Goal: Task Accomplishment & Management: Manage account settings

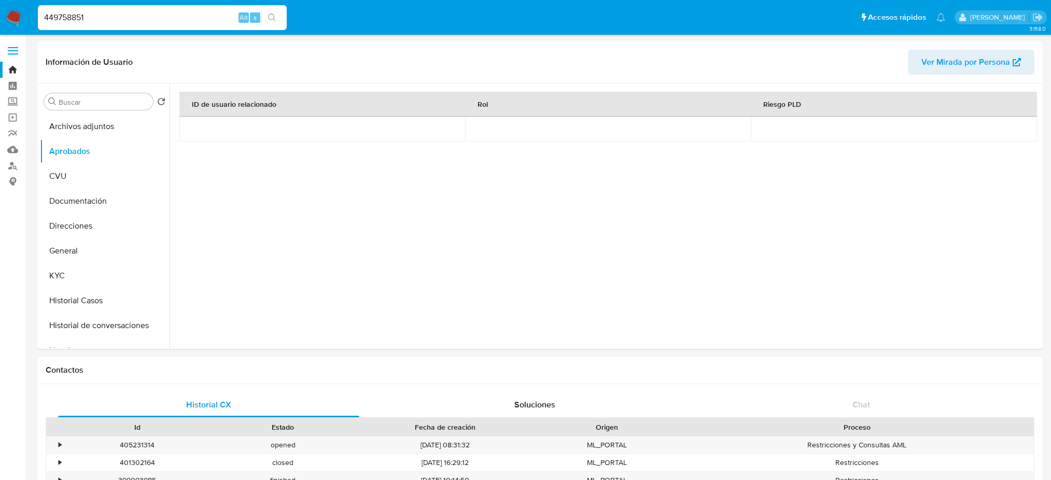
select select "10"
click at [12, 18] on img at bounding box center [14, 18] width 18 height 18
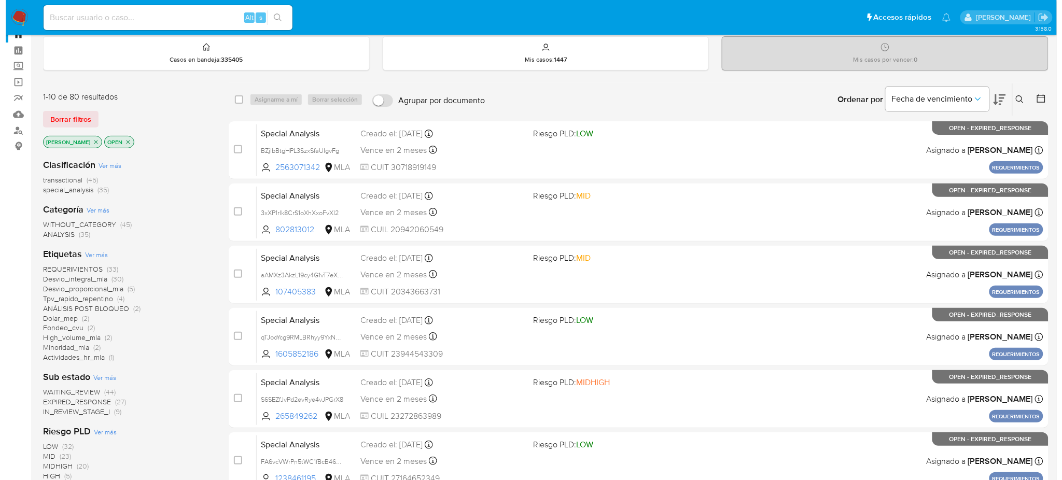
scroll to position [35, 0]
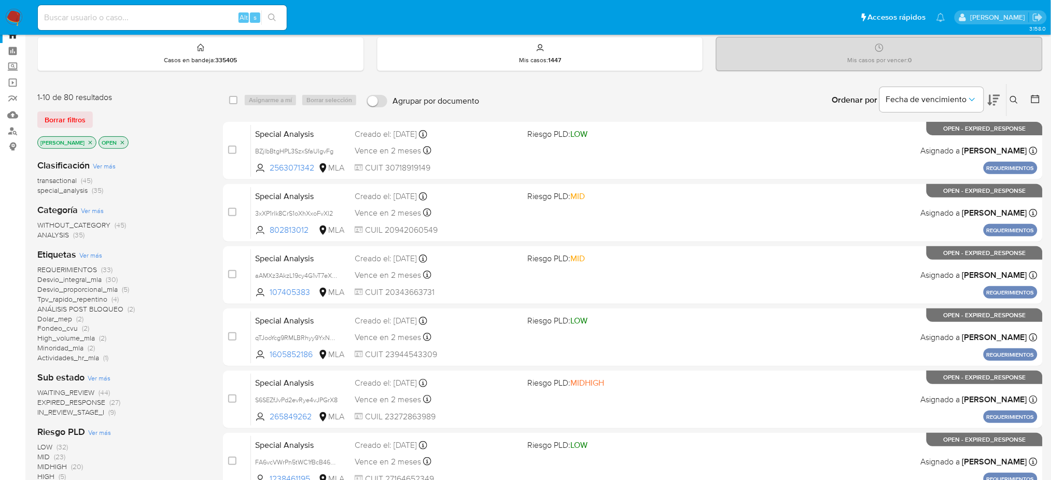
click at [92, 257] on span "Ver más" at bounding box center [90, 255] width 23 height 9
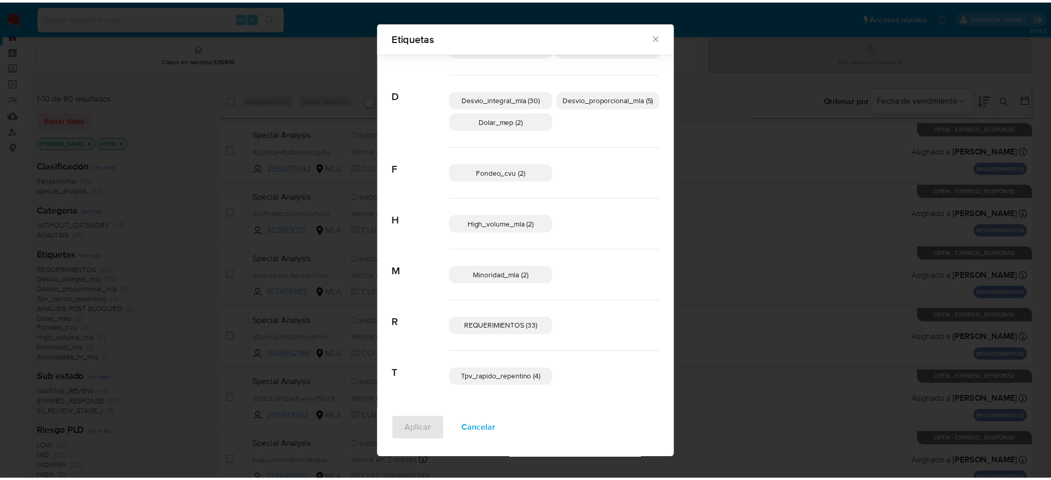
scroll to position [0, 0]
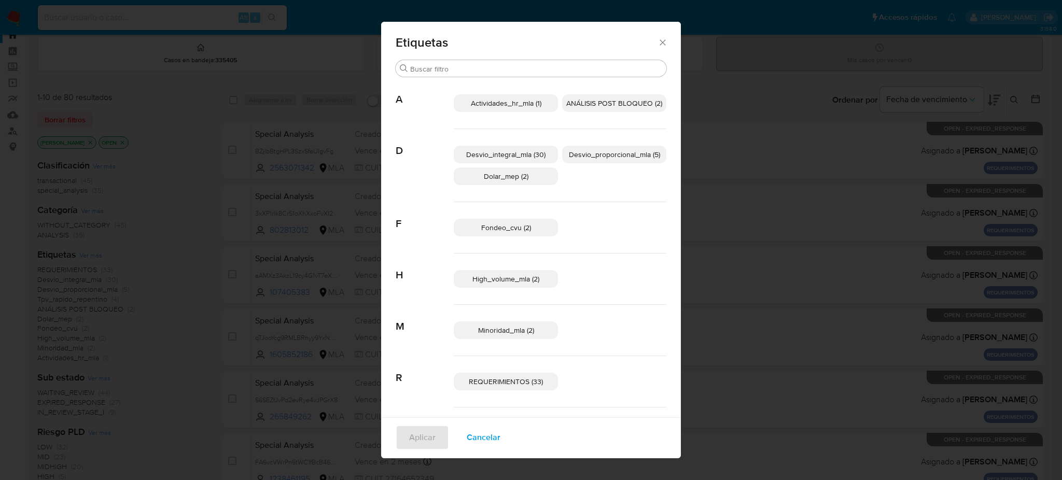
click at [489, 432] on span "Cancelar" at bounding box center [484, 437] width 34 height 23
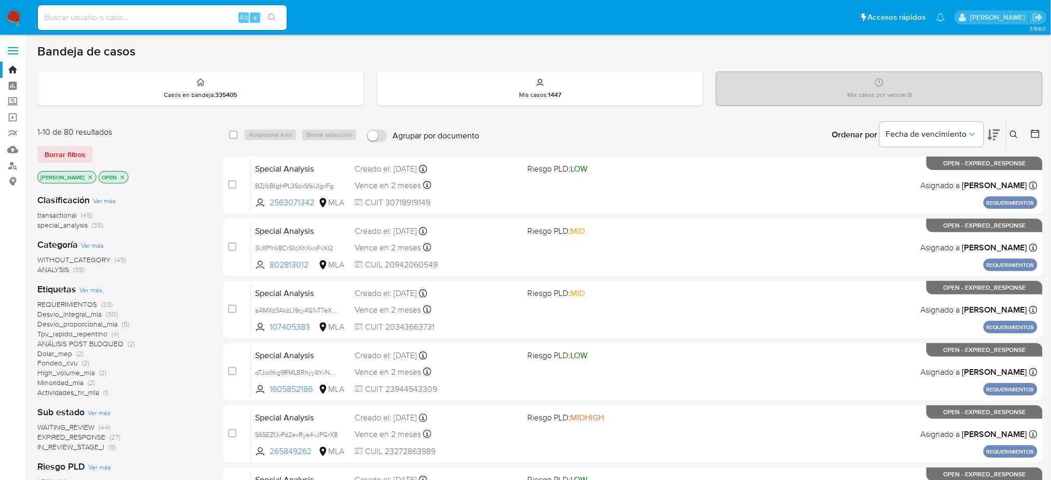
click at [10, 17] on img at bounding box center [14, 18] width 18 height 18
click at [99, 341] on span "ANÁLISIS POST BLOQUEO" at bounding box center [80, 344] width 86 height 10
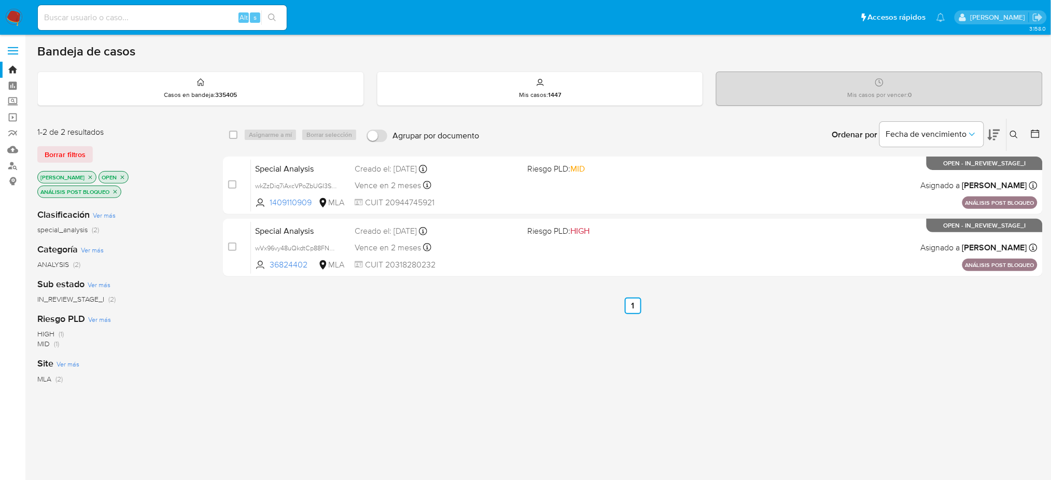
click at [14, 23] on img at bounding box center [14, 18] width 18 height 18
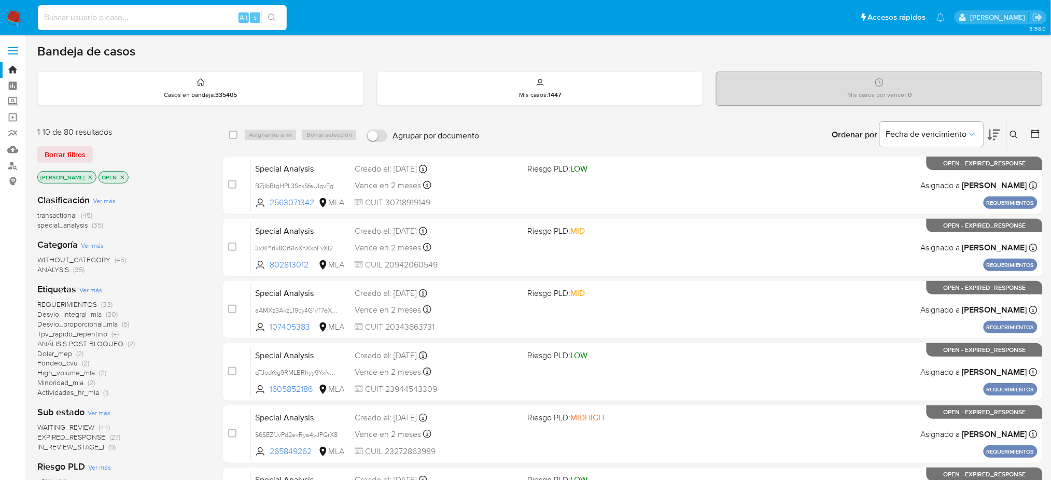
click at [143, 12] on input at bounding box center [162, 17] width 249 height 13
paste input "PFIXk47w8VlS4gwZlQt1rTMP"
type input "PFIXk47w8VlS4gwZlQt1rTMP"
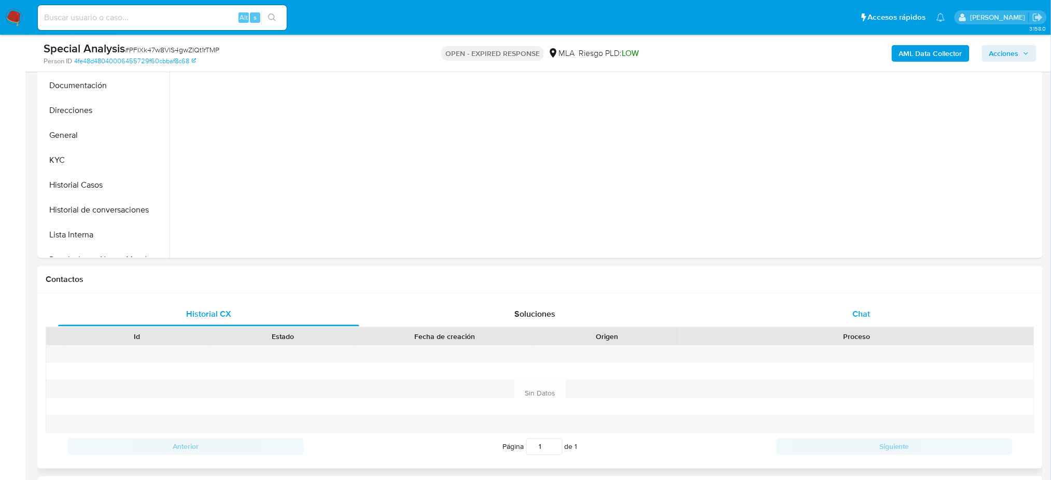
click at [923, 310] on div "Chat" at bounding box center [861, 314] width 301 height 25
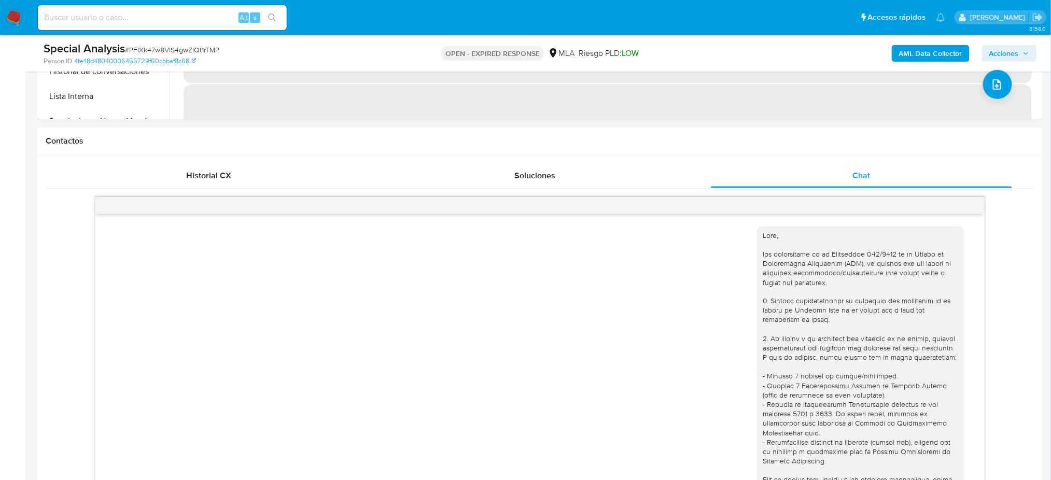
scroll to position [706, 0]
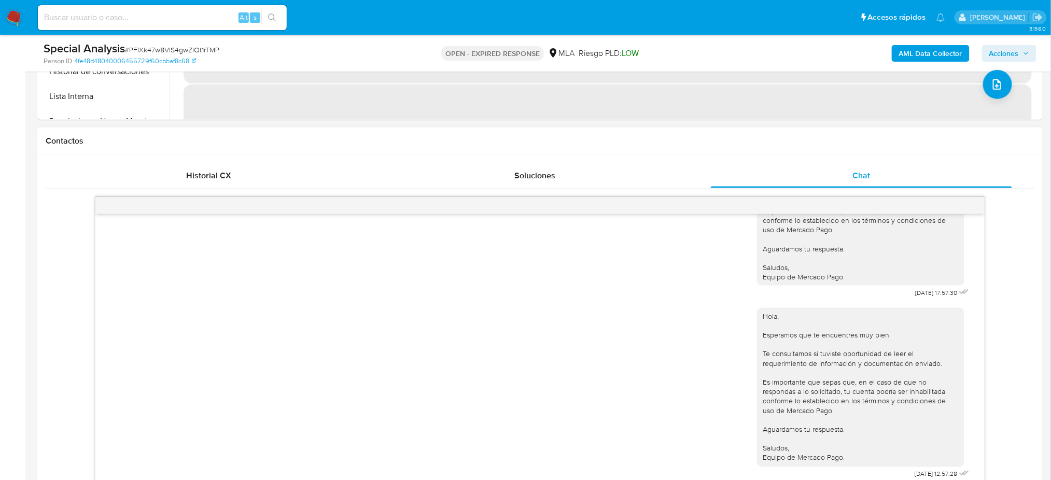
select select "10"
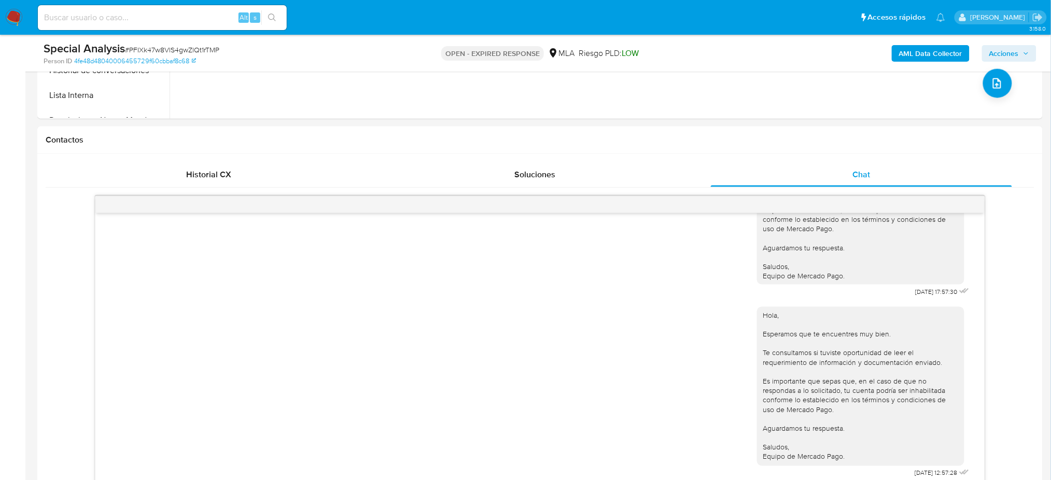
scroll to position [415, 0]
click at [17, 9] on img at bounding box center [14, 18] width 18 height 18
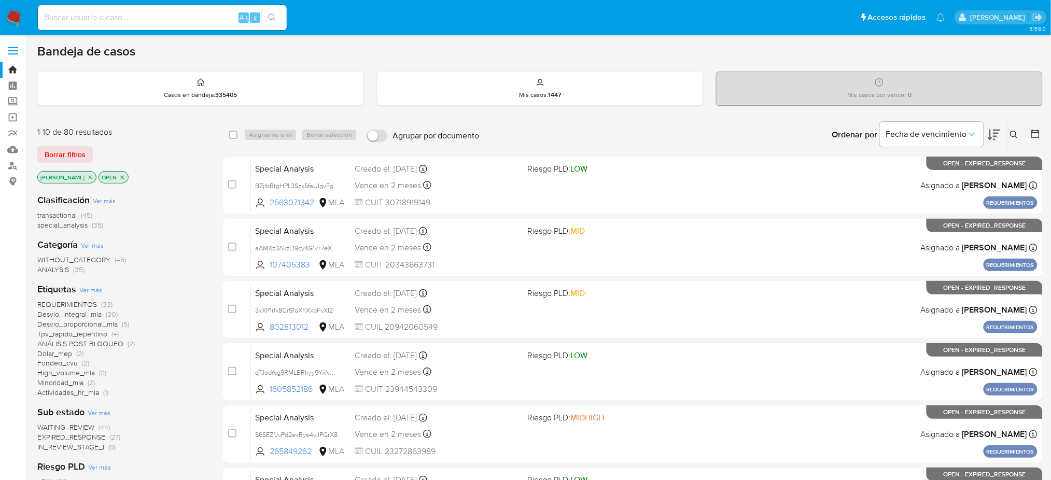
click at [181, 25] on div "Alt s" at bounding box center [162, 17] width 249 height 25
click at [173, 15] on input at bounding box center [162, 17] width 249 height 13
paste input "PFIXk47w8VlS4gwZlQt1rTMP"
type input "PFIXk47w8VlS4gwZlQt1rTMP"
click at [1017, 136] on icon at bounding box center [1014, 135] width 8 height 8
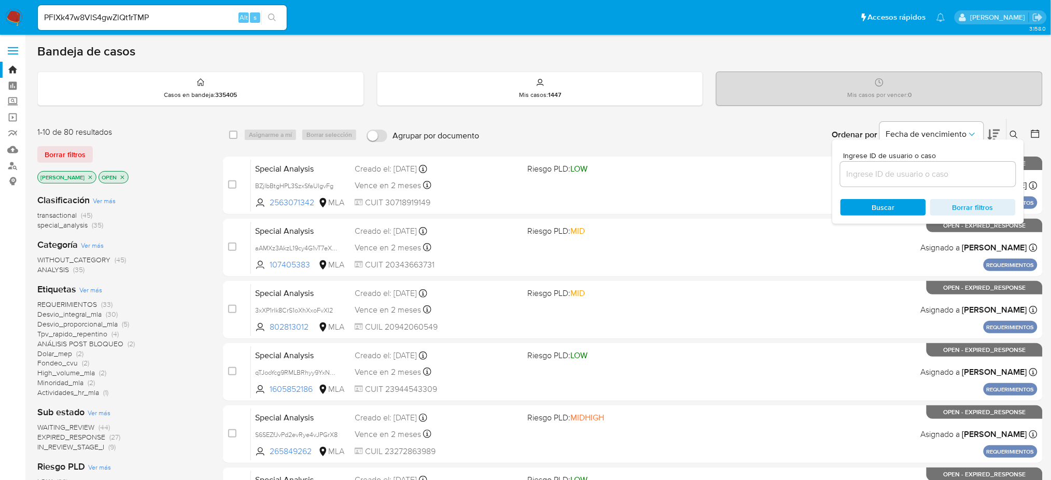
click at [935, 174] on input at bounding box center [928, 174] width 175 height 13
type input "PFIXk47w8VlS4gwZlQt1rTMP"
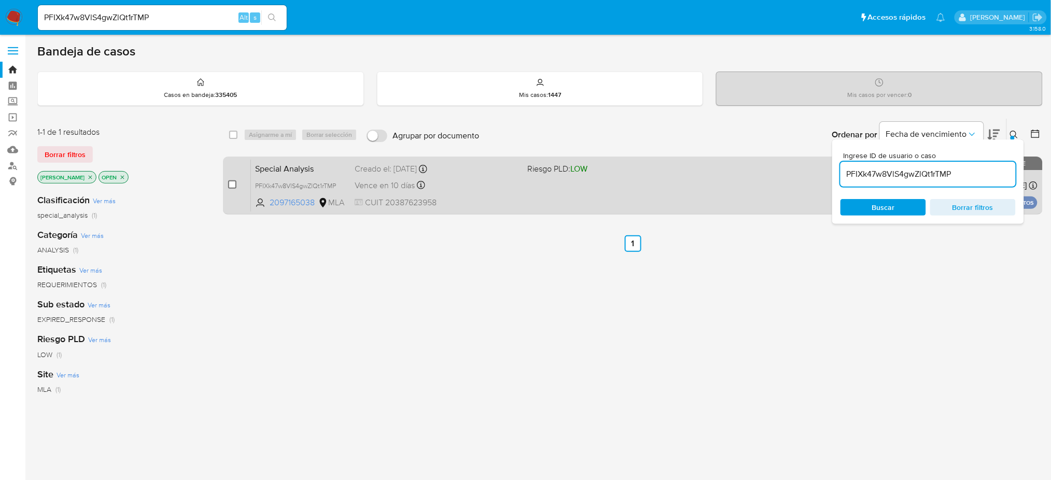
click at [230, 188] on input "checkbox" at bounding box center [232, 185] width 8 height 8
checkbox input "true"
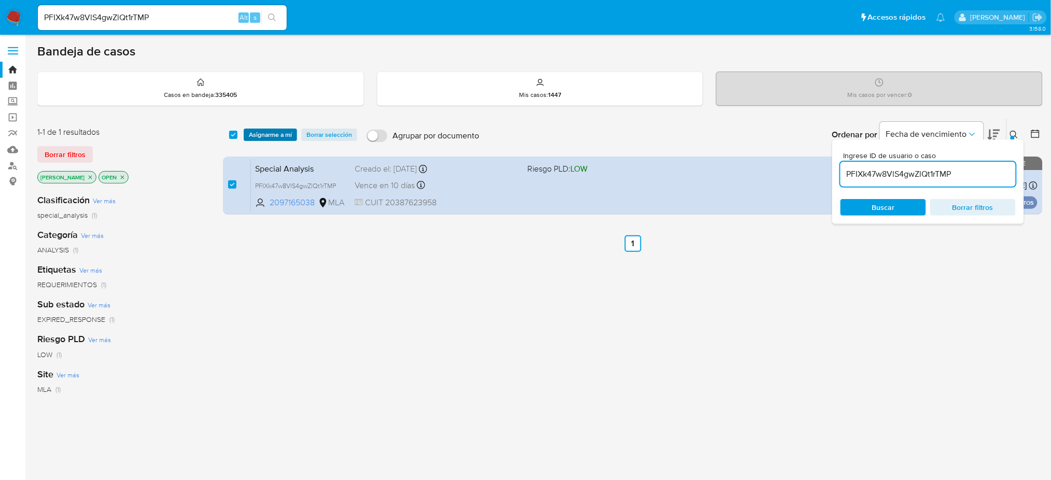
click at [255, 130] on span "Asignarme a mí" at bounding box center [270, 135] width 43 height 10
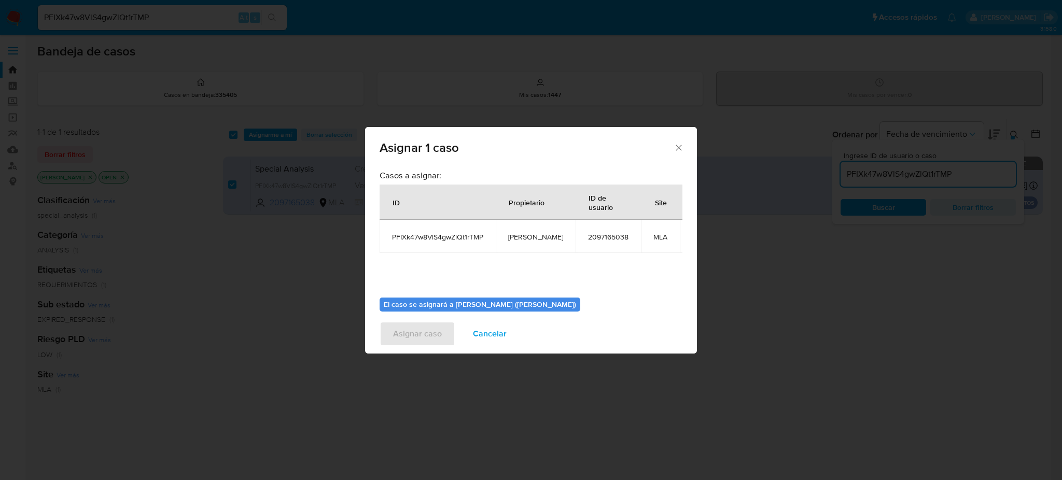
click at [543, 238] on span "[PERSON_NAME]" at bounding box center [535, 236] width 55 height 9
copy span "[PERSON_NAME]"
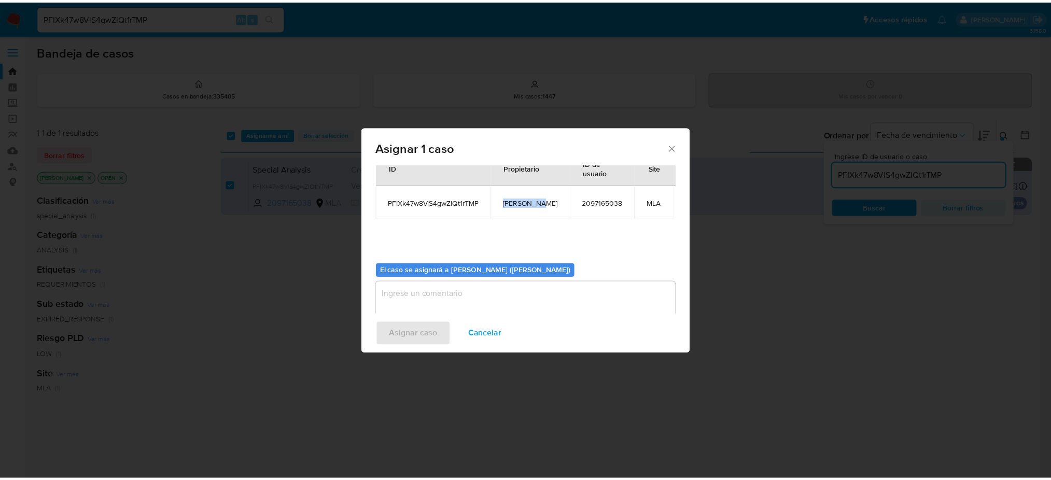
scroll to position [53, 0]
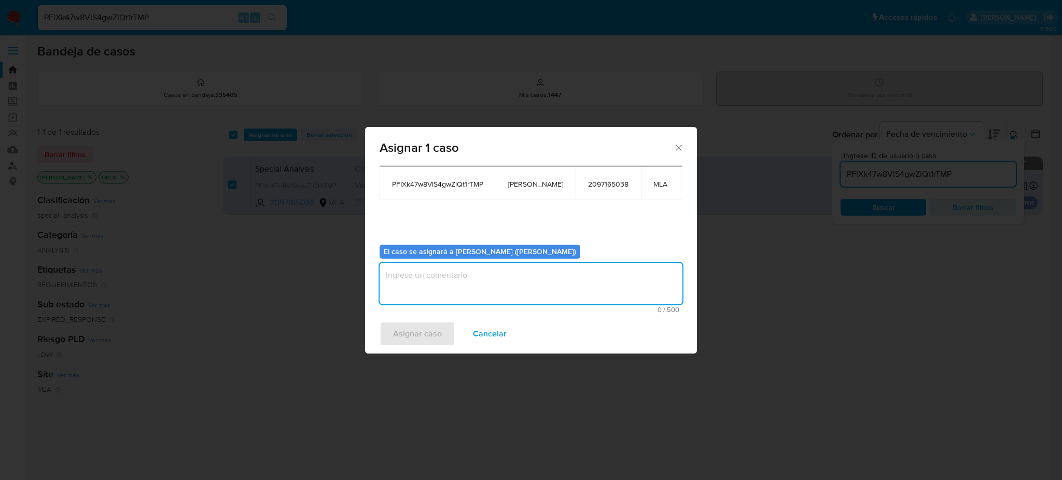
click at [471, 286] on textarea "assign-modal" at bounding box center [531, 283] width 303 height 41
paste textarea "[PERSON_NAME]"
type textarea "[PERSON_NAME]"
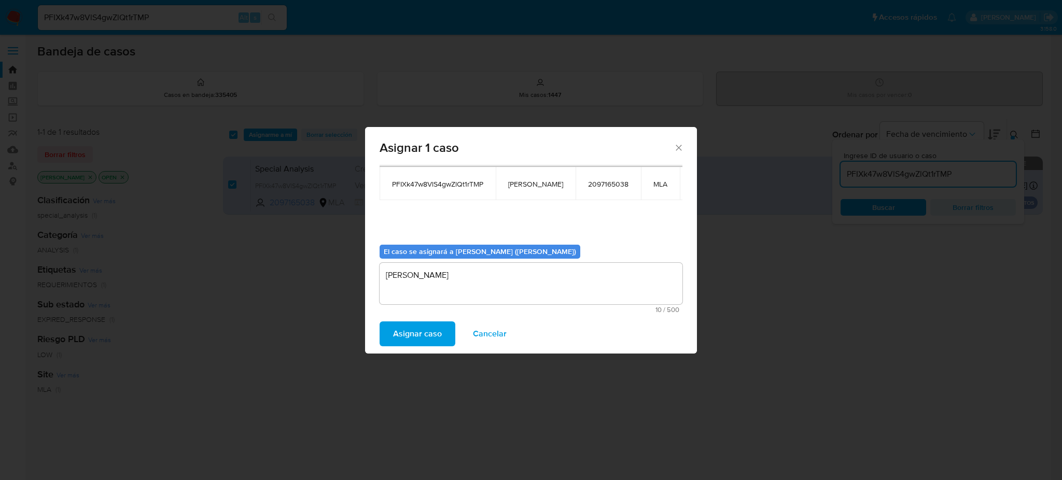
click at [436, 324] on span "Asignar caso" at bounding box center [417, 334] width 49 height 23
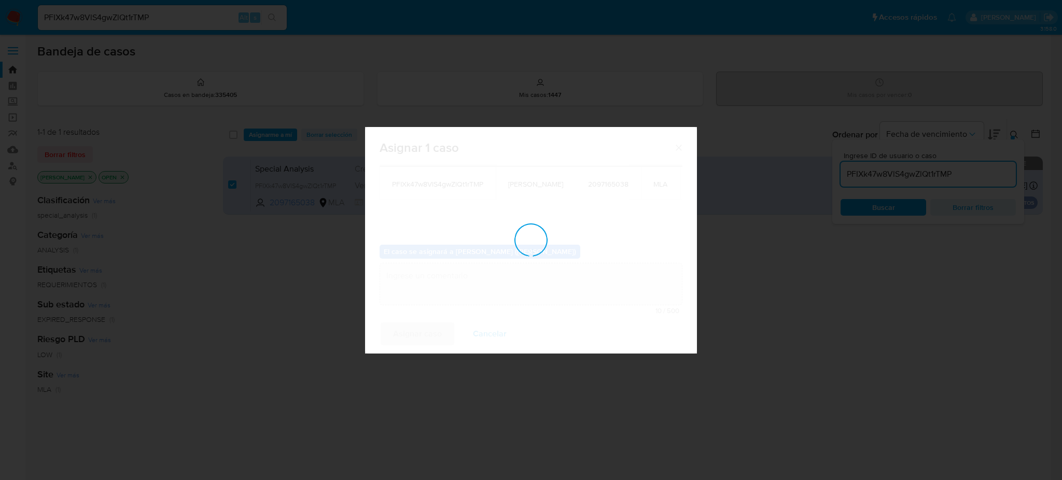
checkbox input "false"
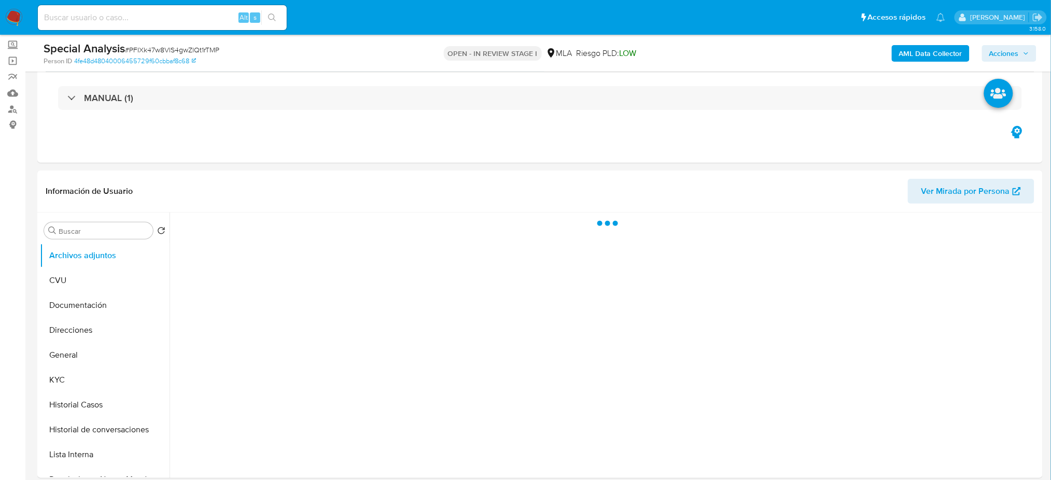
scroll to position [138, 0]
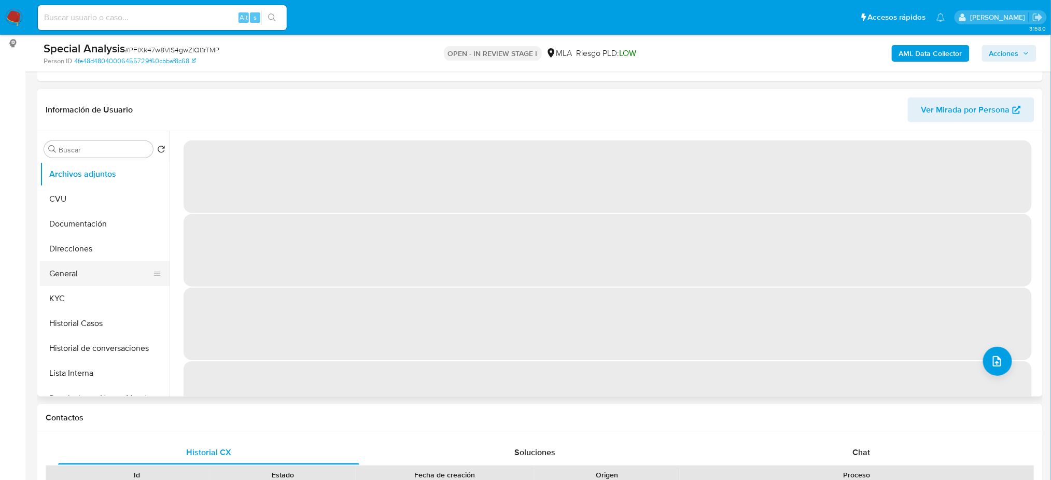
click at [85, 282] on button "General" at bounding box center [100, 273] width 121 height 25
select select "10"
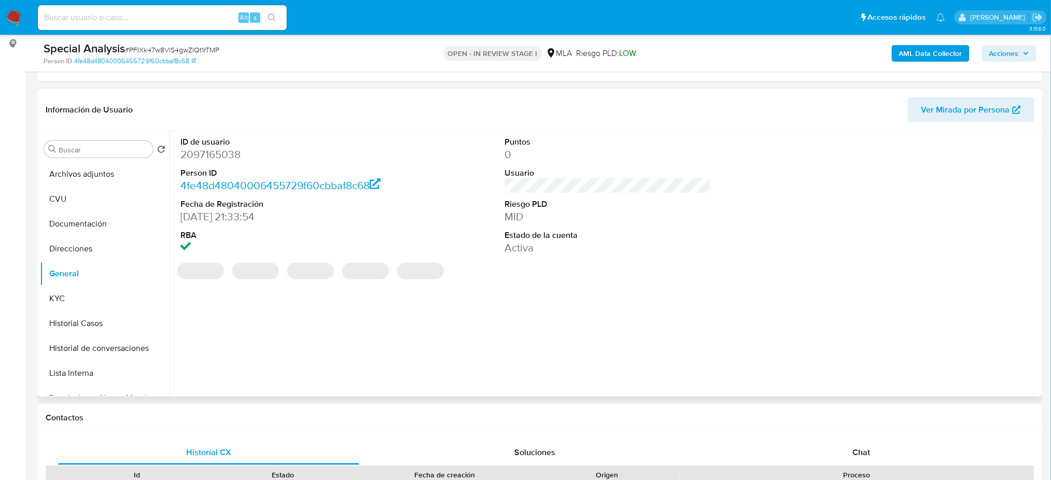
click at [195, 153] on dd "2097165038" at bounding box center [284, 154] width 206 height 15
copy dd "2097165038"
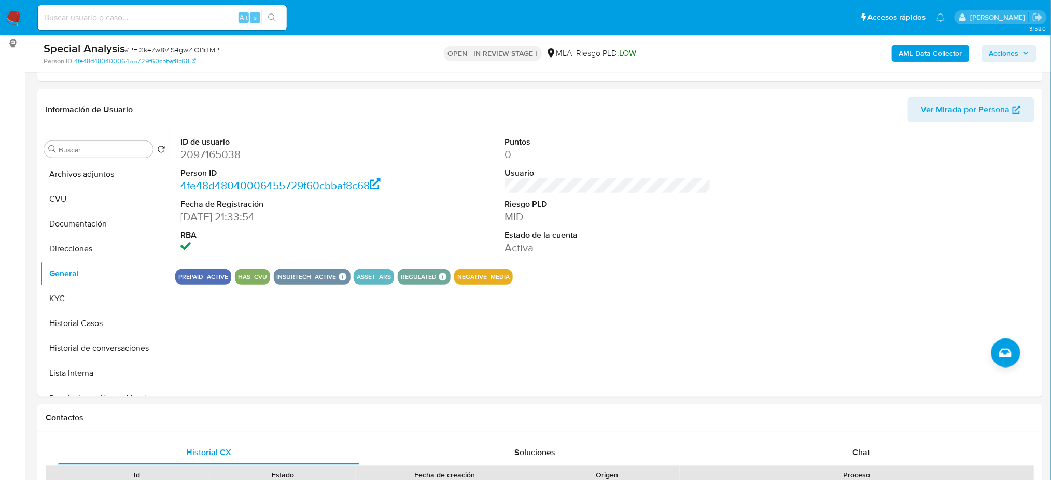
click at [144, 45] on span "# PFIXk47w8VlS4gwZlQt1rTMP" at bounding box center [172, 50] width 94 height 10
copy span "PFIXk47w8VlS4gwZlQt1rTMP"
click at [70, 299] on button "KYC" at bounding box center [100, 298] width 121 height 25
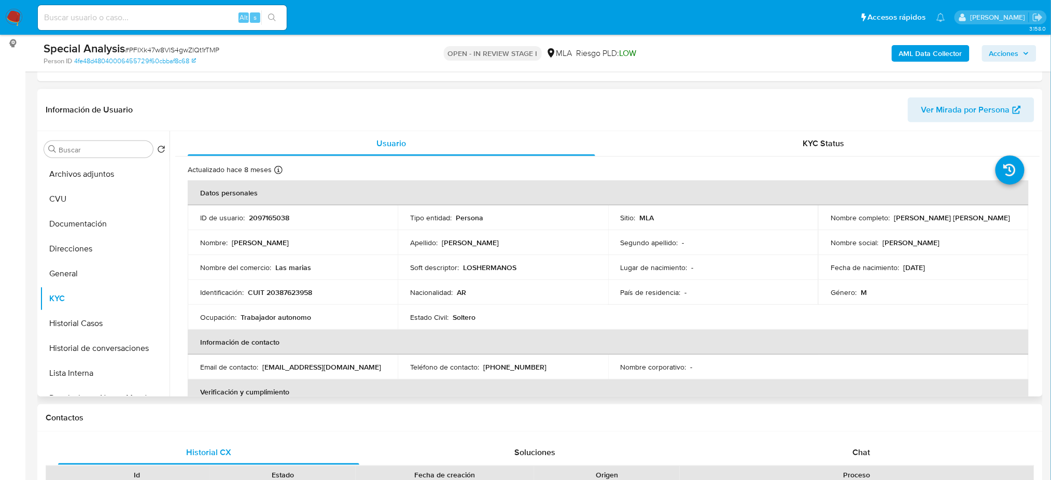
click at [300, 288] on p "CUIT 20387623958" at bounding box center [280, 292] width 64 height 9
copy p "20387623958"
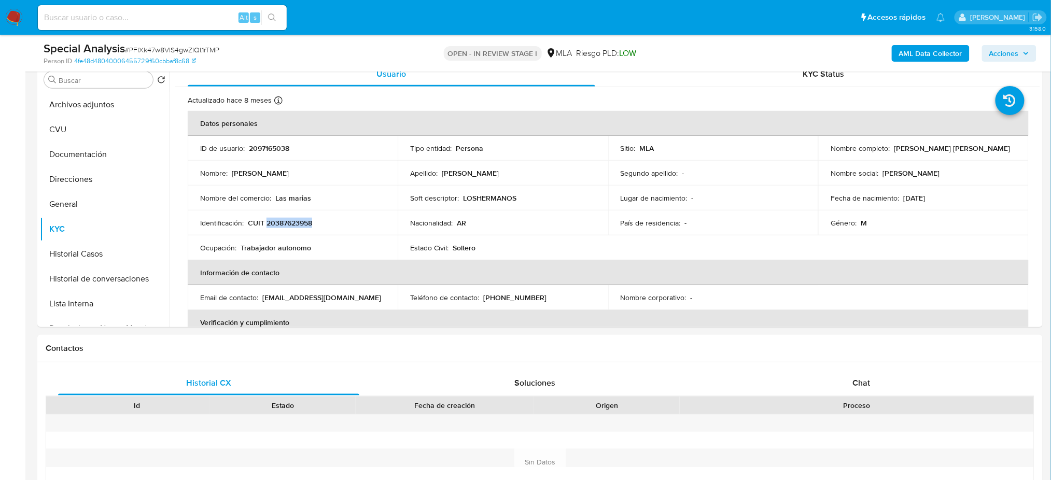
scroll to position [415, 0]
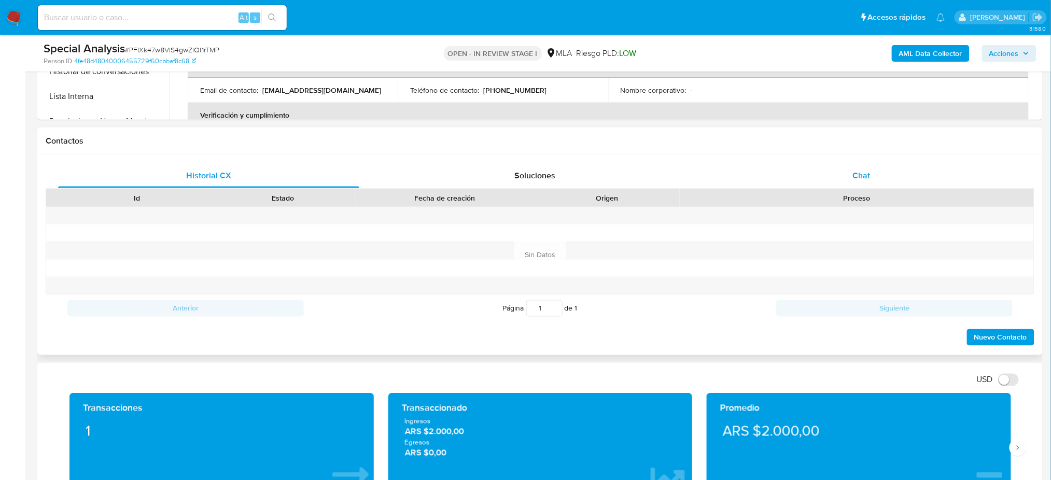
click at [891, 168] on div "Chat" at bounding box center [861, 175] width 301 height 25
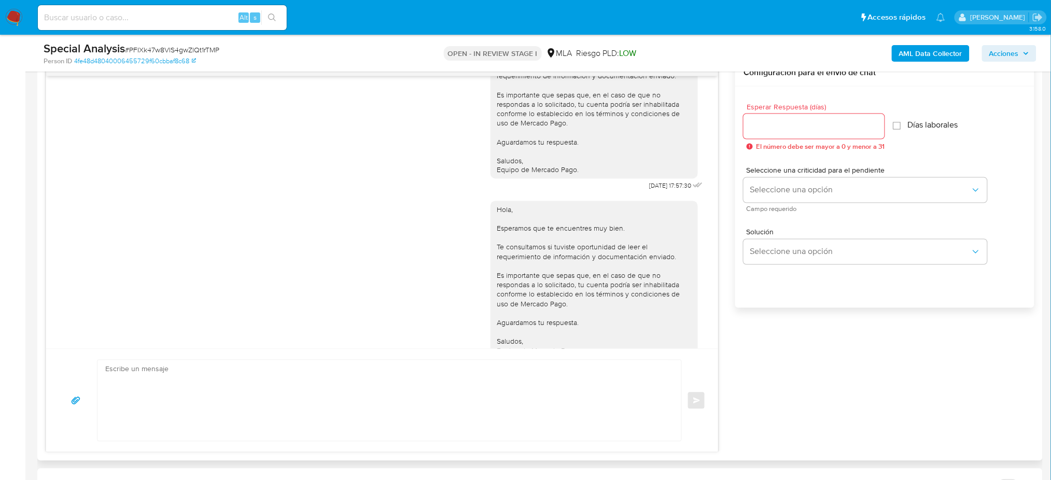
scroll to position [484, 0]
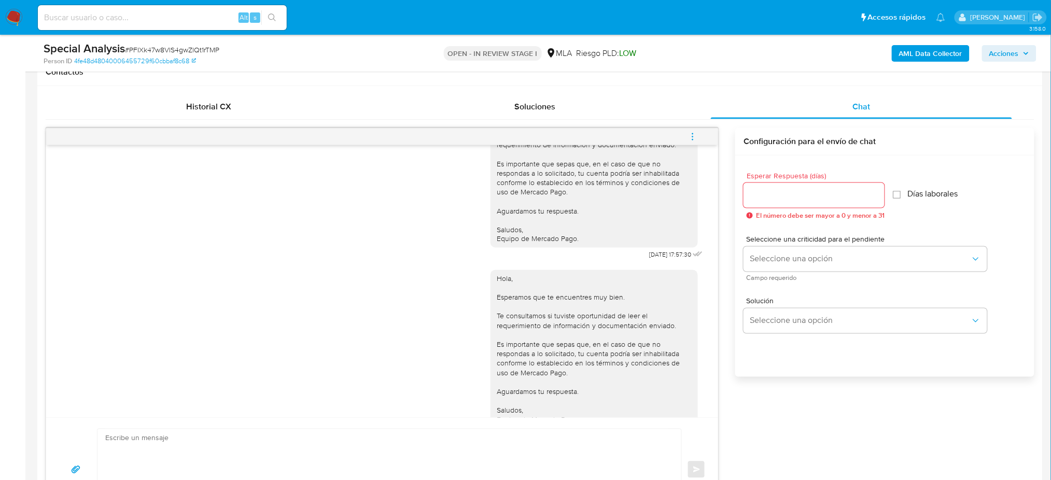
click at [695, 139] on icon "menu-action" at bounding box center [692, 136] width 9 height 9
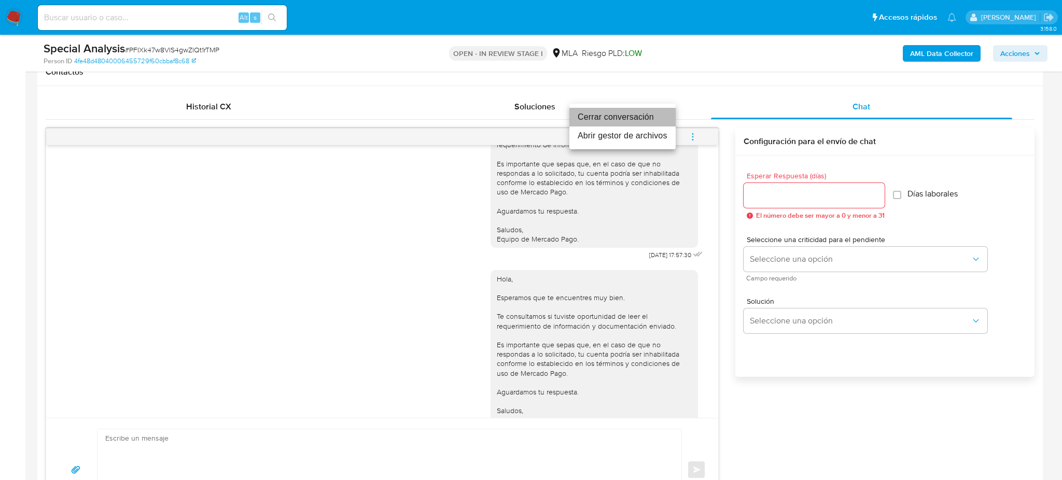
click at [648, 119] on li "Cerrar conversación" at bounding box center [623, 117] width 106 height 19
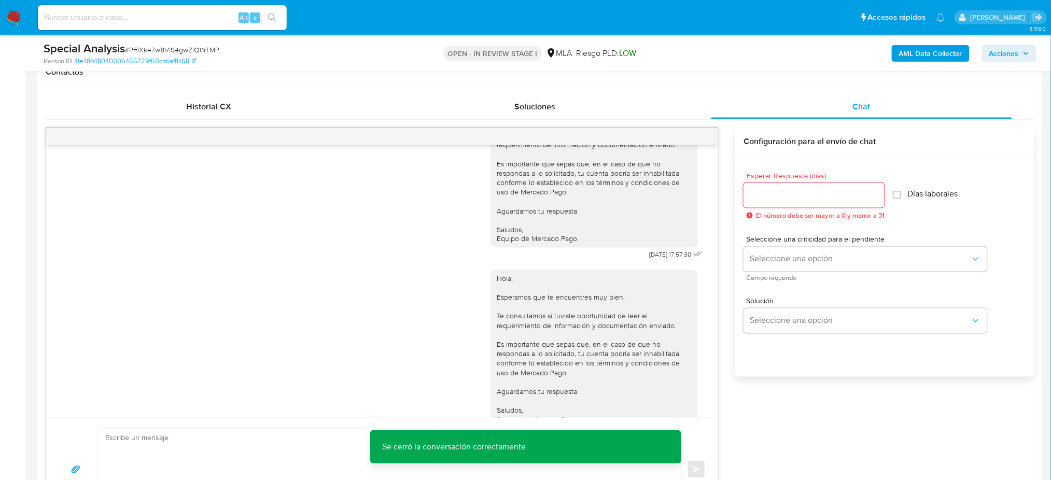
click at [946, 53] on b "AML Data Collector" at bounding box center [930, 53] width 63 height 17
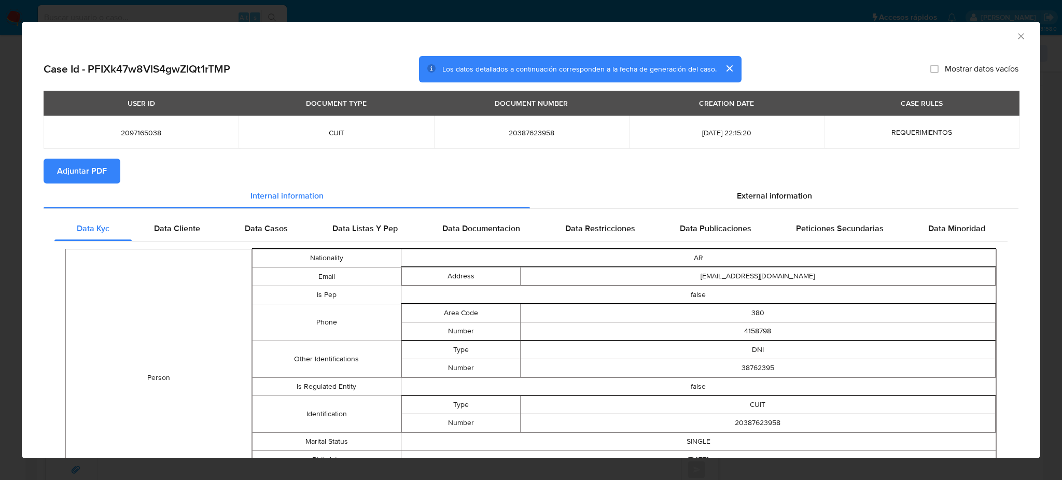
click at [105, 165] on span "Adjuntar PDF" at bounding box center [82, 171] width 50 height 23
click at [1016, 33] on icon "Cerrar ventana" at bounding box center [1021, 36] width 10 height 10
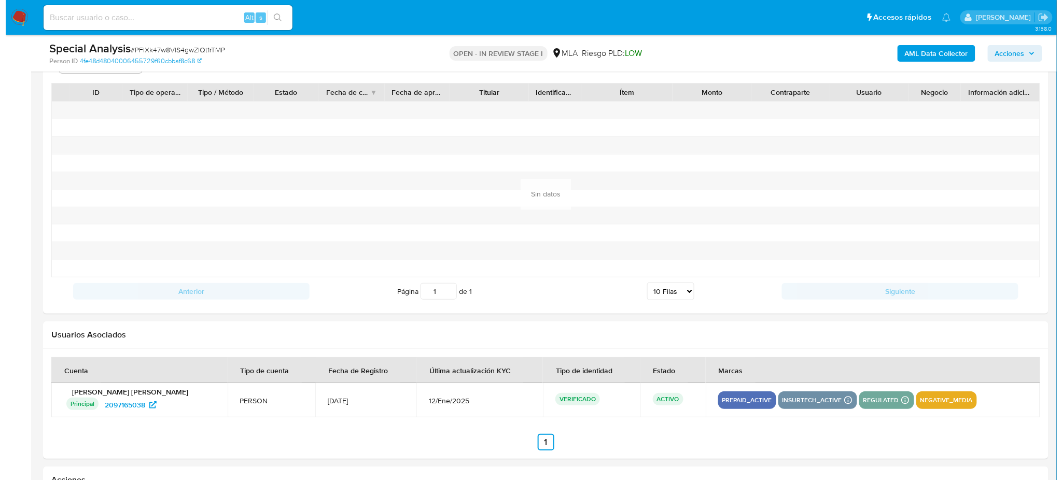
scroll to position [1737, 0]
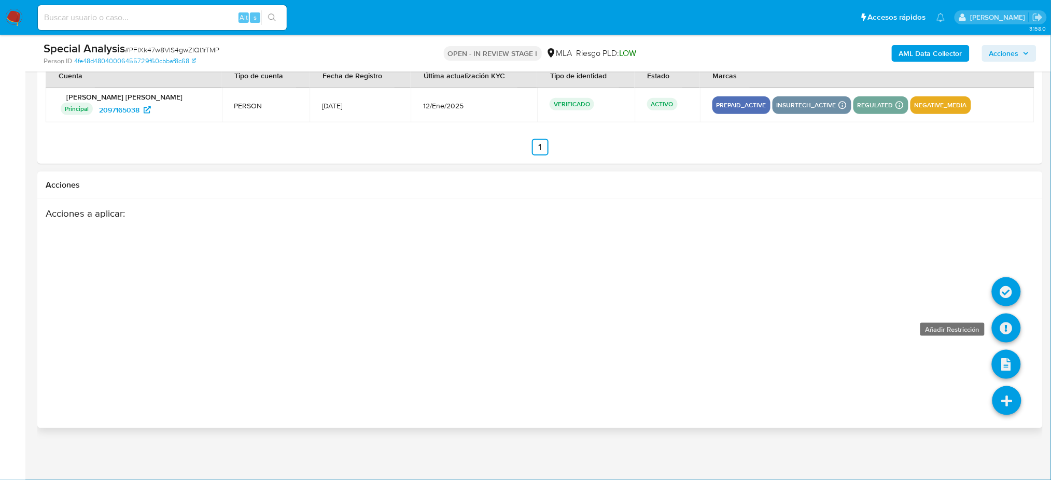
click at [1011, 326] on icon at bounding box center [1006, 328] width 29 height 29
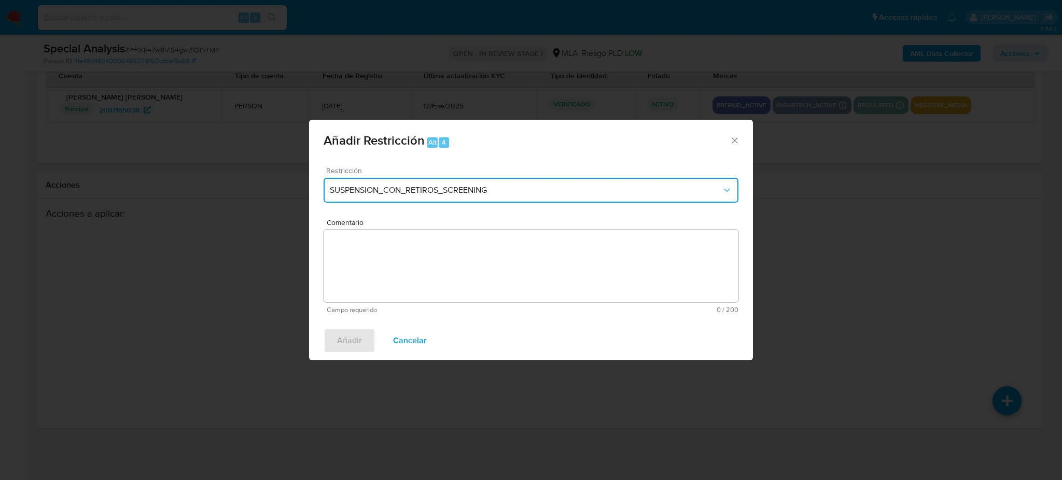
click at [413, 192] on span "SUSPENSION_CON_RETIROS_SCREENING" at bounding box center [526, 190] width 392 height 10
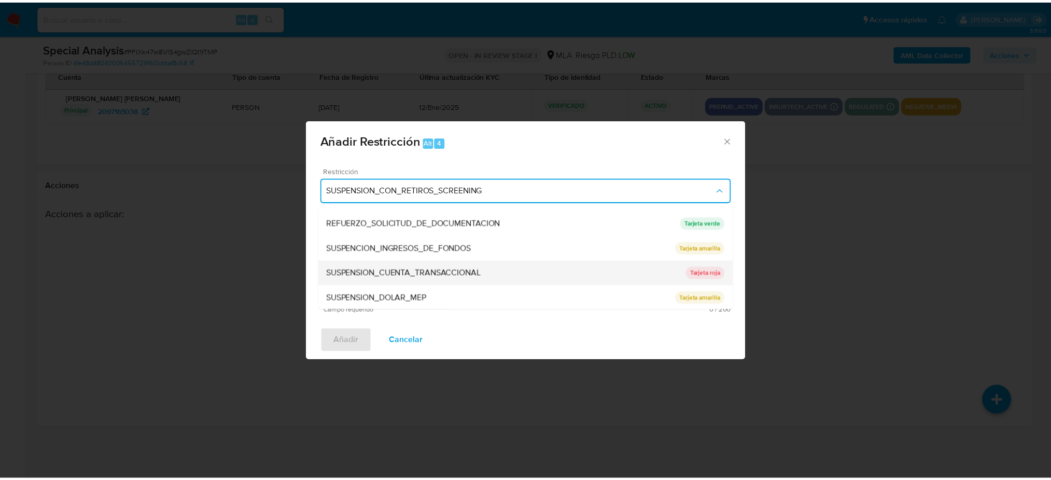
scroll to position [219, 0]
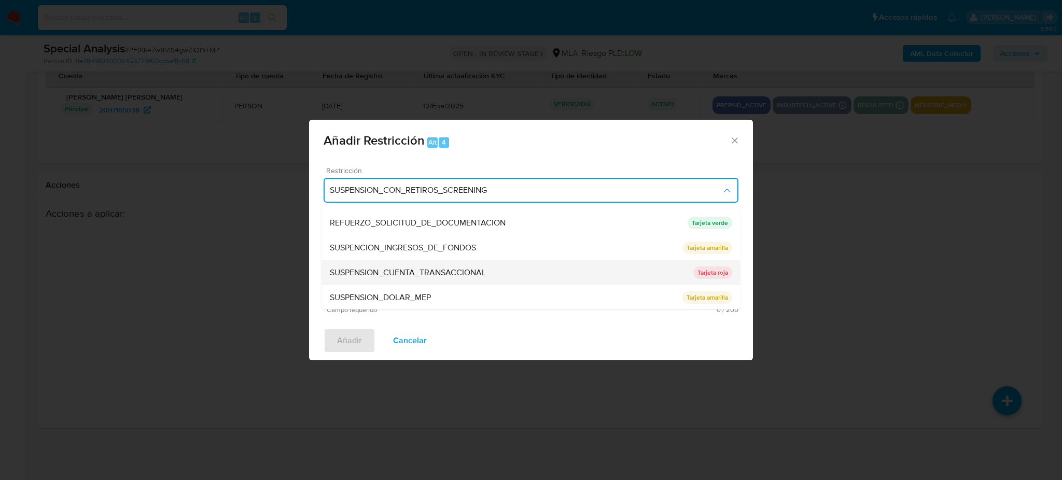
click at [412, 268] on span "SUSPENSION_CUENTA_TRANSACCIONAL" at bounding box center [408, 273] width 156 height 10
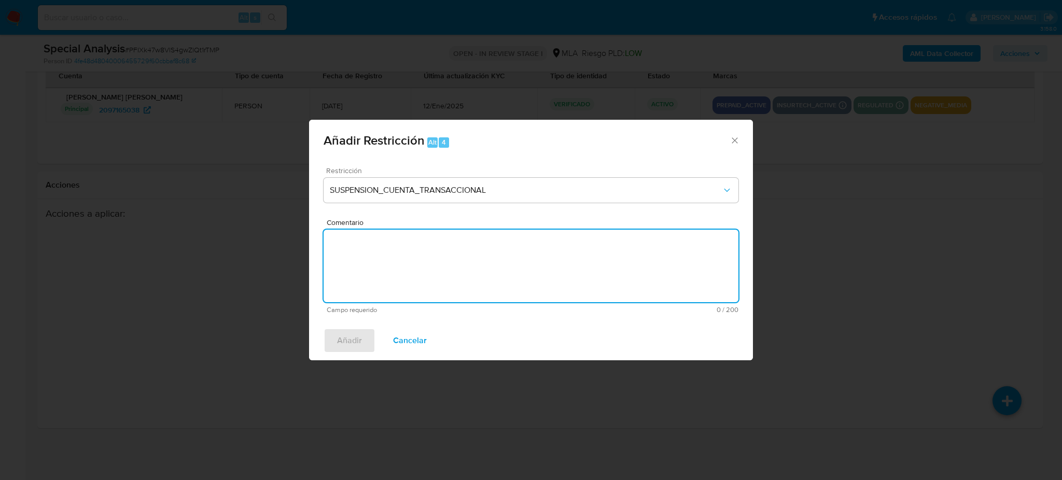
click at [412, 266] on textarea "Comentario" at bounding box center [531, 266] width 415 height 73
type textarea "AML"
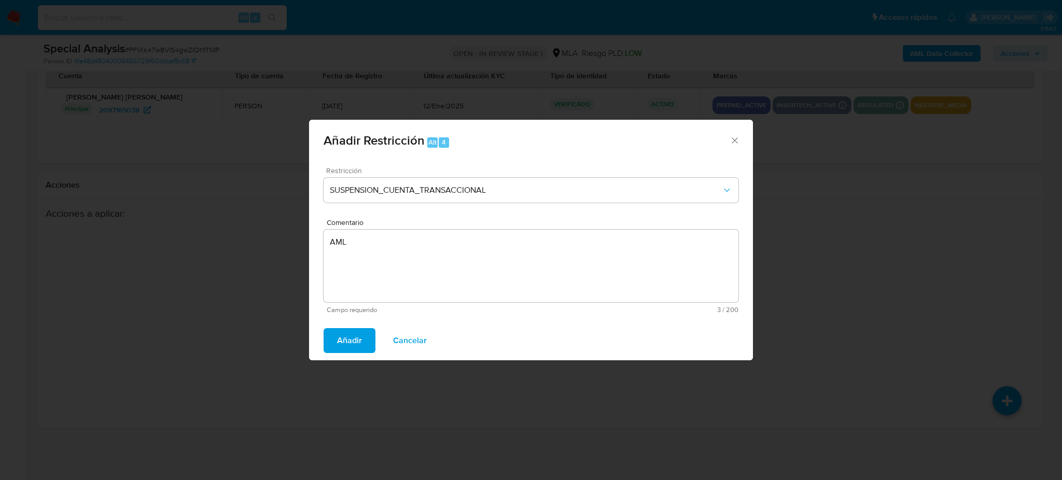
click at [358, 339] on span "Añadir" at bounding box center [349, 340] width 25 height 23
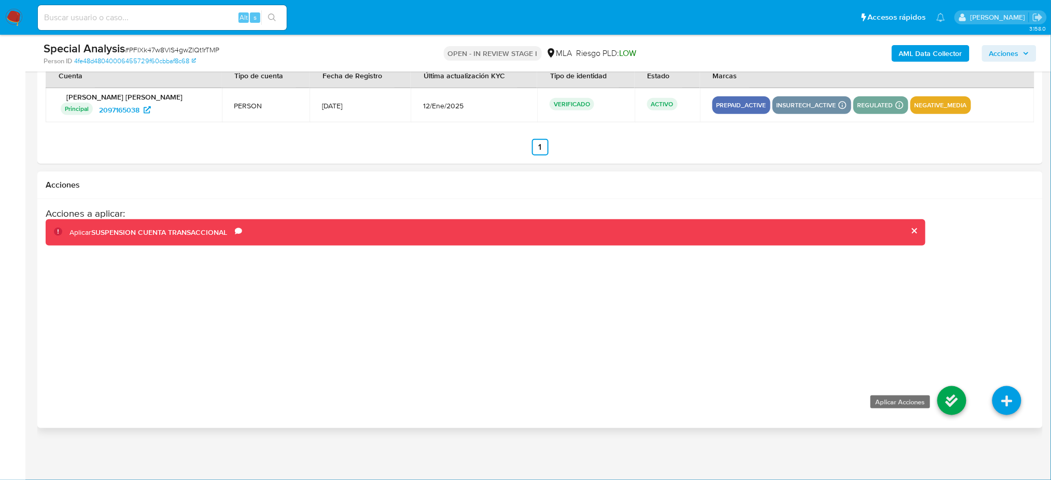
click at [959, 392] on icon at bounding box center [952, 400] width 29 height 29
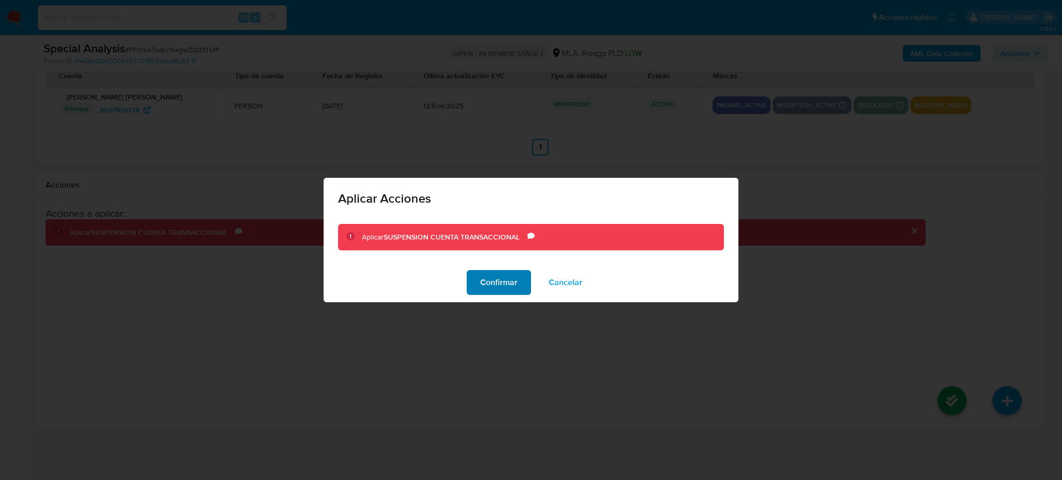
click at [504, 290] on span "Confirmar" at bounding box center [498, 282] width 37 height 23
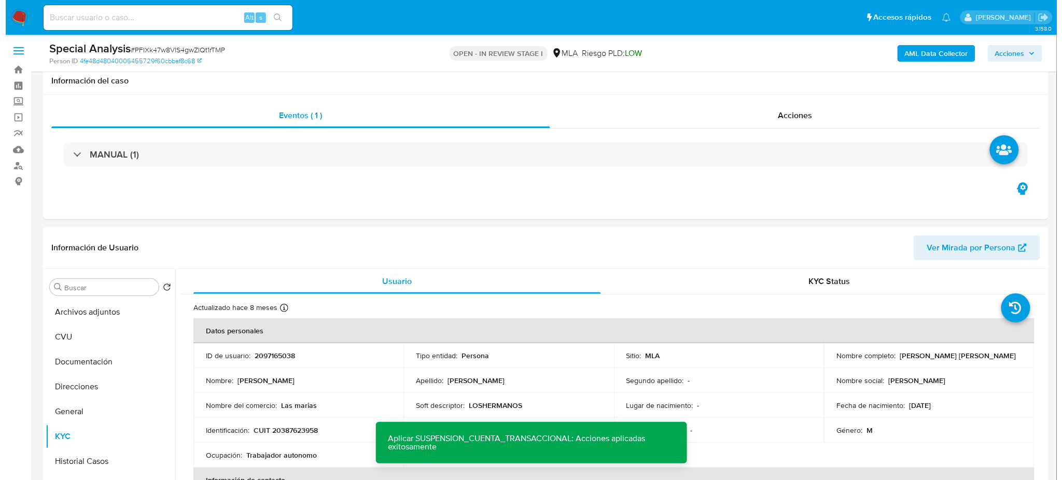
scroll to position [69, 0]
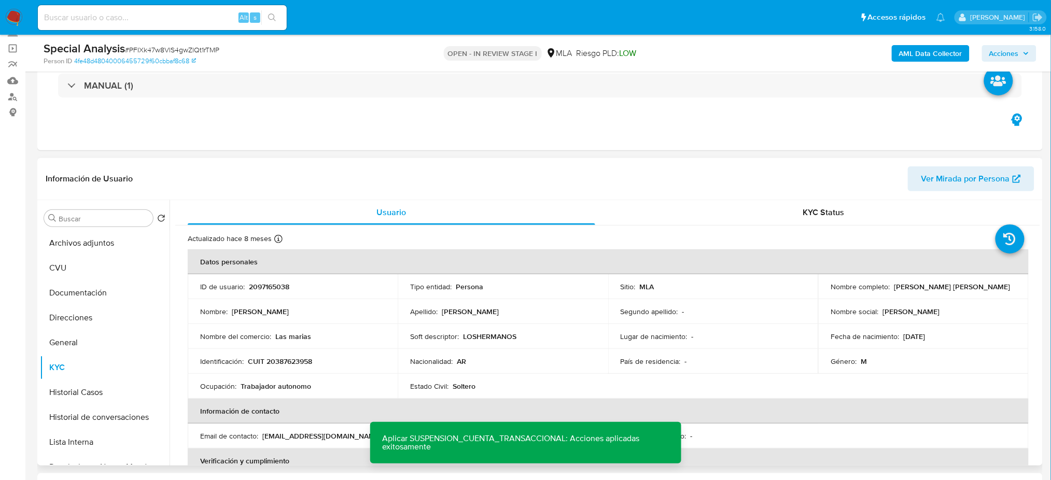
click at [259, 287] on p "2097165038" at bounding box center [269, 286] width 40 height 9
copy p "2097165038"
click at [73, 233] on button "Archivos adjuntos" at bounding box center [100, 243] width 121 height 25
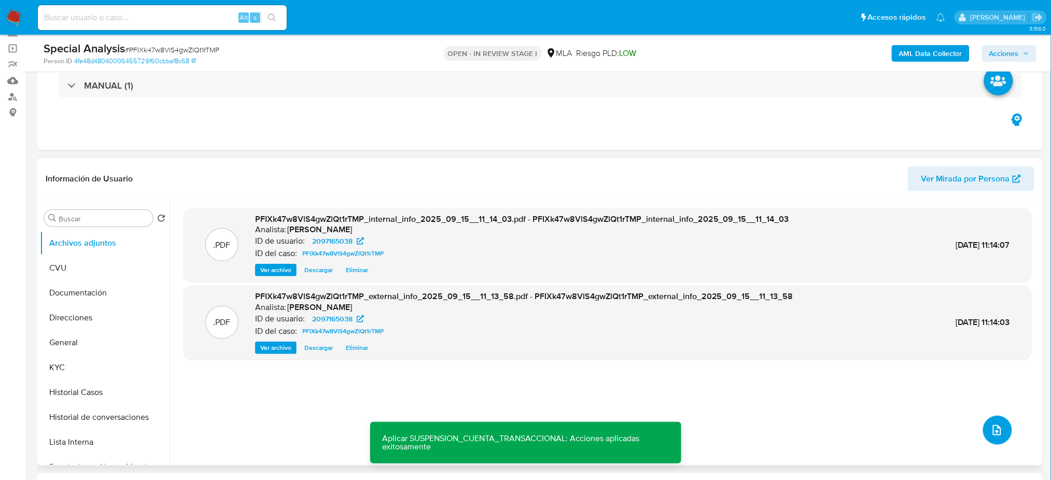
click at [984, 427] on button "upload-file" at bounding box center [998, 430] width 29 height 29
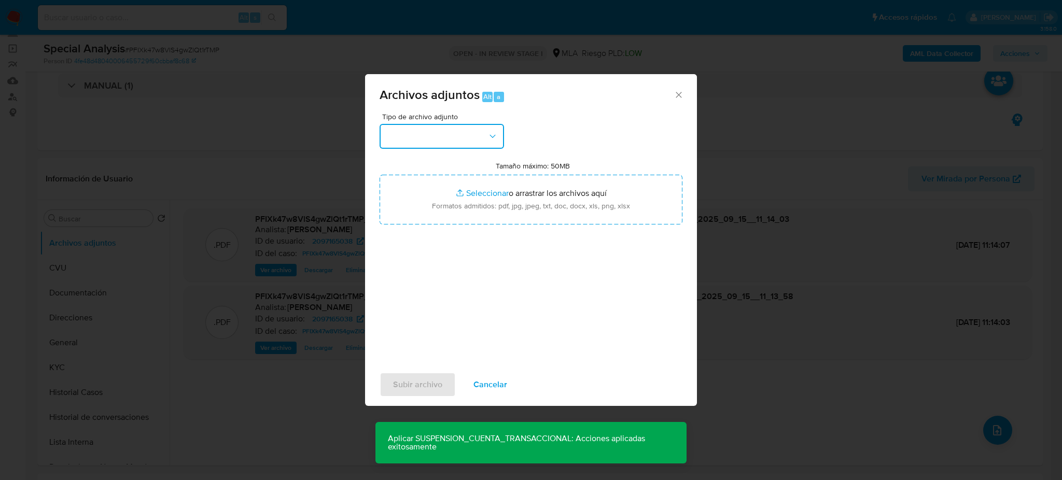
click at [434, 137] on button "button" at bounding box center [442, 136] width 124 height 25
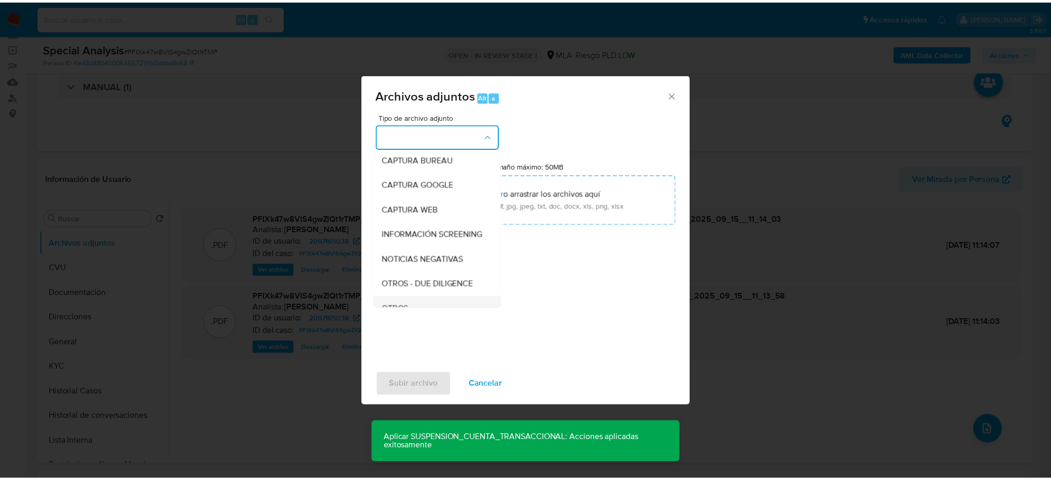
scroll to position [138, 0]
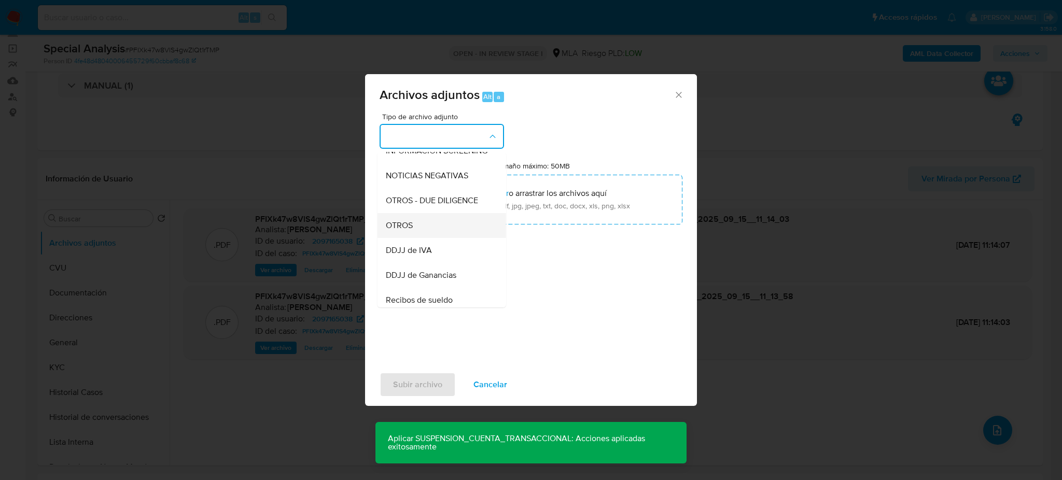
click at [433, 238] on div "OTROS" at bounding box center [439, 225] width 106 height 25
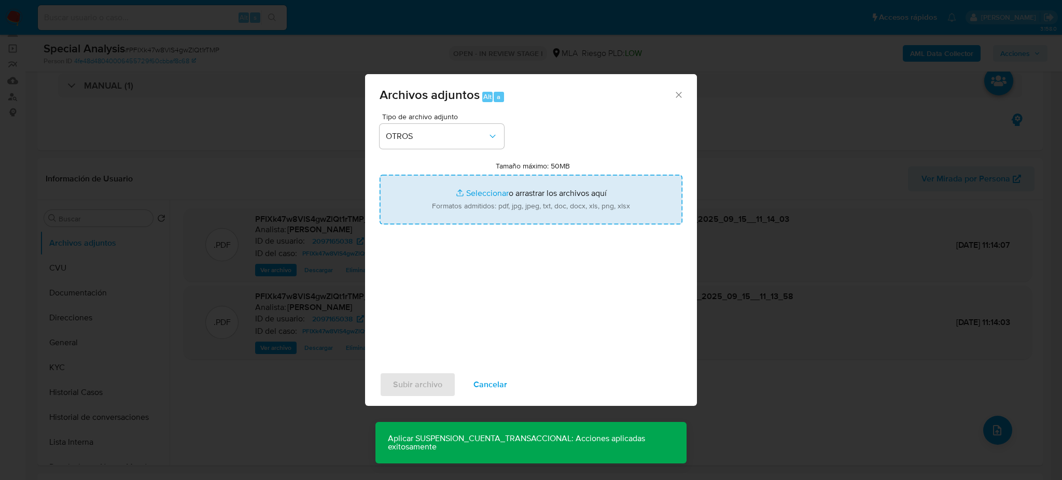
click at [500, 196] on input "Tamaño máximo: 50MB Seleccionar archivos" at bounding box center [531, 200] width 303 height 50
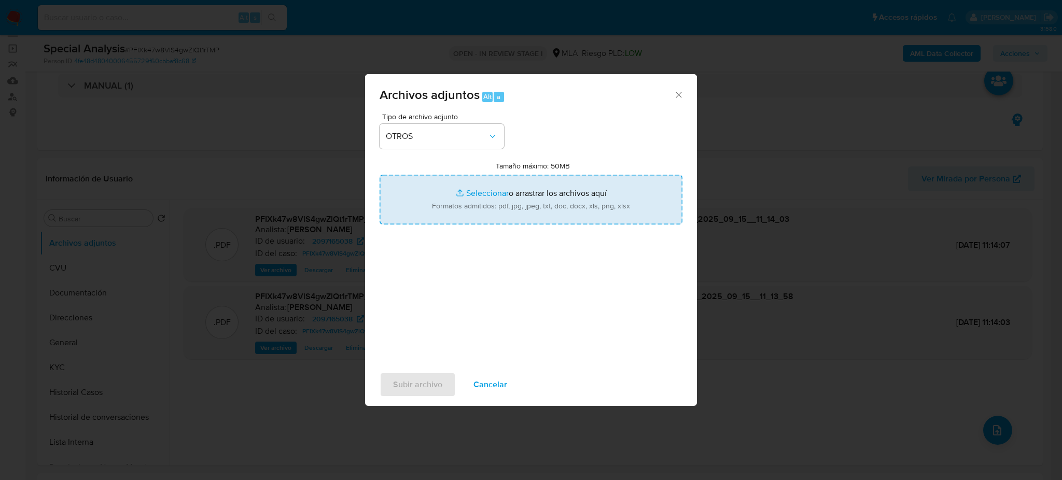
type input "C:\fakepath\Caselog PFIXk47w8VlS4gwZlQt1rTMP_2025_09_01_13_59_10.docx"
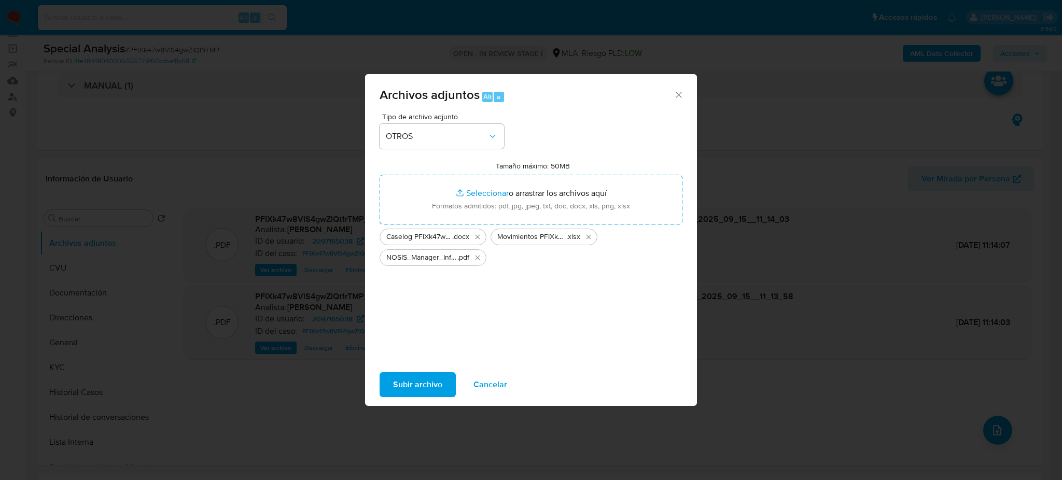
click at [391, 378] on button "Subir archivo" at bounding box center [418, 384] width 76 height 25
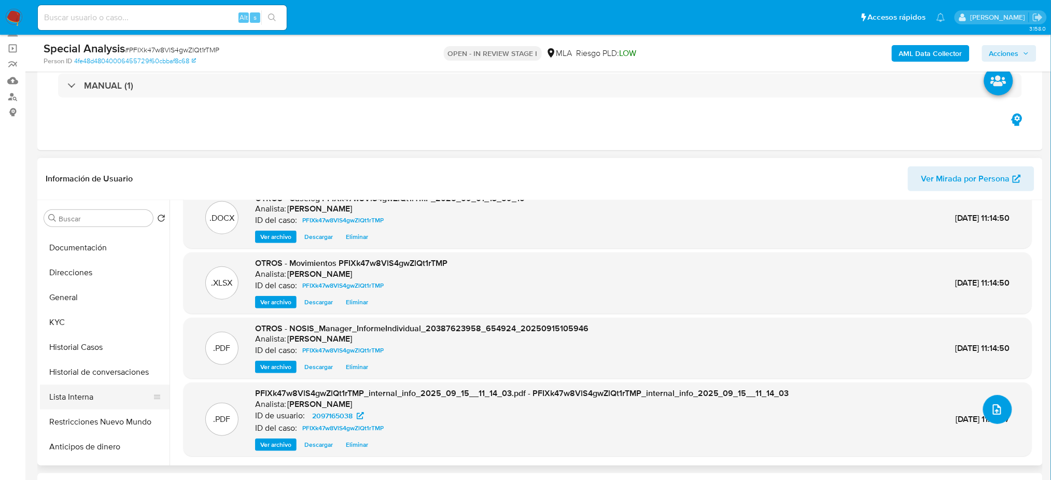
scroll to position [69, 0]
click at [87, 391] on button "Restricciones Nuevo Mundo" at bounding box center [100, 398] width 121 height 25
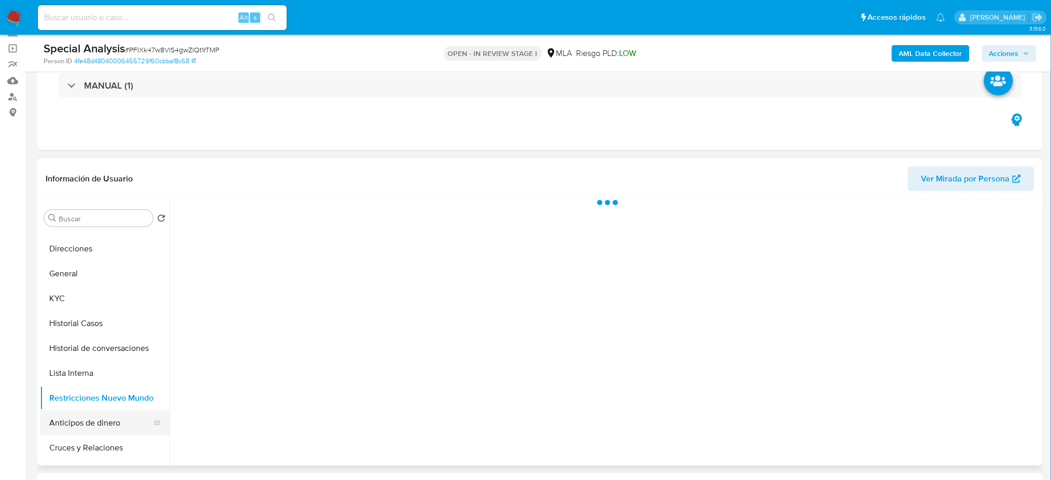
scroll to position [0, 0]
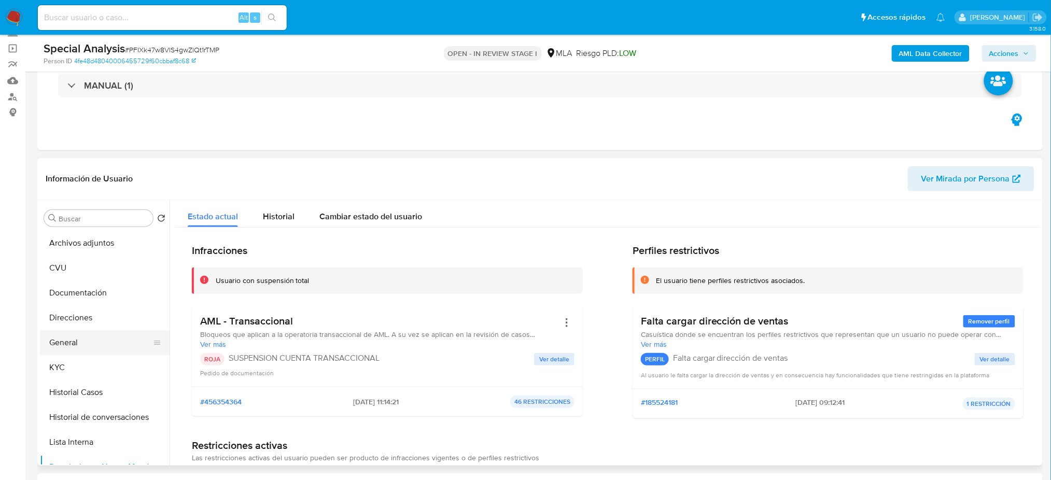
click at [92, 351] on button "General" at bounding box center [100, 342] width 121 height 25
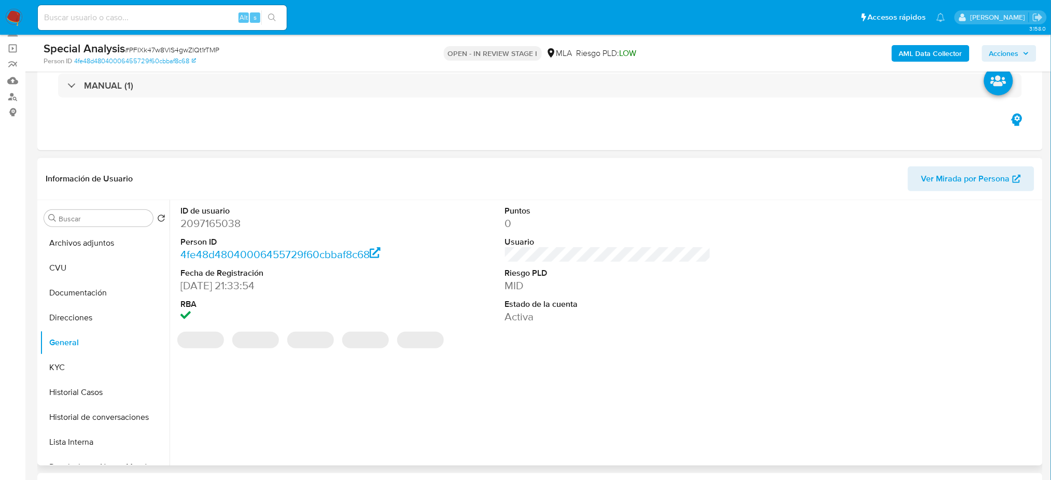
click at [203, 225] on dd "2097165038" at bounding box center [284, 223] width 206 height 15
copy dd "2097165038"
click at [1019, 55] on span "Acciones" at bounding box center [1005, 53] width 30 height 17
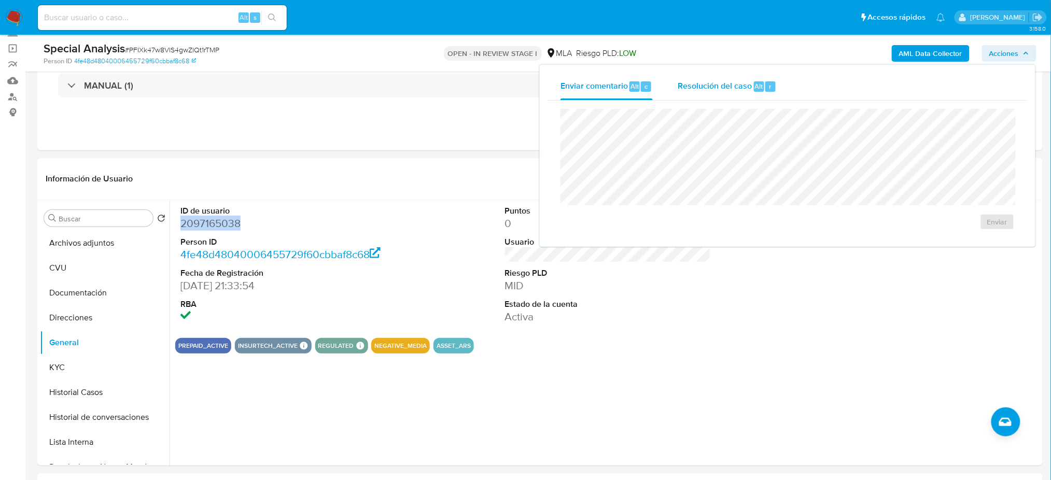
click at [692, 90] on span "Resolución del caso" at bounding box center [715, 86] width 74 height 12
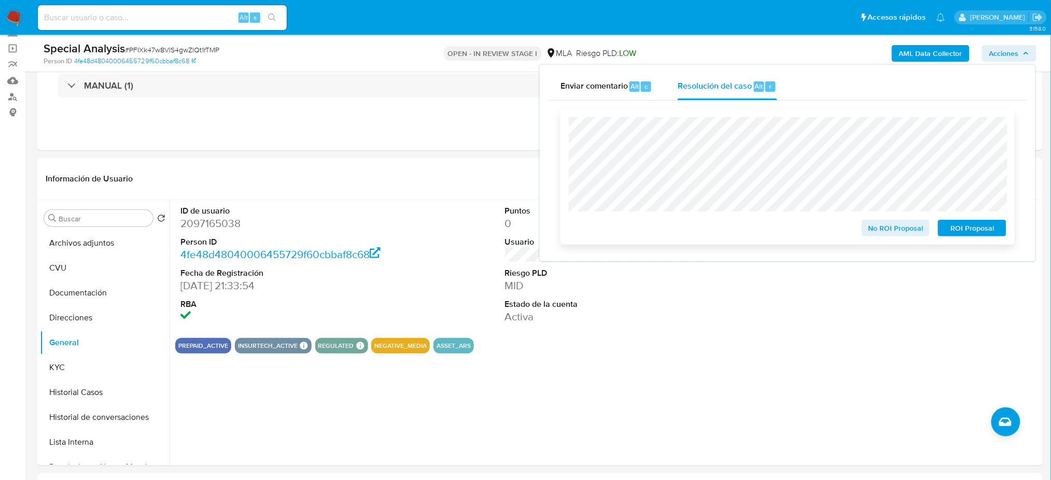
click at [998, 224] on span "ROI Proposal" at bounding box center [973, 228] width 54 height 15
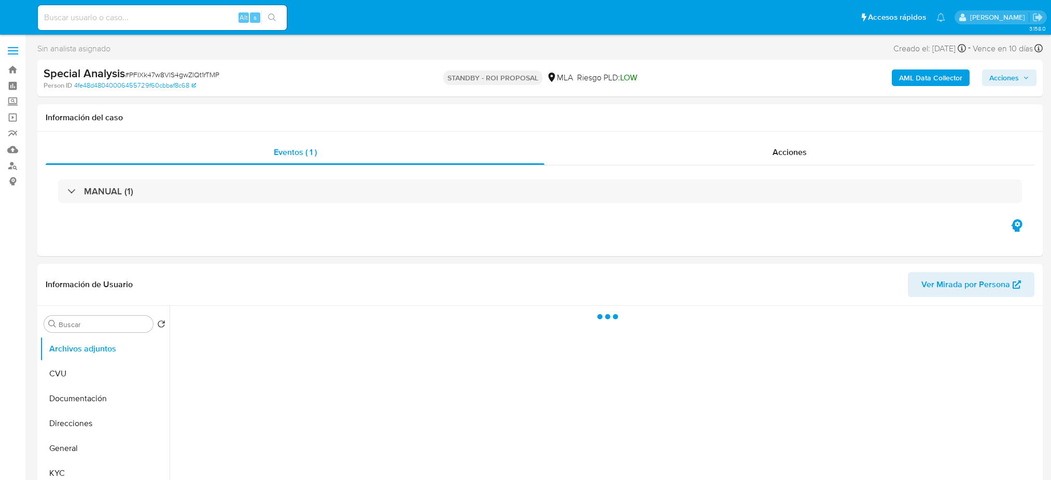
select select "10"
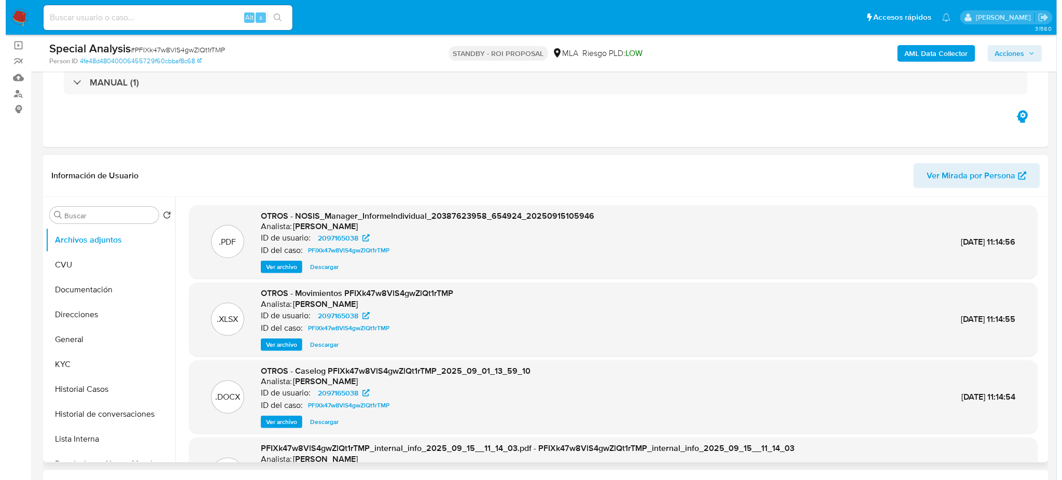
scroll to position [138, 0]
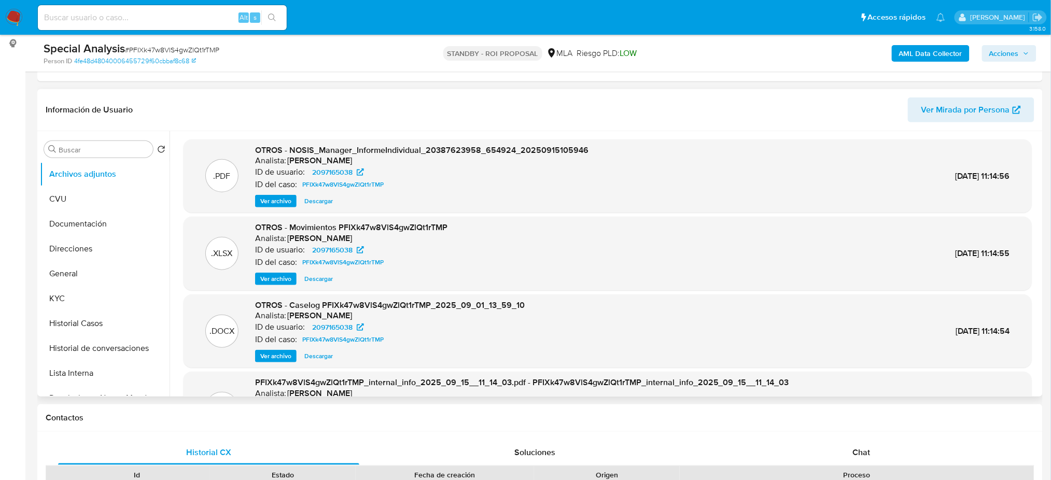
click at [261, 359] on span "Ver archivo" at bounding box center [275, 356] width 31 height 10
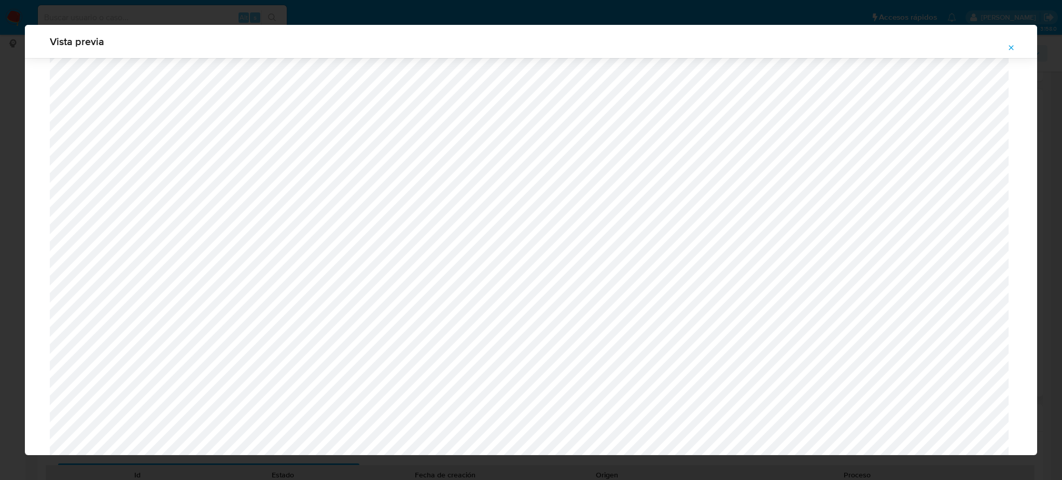
scroll to position [325, 0]
click at [1010, 47] on icon "Attachment preview" at bounding box center [1011, 48] width 8 height 8
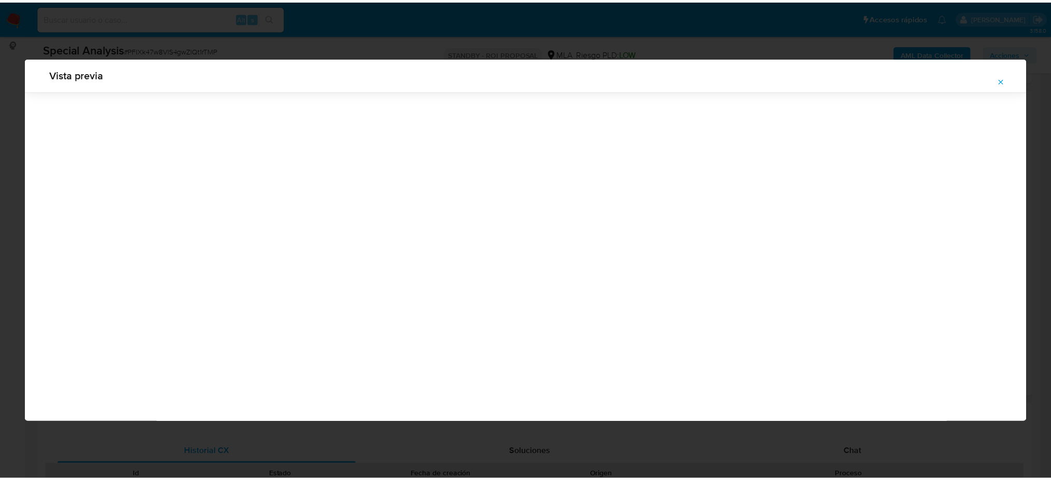
scroll to position [0, 0]
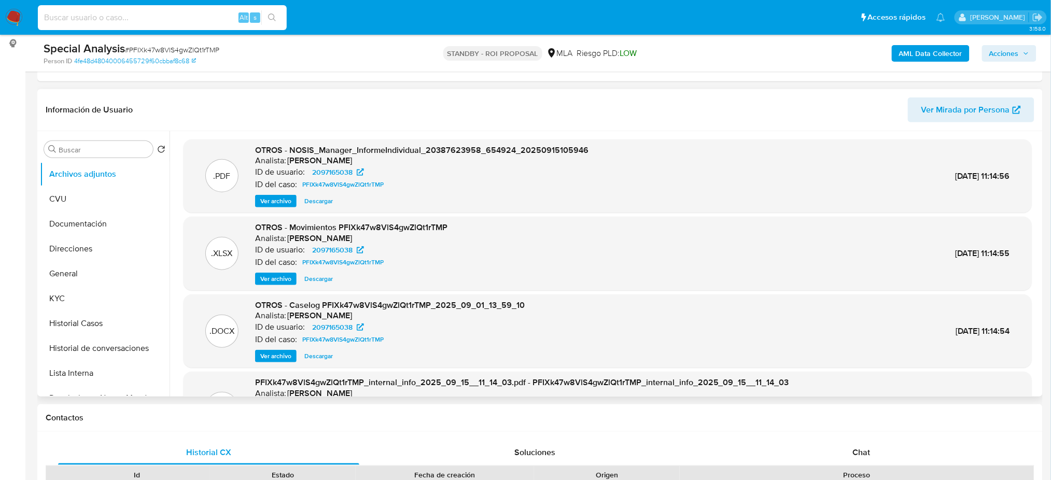
click at [183, 14] on input at bounding box center [162, 17] width 249 height 13
paste input "QH8Sq3uESWrqpn6r9Ieixgn3"
type input "QH8Sq3uESWrqpn6r9Ieixgn3"
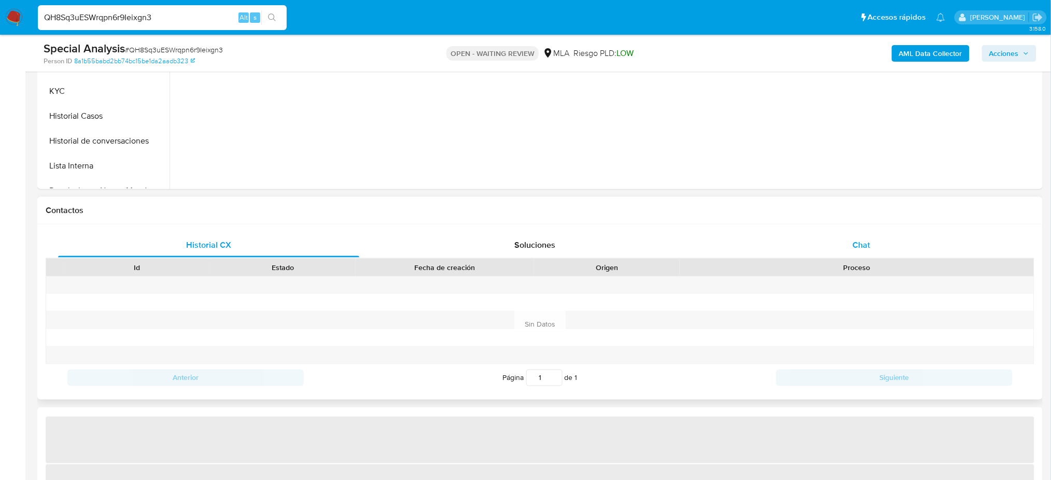
click at [880, 237] on div "Chat" at bounding box center [861, 245] width 301 height 25
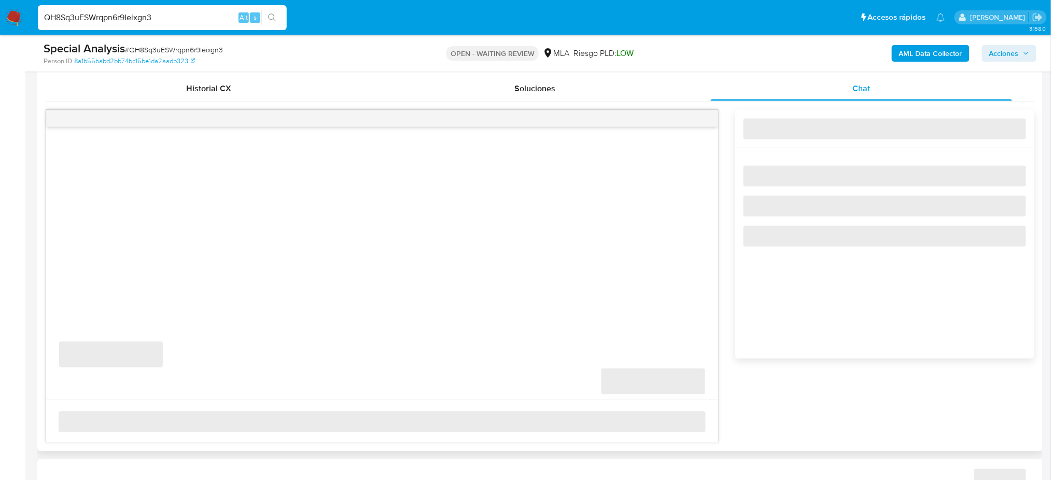
scroll to position [553, 0]
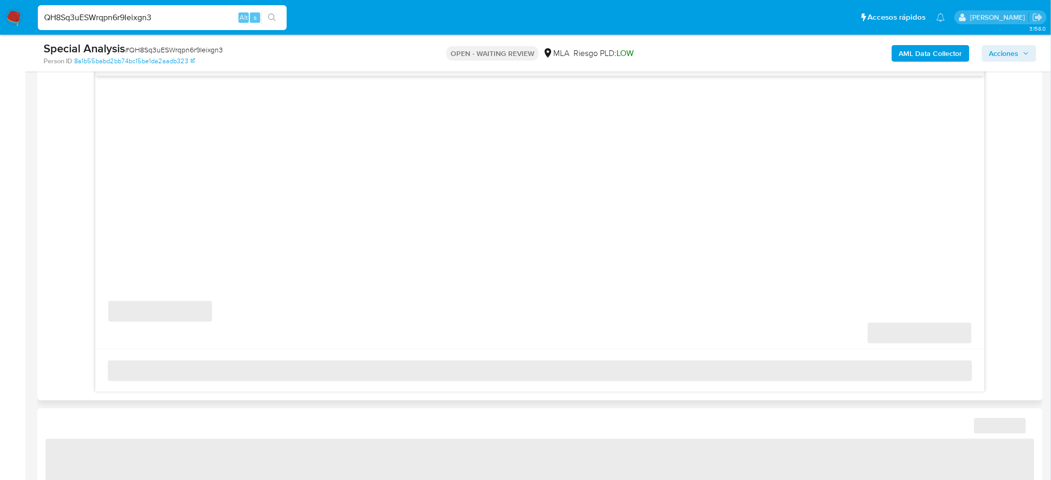
select select "10"
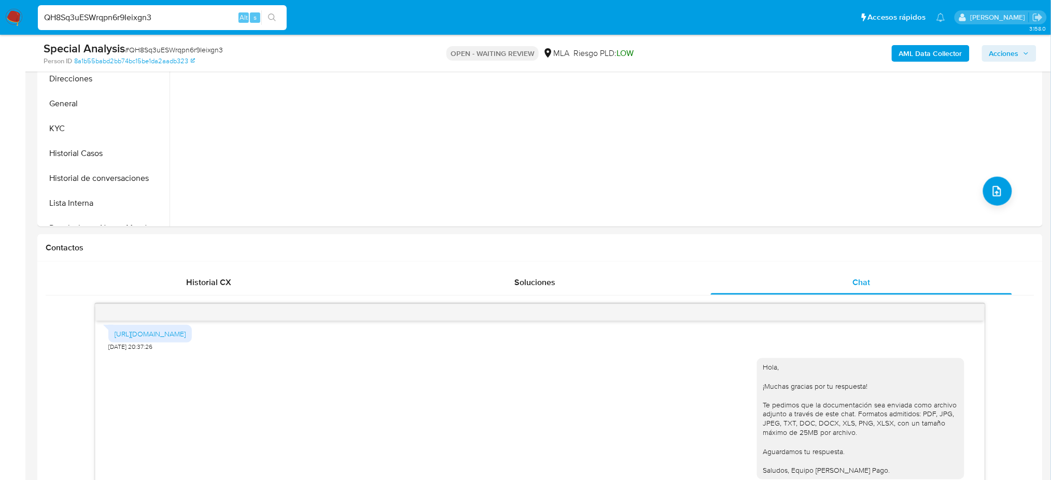
scroll to position [207, 0]
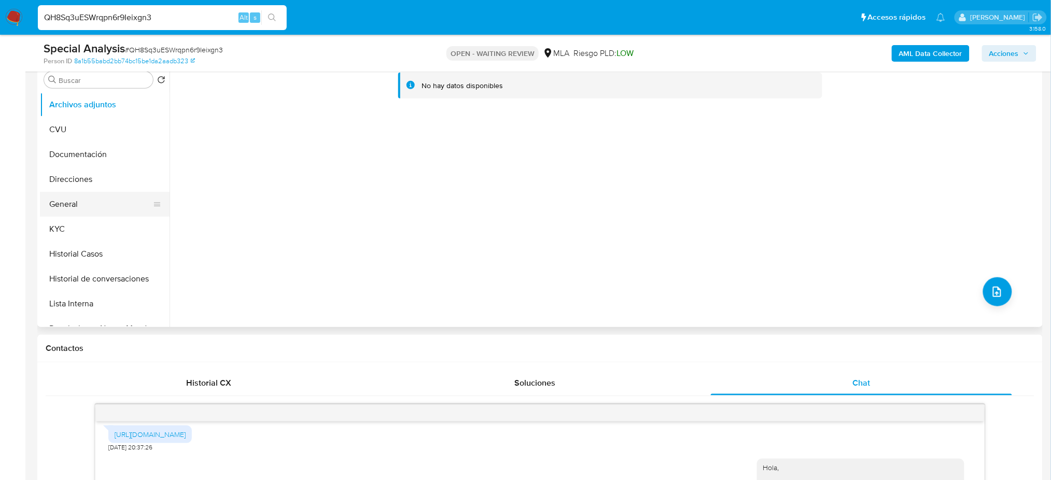
click at [67, 207] on button "General" at bounding box center [100, 204] width 121 height 25
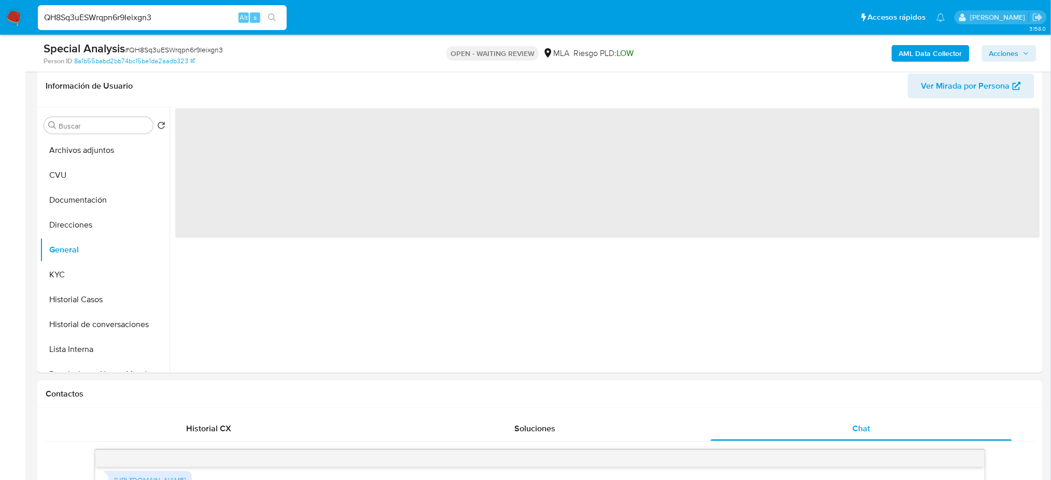
scroll to position [138, 0]
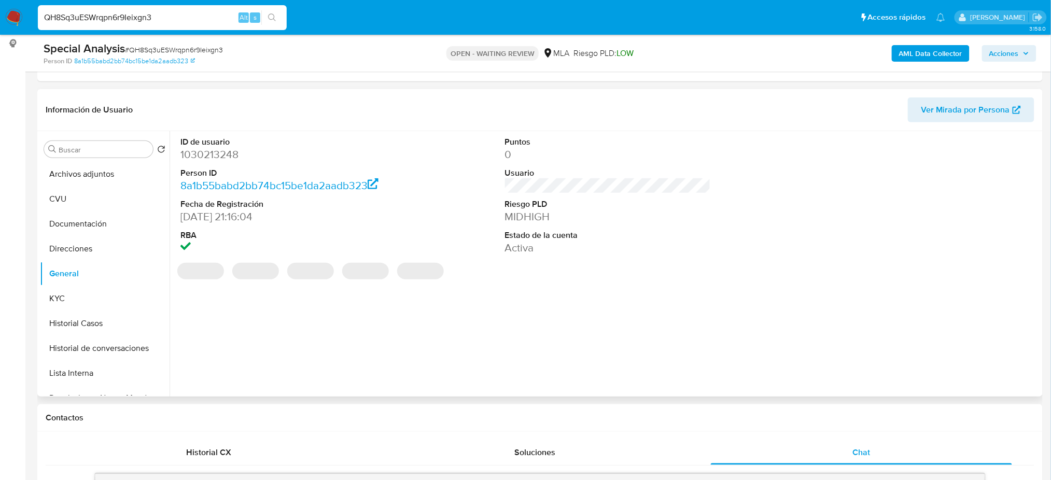
click at [192, 154] on dd "1030213248" at bounding box center [284, 154] width 206 height 15
copy dd "1030213248"
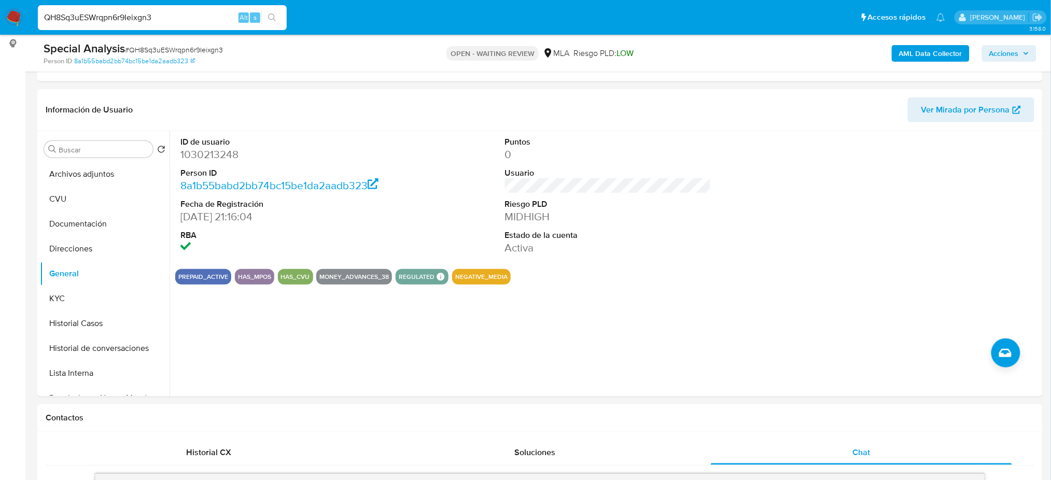
click at [167, 48] on span "# QH8Sq3uESWrqpn6r9Ieixgn3" at bounding box center [174, 50] width 98 height 10
copy span "QH8Sq3uESWrqpn6r9Ieixgn3"
click at [15, 23] on img at bounding box center [14, 18] width 18 height 18
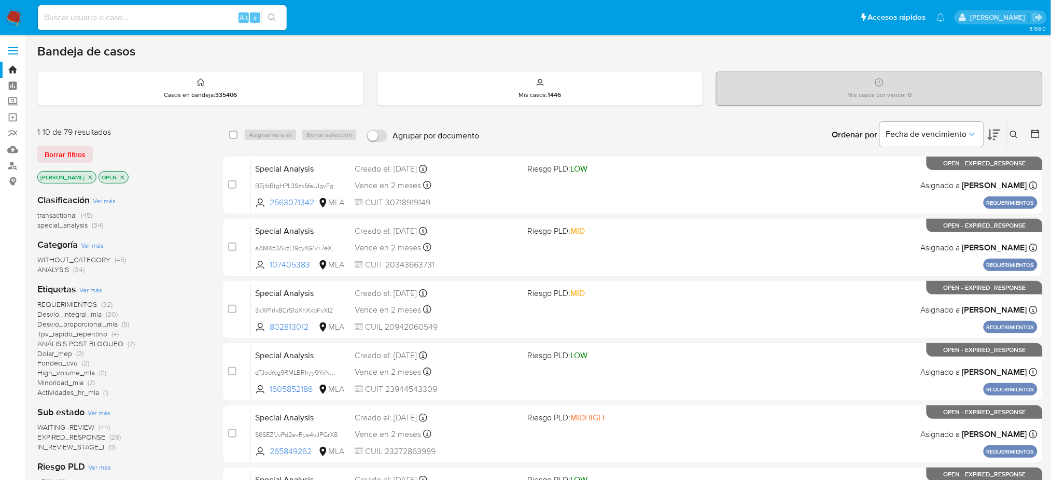
click at [1012, 137] on icon at bounding box center [1014, 135] width 8 height 8
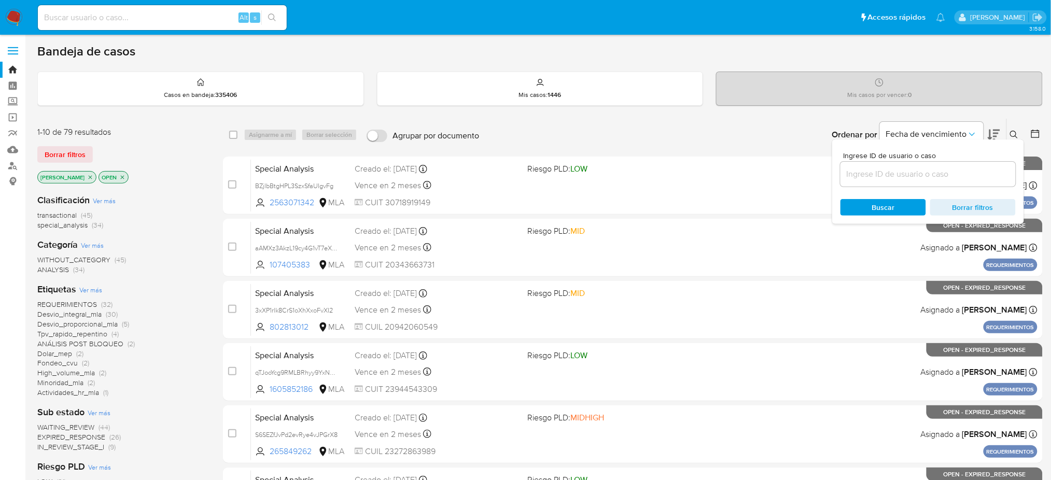
click at [913, 178] on input at bounding box center [928, 174] width 175 height 13
type input "QH8Sq3uESWrqpn6r9Ieixgn3"
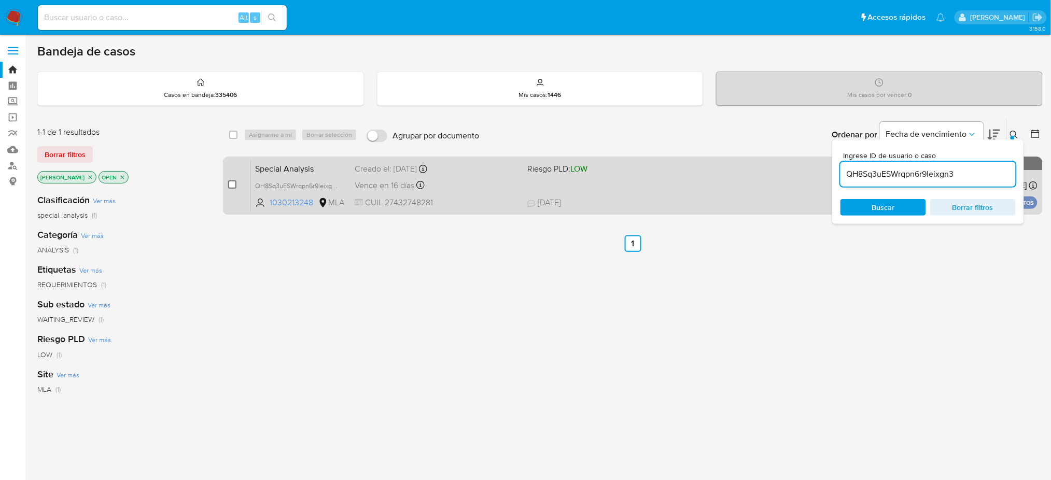
click at [233, 184] on input "checkbox" at bounding box center [232, 185] width 8 height 8
checkbox input "true"
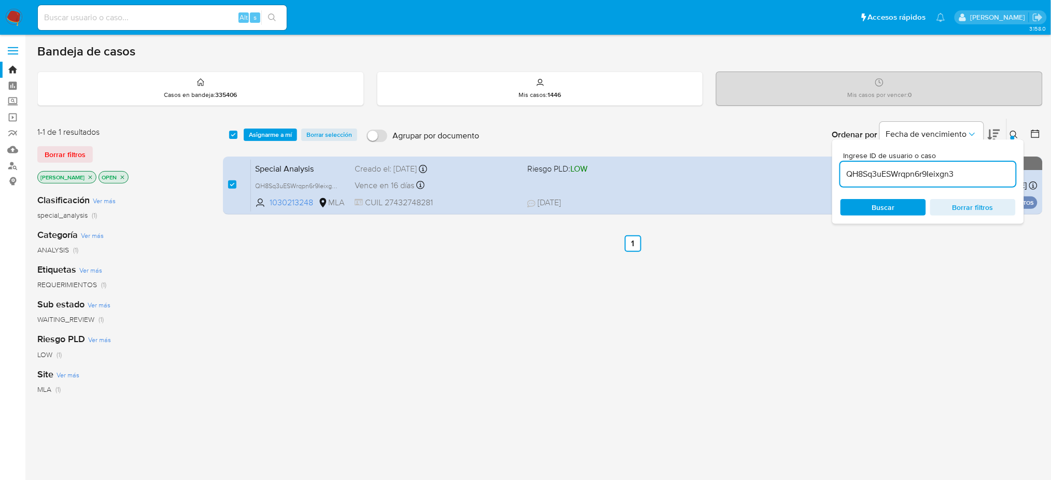
click at [277, 122] on div "select-all-cases-checkbox Asignarme a mí Borrar selección Agrupar por documento…" at bounding box center [633, 135] width 820 height 32
click at [286, 133] on span "Asignarme a mí" at bounding box center [270, 135] width 43 height 10
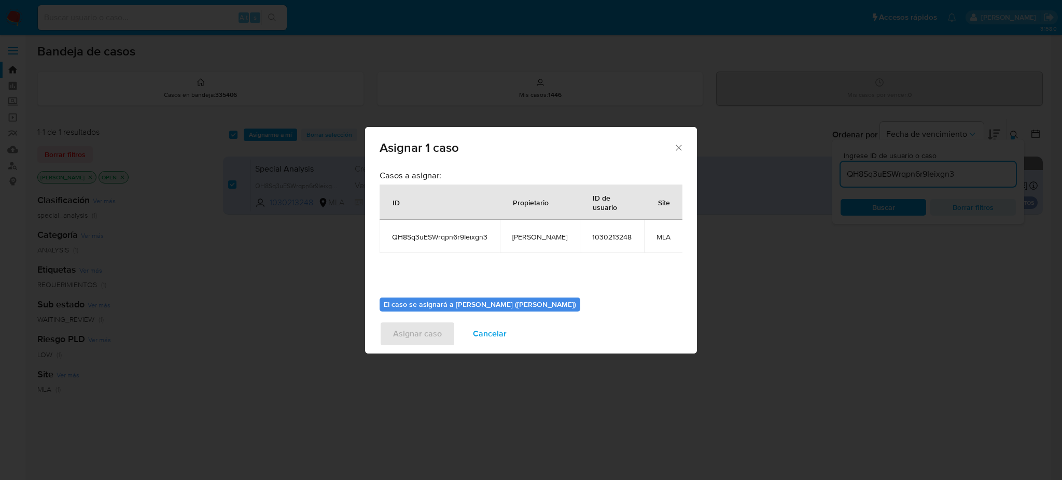
click at [513, 236] on span "[PERSON_NAME]" at bounding box center [540, 236] width 55 height 9
copy span "[PERSON_NAME]"
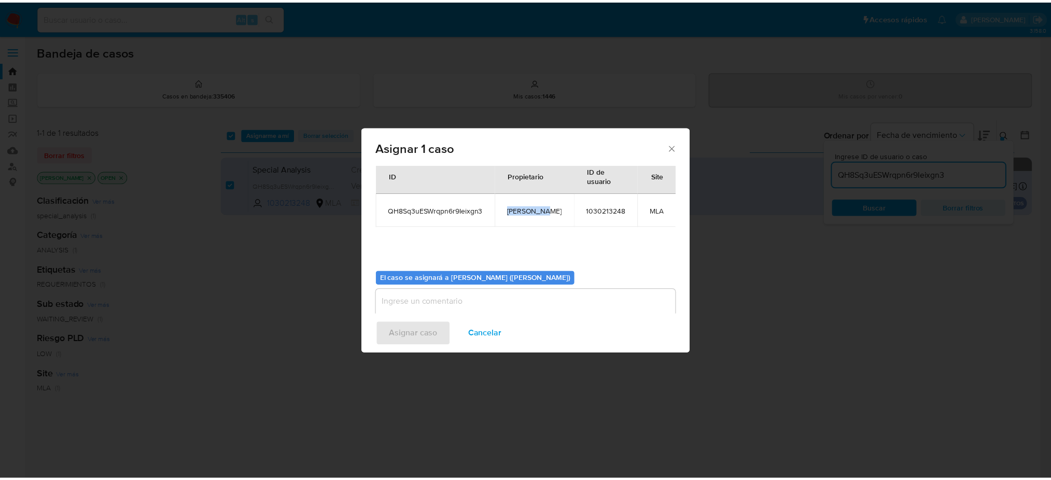
scroll to position [53, 0]
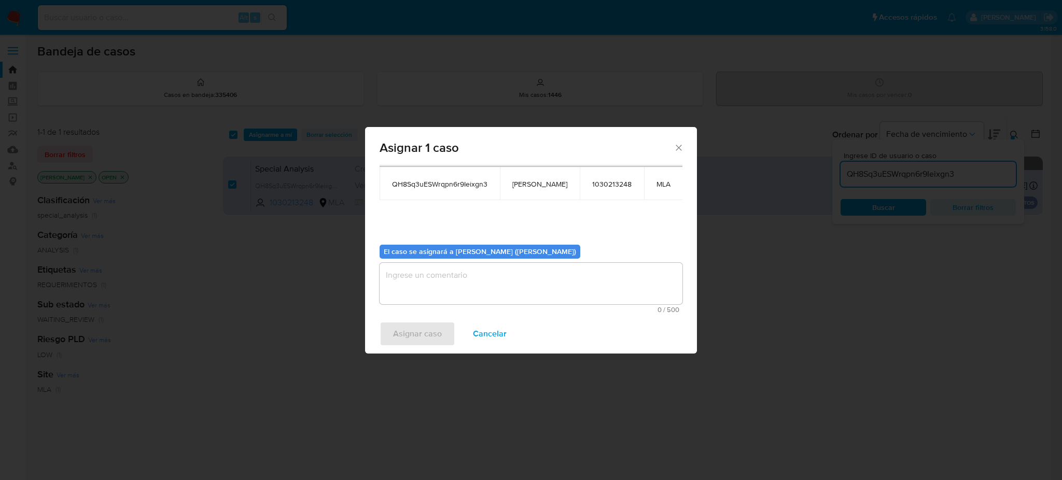
drag, startPoint x: 437, startPoint y: 288, endPoint x: 436, endPoint y: 298, distance: 9.9
click at [437, 289] on textarea "assign-modal" at bounding box center [531, 283] width 303 height 41
paste textarea "[PERSON_NAME]"
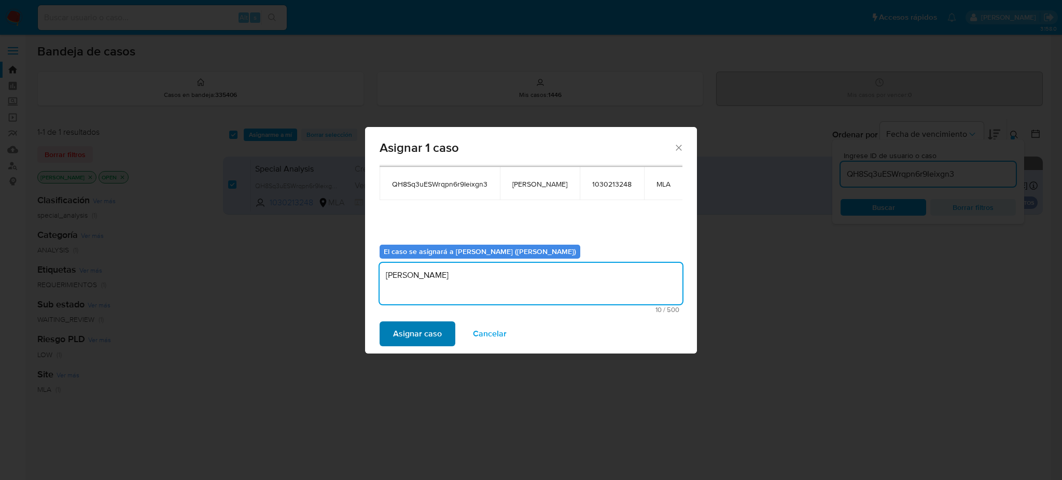
type textarea "[PERSON_NAME]"
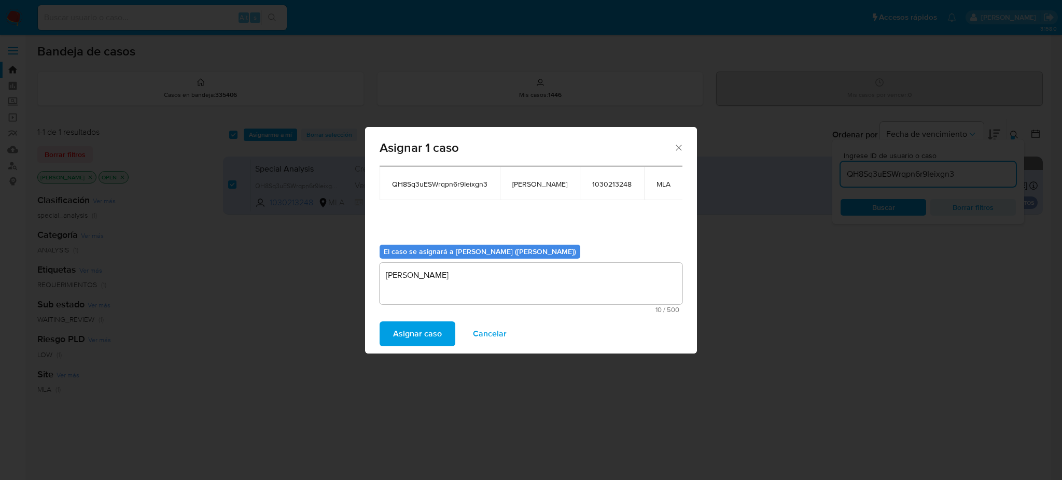
click at [426, 335] on span "Asignar caso" at bounding box center [417, 334] width 49 height 23
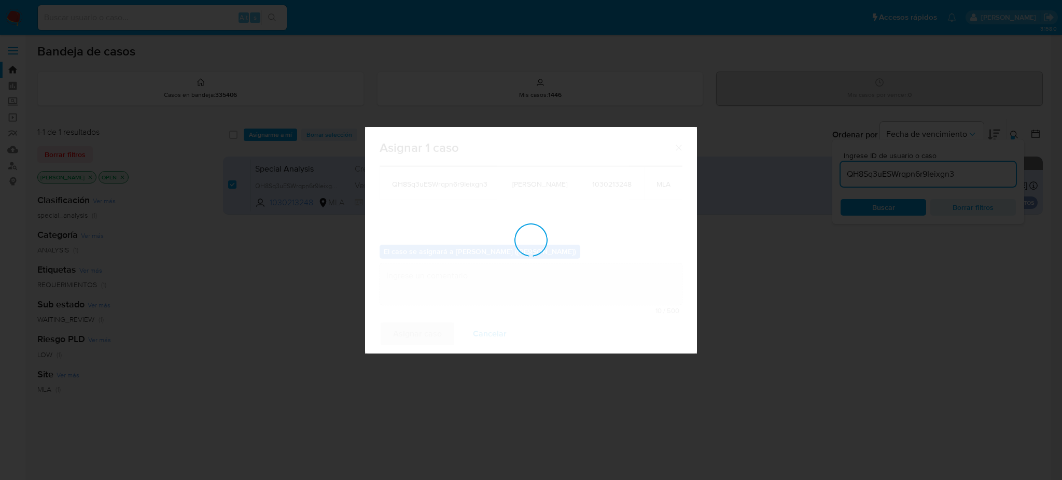
checkbox input "false"
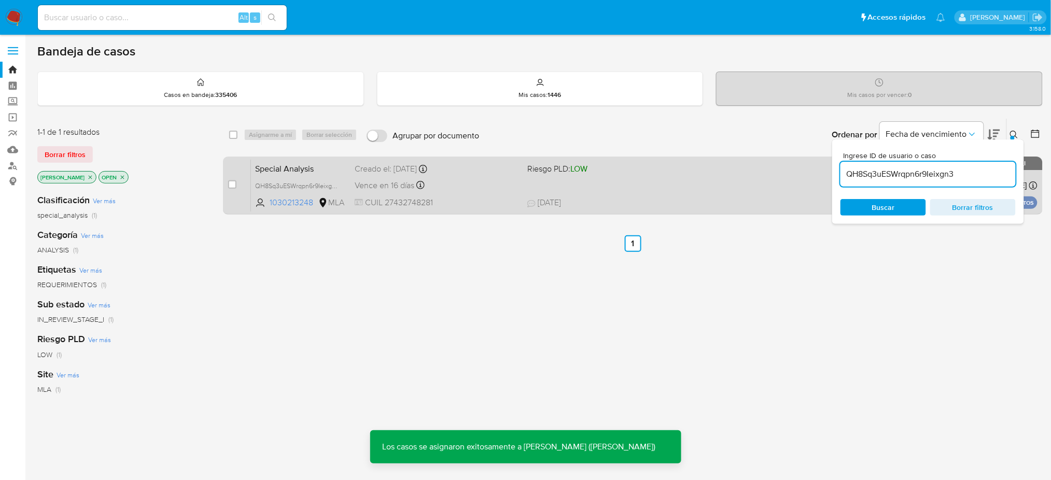
click at [320, 174] on span "Special Analysis" at bounding box center [300, 167] width 91 height 13
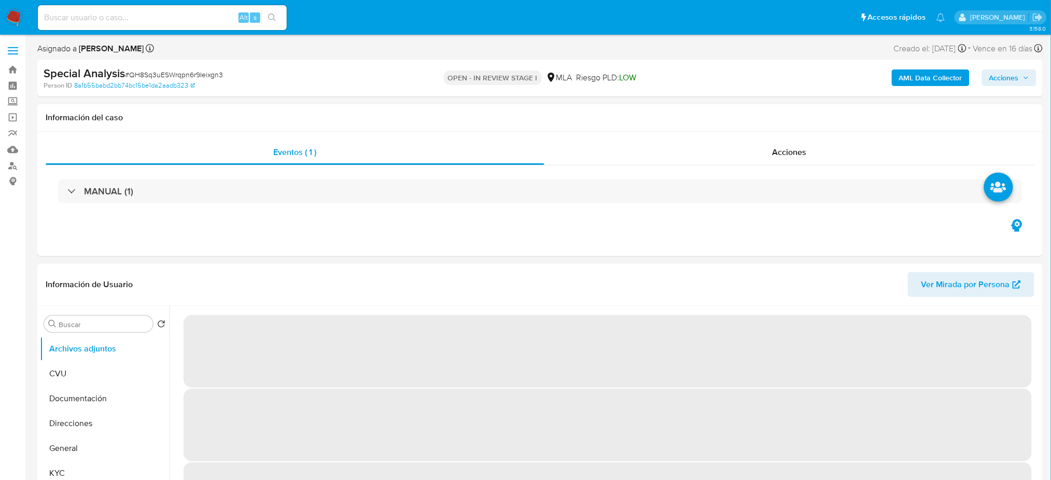
select select "10"
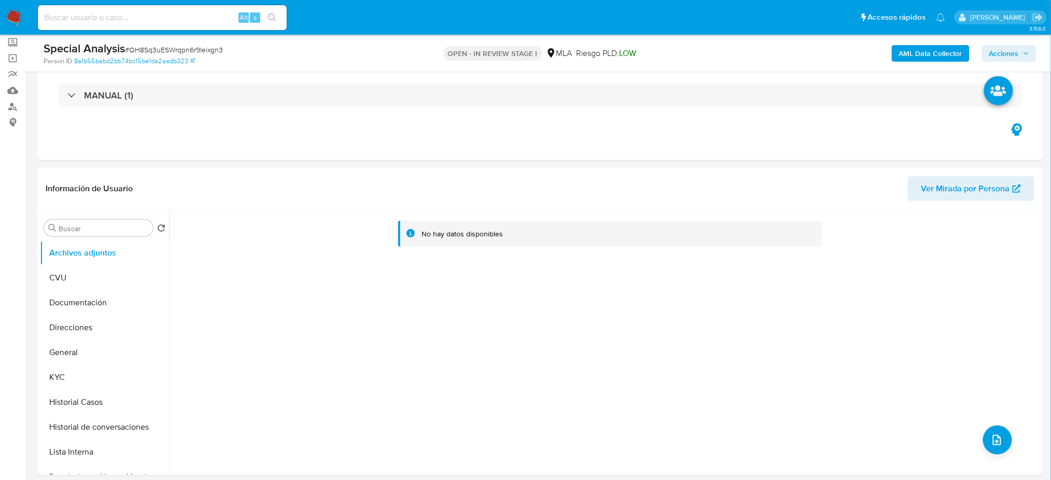
scroll to position [138, 0]
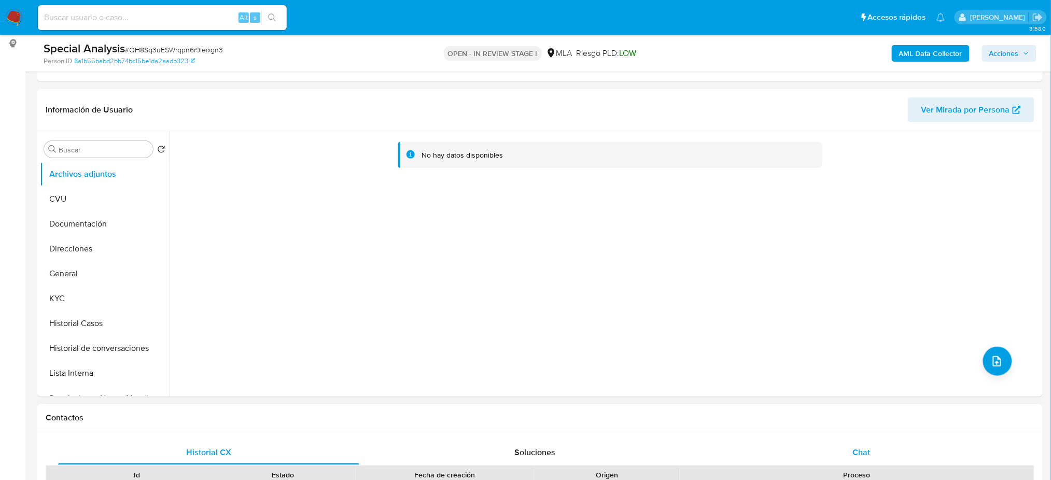
click at [892, 446] on div "Chat" at bounding box center [861, 452] width 301 height 25
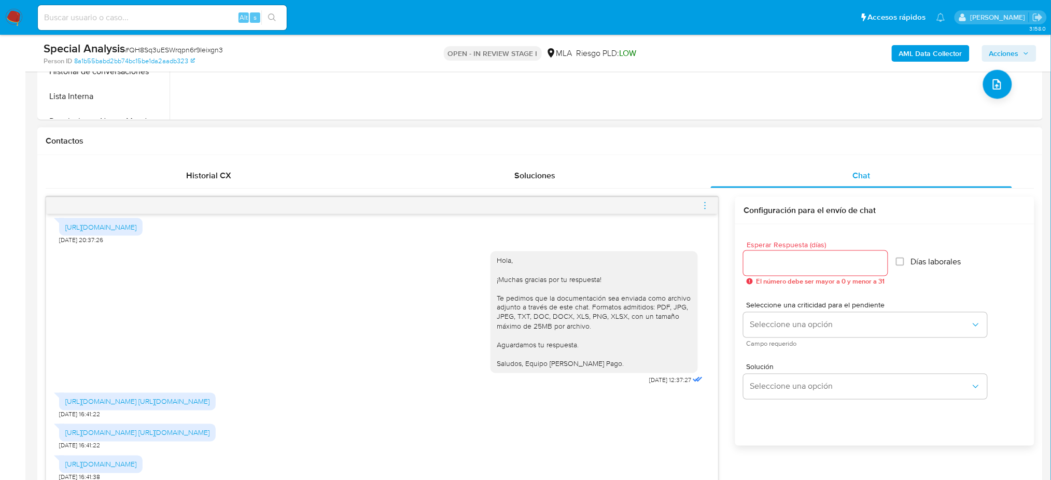
scroll to position [1322, 0]
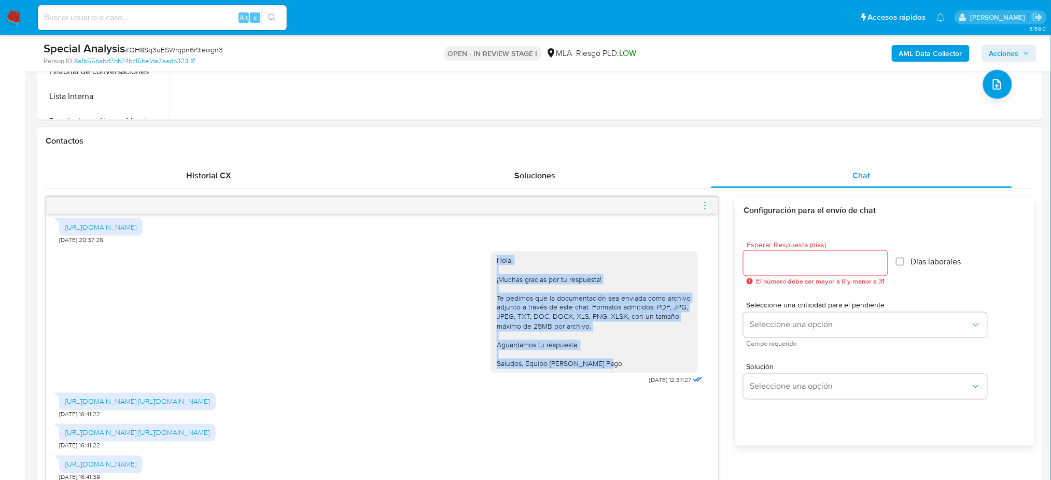
drag, startPoint x: 484, startPoint y: 253, endPoint x: 606, endPoint y: 358, distance: 160.4
click at [606, 358] on div "Hola, ¡Muchas gracias por tu respuesta! Te pedimos que la documentación sea env…" at bounding box center [594, 312] width 207 height 121
copy div "Hola, ¡Muchas gracias por tu respuesta! Te pedimos que la documentación sea env…"
click at [606, 358] on div "Hola, ¡Muchas gracias por tu respuesta! Te pedimos que la documentación sea env…" at bounding box center [594, 312] width 195 height 113
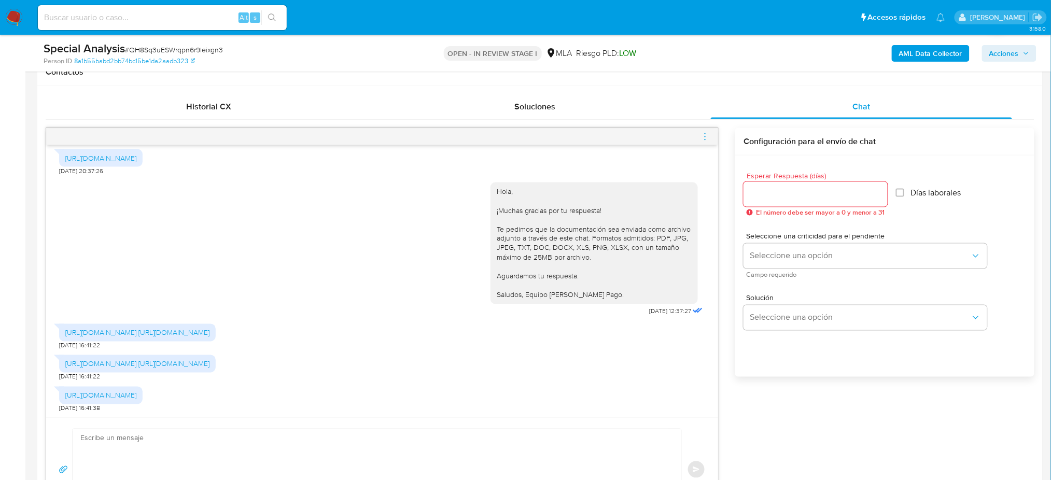
scroll to position [1391, 0]
click at [162, 438] on textarea at bounding box center [374, 470] width 588 height 81
paste textarea "Hola, ¡Muchas gracias por tu respuesta! Te pedimos que la documentación sea env…"
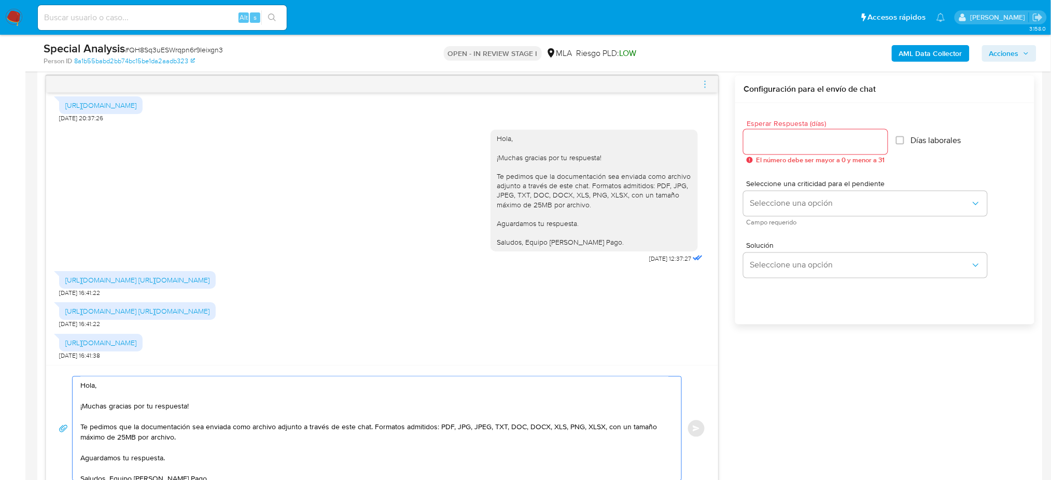
scroll to position [5, 0]
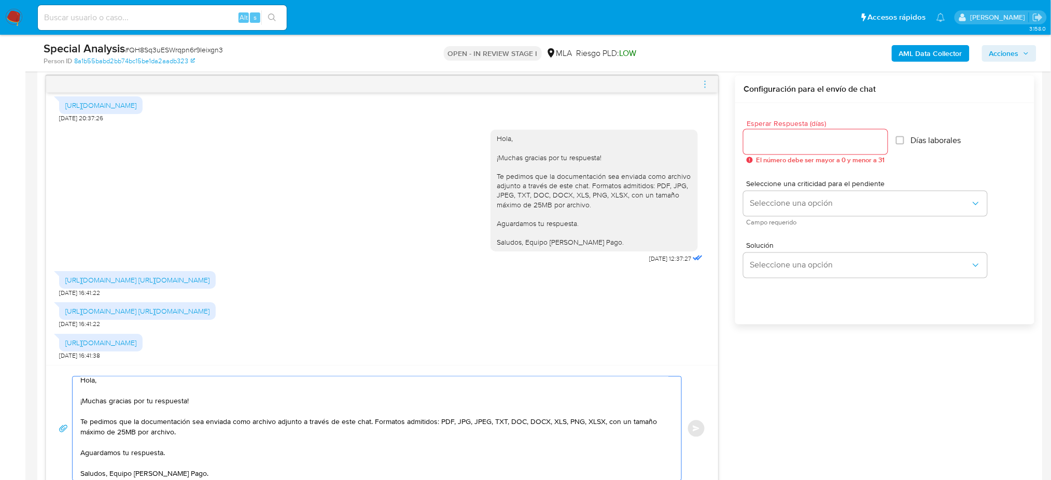
type textarea "Hola, ¡Muchas gracias por tu respuesta! Te pedimos que la documentación sea env…"
click at [759, 134] on div at bounding box center [816, 142] width 144 height 25
click at [766, 142] on input "Esperar Respuesta (días)" at bounding box center [816, 141] width 144 height 13
type input "1"
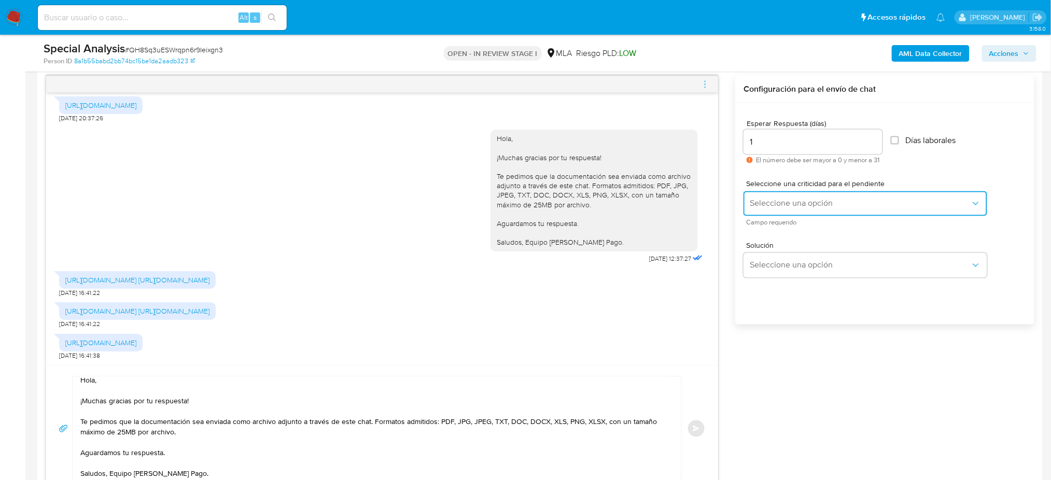
click at [756, 211] on button "Seleccione una opción" at bounding box center [866, 203] width 244 height 25
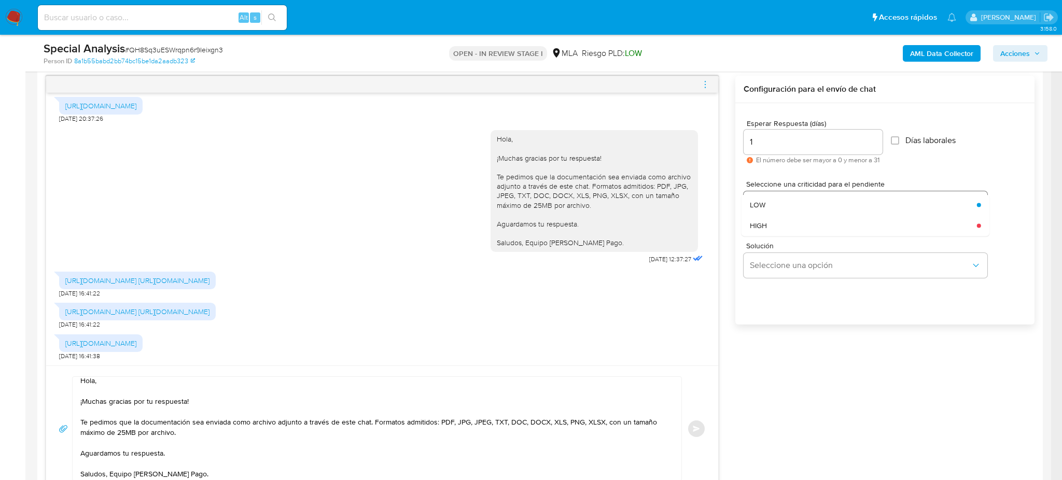
click at [756, 211] on div "LOW" at bounding box center [860, 205] width 221 height 21
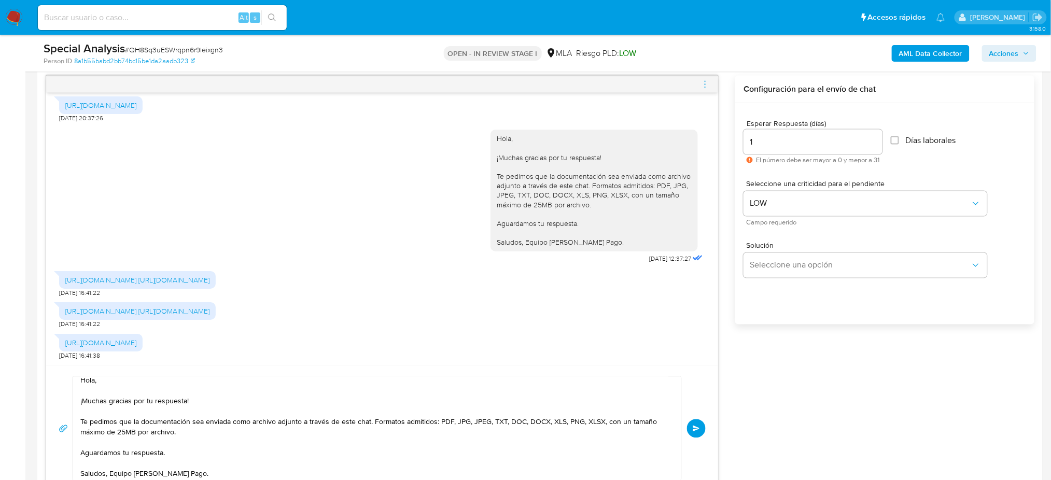
click at [700, 431] on span "Enviar" at bounding box center [696, 429] width 7 height 6
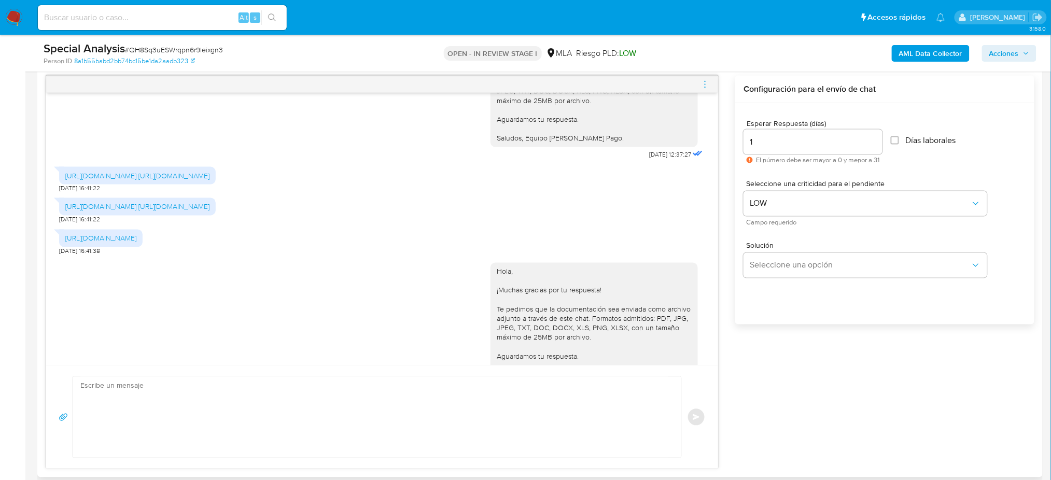
scroll to position [1534, 0]
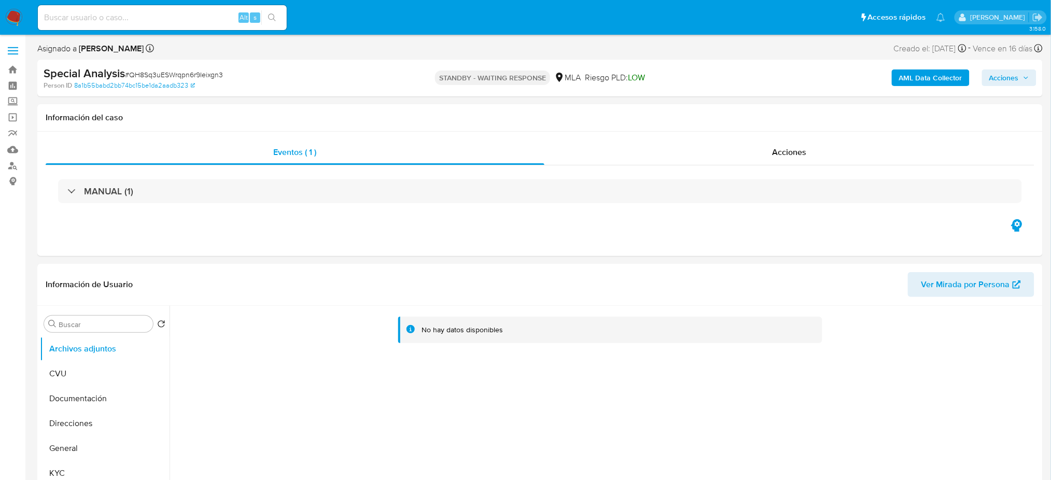
click at [9, 20] on img at bounding box center [14, 18] width 18 height 18
select select "10"
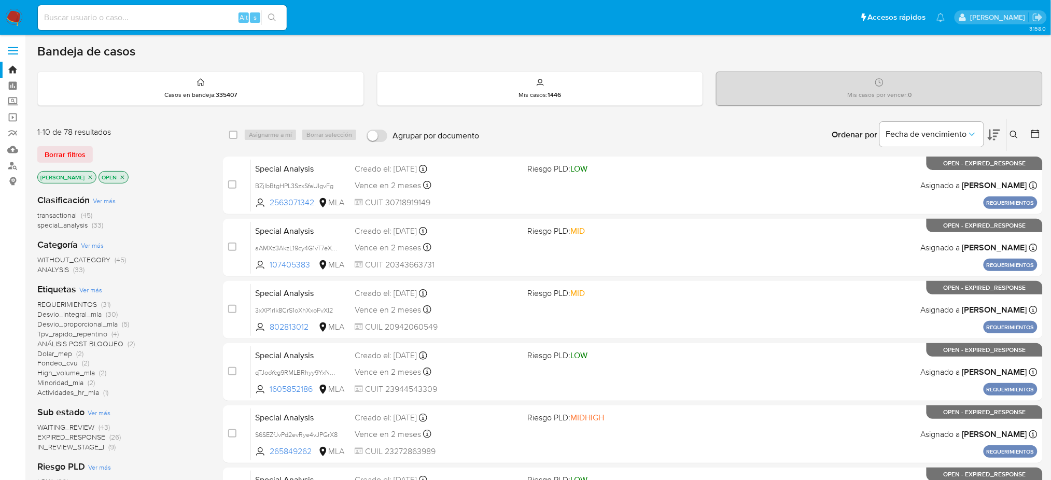
click at [187, 25] on div "Alt s" at bounding box center [162, 17] width 249 height 25
click at [178, 18] on input at bounding box center [162, 17] width 249 height 13
paste input "aMUU68IPea7Oe8subOndBQ7R"
type input "aMUU68IPea7Oe8subOndBQ7R"
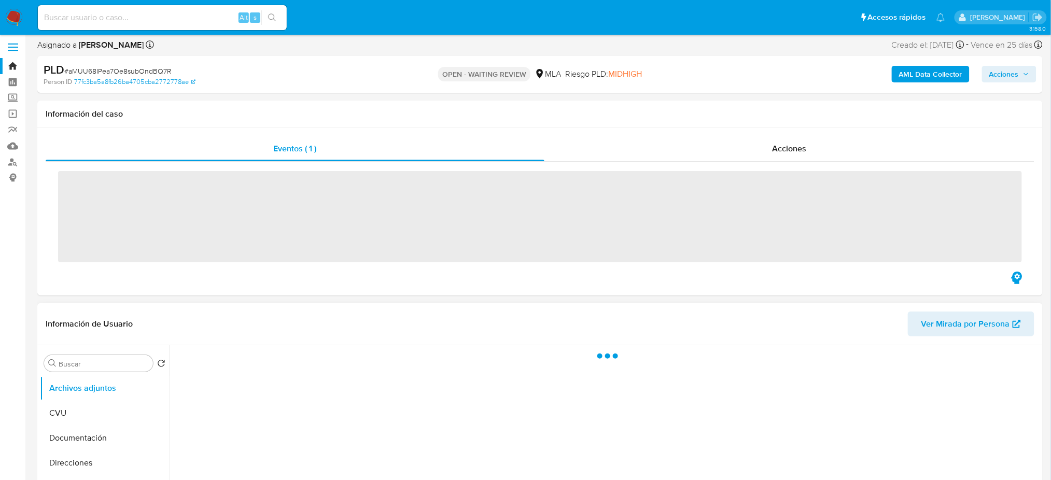
scroll to position [276, 0]
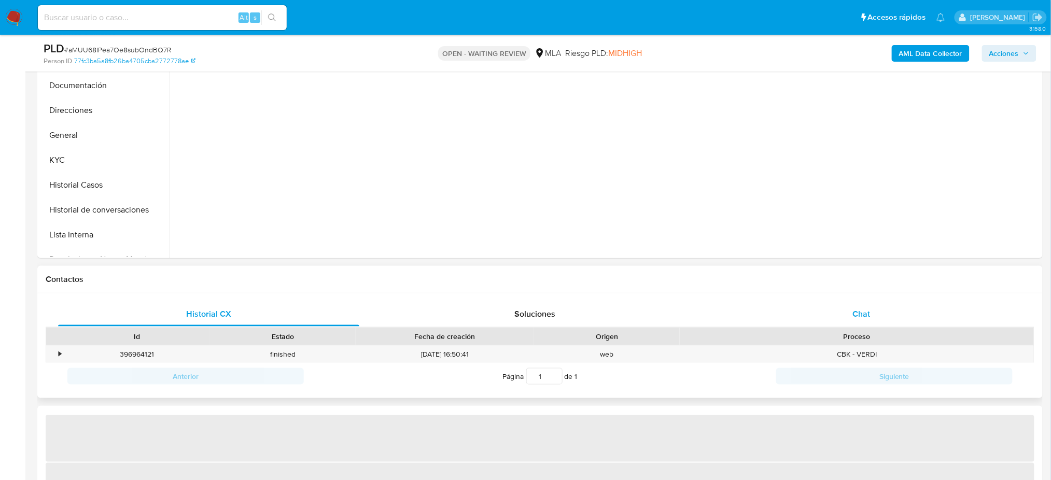
click at [884, 323] on div "Chat" at bounding box center [861, 314] width 301 height 25
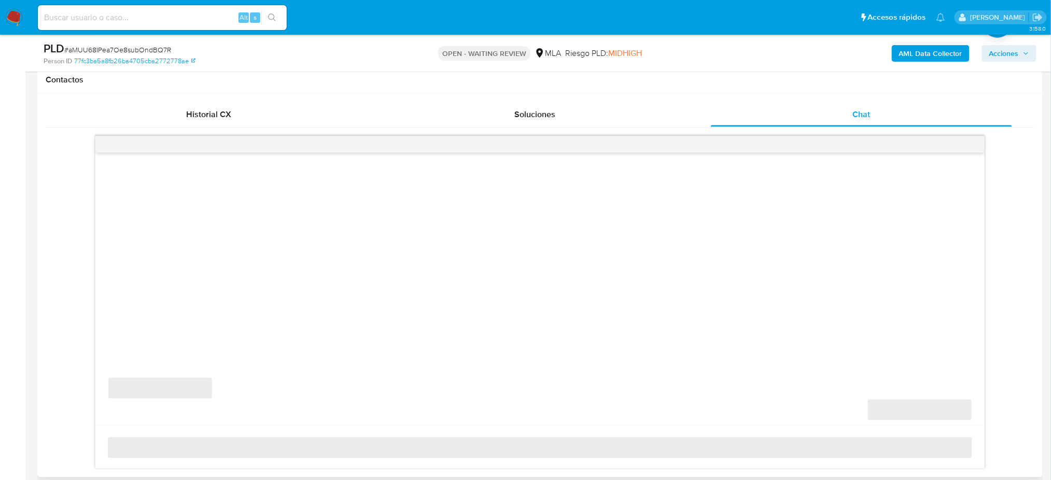
scroll to position [484, 0]
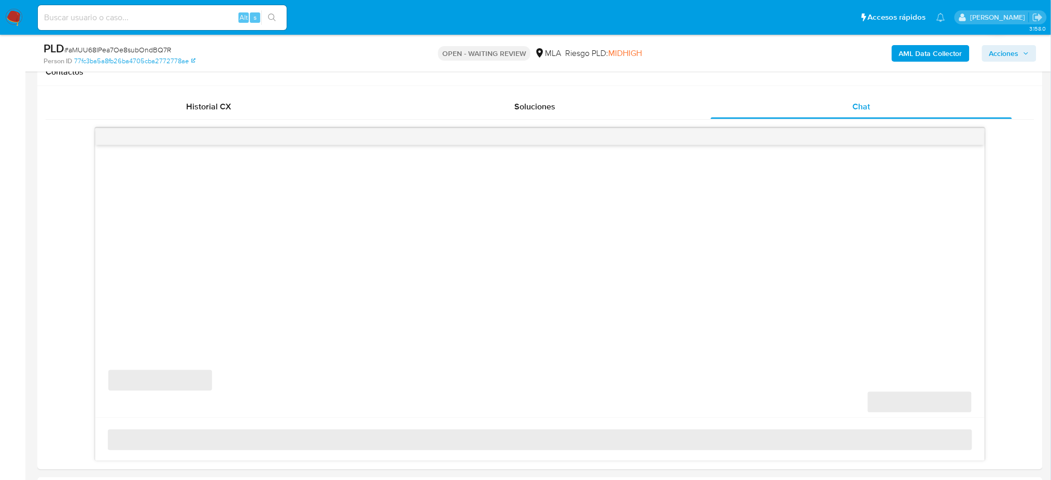
select select "10"
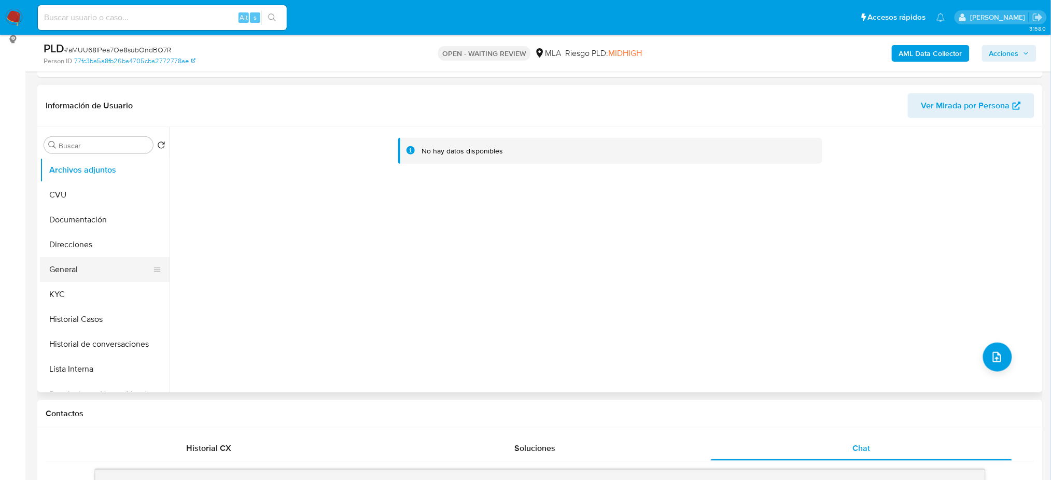
scroll to position [138, 0]
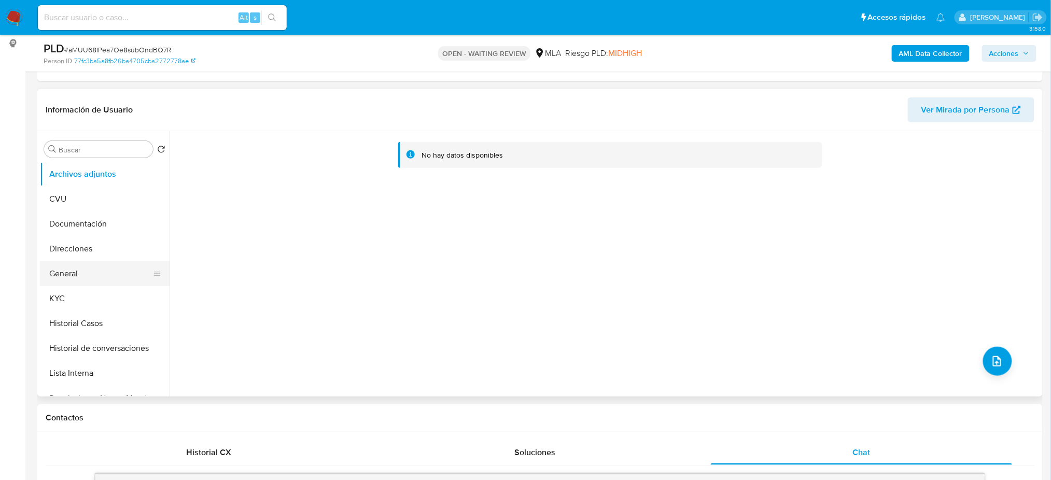
click at [75, 279] on button "General" at bounding box center [100, 273] width 121 height 25
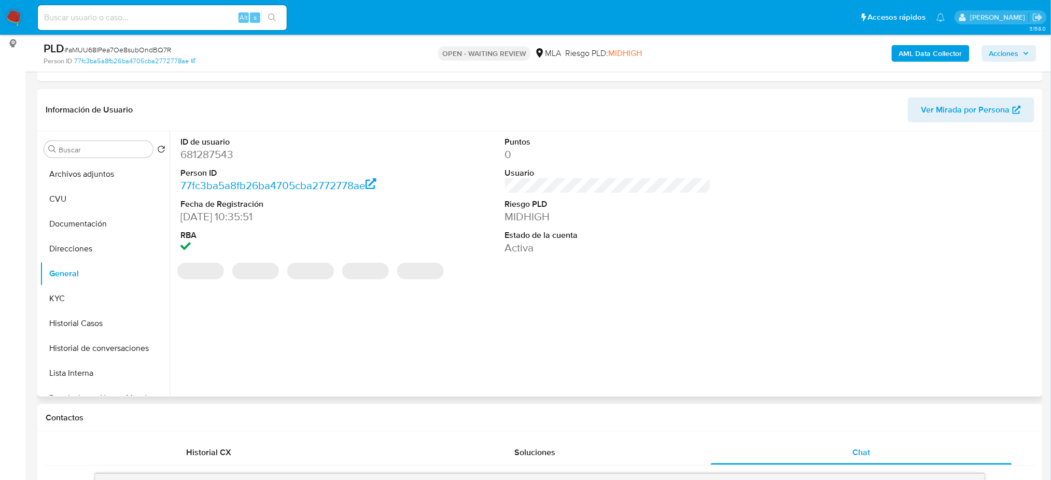
click at [199, 153] on dd "681287543" at bounding box center [284, 154] width 206 height 15
copy dd "681287543"
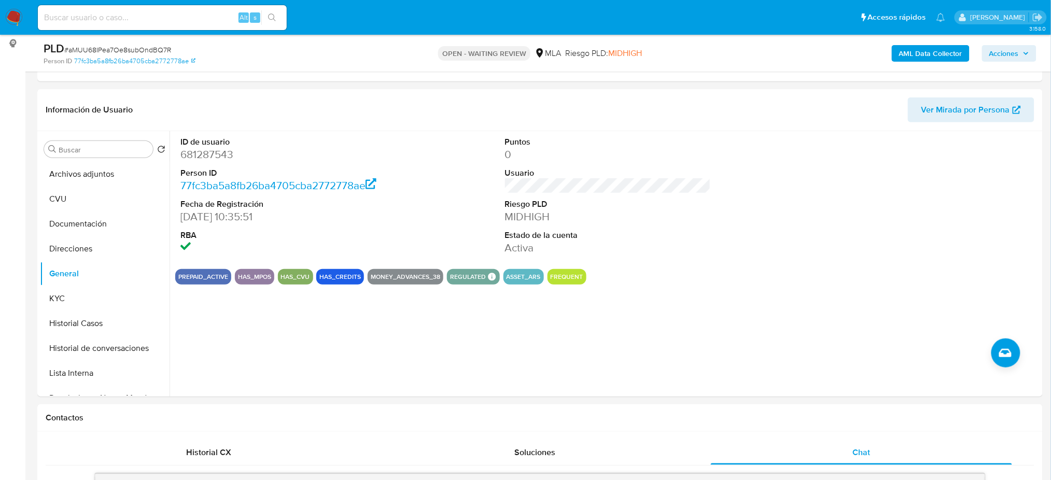
click at [138, 49] on span "# aMUU68IPea7Oe8subOndBQ7R" at bounding box center [117, 50] width 107 height 10
copy span "aMUU68IPea7Oe8subOndBQ7R"
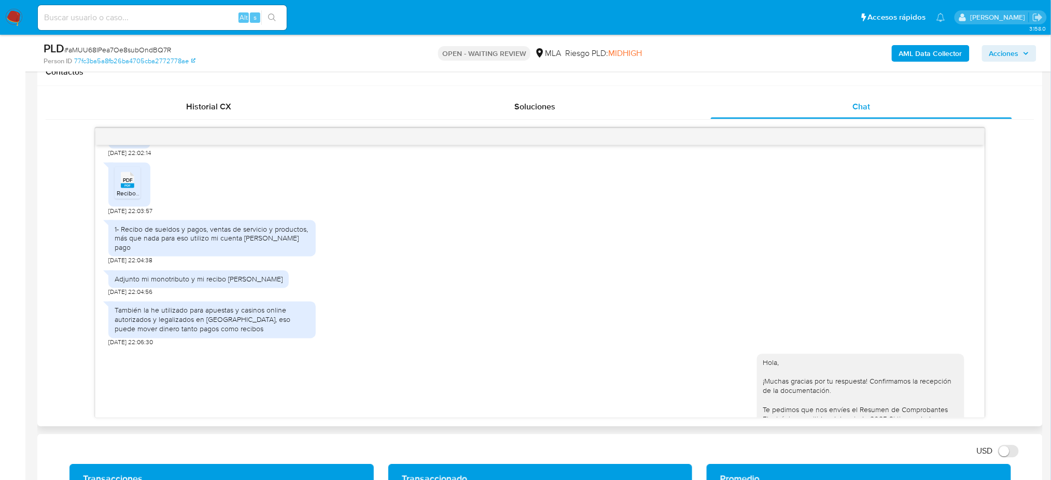
scroll to position [622, 0]
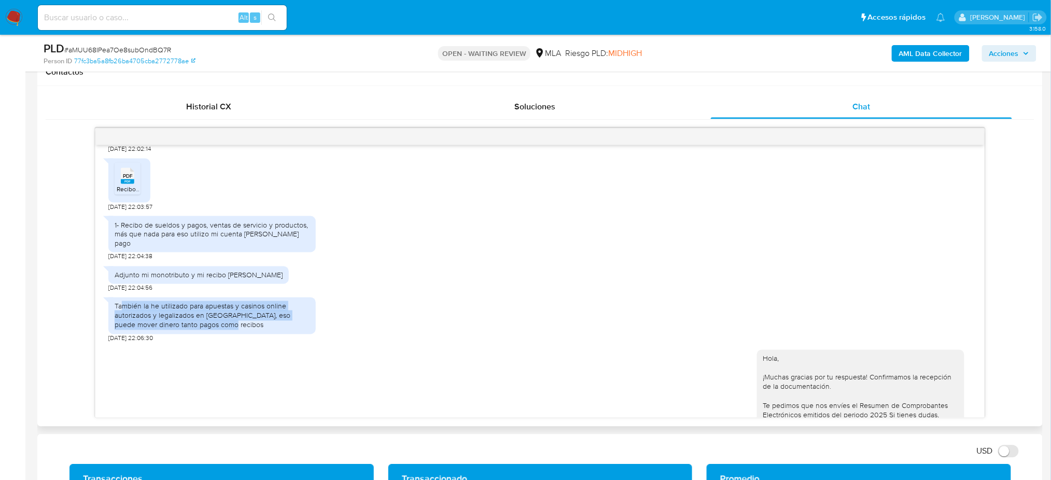
drag, startPoint x: 122, startPoint y: 315, endPoint x: 221, endPoint y: 337, distance: 101.4
click at [221, 330] on div "También la he utilizado para apuestas y casinos online autorizados y legalizado…" at bounding box center [212, 316] width 195 height 29
click at [225, 330] on div "También la he utilizado para apuestas y casinos online autorizados y legalizado…" at bounding box center [212, 316] width 195 height 29
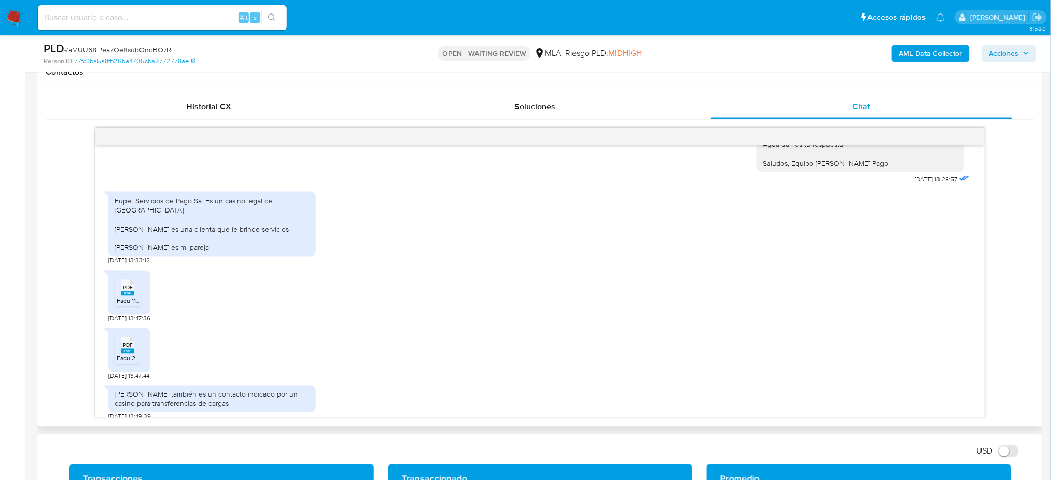
scroll to position [1037, 0]
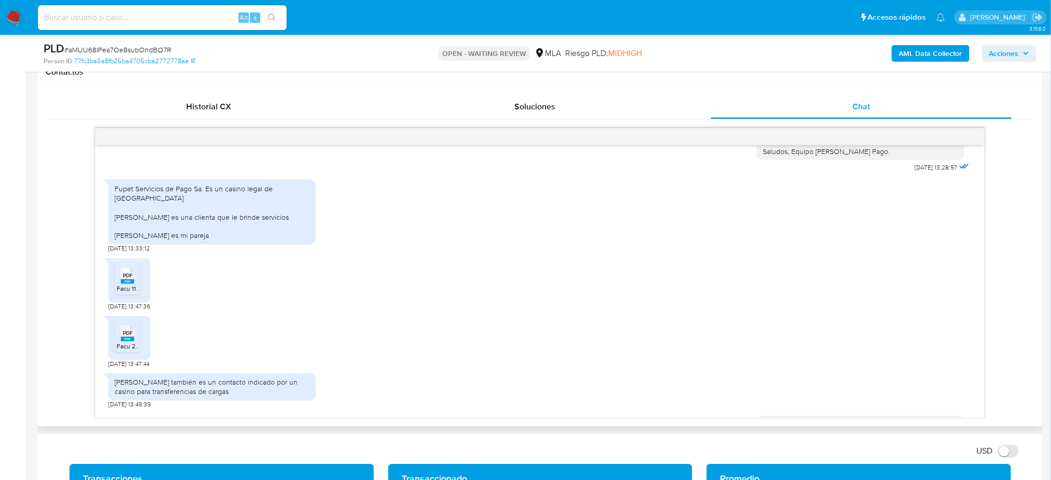
click at [151, 218] on div "Fupet Servicios de Pago Sa. Es un casino legal de [GEOGRAPHIC_DATA] [PERSON_NAM…" at bounding box center [212, 212] width 195 height 57
copy div "Fupet Servicios de Pago Sa. Es un casino legal de Argentina"
click at [180, 241] on div "Fupet Servicios de Pago Sa. Es un casino legal de [GEOGRAPHIC_DATA] [PERSON_NAM…" at bounding box center [212, 212] width 195 height 57
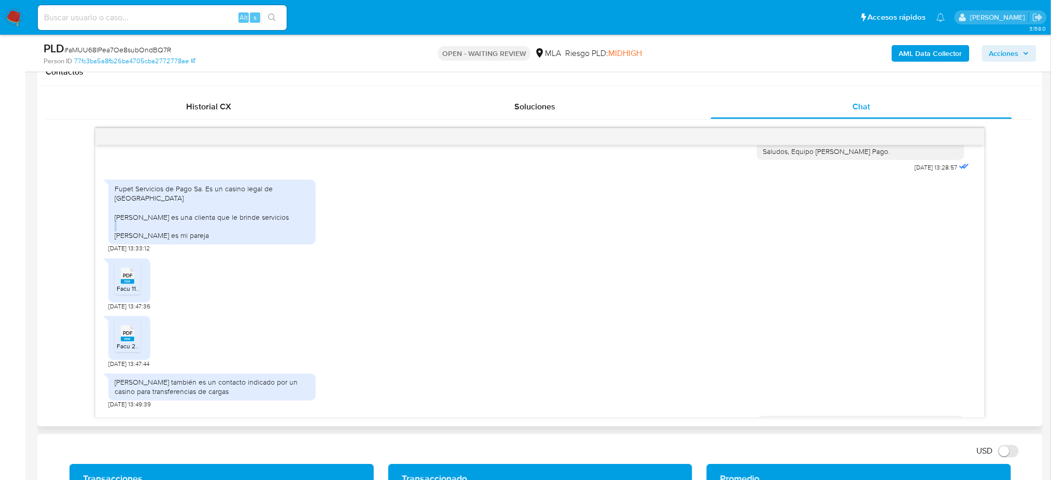
click at [180, 241] on div "Fupet Servicios de Pago Sa. Es un casino legal de [GEOGRAPHIC_DATA] [PERSON_NAM…" at bounding box center [212, 212] width 195 height 57
click at [171, 237] on div "Fupet Servicios de Pago Sa. Es un casino legal de [GEOGRAPHIC_DATA] [PERSON_NAM…" at bounding box center [212, 212] width 195 height 57
copy div "Solange Yanina Carlos es una clienta que le brinde servicios"
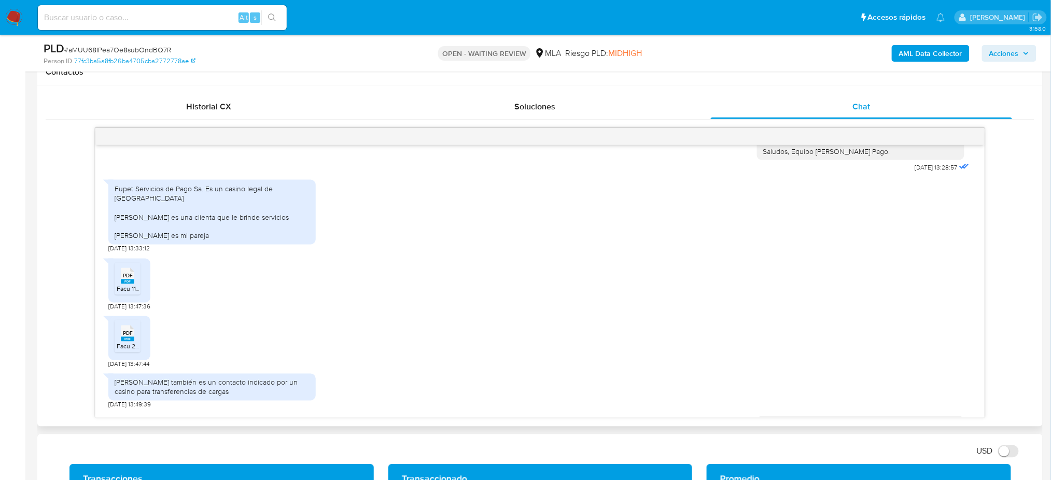
click at [164, 241] on div "Fupet Servicios de Pago Sa. Es un casino legal de Argentina Solange Yanina Carl…" at bounding box center [212, 212] width 195 height 57
copy div "Agustina Aylen Tomanelli es mi pareja"
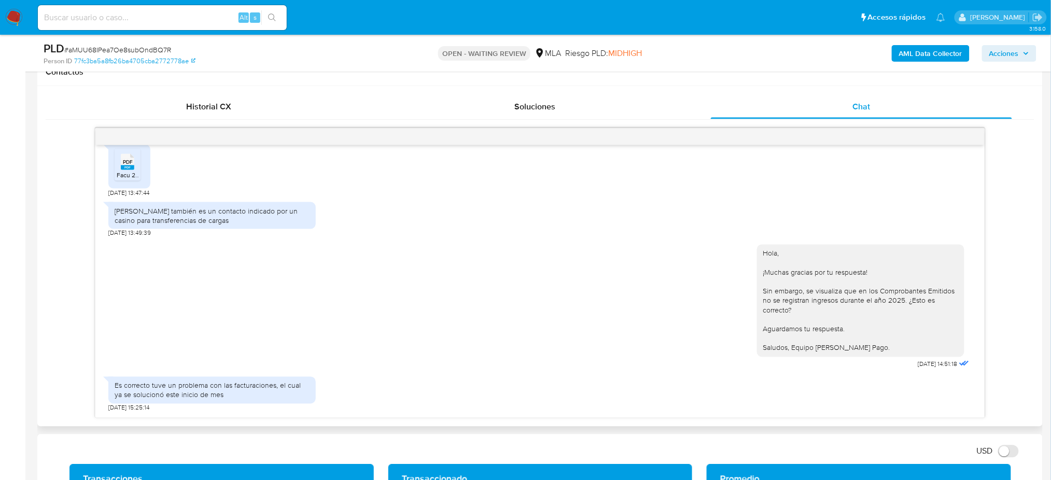
scroll to position [1257, 0]
click at [162, 210] on div "Cristian Guillermo Sena también es un contacto indicado por un casino para tran…" at bounding box center [212, 215] width 195 height 19
click at [162, 211] on div "[PERSON_NAME] también es un contacto indicado por un casino para transferencias…" at bounding box center [212, 215] width 195 height 19
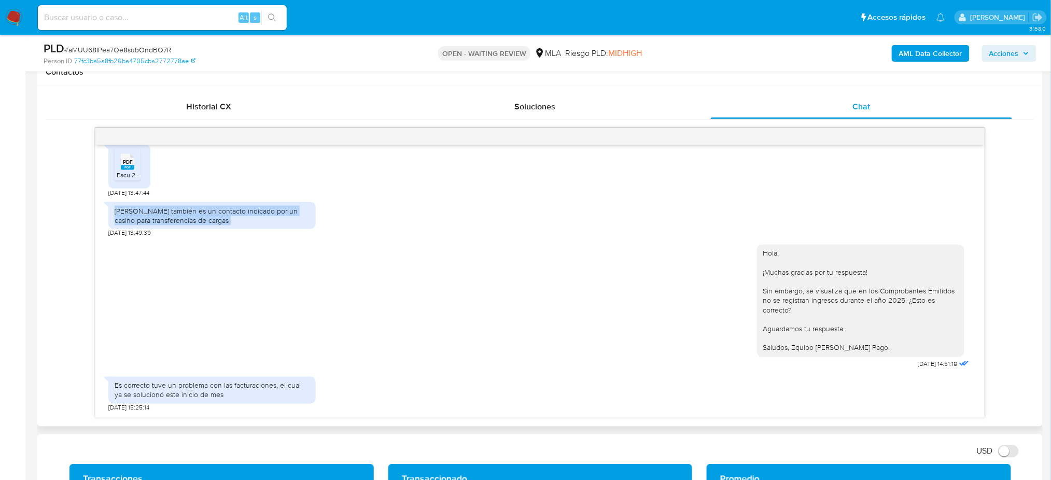
copy div "Cristian Guillermo Sena también es un contacto indicado por un casino para tran…"
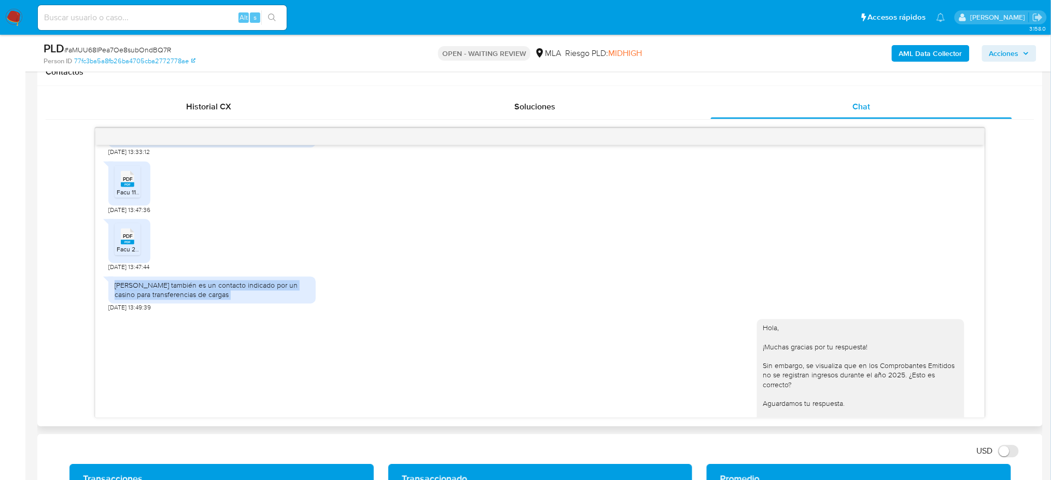
scroll to position [1118, 0]
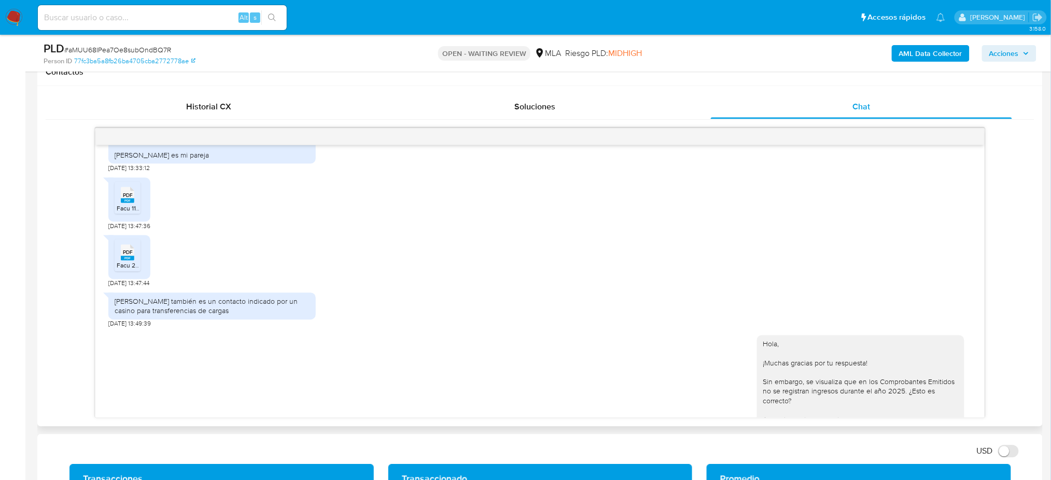
click at [136, 213] on span "Facu 11.8.pdf" at bounding box center [134, 208] width 35 height 9
click at [137, 262] on div "PDF PDF" at bounding box center [128, 252] width 22 height 20
click at [148, 54] on span "# aMUU68IPea7Oe8subOndBQ7R" at bounding box center [117, 50] width 107 height 10
copy span "aMUU68IPea7Oe8subOndBQ7R"
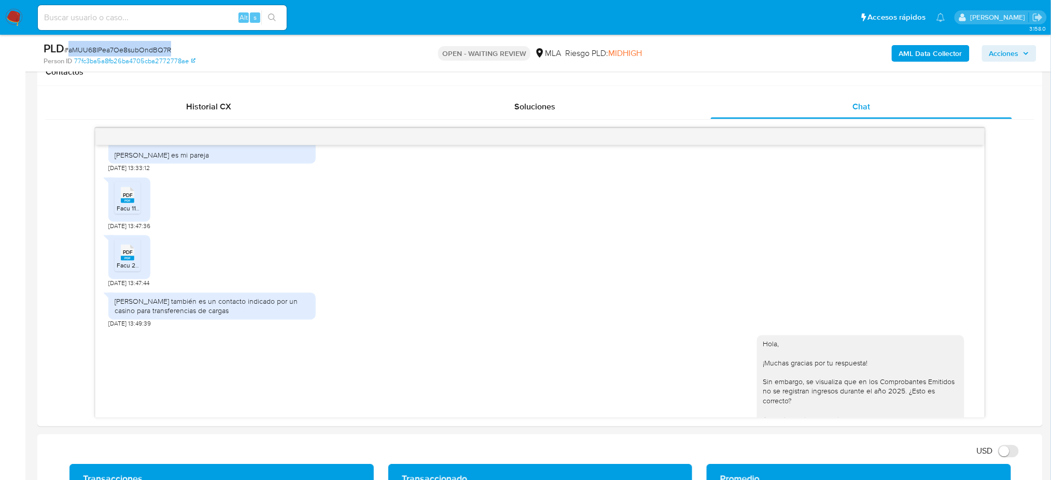
click at [12, 13] on img at bounding box center [14, 18] width 18 height 18
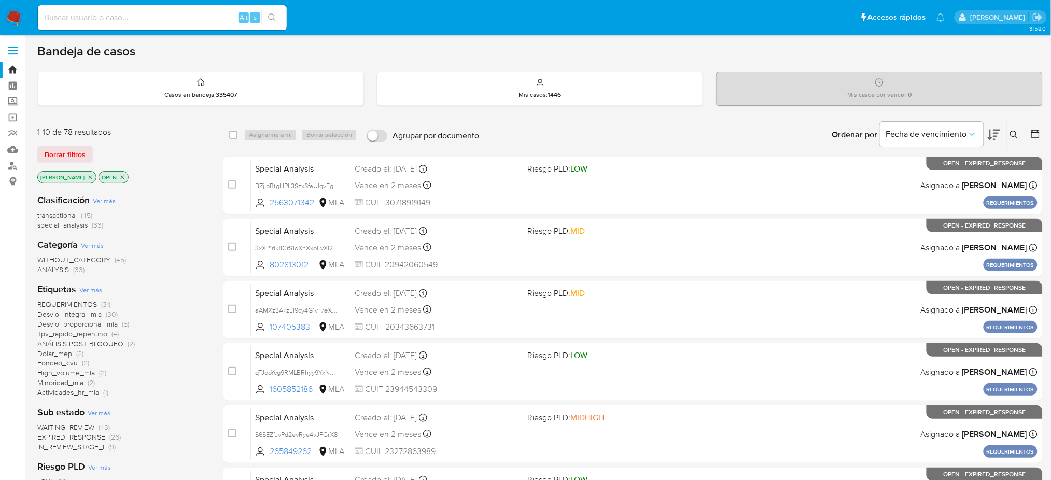
click at [1017, 133] on icon at bounding box center [1014, 135] width 8 height 8
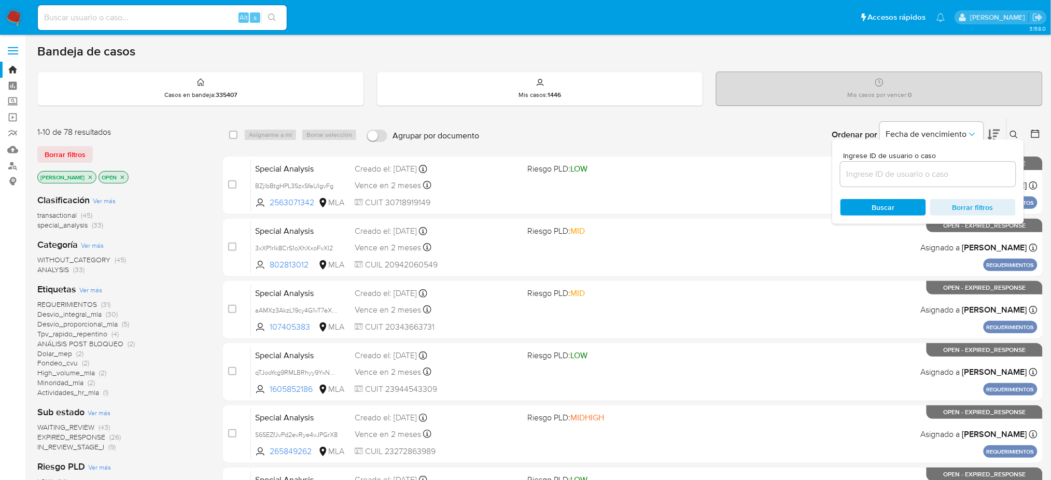
click at [958, 172] on input at bounding box center [928, 174] width 175 height 13
type input "aMUU68IPea7Oe8subOndBQ7R"
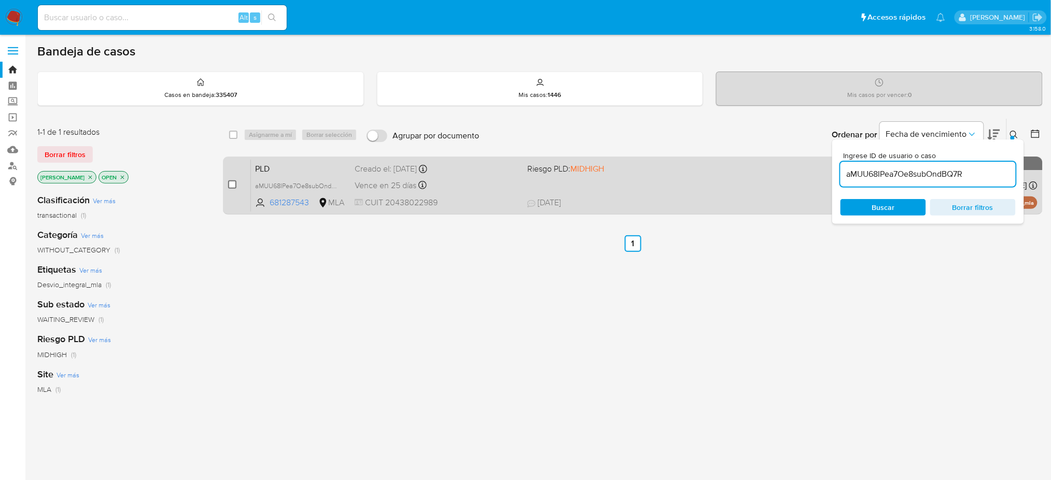
click at [228, 185] on input "checkbox" at bounding box center [232, 185] width 8 height 8
checkbox input "true"
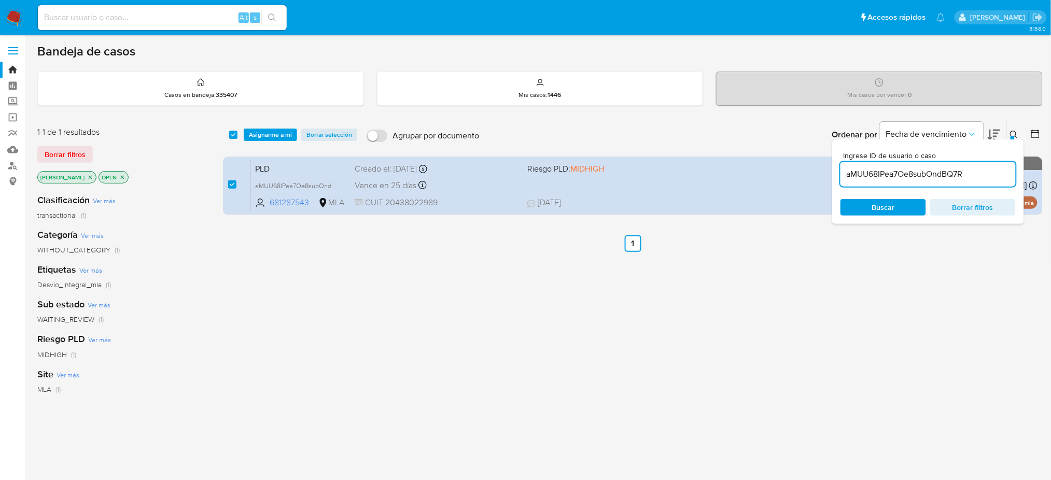
click at [266, 142] on div "select-all-cases-checkbox Asignarme a mí Borrar selección Agrupar por documento…" at bounding box center [633, 135] width 820 height 32
click at [288, 137] on span "Asignarme a mí" at bounding box center [270, 135] width 43 height 10
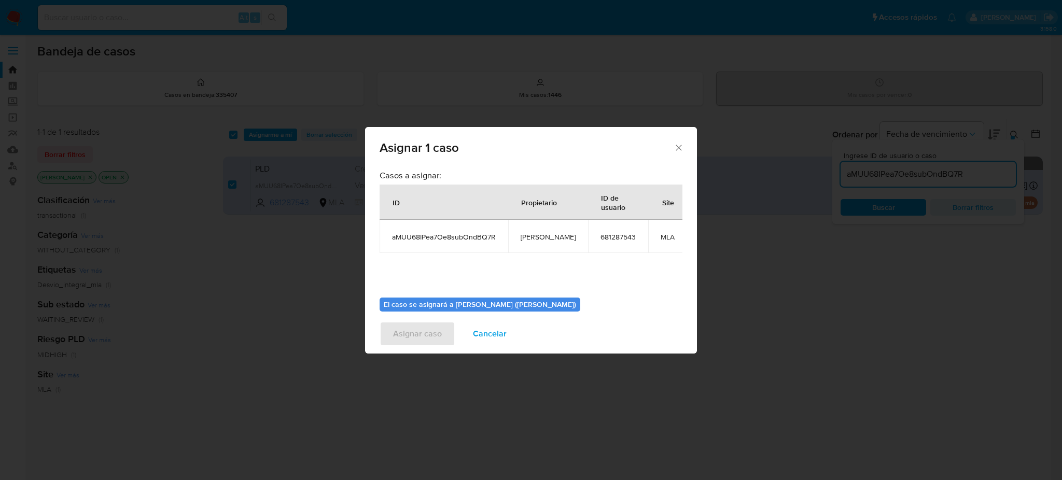
click at [547, 237] on span "[PERSON_NAME]" at bounding box center [548, 236] width 55 height 9
copy span "[PERSON_NAME]"
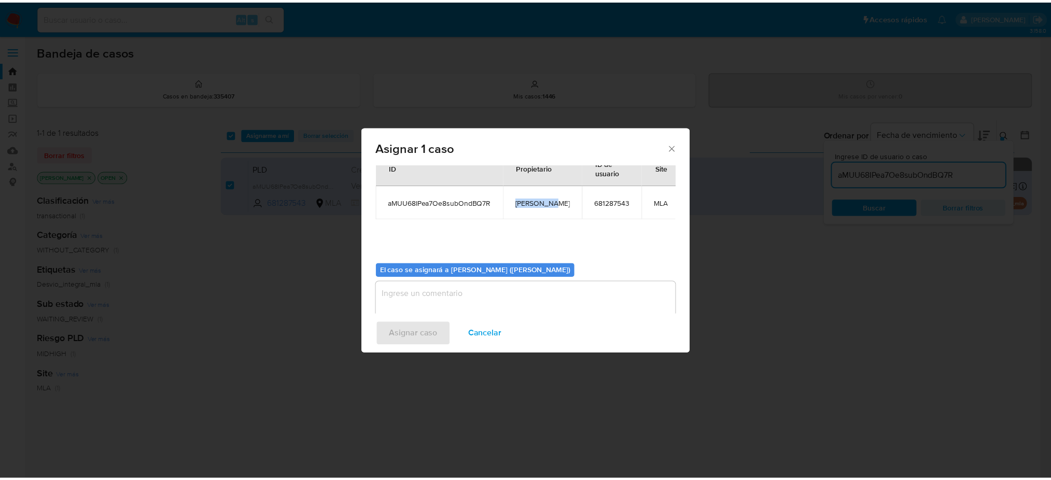
scroll to position [53, 0]
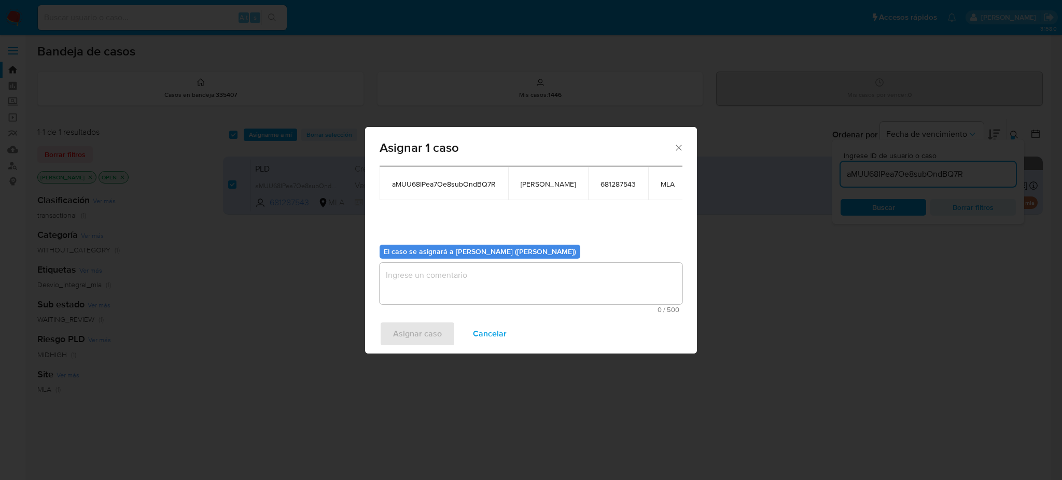
click at [428, 280] on textarea "assign-modal" at bounding box center [531, 283] width 303 height 41
paste textarea "[PERSON_NAME]"
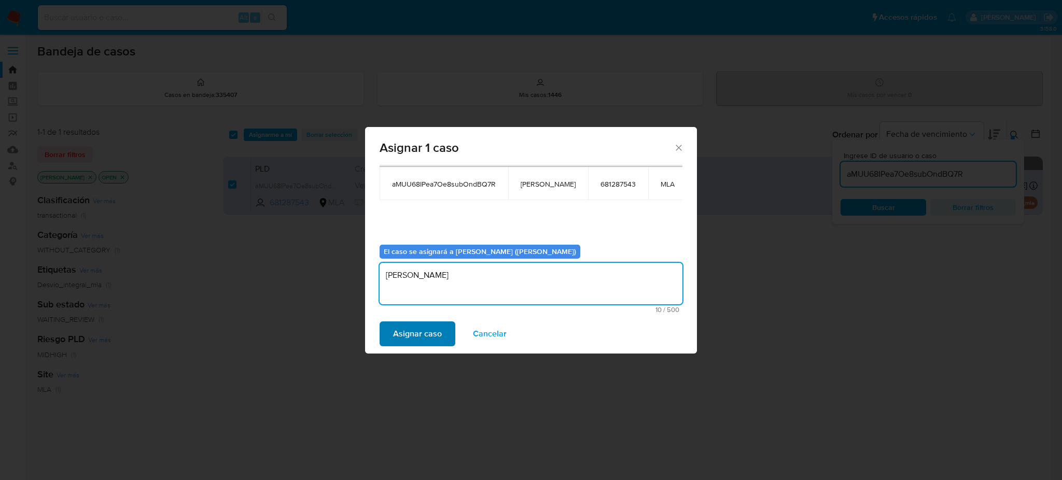
type textarea "[PERSON_NAME]"
click at [416, 335] on span "Asignar caso" at bounding box center [417, 334] width 49 height 23
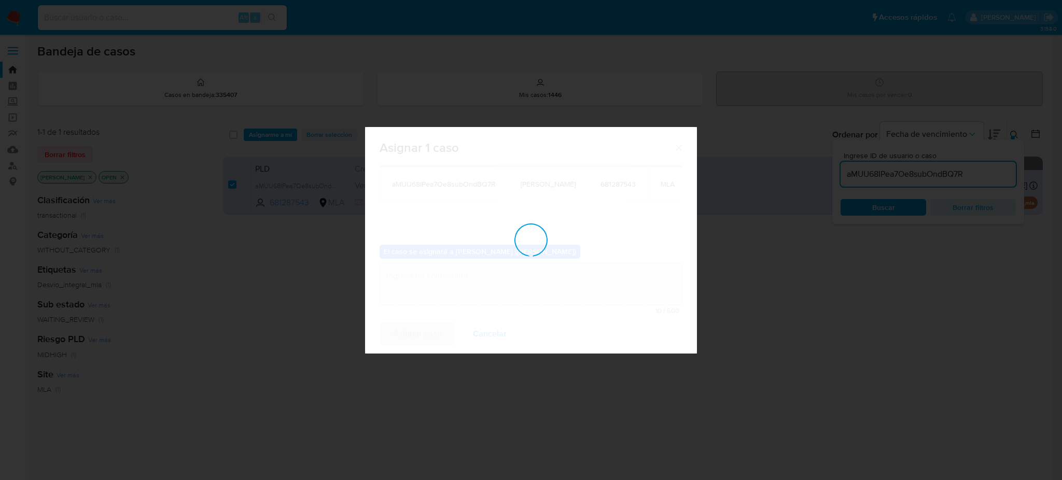
checkbox input "false"
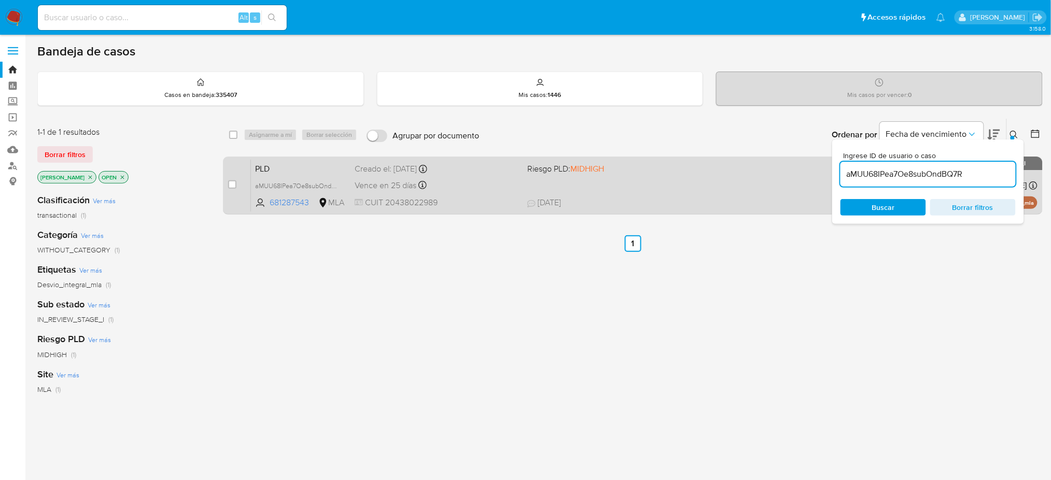
click at [485, 194] on div "PLD aMUU68IPea7Oe8subOndBQ7R 681287543 MLA Riesgo PLD: MIDHIGH Creado el: 12/07…" at bounding box center [644, 185] width 787 height 52
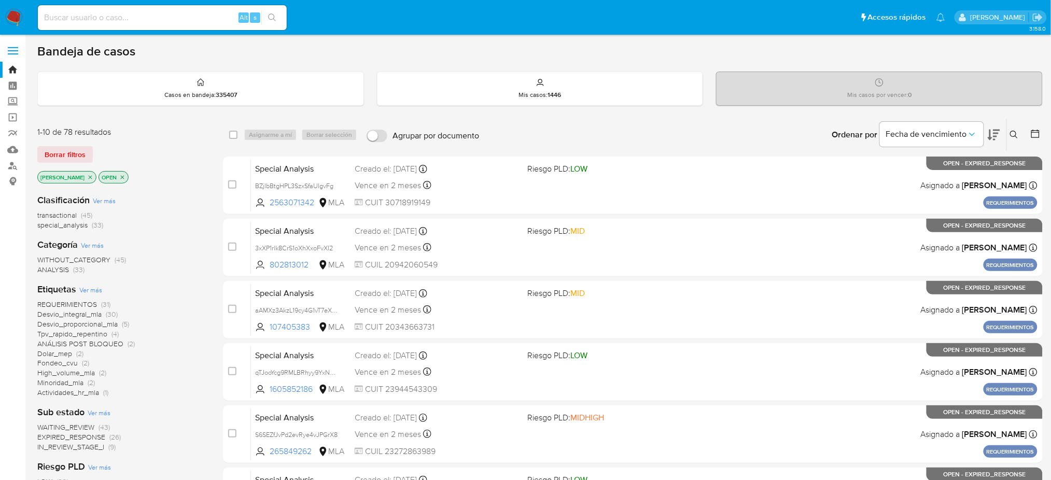
click at [796, 137] on icon at bounding box center [1014, 135] width 8 height 8
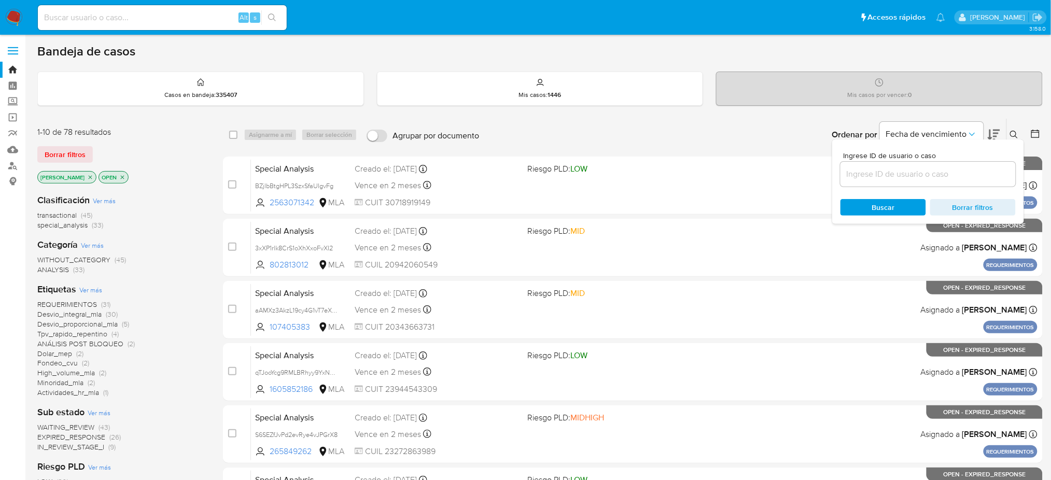
click at [796, 183] on div at bounding box center [928, 174] width 175 height 25
click at [796, 174] on input at bounding box center [928, 174] width 175 height 13
paste input "aMUU68IPea7Oe8subOndBQ7R"
type input "aMUU68IPea7Oe8subOndBQ7R"
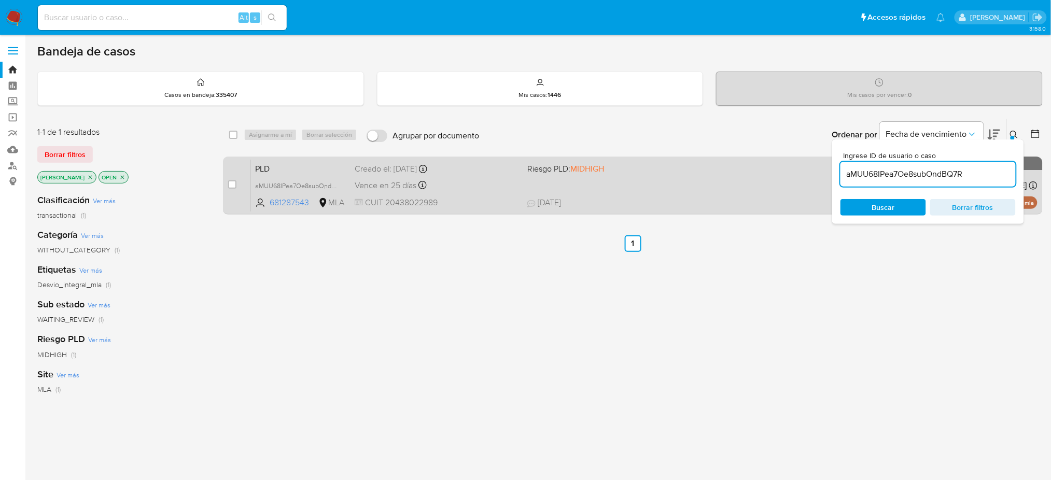
click at [324, 167] on span "PLD" at bounding box center [300, 167] width 91 height 13
click at [234, 181] on input "checkbox" at bounding box center [232, 185] width 8 height 8
checkbox input "true"
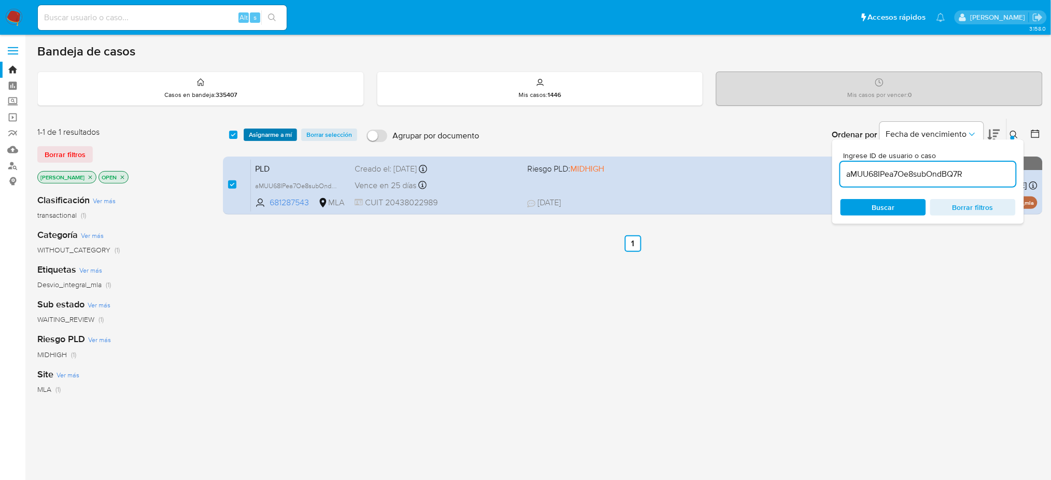
click at [264, 132] on span "Asignarme a mí" at bounding box center [270, 135] width 43 height 10
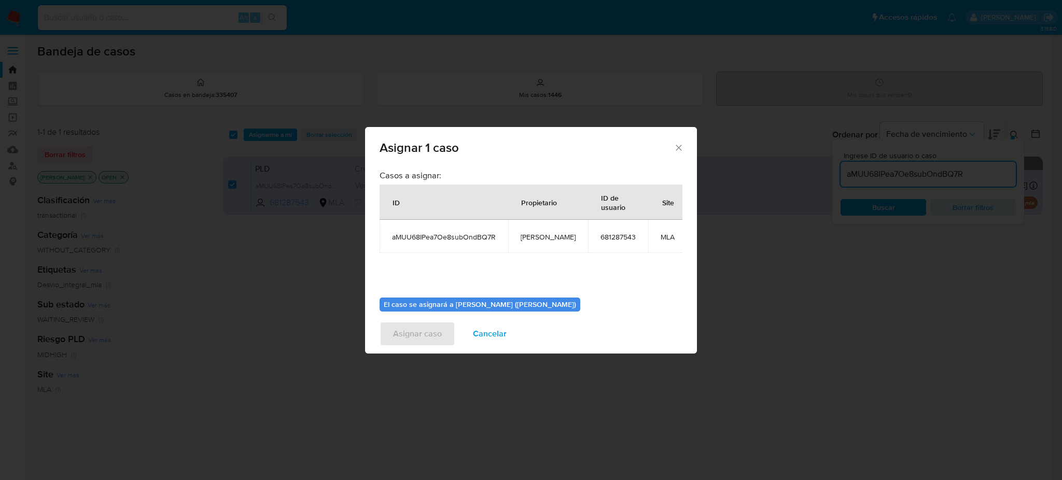
click at [536, 239] on span "[PERSON_NAME]" at bounding box center [548, 236] width 55 height 9
copy span "[PERSON_NAME]"
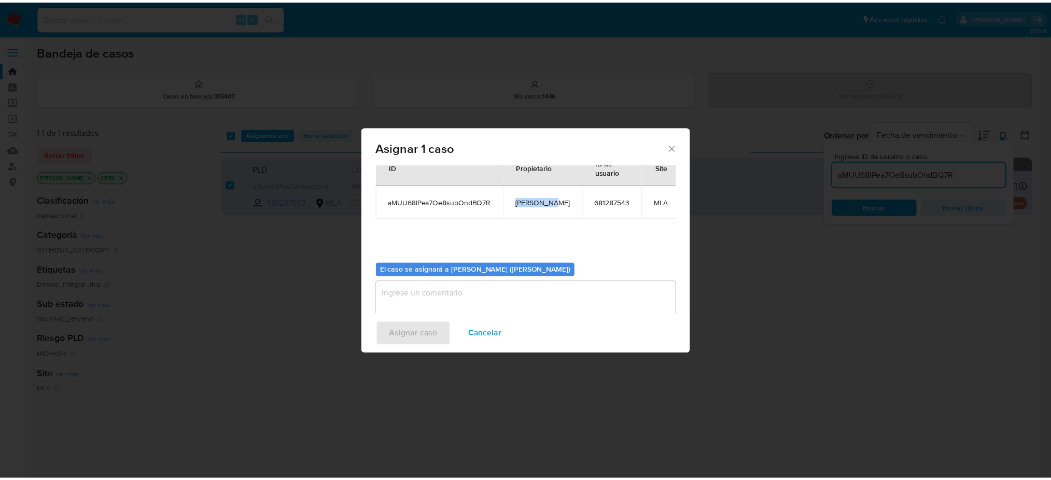
scroll to position [53, 0]
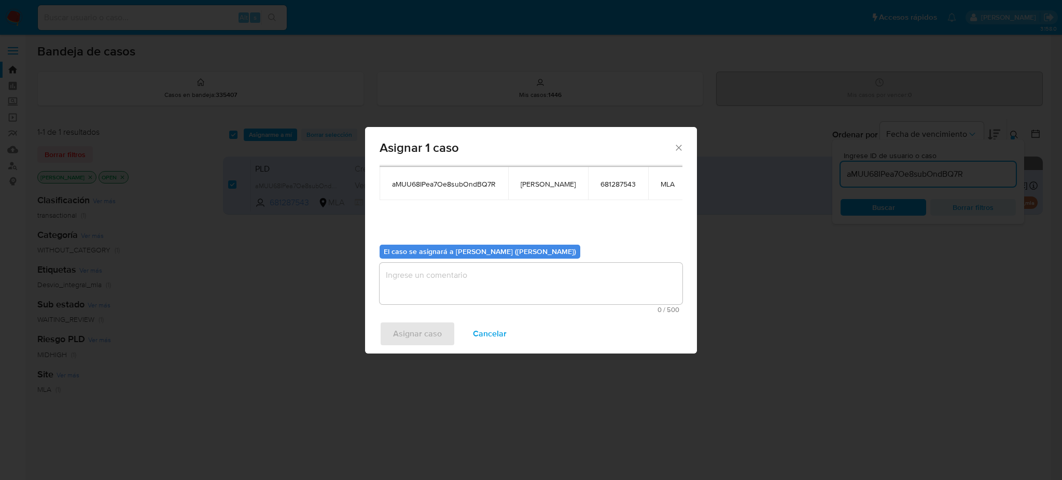
click at [465, 282] on textarea "assign-modal" at bounding box center [531, 283] width 303 height 41
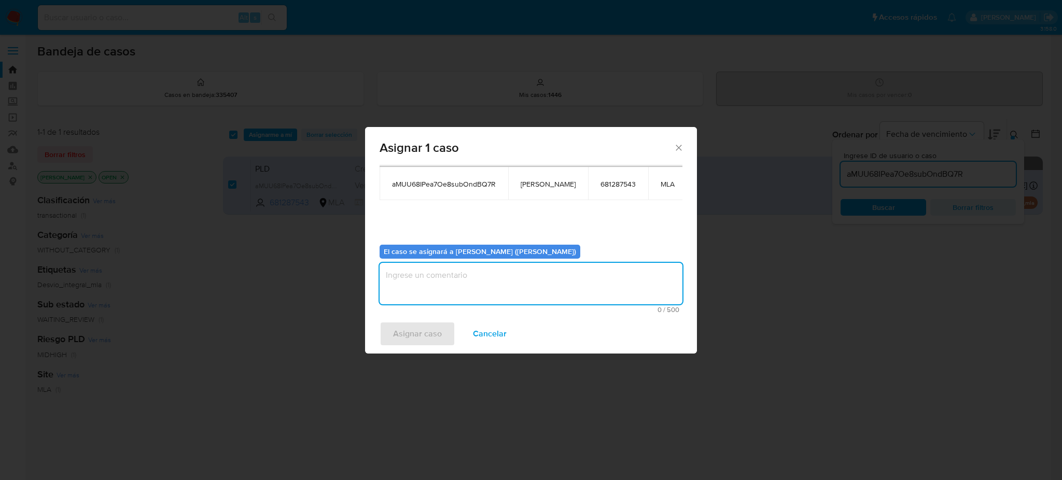
paste textarea "[PERSON_NAME]"
type textarea "[PERSON_NAME]"
click at [408, 326] on span "Asignar caso" at bounding box center [417, 334] width 49 height 23
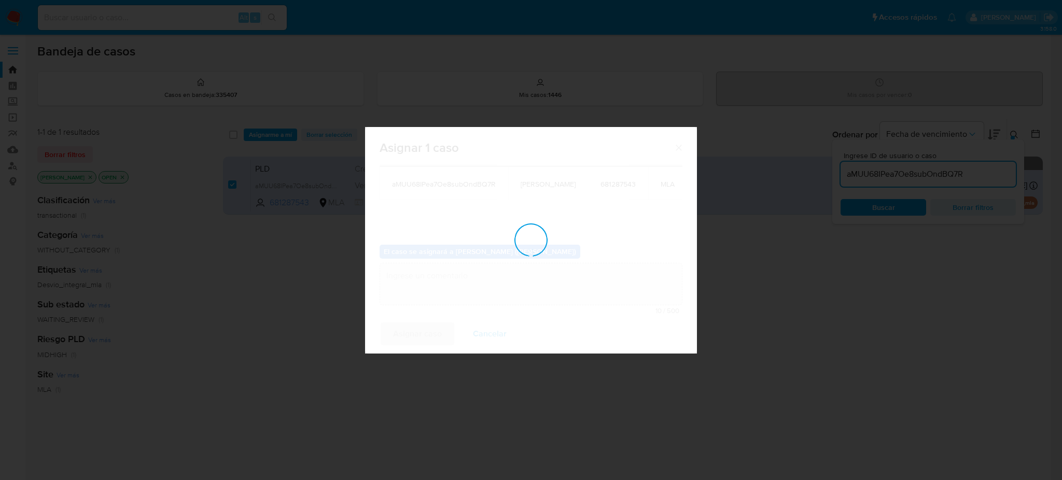
checkbox input "false"
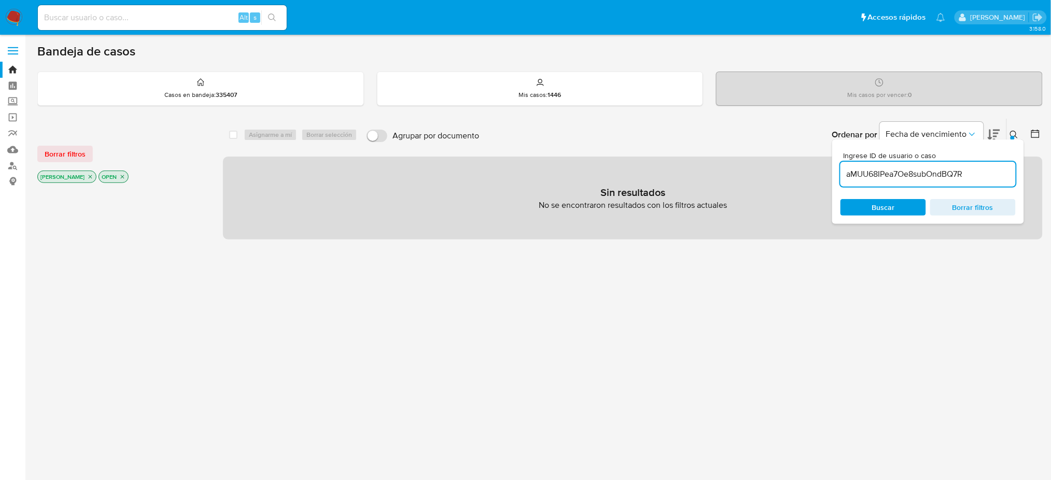
click at [286, 187] on div "Sin resultados No se encontraron resultados con los filtros actuales" at bounding box center [633, 198] width 820 height 83
click at [796, 207] on span "Buscar" at bounding box center [883, 207] width 23 height 17
click at [87, 174] on icon "close-filter" at bounding box center [90, 177] width 6 height 6
click at [198, 9] on div "Alt s" at bounding box center [162, 17] width 249 height 25
click at [195, 18] on input at bounding box center [162, 17] width 249 height 13
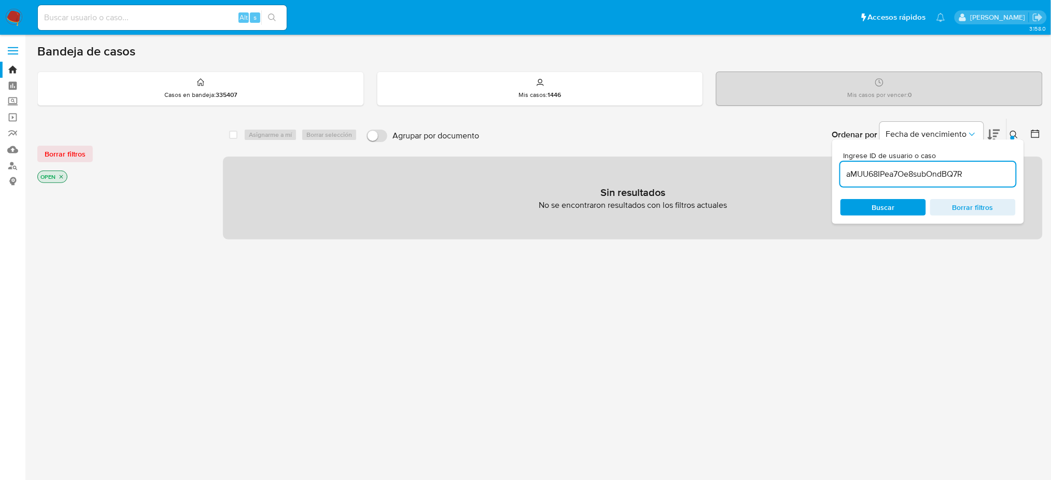
paste input "Hola, Muchas gracias por la respuesta. Analizamos tu caso y notamos que la info…"
click at [184, 15] on input "Hola, Muchas gracias por la respuesta. Analizamos tu caso y notamos que la info…" at bounding box center [162, 17] width 249 height 13
paste input "aMUU68IPea7Oe8subOndBQ7R"
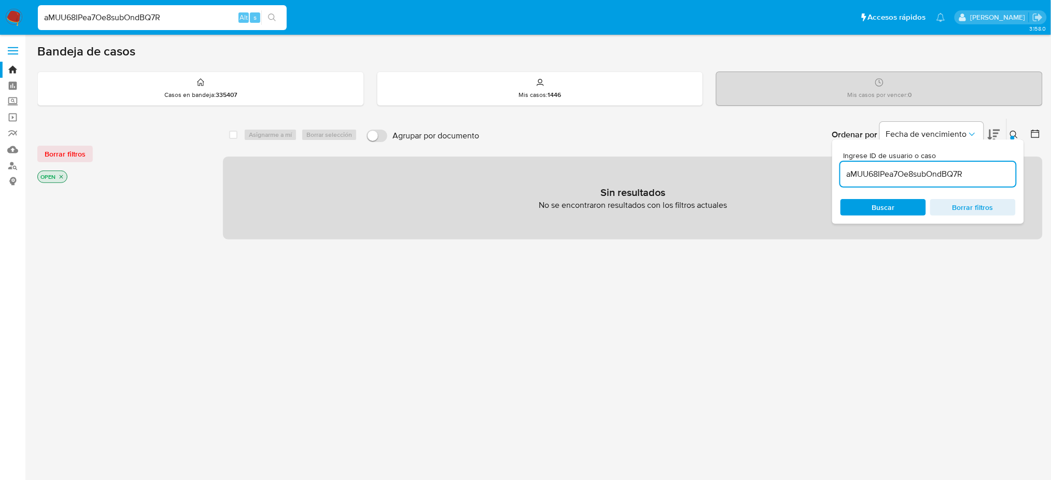
type input "aMUU68IPea7Oe8subOndBQ7R"
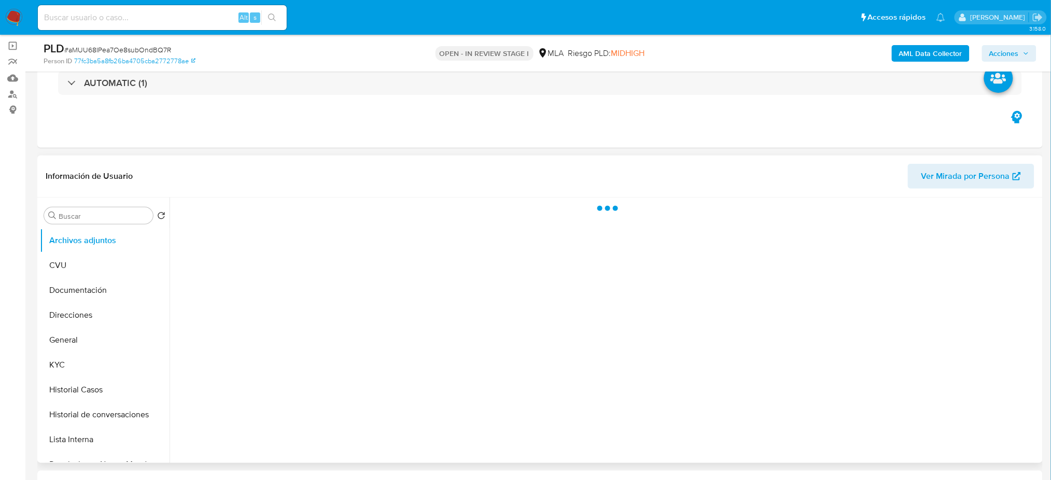
scroll to position [276, 0]
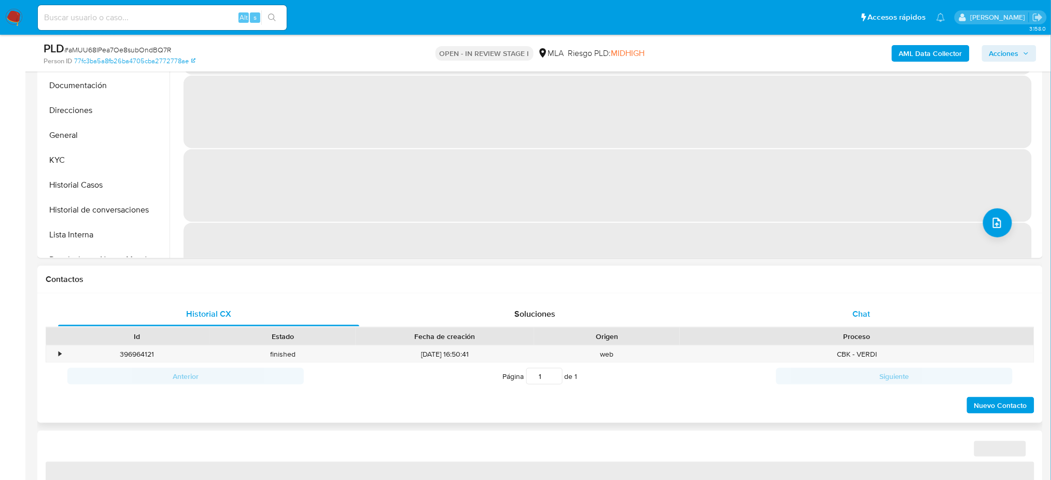
drag, startPoint x: 866, startPoint y: 315, endPoint x: 849, endPoint y: 310, distance: 18.0
click at [796, 314] on span "Chat" at bounding box center [862, 314] width 18 height 12
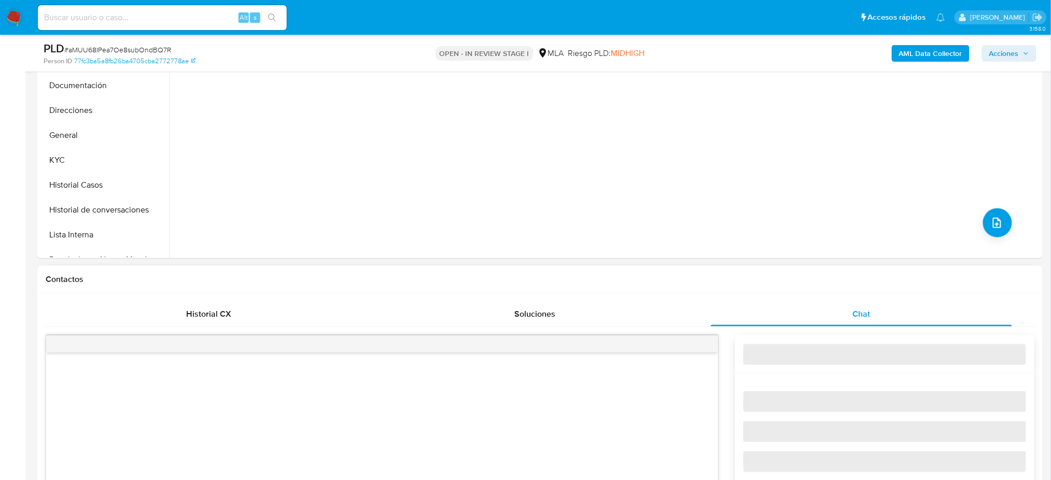
select select "10"
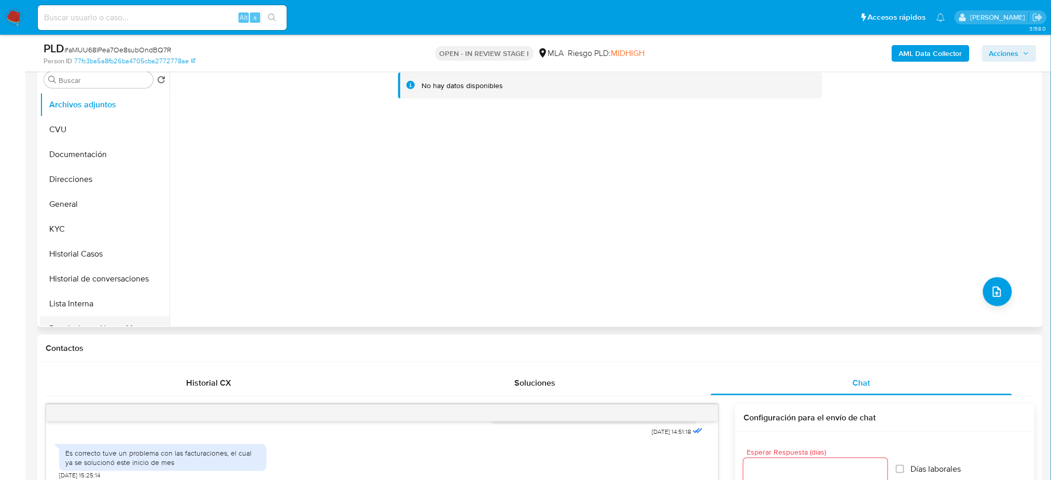
scroll to position [69, 0]
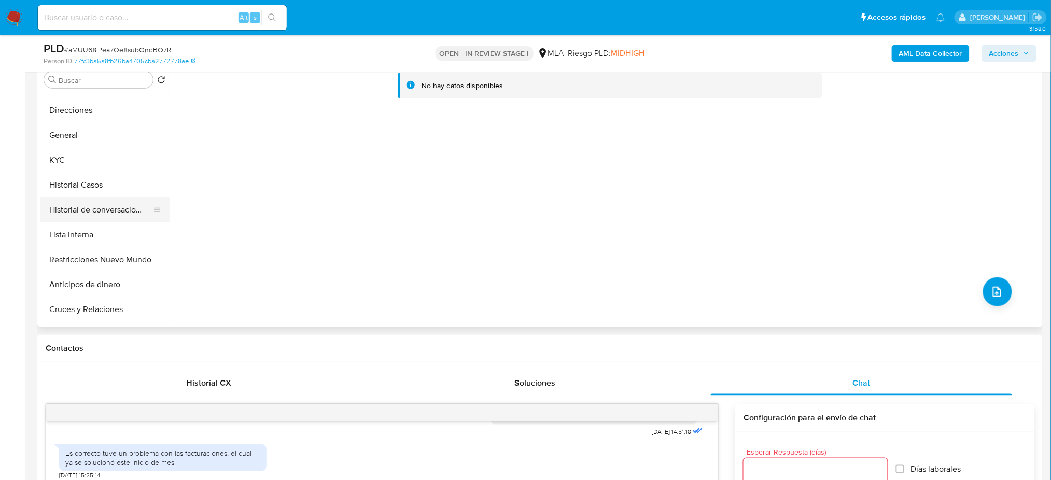
click at [114, 213] on button "Historial de conversaciones" at bounding box center [100, 210] width 121 height 25
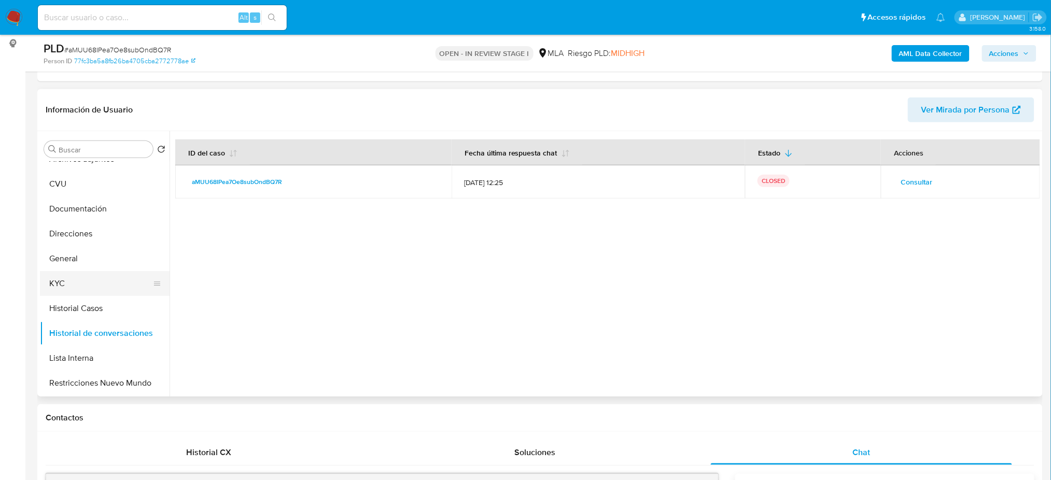
scroll to position [0, 0]
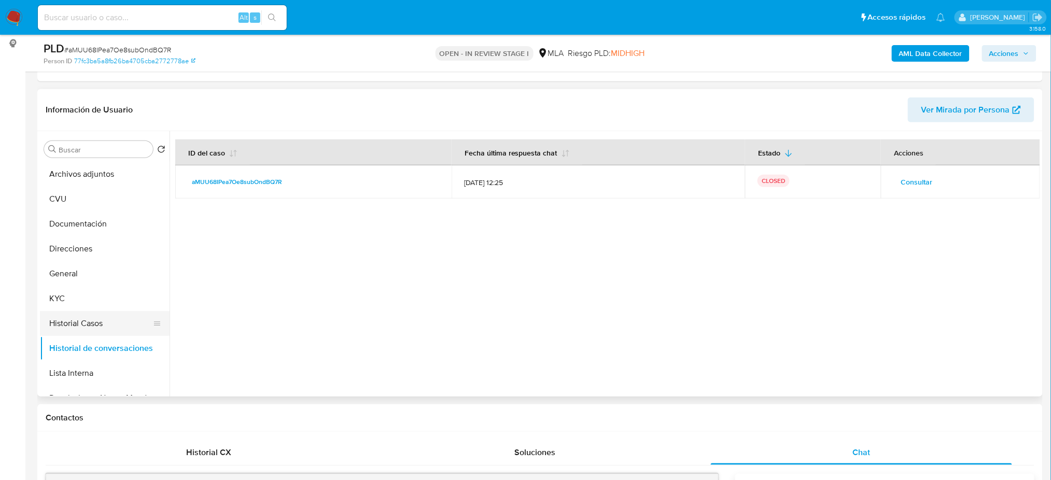
click at [104, 318] on button "Historial Casos" at bounding box center [100, 323] width 121 height 25
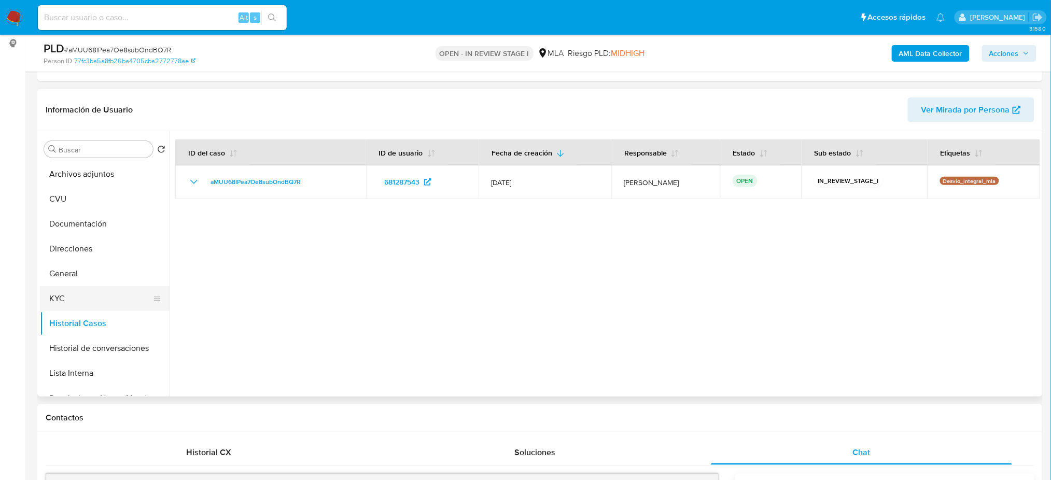
click at [83, 297] on button "KYC" at bounding box center [100, 298] width 121 height 25
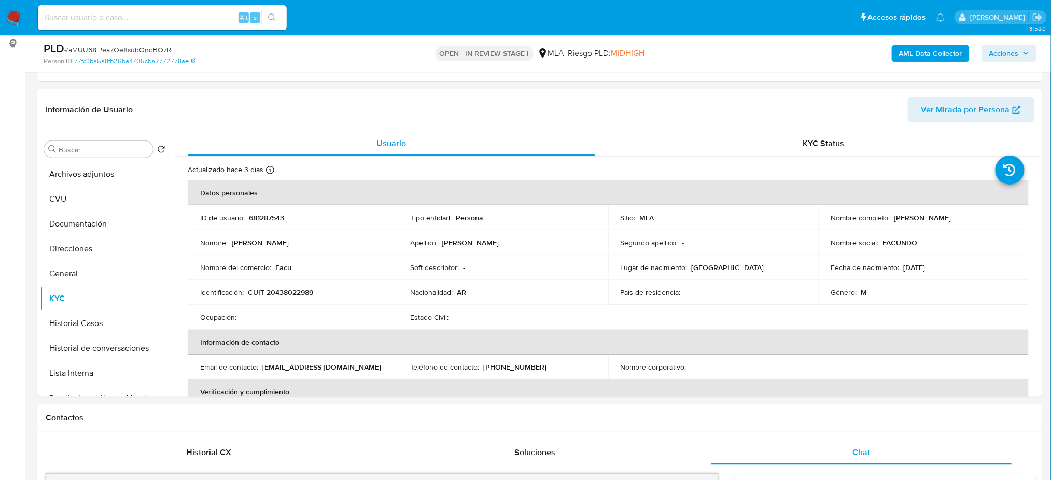
click at [796, 52] on b "AML Data Collector" at bounding box center [930, 53] width 63 height 17
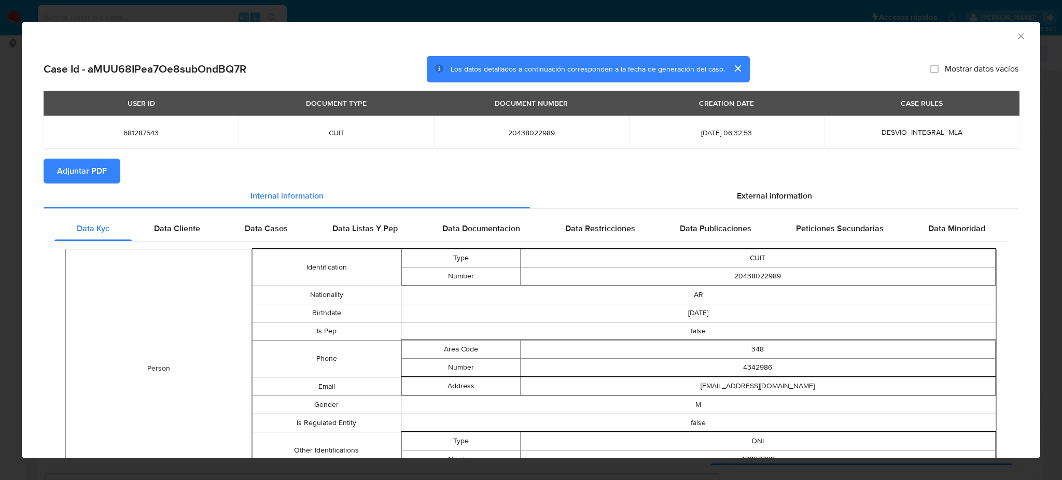
click at [88, 160] on span "Adjuntar PDF" at bounding box center [82, 171] width 50 height 23
click at [796, 32] on icon "Cerrar ventana" at bounding box center [1021, 36] width 10 height 10
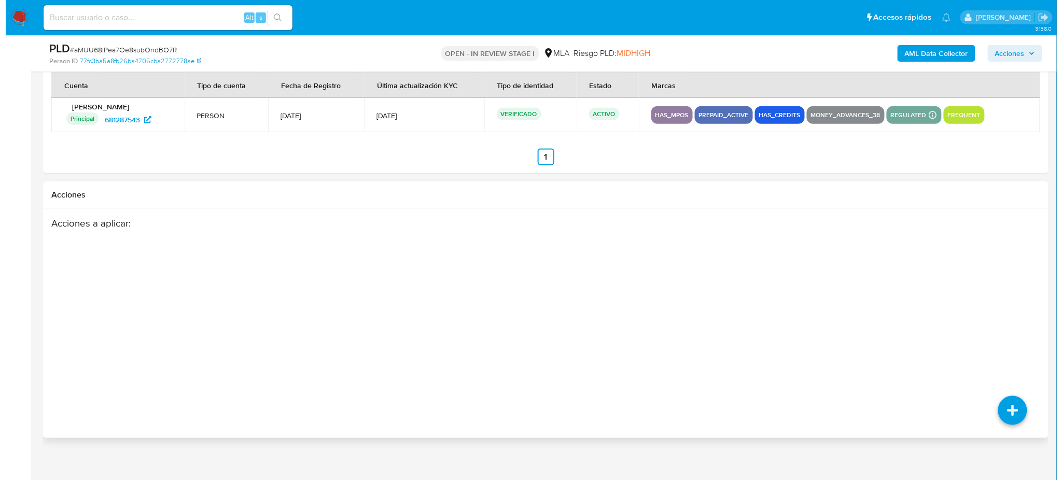
scroll to position [1836, 0]
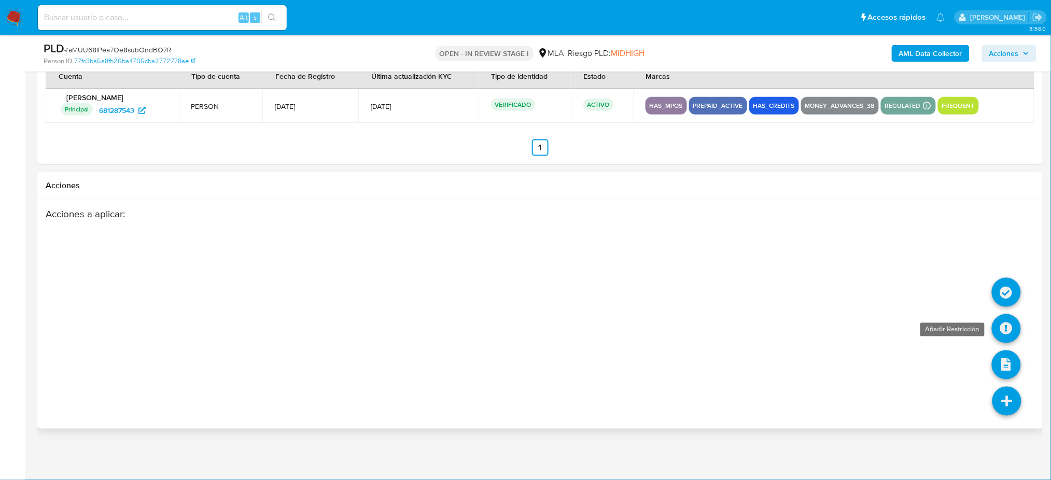
click at [796, 331] on icon at bounding box center [1006, 328] width 29 height 29
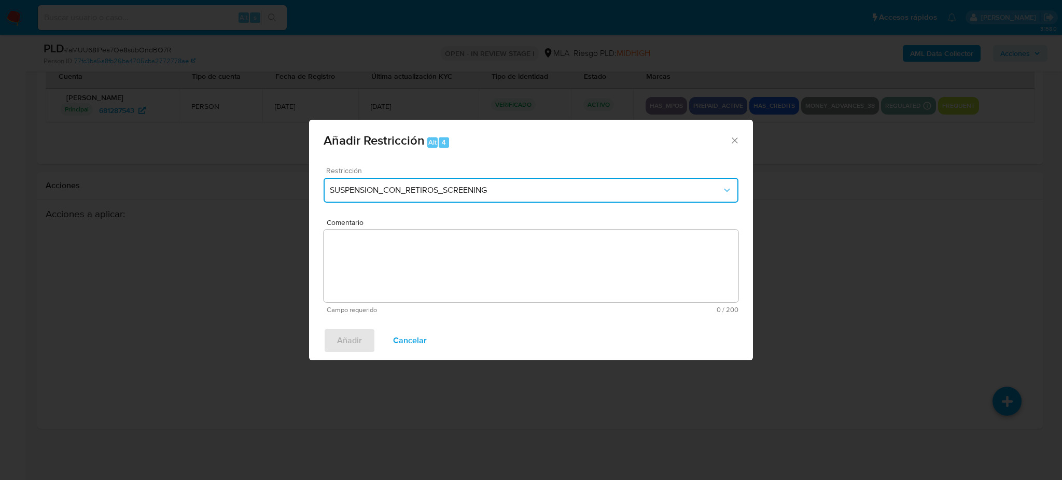
click at [418, 197] on button "SUSPENSION_CON_RETIROS_SCREENING" at bounding box center [531, 190] width 415 height 25
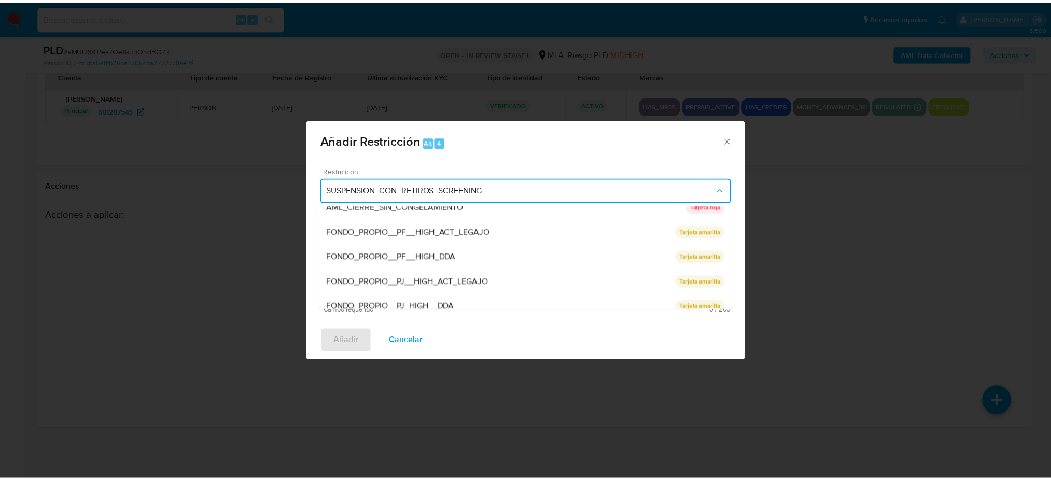
scroll to position [219, 0]
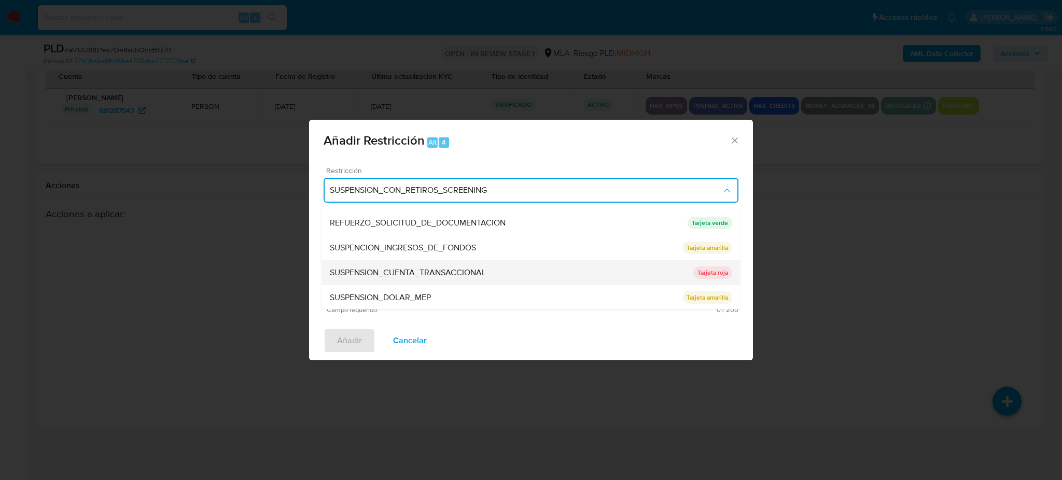
click at [393, 268] on span "SUSPENSION_CUENTA_TRANSACCIONAL" at bounding box center [408, 273] width 156 height 10
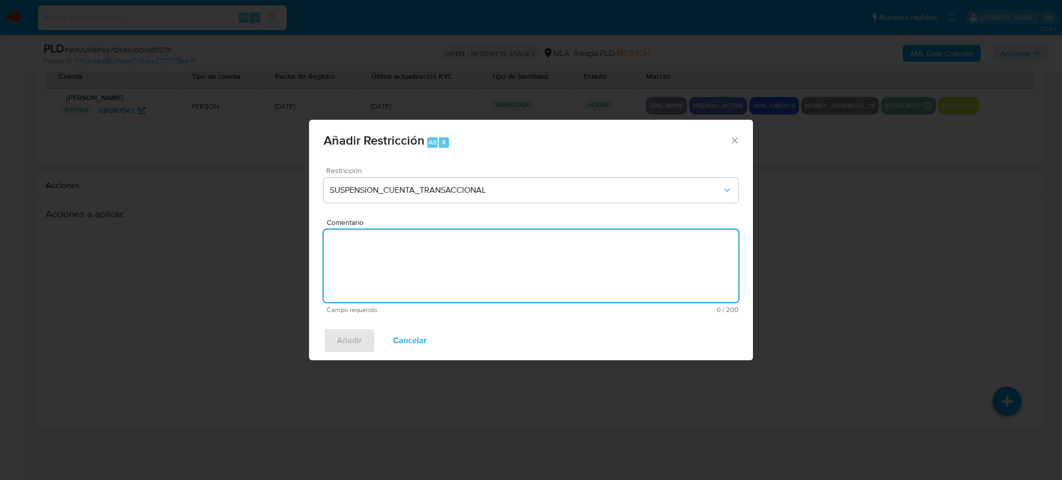
click at [393, 268] on textarea "Comentario" at bounding box center [531, 266] width 415 height 73
type textarea "AML"
click at [336, 337] on button "Añadir" at bounding box center [350, 340] width 52 height 25
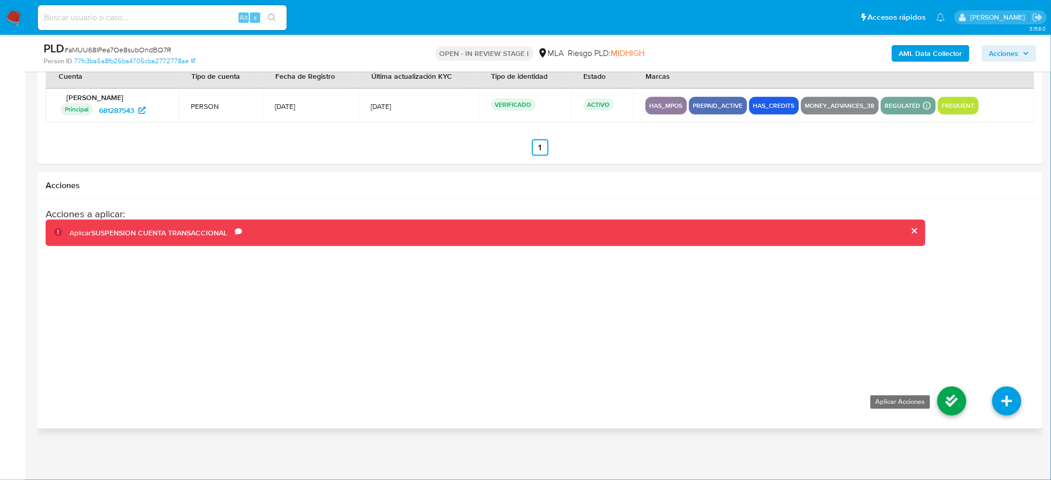
click at [796, 360] on icon at bounding box center [952, 401] width 29 height 29
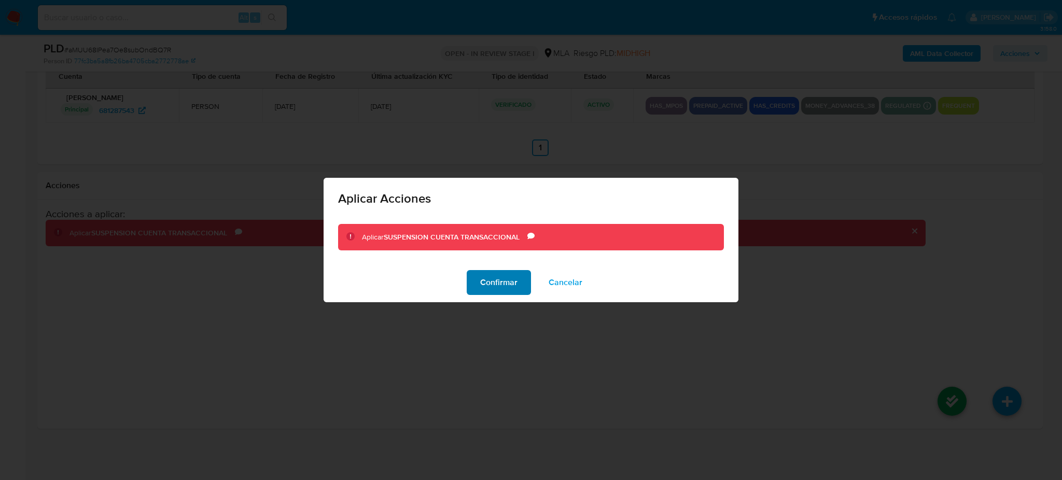
click at [470, 275] on button "Confirmar" at bounding box center [499, 282] width 64 height 25
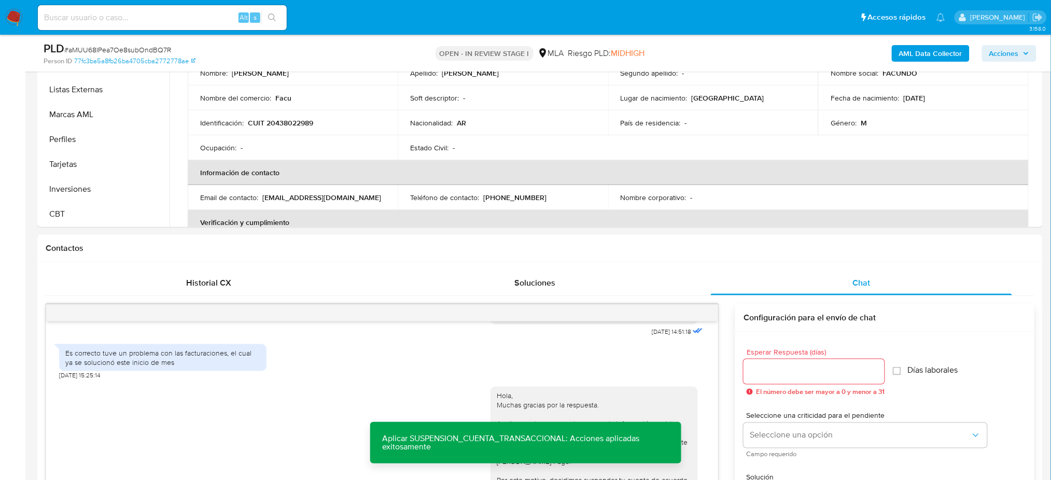
scroll to position [176, 0]
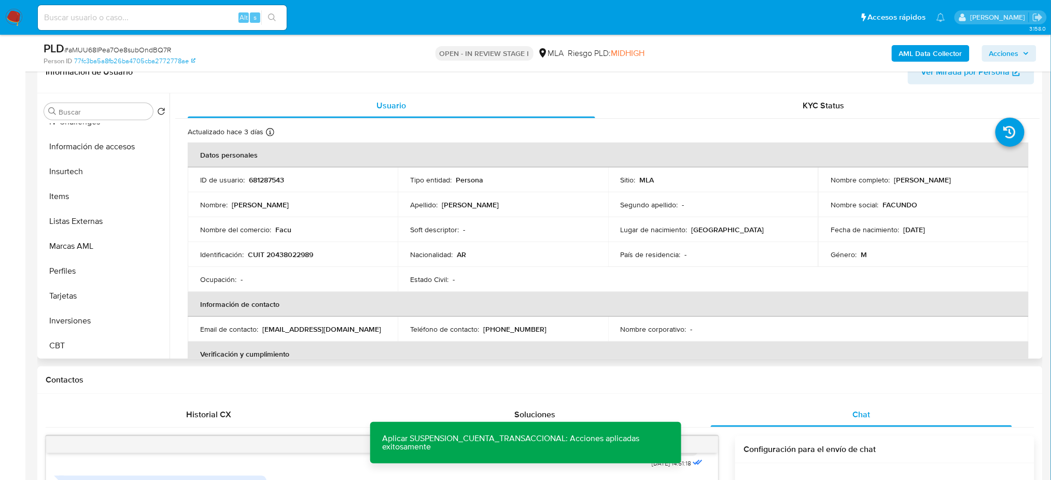
click at [272, 179] on p "681287543" at bounding box center [266, 179] width 35 height 9
copy p "681287543"
click at [103, 151] on button "Información de accesos" at bounding box center [100, 146] width 121 height 25
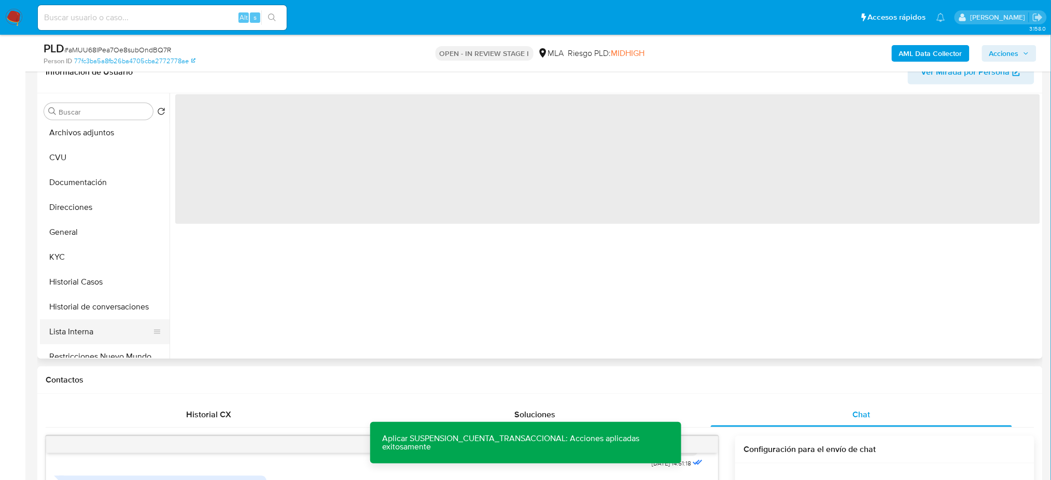
scroll to position [0, 0]
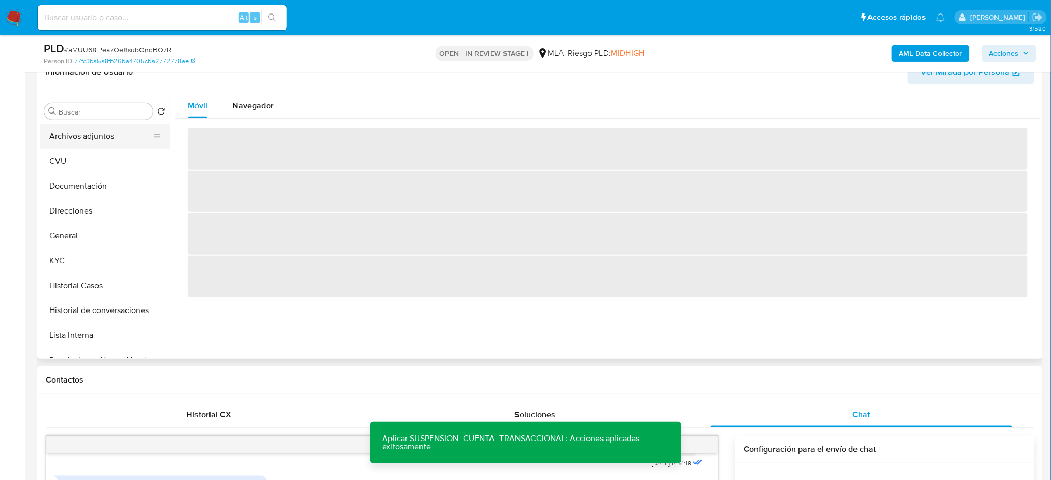
click at [86, 137] on button "Archivos adjuntos" at bounding box center [100, 136] width 121 height 25
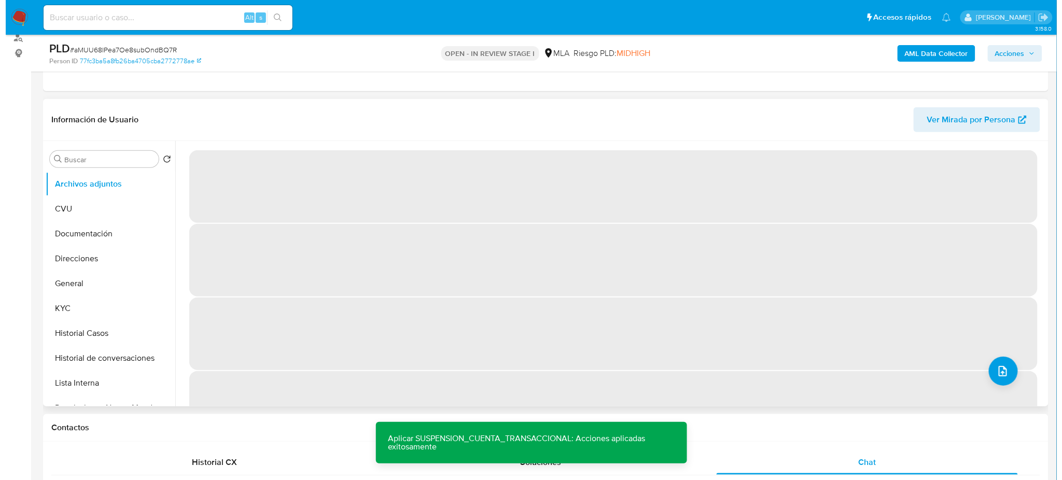
scroll to position [106, 0]
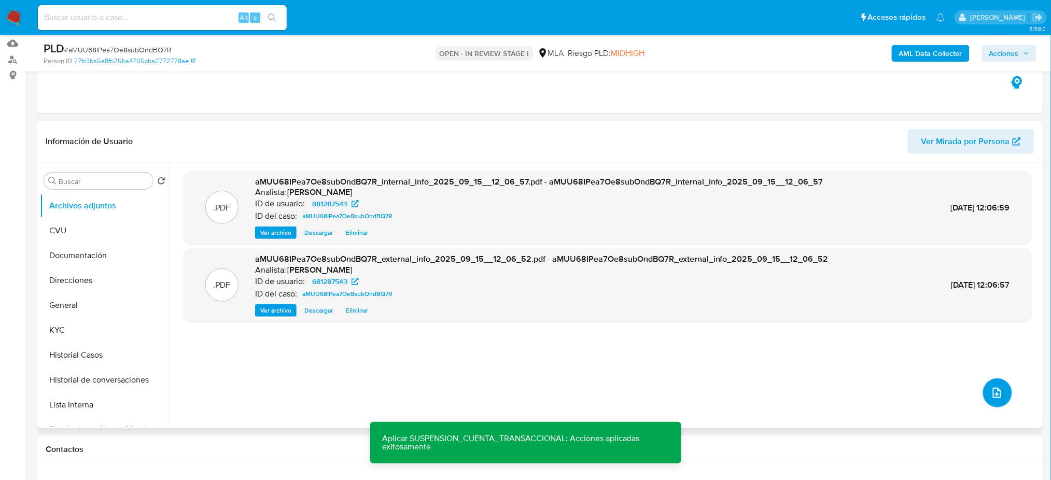
click at [796, 360] on icon "upload-file" at bounding box center [997, 393] width 12 height 12
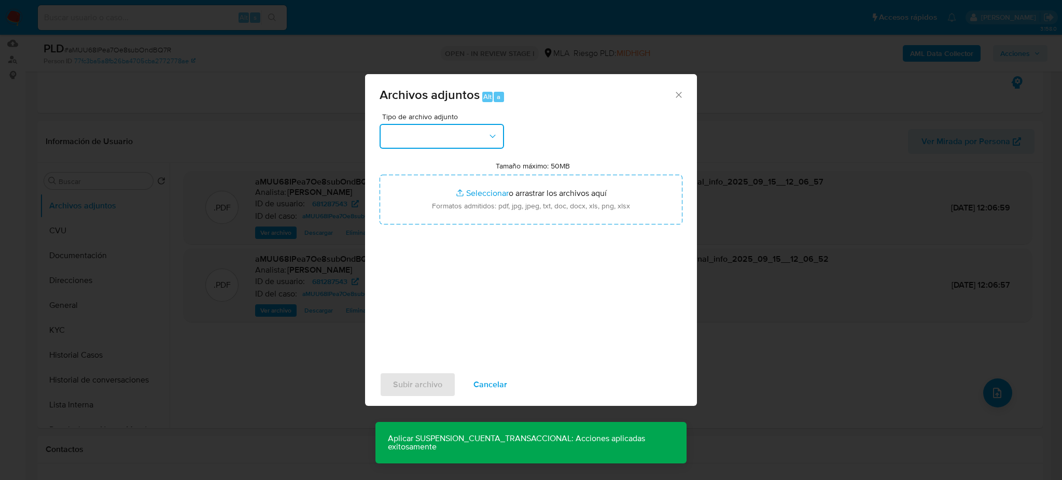
click at [453, 138] on button "button" at bounding box center [442, 136] width 124 height 25
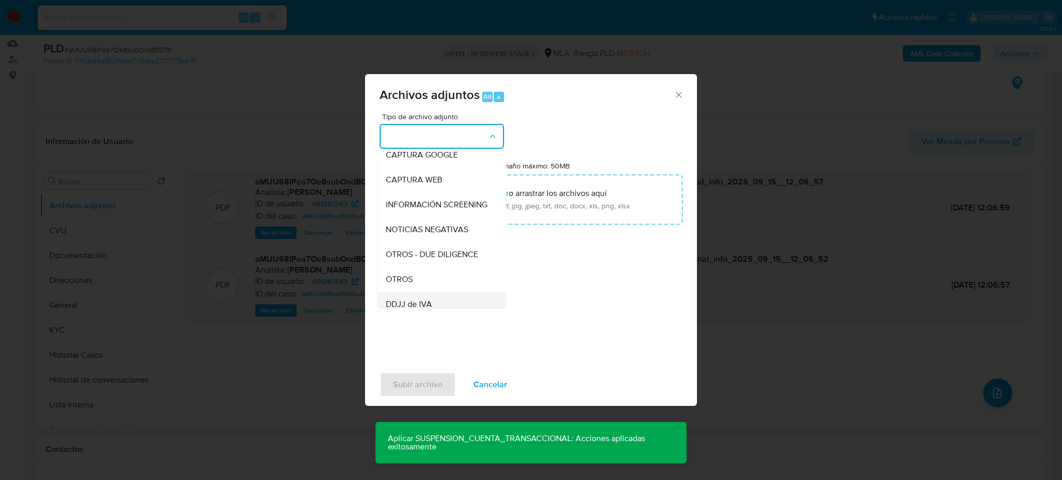
scroll to position [207, 0]
click at [408, 161] on span "OTROS" at bounding box center [399, 156] width 27 height 10
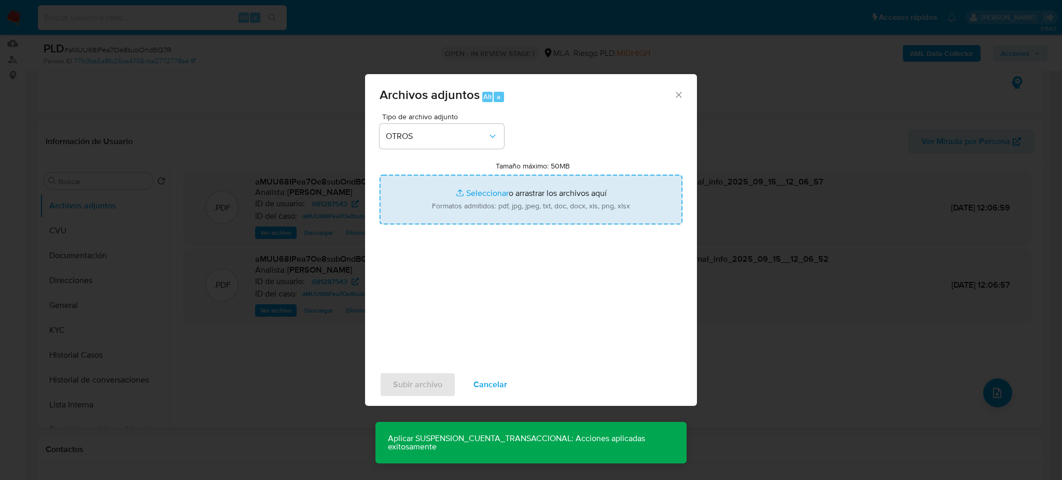
click at [472, 208] on input "Tamaño máximo: 50MB Seleccionar archivos" at bounding box center [531, 200] width 303 height 50
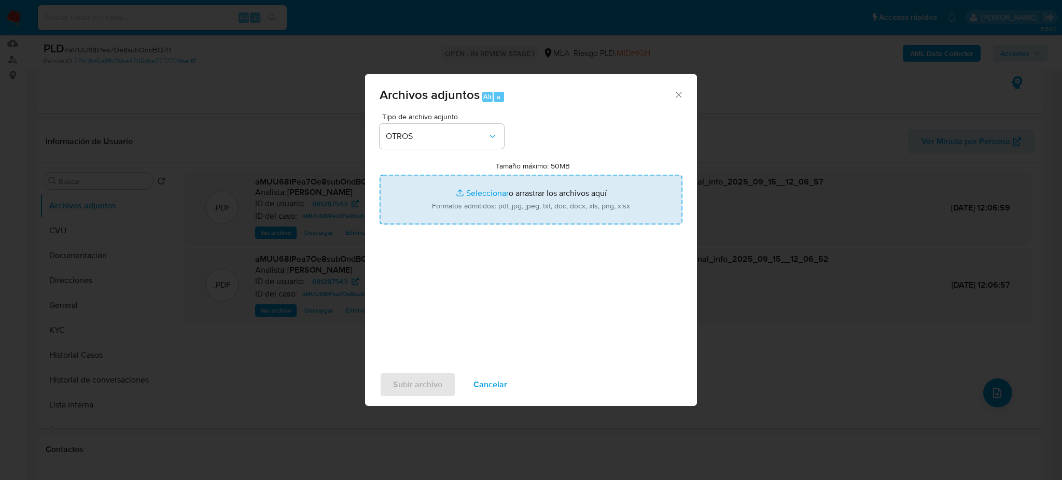
type input "C:\fakepath\Caselog aMUU68IPea7Oe8subOndBQ7R_2025_07_18_01_22_51.docx"
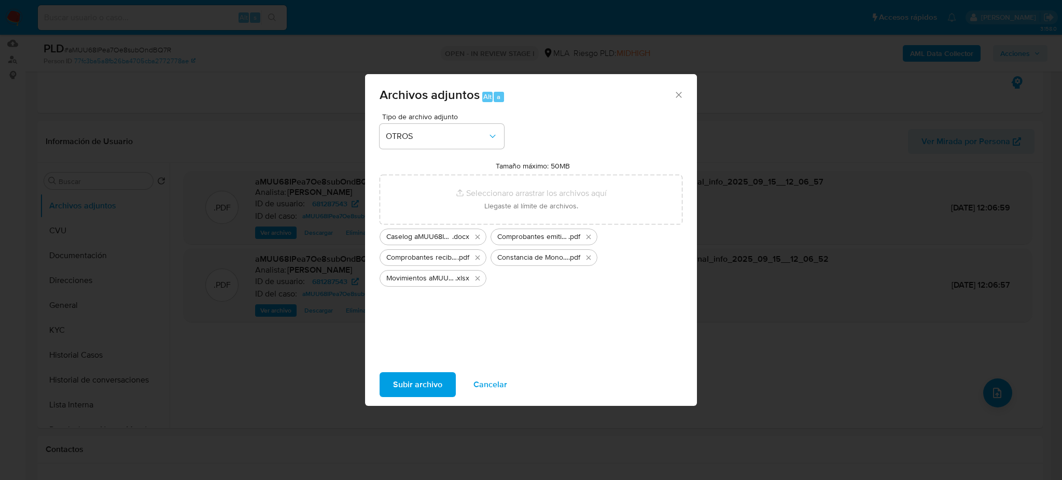
click at [423, 360] on span "Subir archivo" at bounding box center [417, 384] width 49 height 23
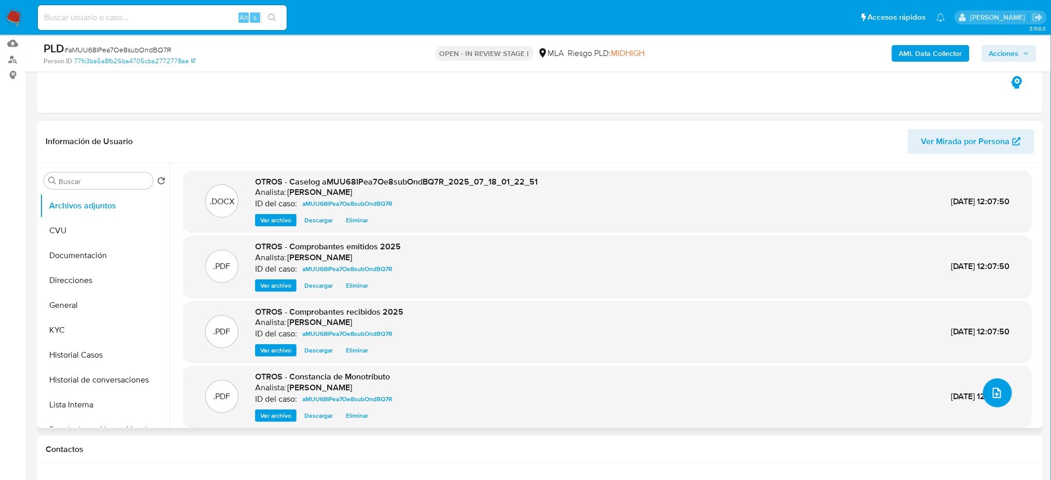
click at [796, 360] on button "upload-file" at bounding box center [998, 393] width 29 height 29
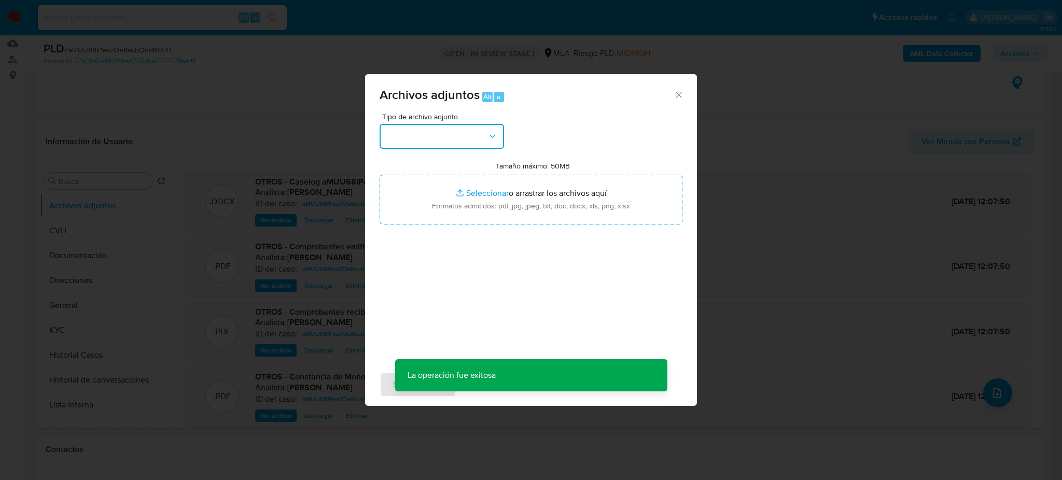
click at [445, 136] on button "button" at bounding box center [442, 136] width 124 height 25
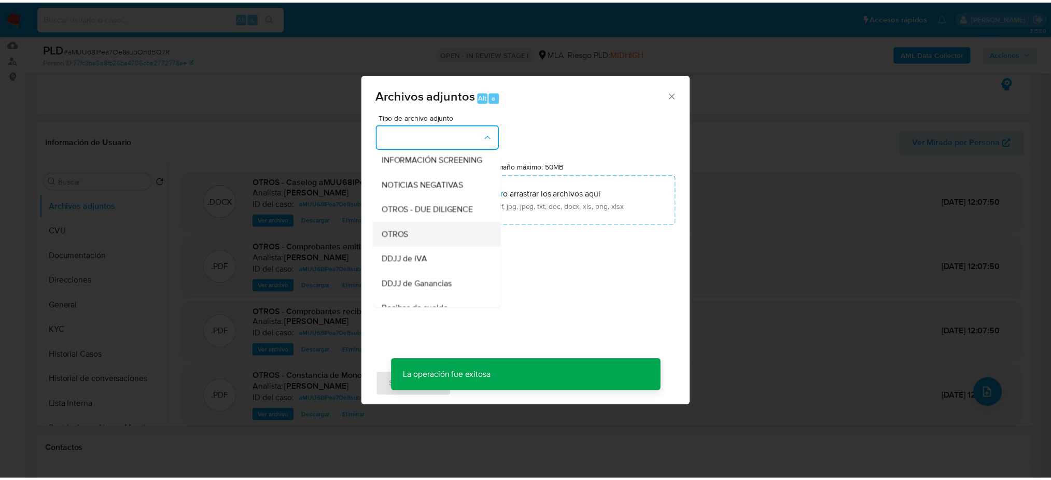
scroll to position [138, 0]
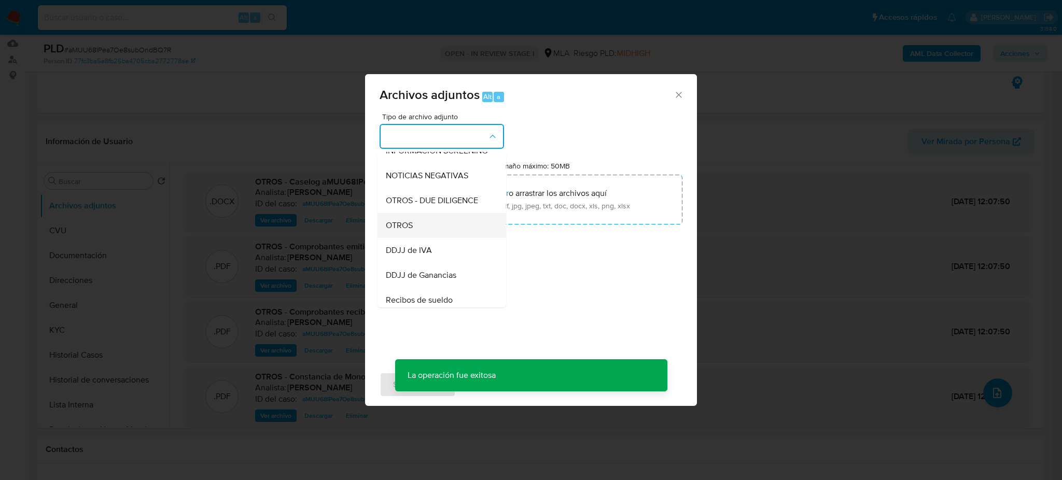
click at [426, 237] on div "OTROS" at bounding box center [439, 225] width 106 height 25
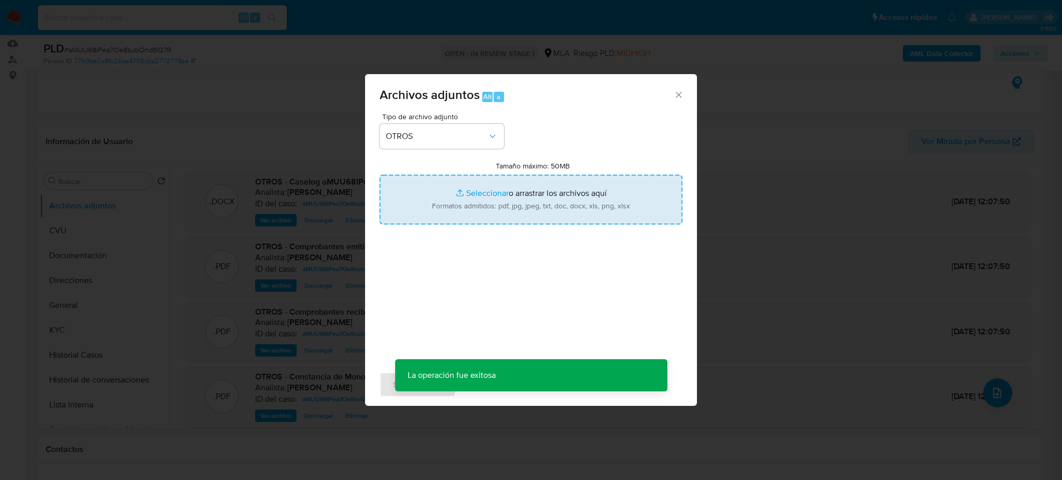
click at [451, 214] on input "Tamaño máximo: 50MB Seleccionar archivos" at bounding box center [531, 200] width 303 height 50
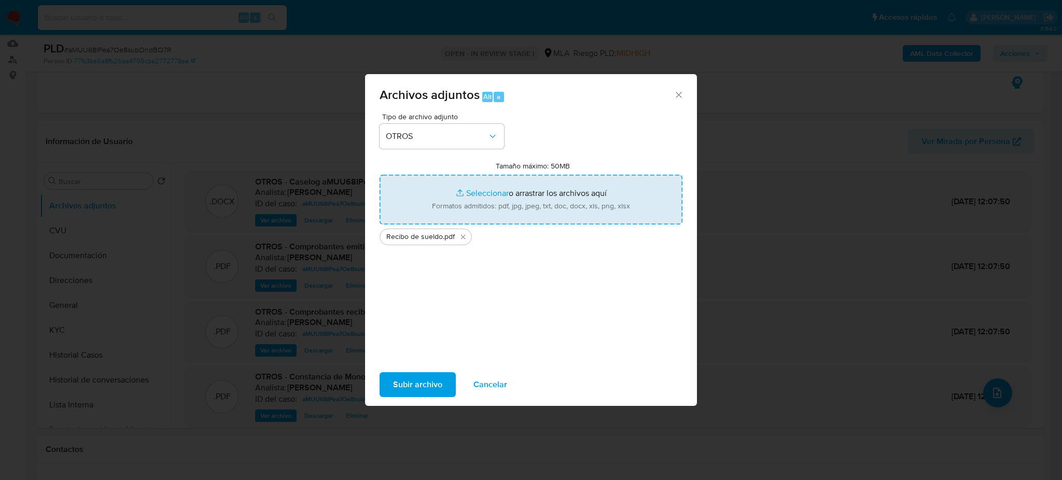
type input "C:\fakepath\NOSIS_Manager_InformeIndividual_20438022989_654924_20250915120837.p…"
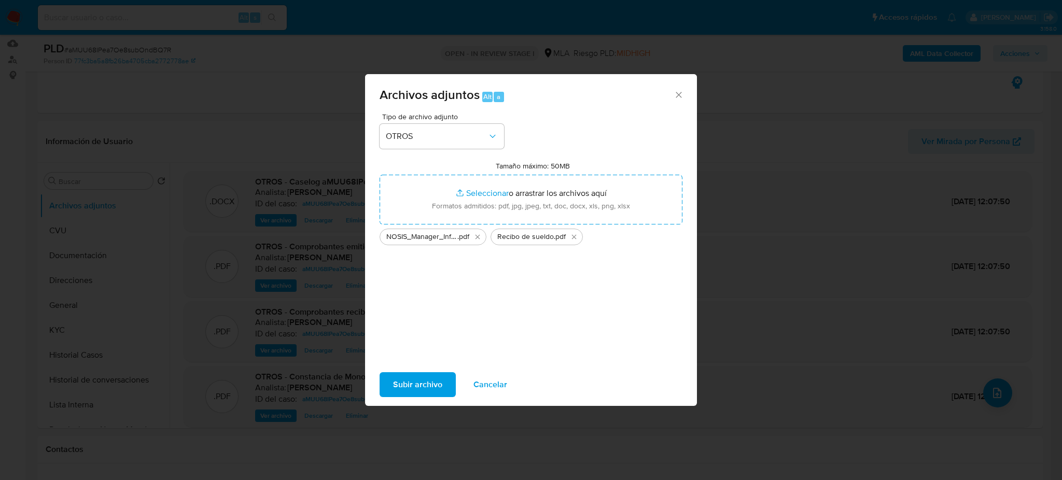
drag, startPoint x: 523, startPoint y: 193, endPoint x: 424, endPoint y: 382, distance: 213.2
click at [424, 360] on span "Subir archivo" at bounding box center [417, 384] width 49 height 23
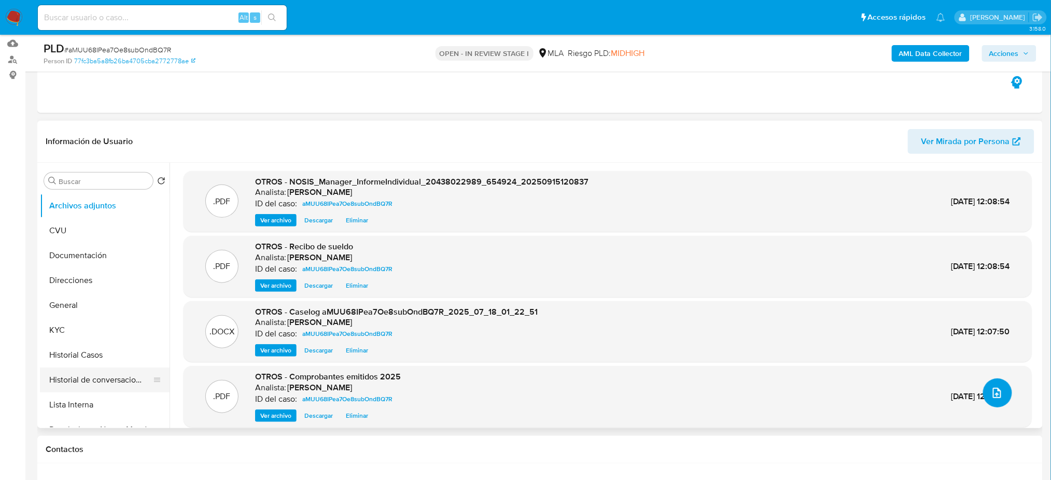
scroll to position [69, 0]
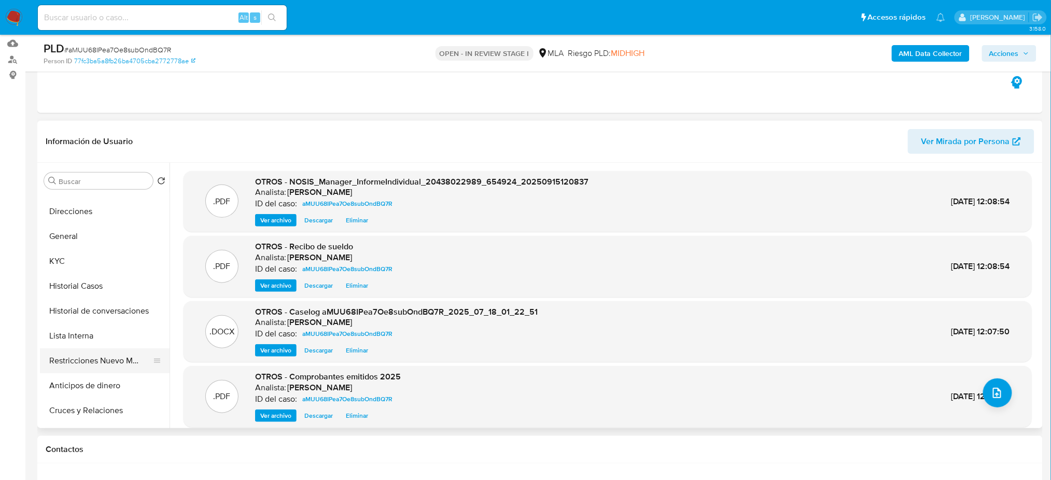
click at [101, 360] on button "Restricciones Nuevo Mundo" at bounding box center [100, 361] width 121 height 25
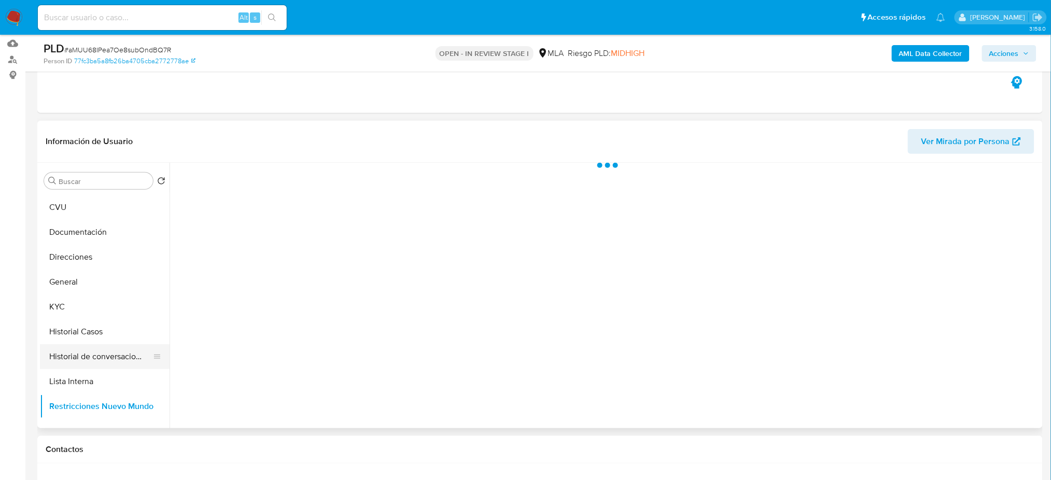
scroll to position [0, 0]
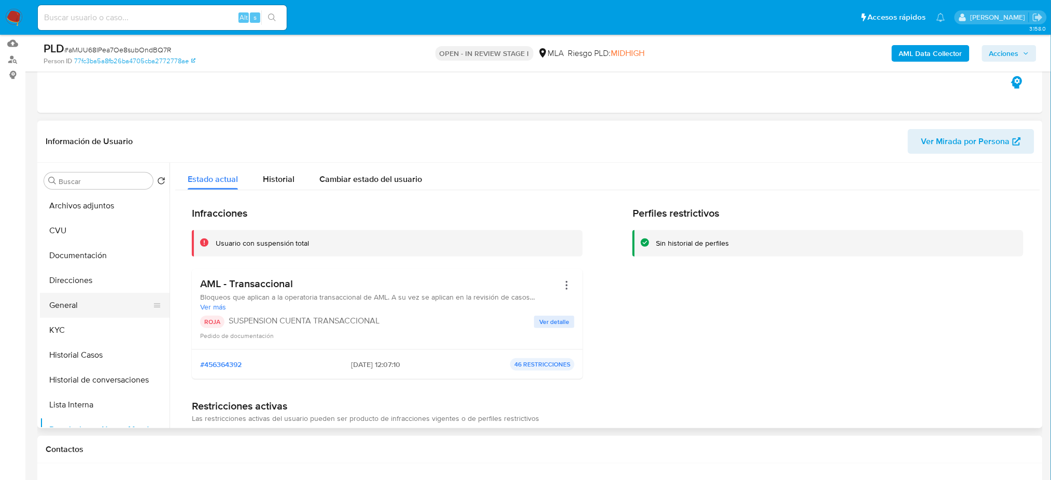
click at [87, 303] on button "General" at bounding box center [100, 305] width 121 height 25
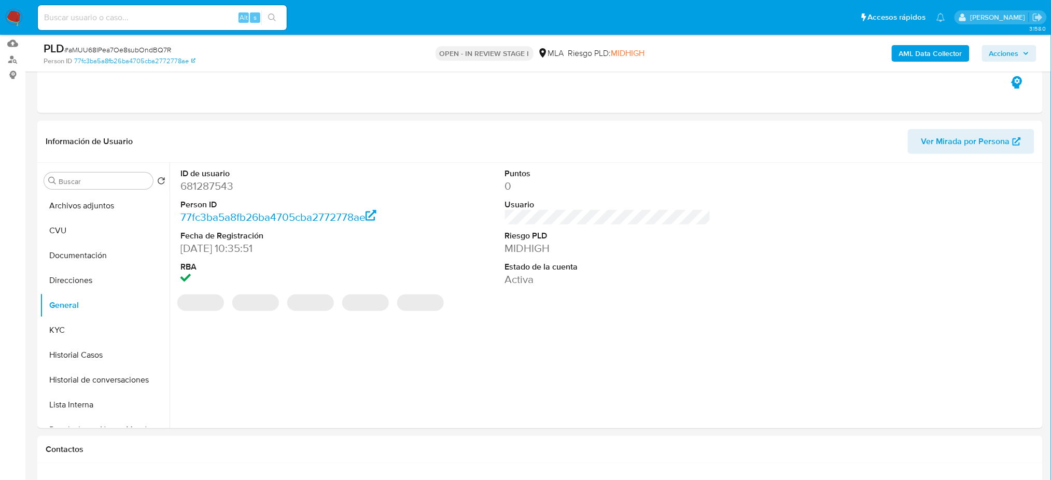
click at [203, 187] on dd "681287543" at bounding box center [284, 186] width 206 height 15
copy dd "681287543"
click at [796, 58] on span "Acciones" at bounding box center [1005, 53] width 30 height 17
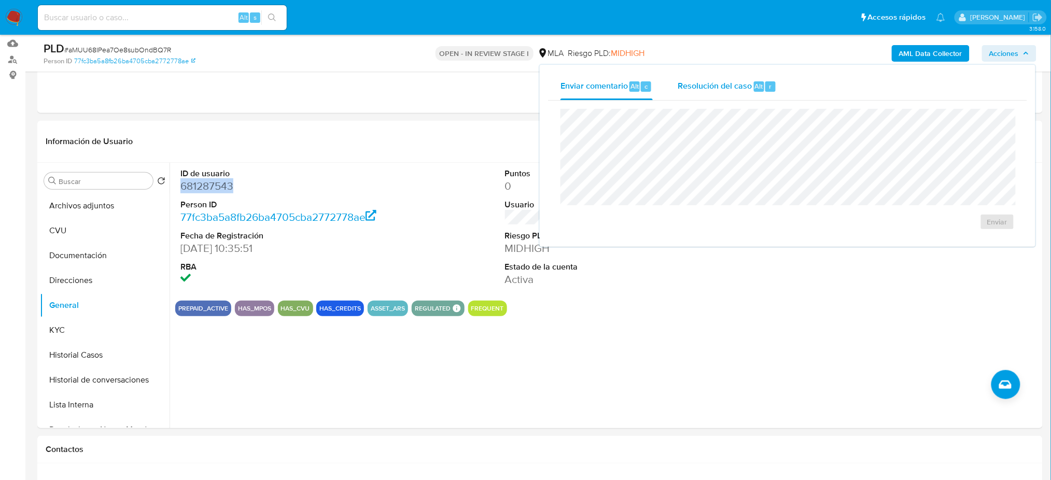
click at [729, 84] on span "Resolución del caso" at bounding box center [715, 86] width 74 height 12
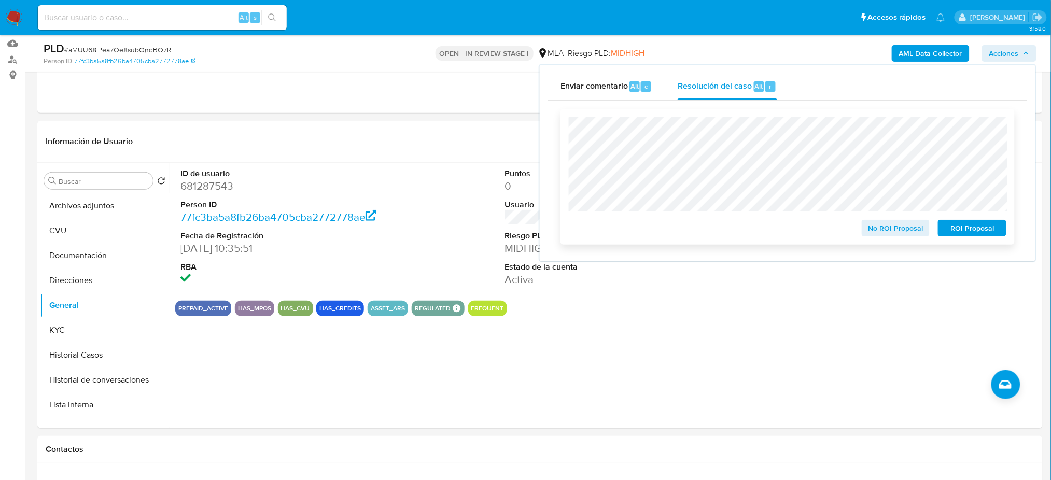
click at [796, 230] on span "ROI Proposal" at bounding box center [973, 228] width 54 height 15
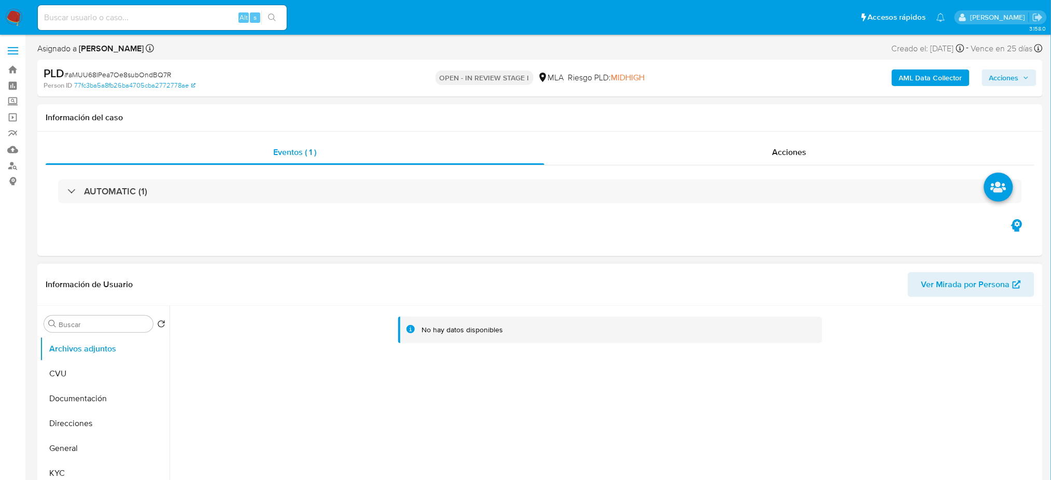
select select "10"
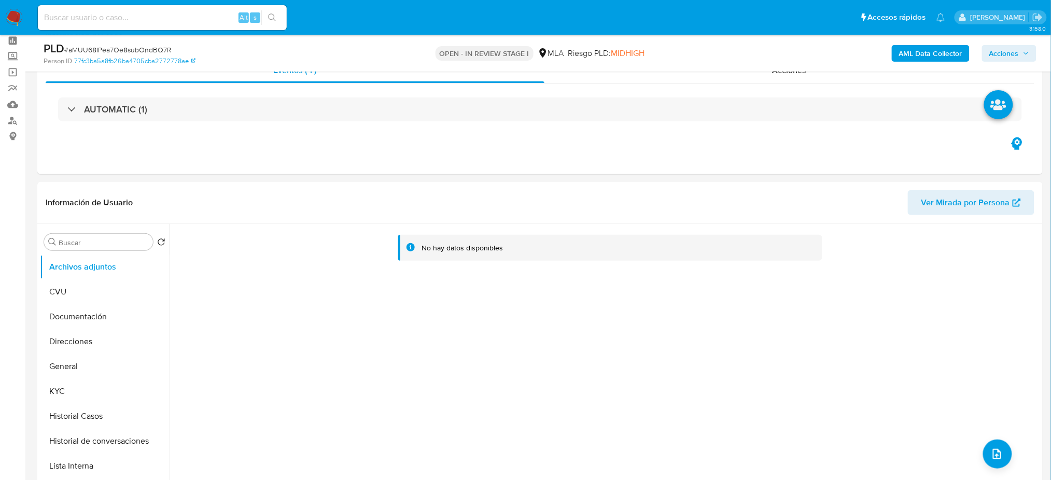
scroll to position [69, 0]
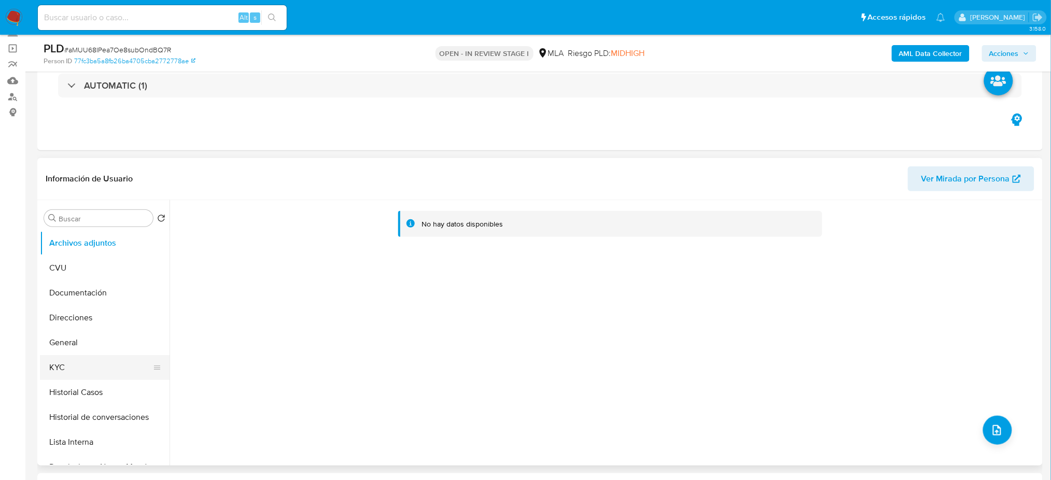
click at [80, 363] on button "KYC" at bounding box center [100, 367] width 121 height 25
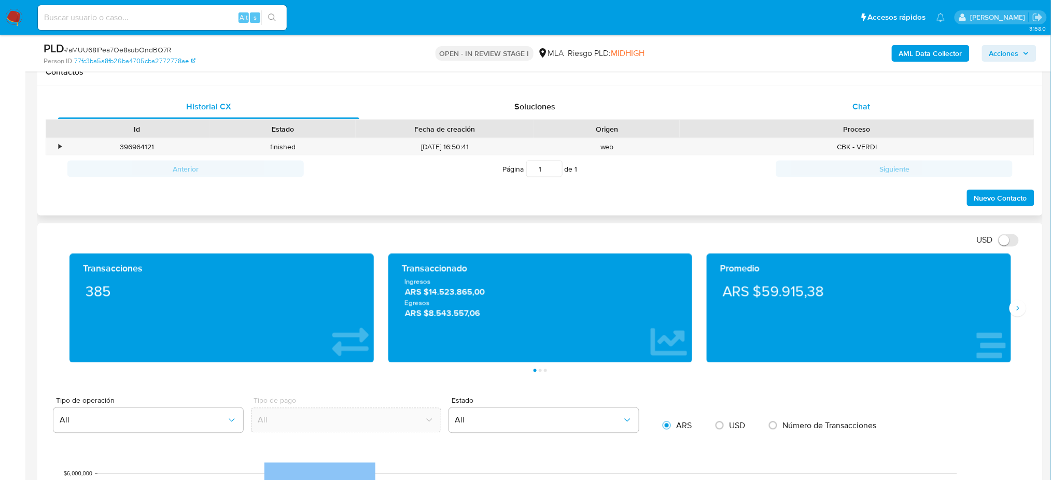
click at [869, 106] on span "Chat" at bounding box center [862, 107] width 18 height 12
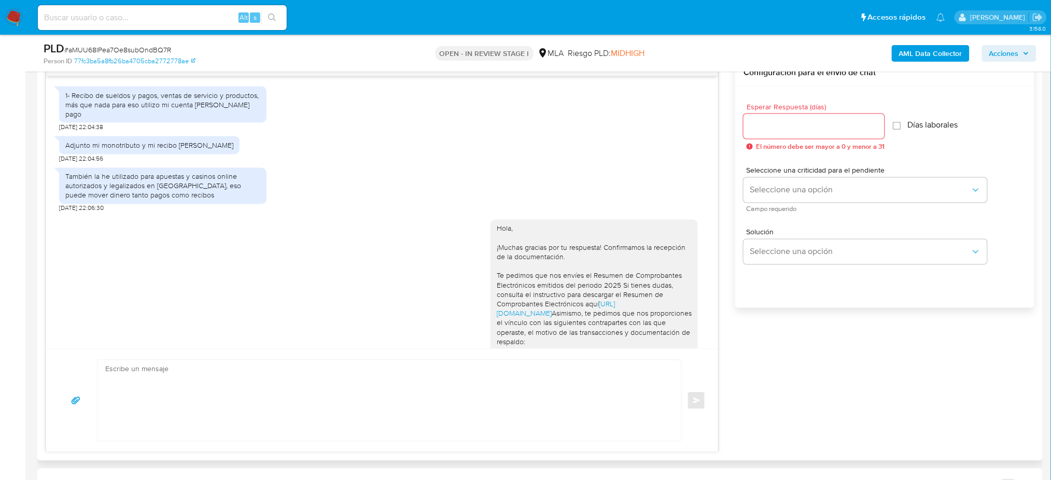
scroll to position [554, 0]
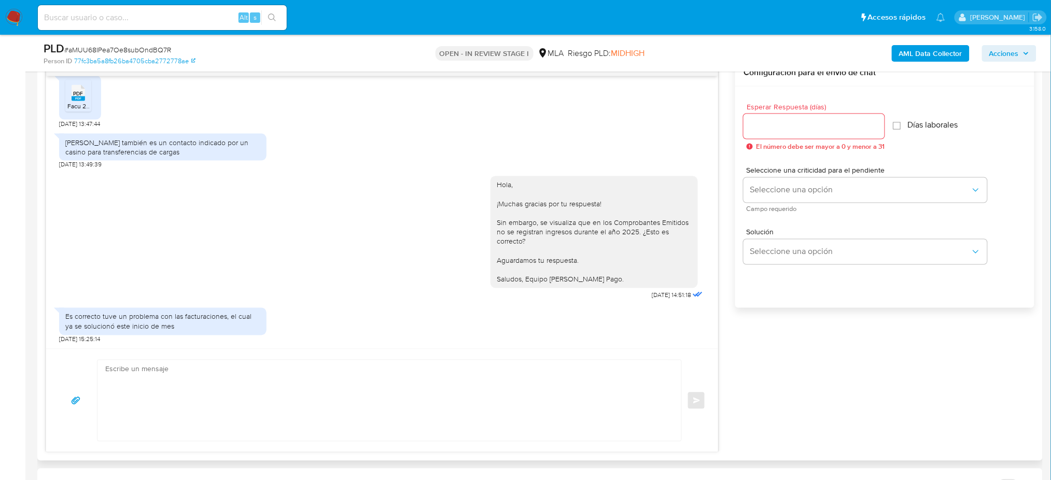
click at [141, 362] on textarea at bounding box center [386, 401] width 563 height 81
paste textarea "Hola, Muchas gracias por la respuesta. Analizamos tu caso y notamos que la info…"
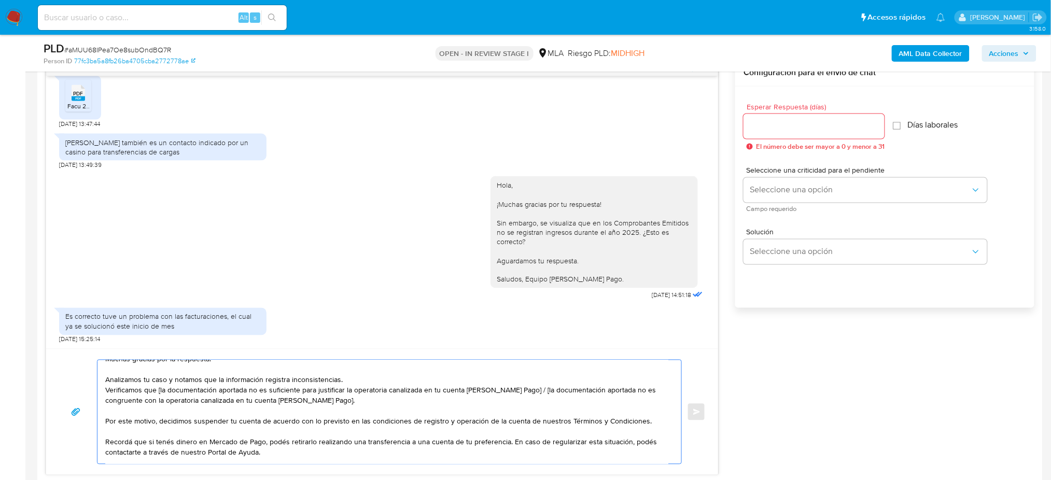
scroll to position [0, 0]
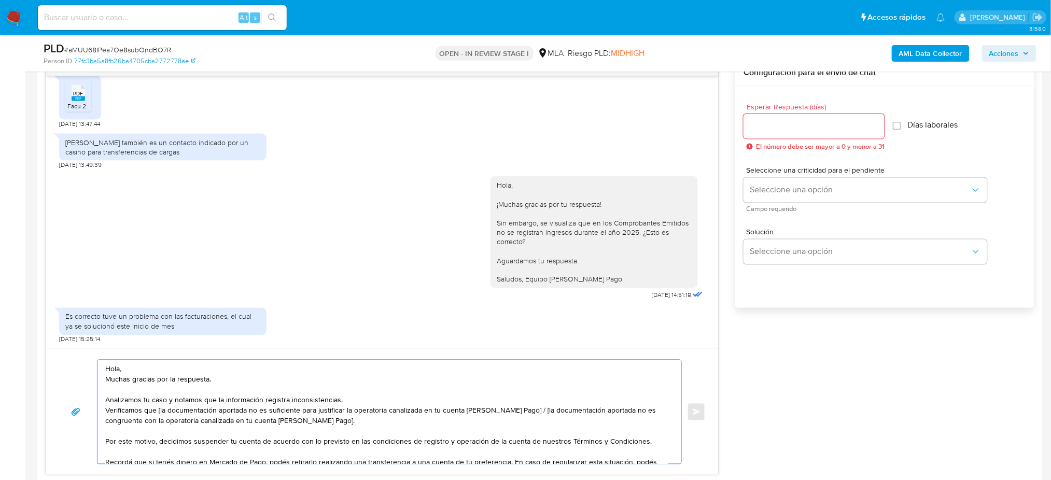
drag, startPoint x: 343, startPoint y: 424, endPoint x: 519, endPoint y: 412, distance: 176.8
click at [519, 412] on textarea "Hola, Muchas gracias por la respuesta. Analizamos tu caso y notamos que la info…" at bounding box center [386, 413] width 563 height 104
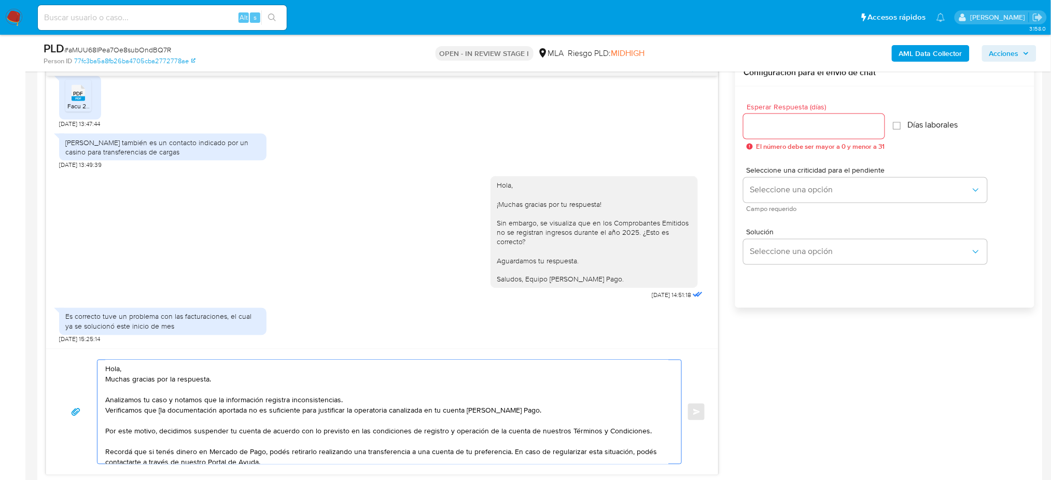
drag, startPoint x: 159, startPoint y: 413, endPoint x: 171, endPoint y: 412, distance: 11.4
click at [159, 412] on textarea "Hola, Muchas gracias por la respuesta. Analizamos tu caso y notamos que la info…" at bounding box center [386, 413] width 563 height 104
type textarea "Hola, Muchas gracias por la respuesta. Analizamos tu caso y notamos que la info…"
click at [767, 121] on input "Esperar Respuesta (días)" at bounding box center [814, 126] width 141 height 13
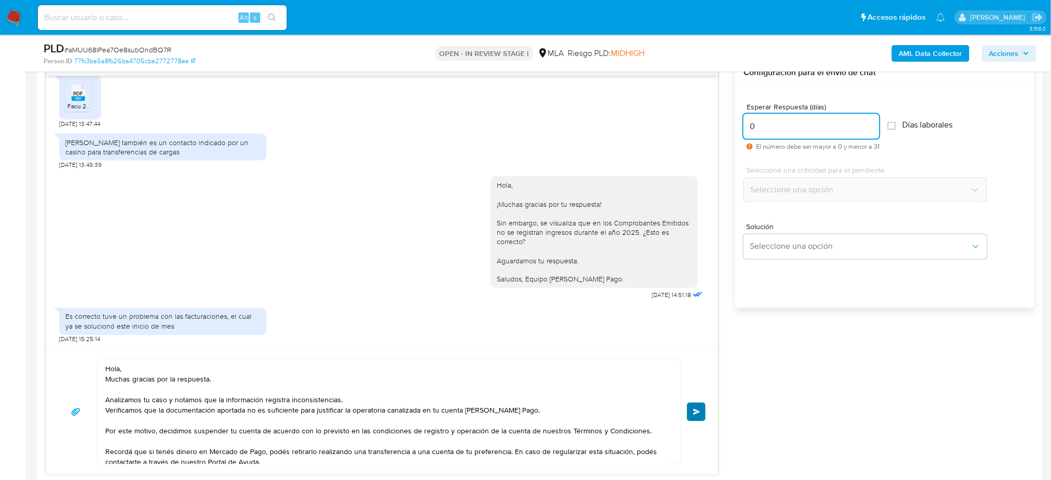
type input "0"
click at [689, 417] on button "Enviar" at bounding box center [696, 412] width 19 height 19
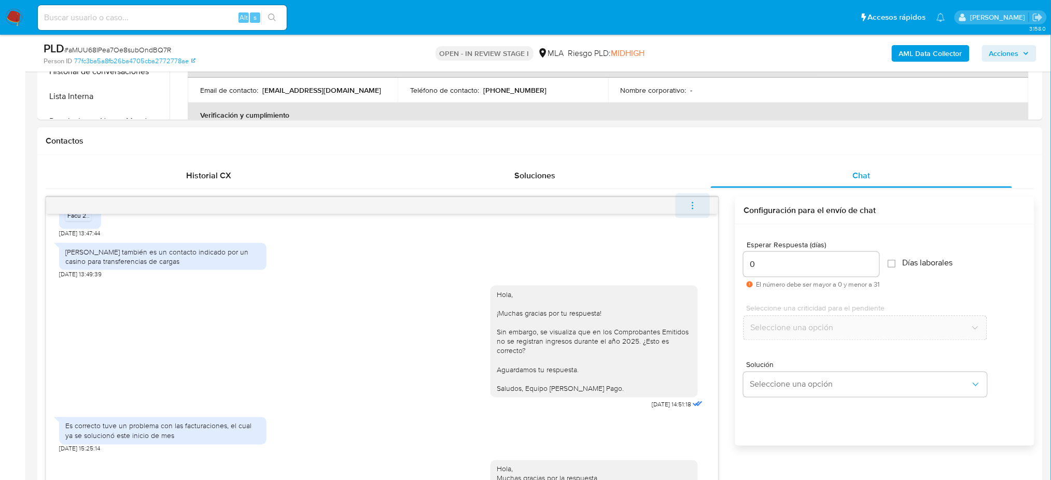
scroll to position [773, 0]
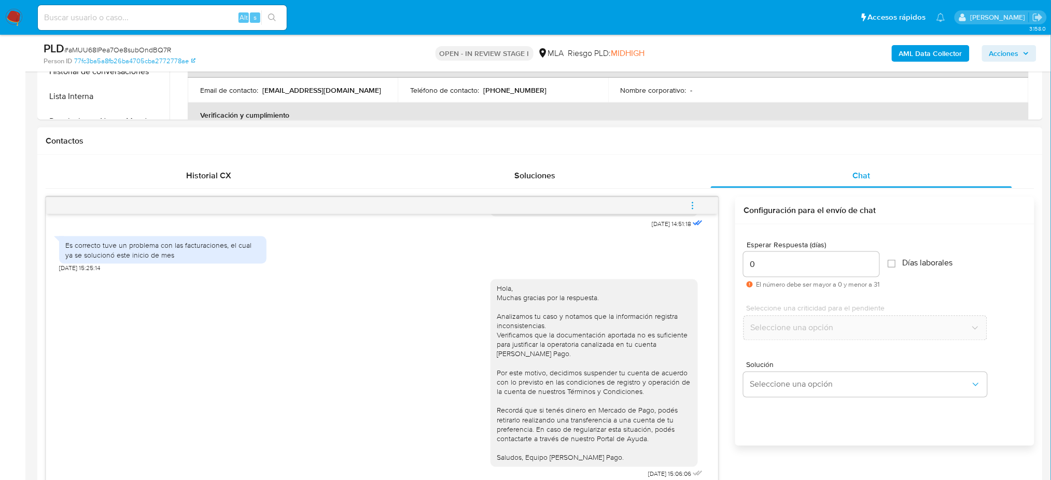
click at [690, 205] on icon "menu-action" at bounding box center [692, 205] width 9 height 9
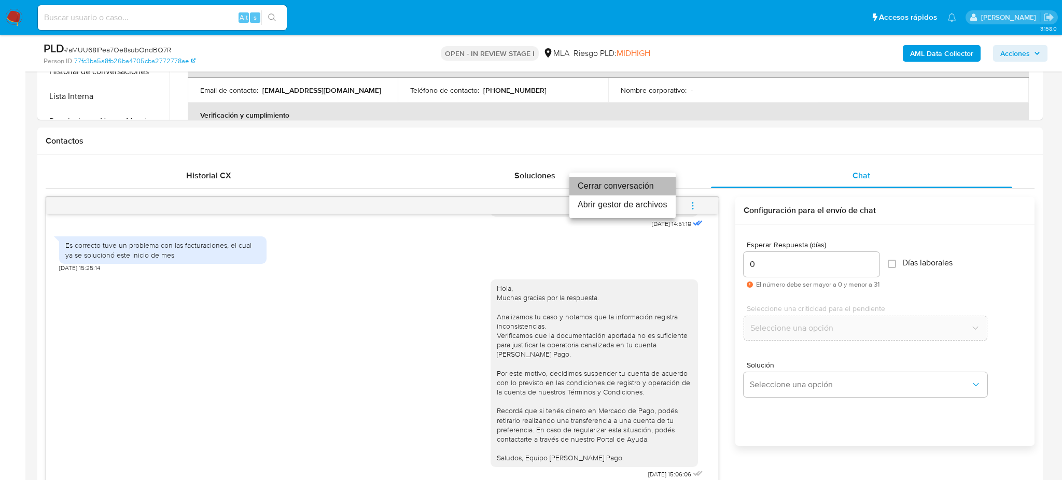
click at [601, 186] on li "Cerrar conversación" at bounding box center [623, 186] width 106 height 19
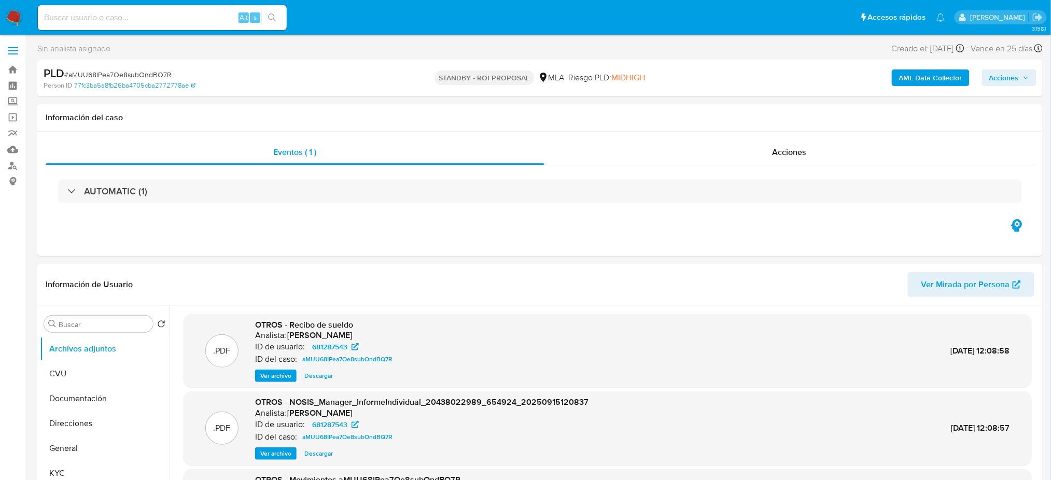
select select "10"
click at [101, 20] on input at bounding box center [162, 17] width 249 height 13
paste input "PFIXk47w8VlS4gwZlQt1rTMP"
type input "PFIXk47w8VlS4gwZlQt1rTMP"
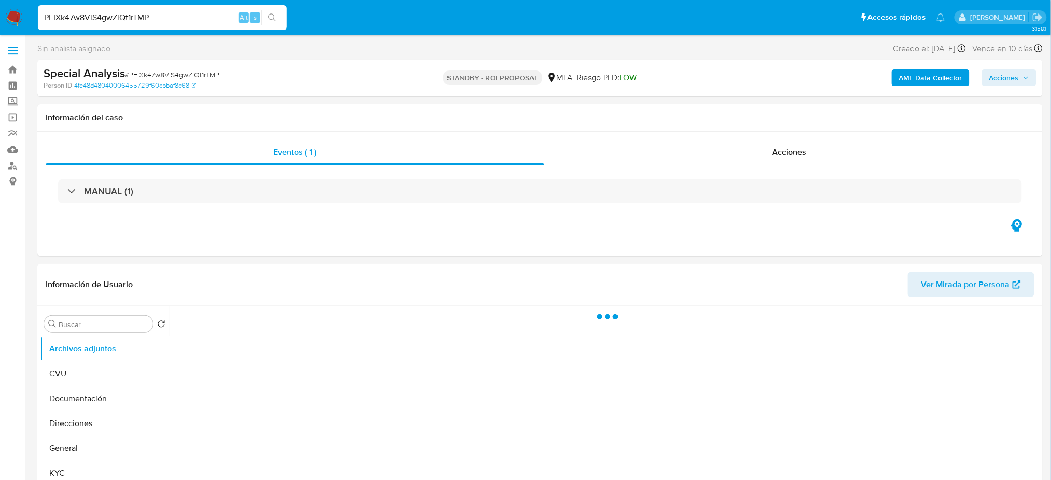
click at [9, 17] on img at bounding box center [14, 18] width 18 height 18
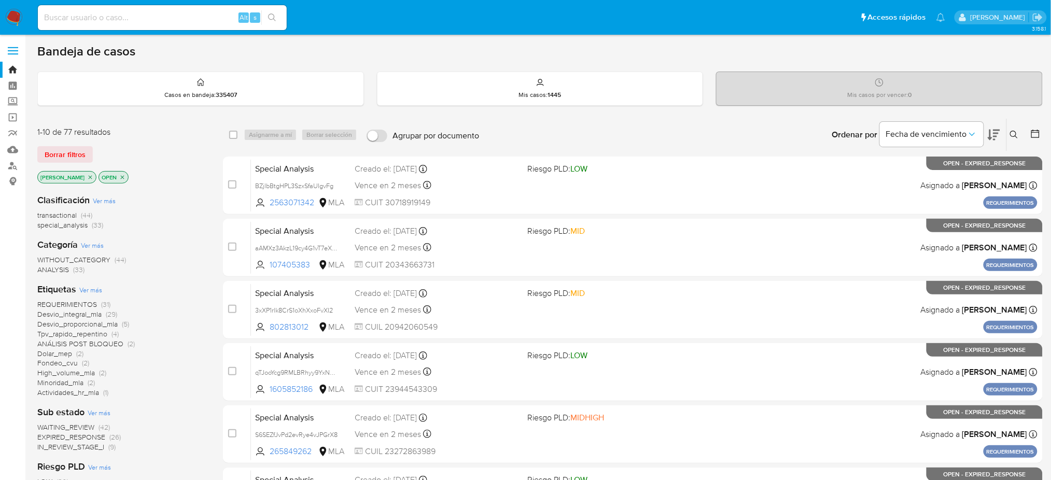
click at [153, 21] on input at bounding box center [162, 17] width 249 height 13
paste input "wJUdwwUdljyz9OcmwpuqjnSc"
type input "wJUdwwUdljyz9OcmwpuqjnSc"
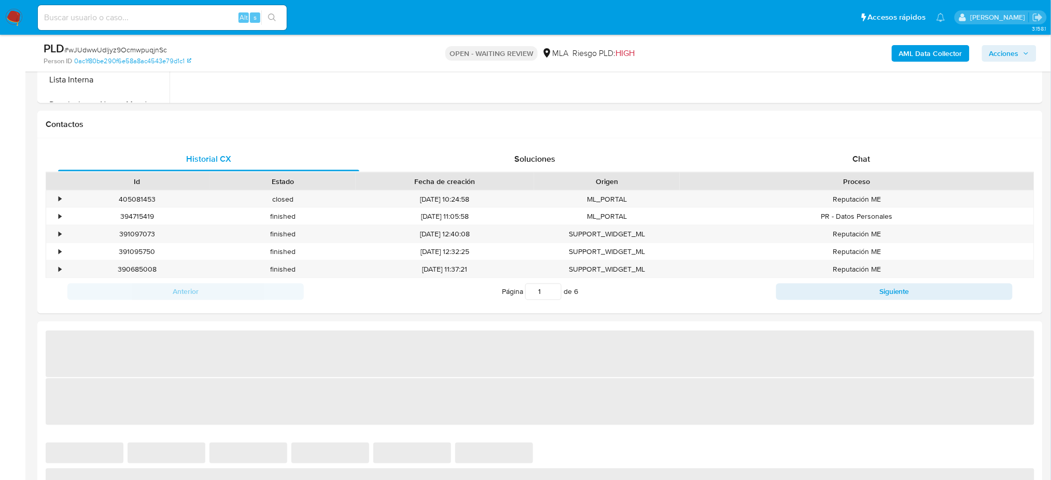
scroll to position [444, 0]
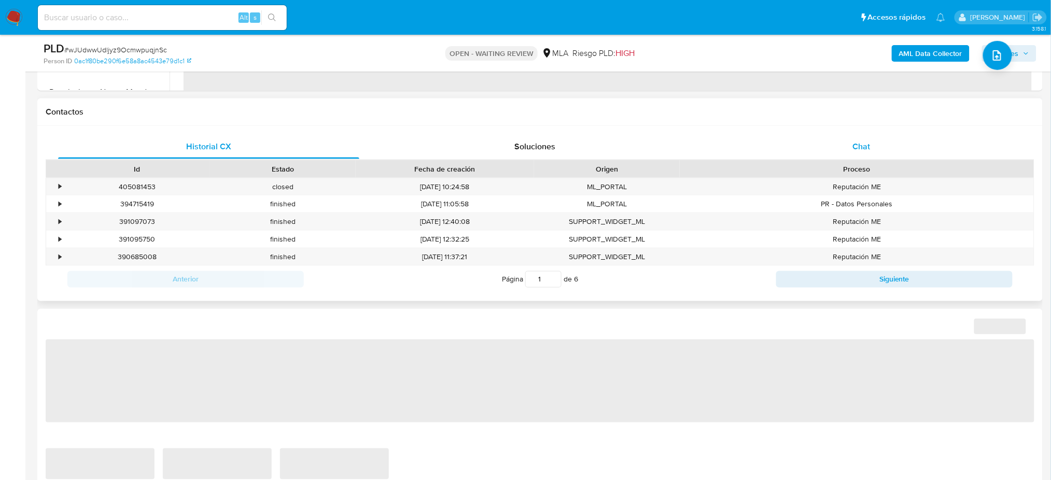
click at [915, 134] on div "Chat" at bounding box center [861, 146] width 301 height 25
select select "10"
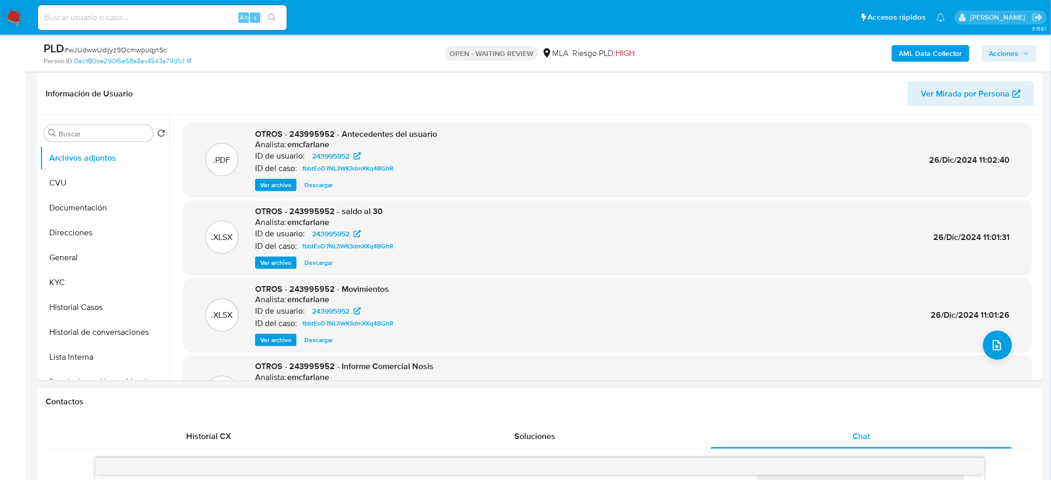
scroll to position [154, 0]
click at [136, 45] on span "# wJUdwwUdljyz9OcmwpuqjnSc" at bounding box center [115, 50] width 103 height 10
copy span "wJUdwwUdljyz9OcmwpuqjnSc"
click at [15, 11] on img at bounding box center [14, 18] width 18 height 18
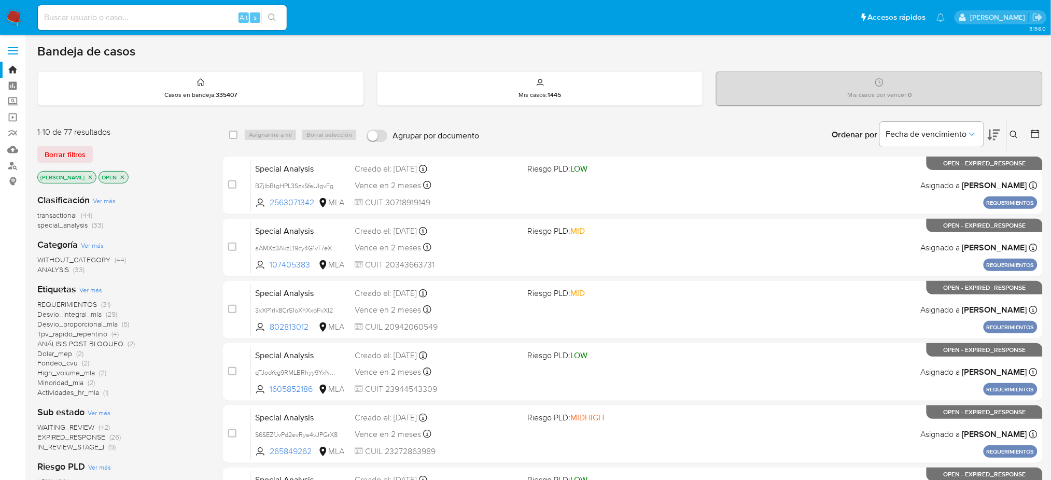
click at [1016, 135] on icon at bounding box center [1014, 135] width 8 height 8
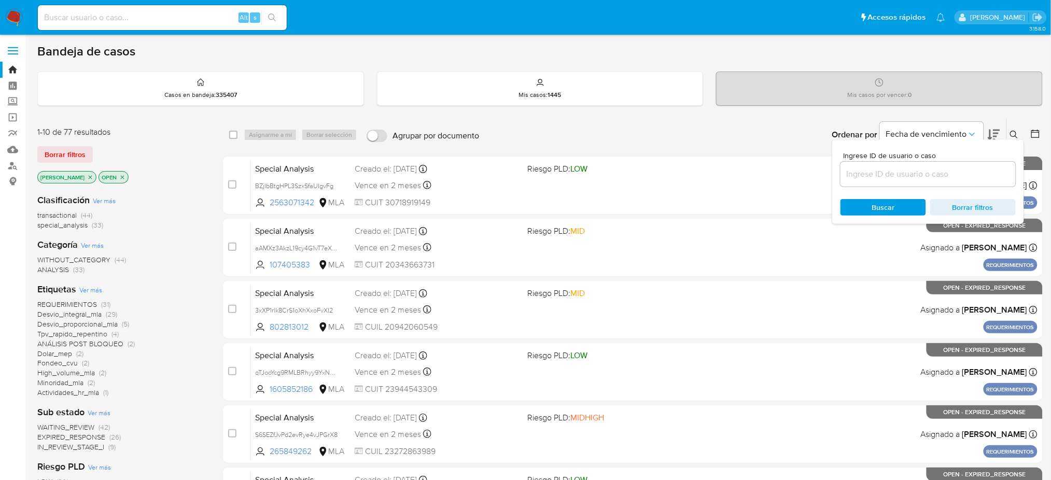
click at [924, 177] on input at bounding box center [928, 174] width 175 height 13
type input "wJUdwwUdljyz9OcmwpuqjnSc"
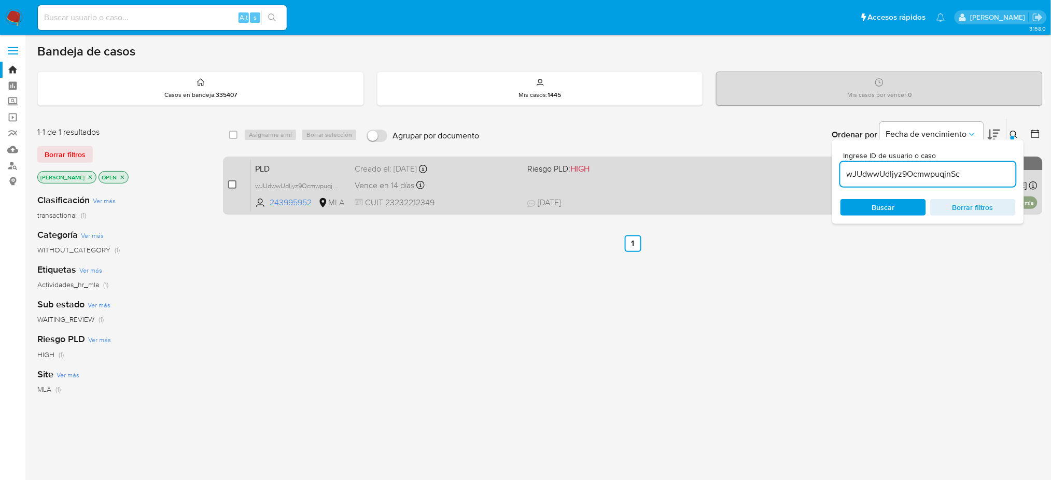
click at [236, 182] on input "checkbox" at bounding box center [232, 185] width 8 height 8
checkbox input "true"
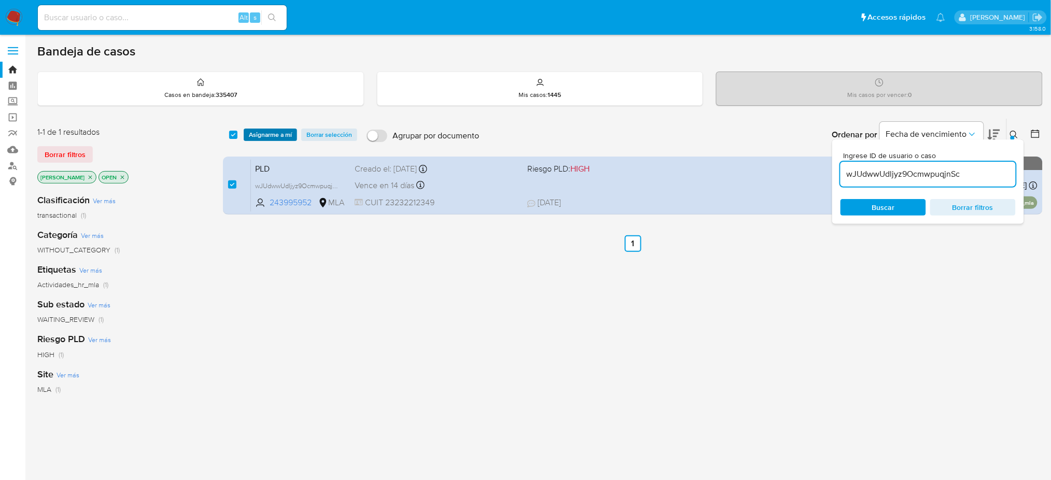
click at [274, 132] on span "Asignarme a mí" at bounding box center [270, 135] width 43 height 10
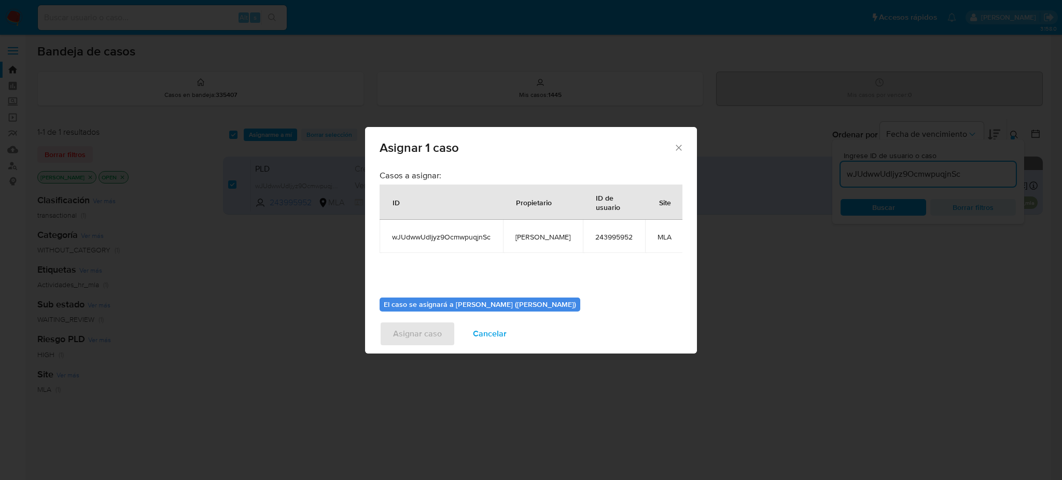
click at [541, 238] on span "[PERSON_NAME]" at bounding box center [543, 236] width 55 height 9
copy span "[PERSON_NAME]"
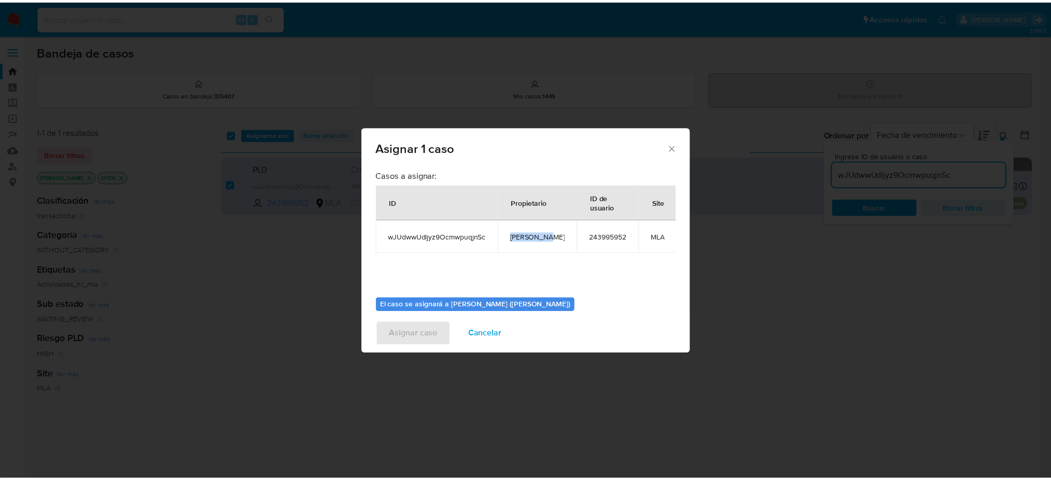
scroll to position [53, 0]
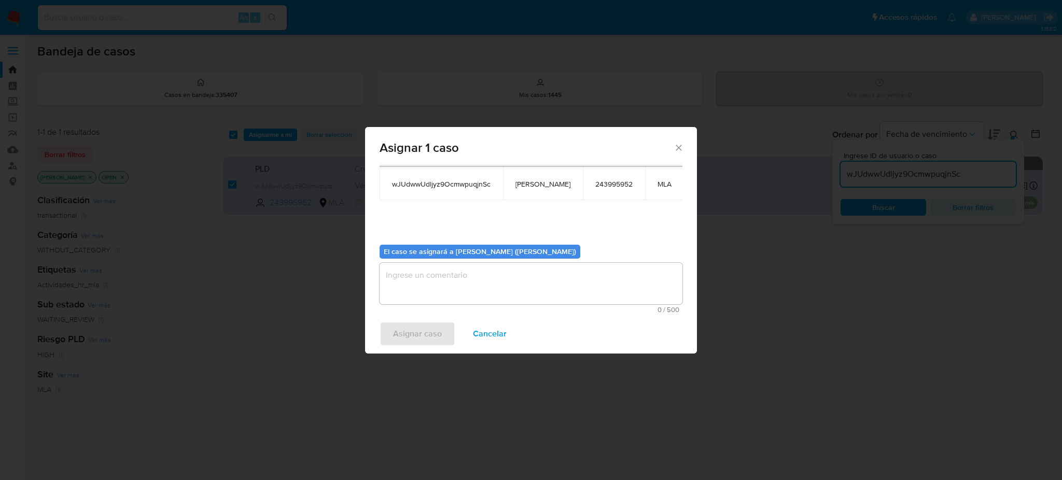
click at [463, 287] on textarea "assign-modal" at bounding box center [531, 283] width 303 height 41
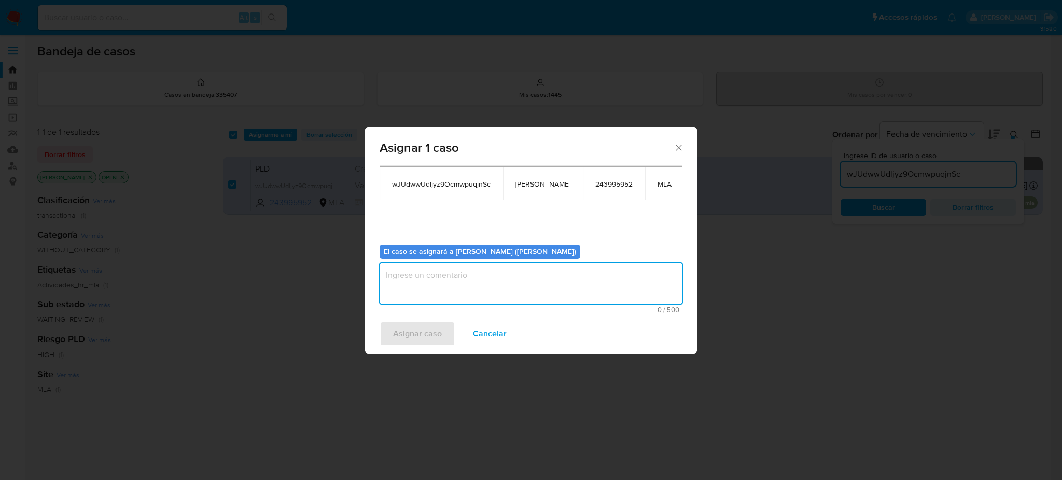
paste textarea "[PERSON_NAME]"
type textarea "[PERSON_NAME]"
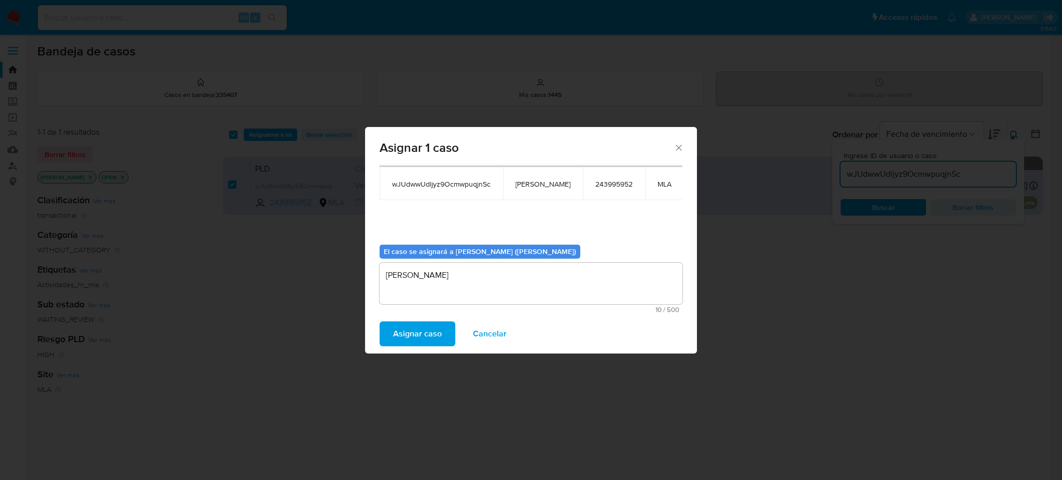
click at [410, 331] on span "Asignar caso" at bounding box center [417, 334] width 49 height 23
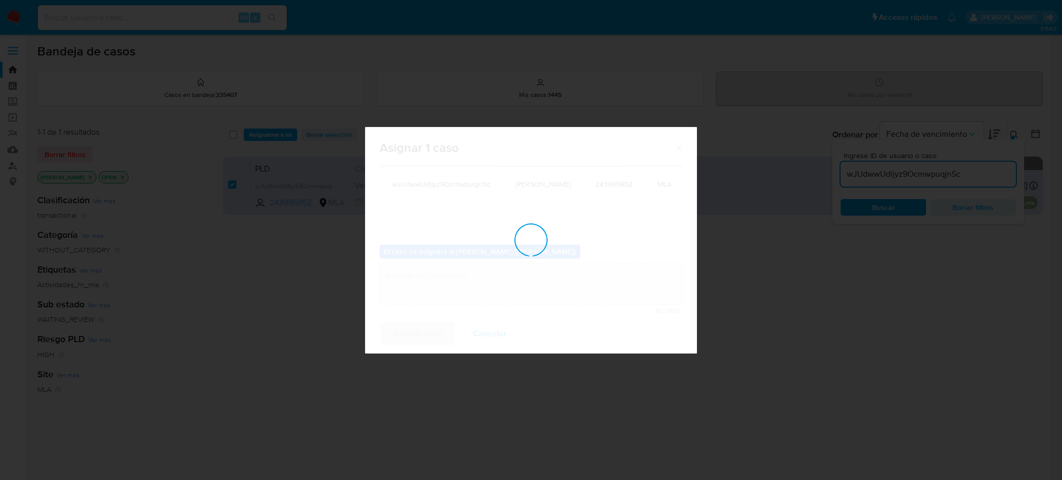
checkbox input "false"
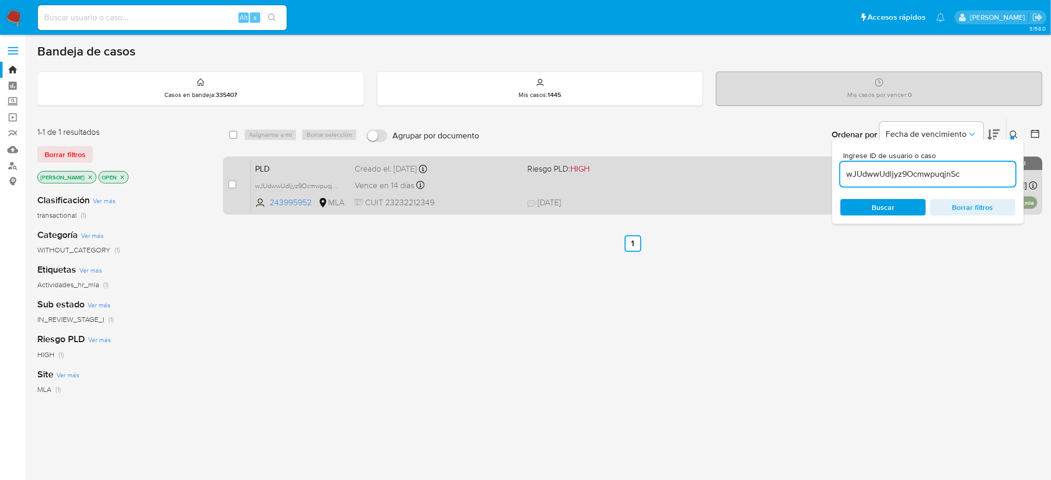
click at [466, 187] on div "Vence en 14 días Vence el 29/09/2025 12:15:47" at bounding box center [437, 185] width 164 height 14
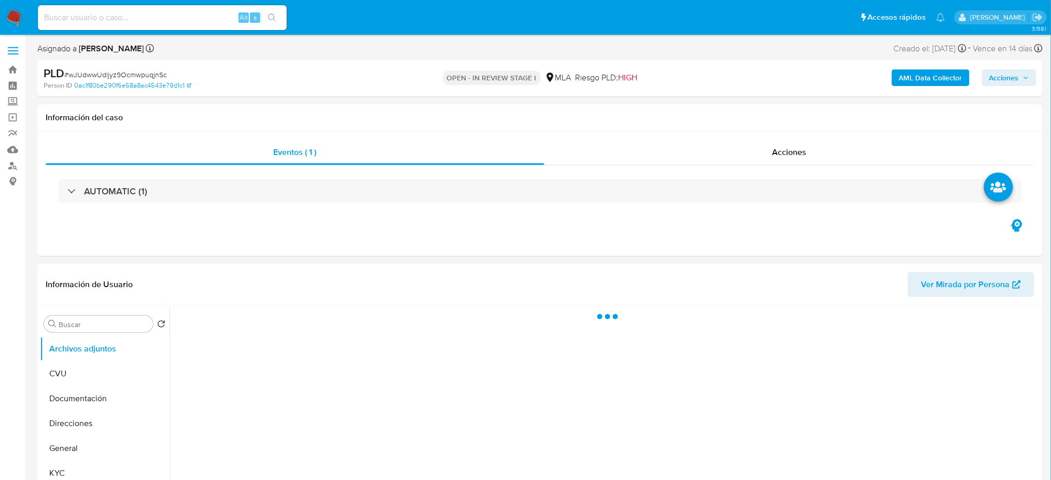
select select "10"
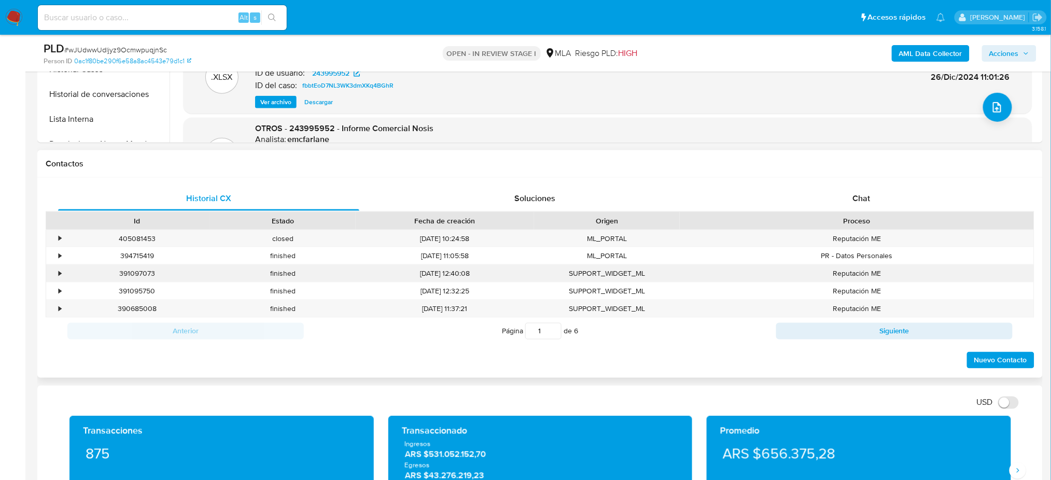
scroll to position [484, 0]
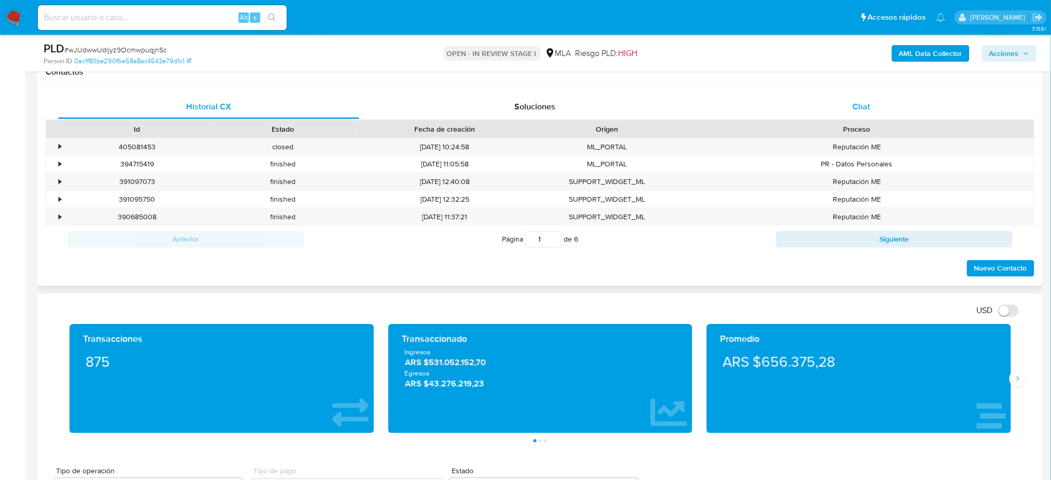
click at [876, 105] on div "Chat" at bounding box center [861, 106] width 301 height 25
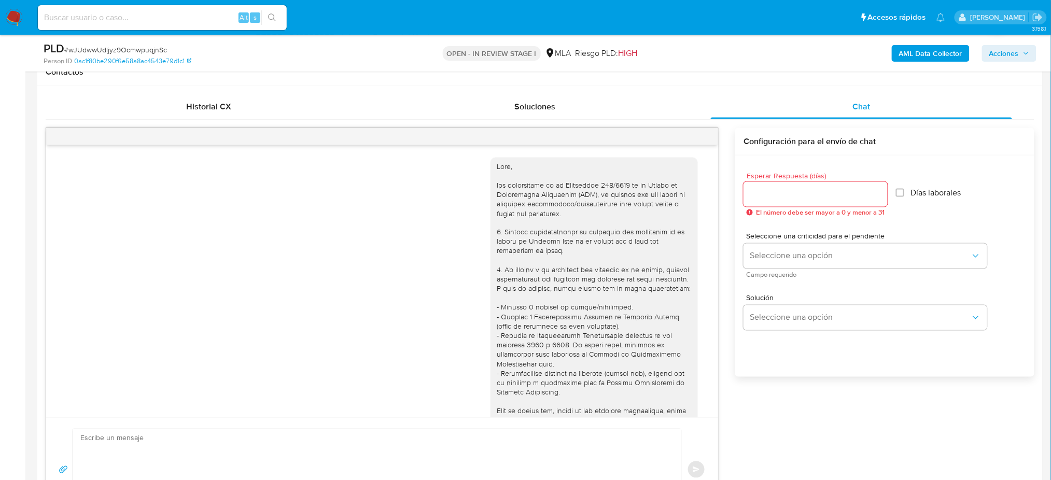
scroll to position [1217, 0]
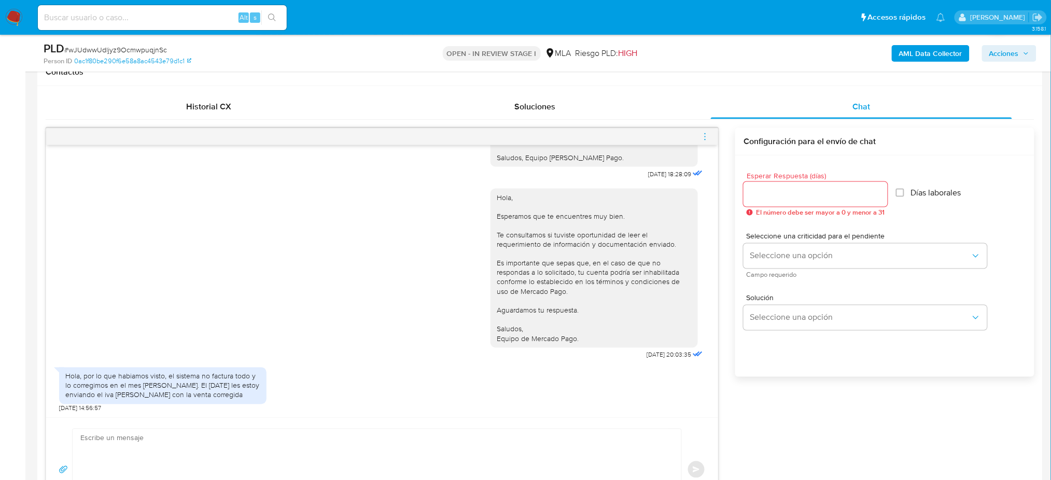
click at [131, 435] on textarea at bounding box center [374, 470] width 588 height 81
paste textarea "Hola, ¡Muchas gracias por tu respuesta! Aguardamos el envío de la documentación…"
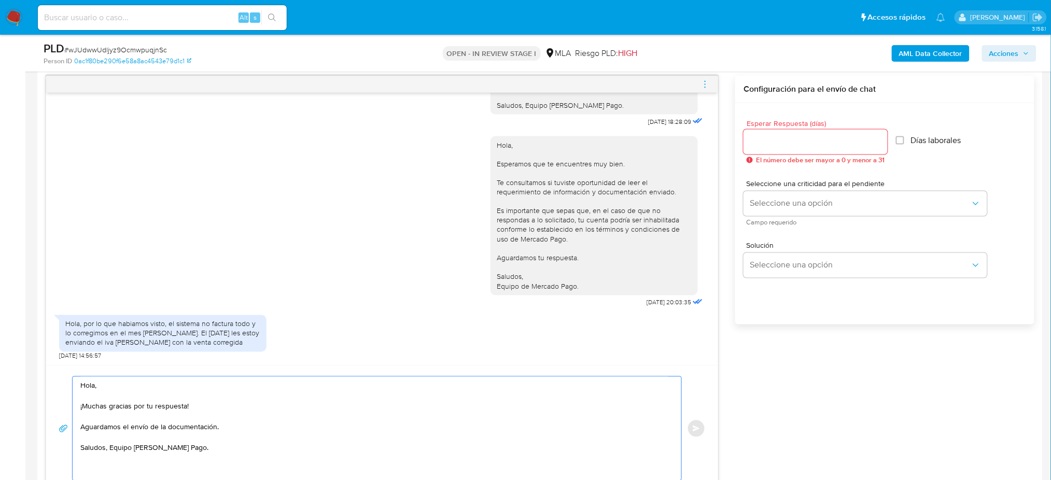
type textarea "Hola, ¡Muchas gracias por tu respuesta! Aguardamos el envío de la documentación…"
drag, startPoint x: 801, startPoint y: 140, endPoint x: 792, endPoint y: 171, distance: 32.6
click at [801, 140] on input "Esperar Respuesta (días)" at bounding box center [816, 141] width 144 height 13
type input "1"
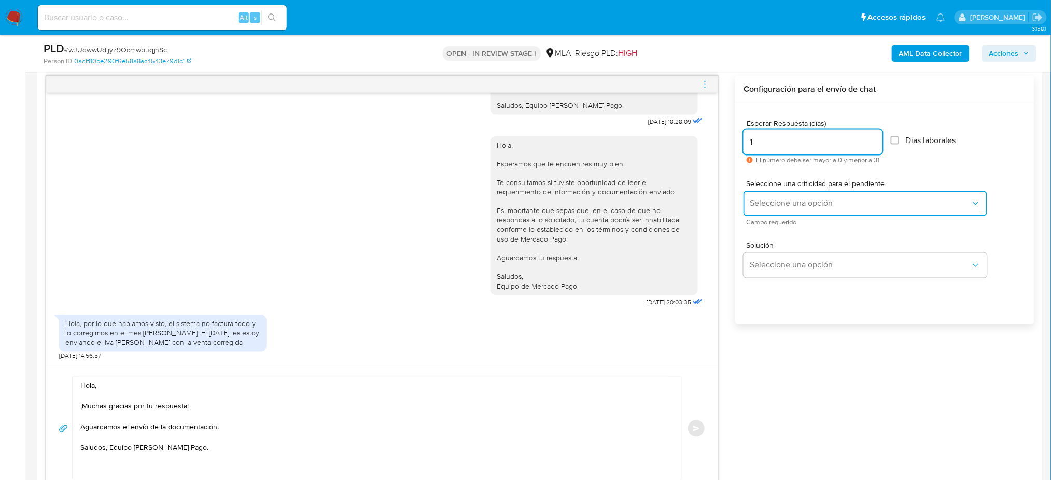
click at [780, 210] on button "Seleccione una opción" at bounding box center [866, 203] width 244 height 25
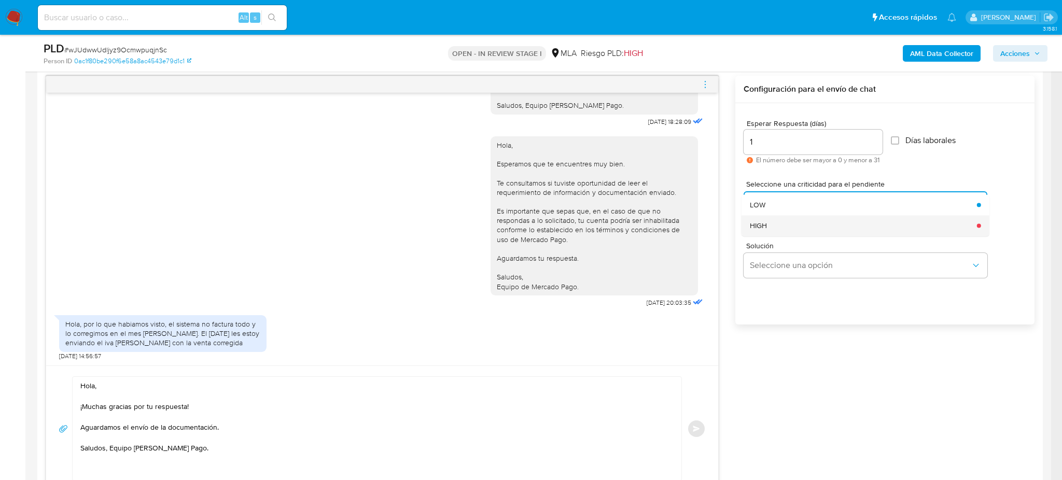
click at [779, 219] on div "HIGH" at bounding box center [860, 225] width 221 height 21
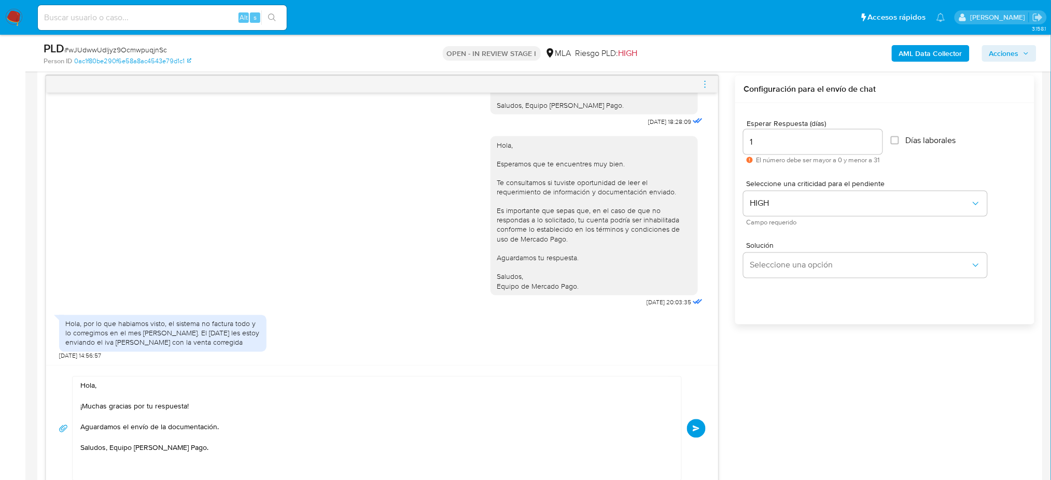
click at [692, 434] on button "Enviar" at bounding box center [696, 429] width 19 height 19
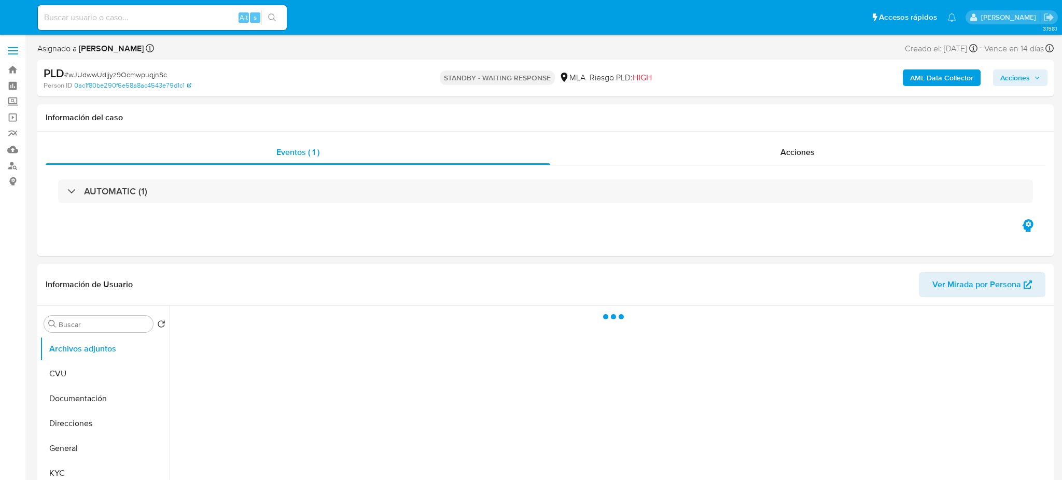
select select "10"
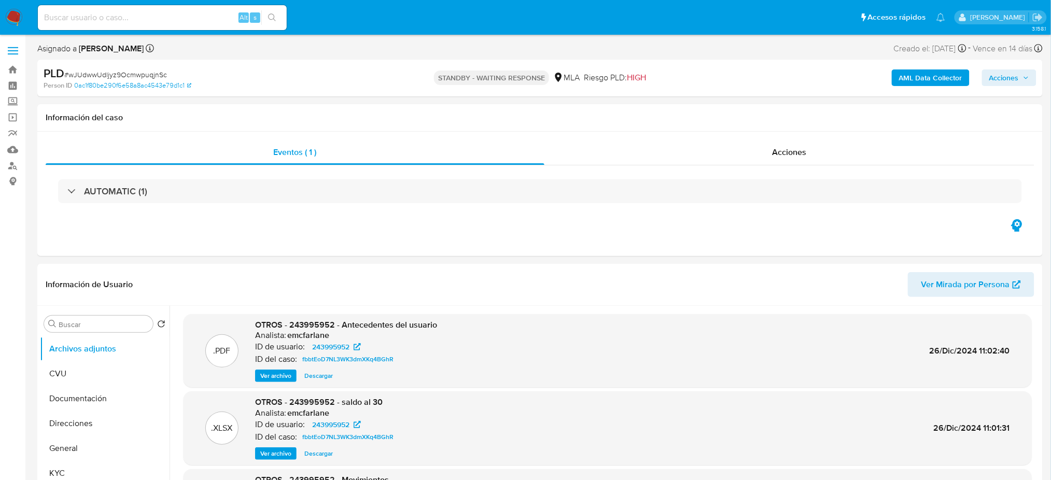
click at [170, 23] on input at bounding box center [162, 17] width 249 height 13
paste input "wTWQQwJa77Yndm1WaJgXgydh"
type input "wTWQQwJa77Yndm1WaJgXgydh"
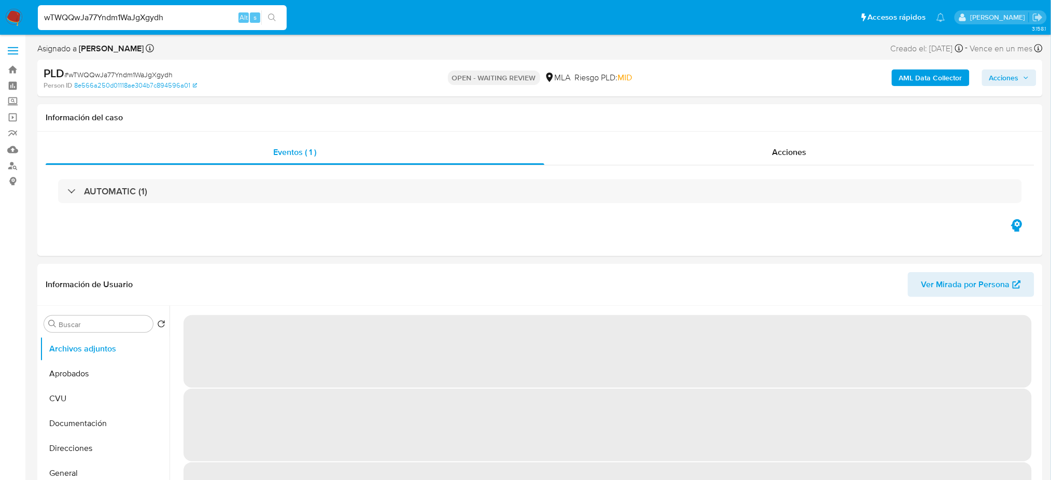
select select "10"
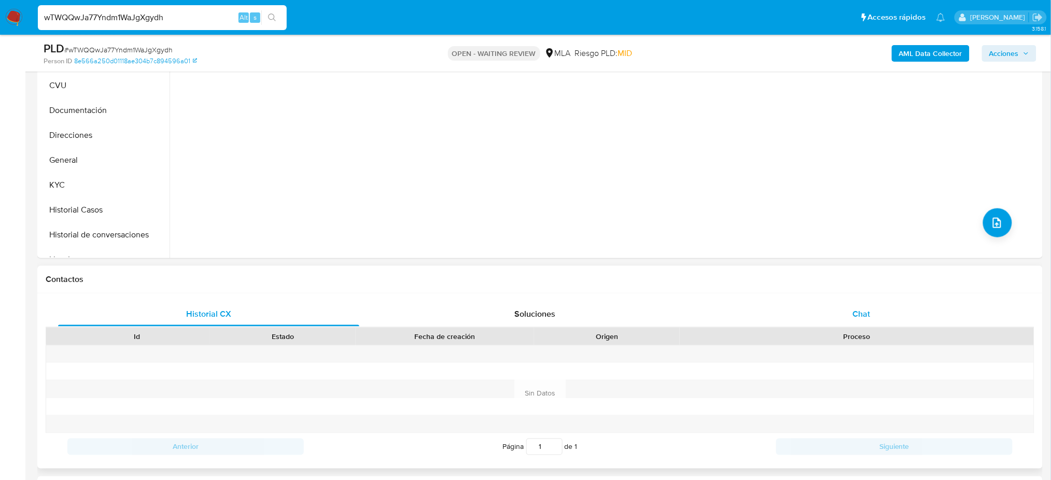
click at [874, 315] on div "Chat" at bounding box center [861, 314] width 301 height 25
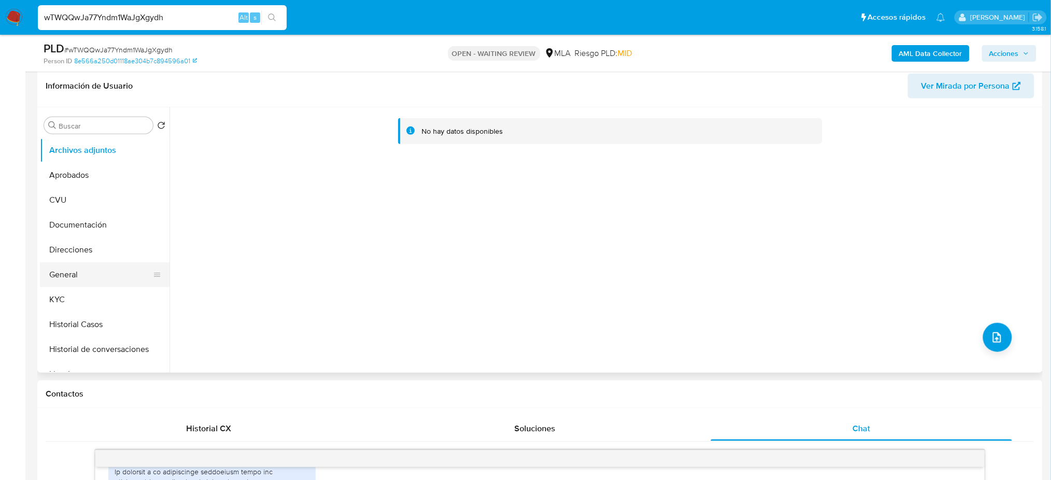
scroll to position [138, 0]
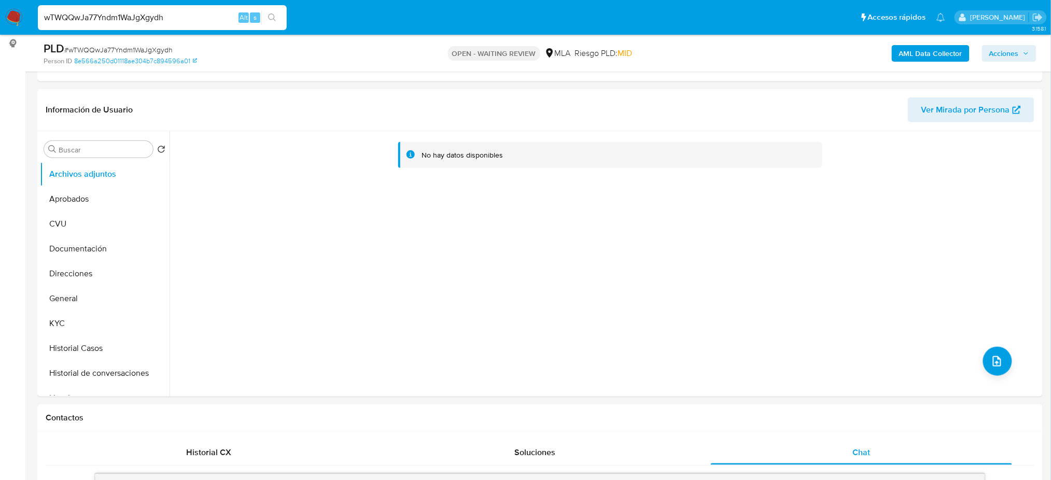
drag, startPoint x: 85, startPoint y: 300, endPoint x: 0, endPoint y: 318, distance: 86.5
click at [85, 300] on button "General" at bounding box center [105, 298] width 130 height 25
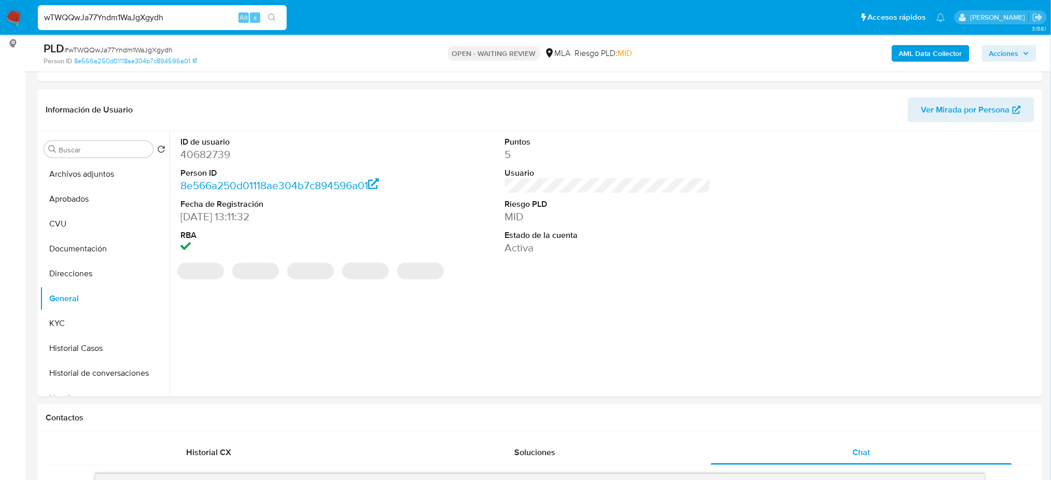
click at [203, 158] on dd "40682739" at bounding box center [284, 154] width 206 height 15
copy dd "40682739"
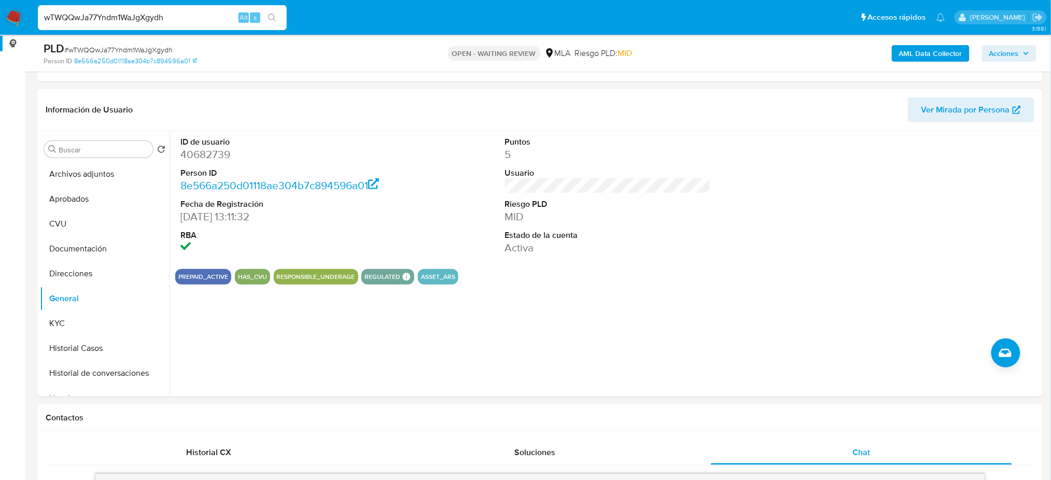
drag, startPoint x: 216, startPoint y: 17, endPoint x: 0, endPoint y: 37, distance: 217.3
paste input "3oQPnUAEwzcJL4bU06XzUon6"
type input "3oQPnUAEwzcJL4bU06XzUon6"
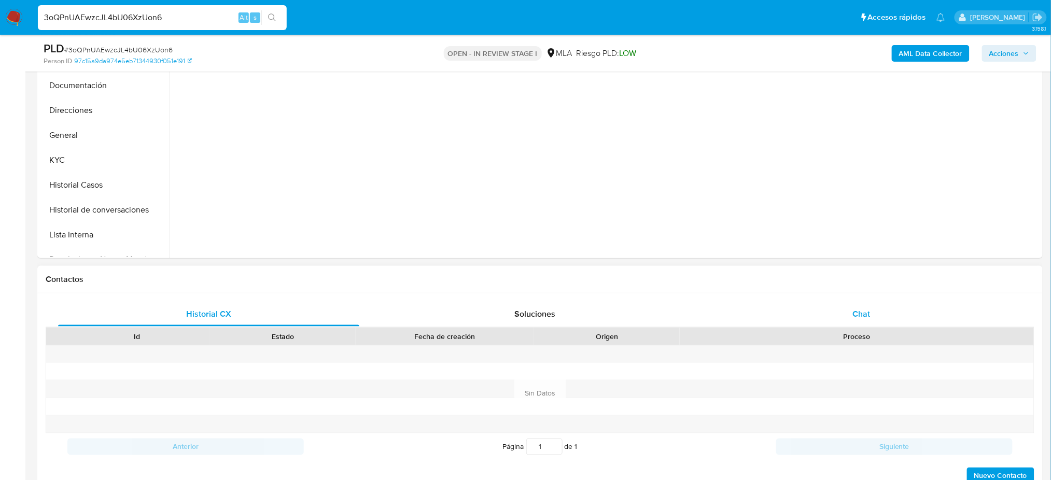
click at [862, 315] on span "Chat" at bounding box center [862, 314] width 18 height 12
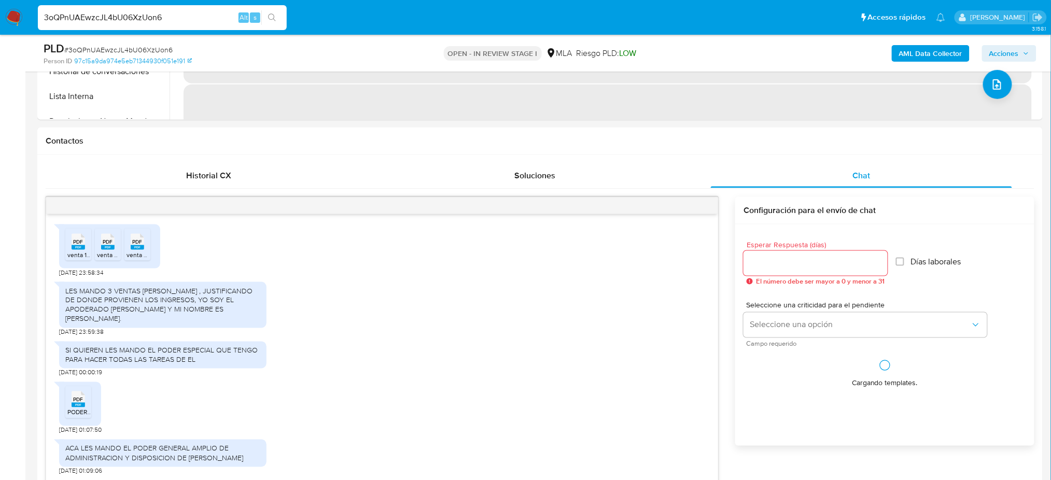
scroll to position [376, 0]
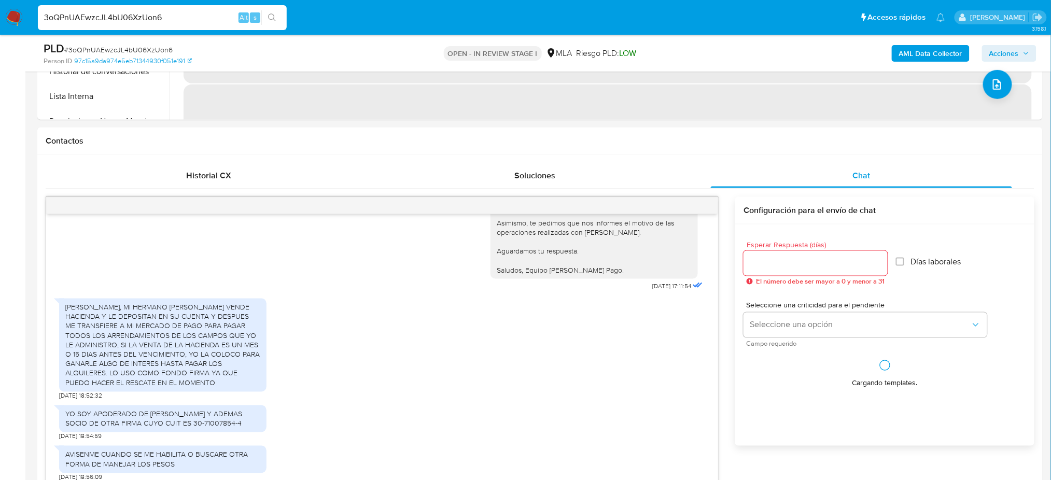
select select "10"
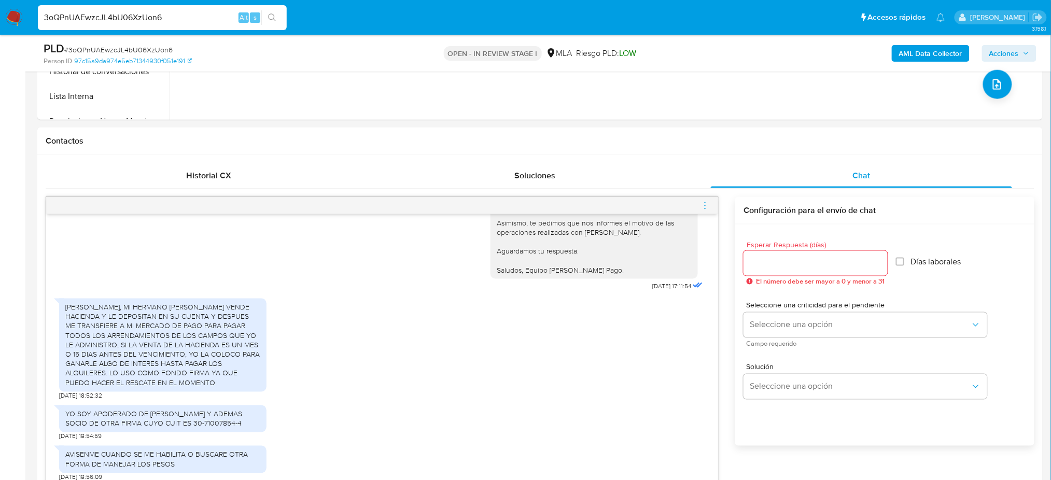
scroll to position [484, 0]
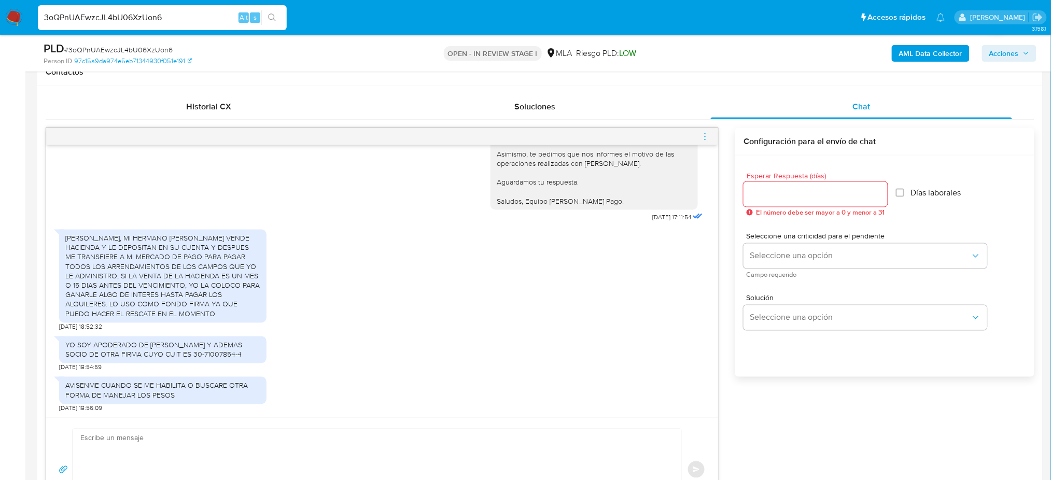
drag, startPoint x: 165, startPoint y: 15, endPoint x: 0, endPoint y: 44, distance: 167.6
paste input "zjm8lOZXdtrAdE4WI1WksDHf"
type input "zjm8lOZXdtrAdE4WI1WksDHf"
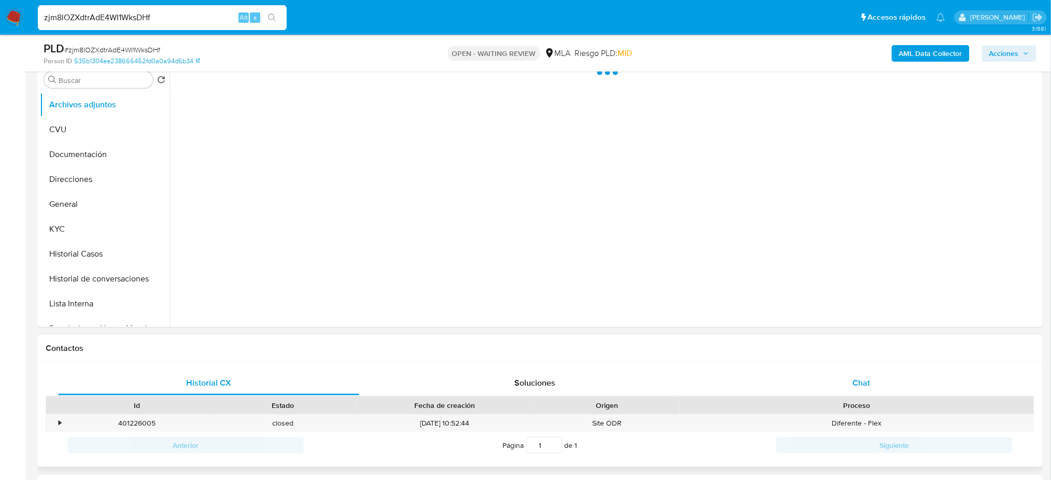
click at [878, 382] on div "Chat" at bounding box center [861, 383] width 301 height 25
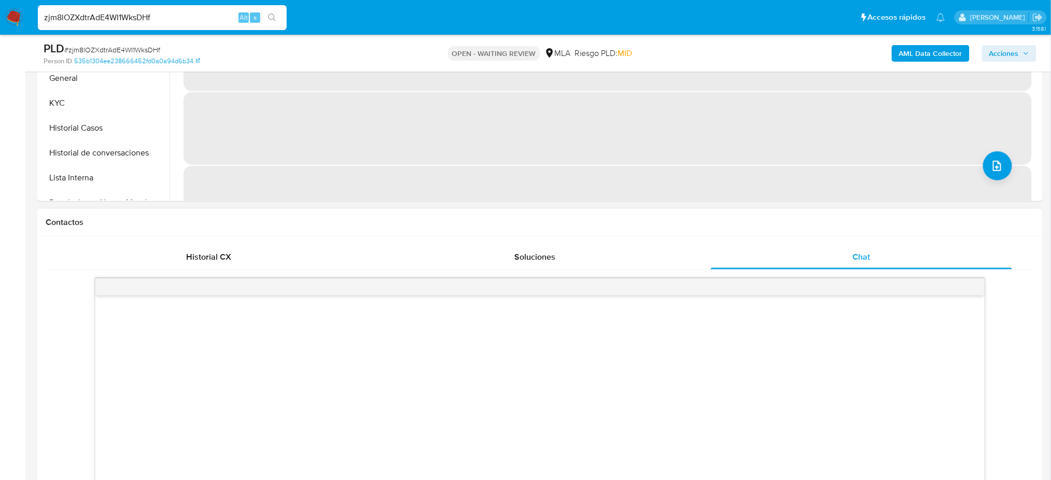
scroll to position [415, 0]
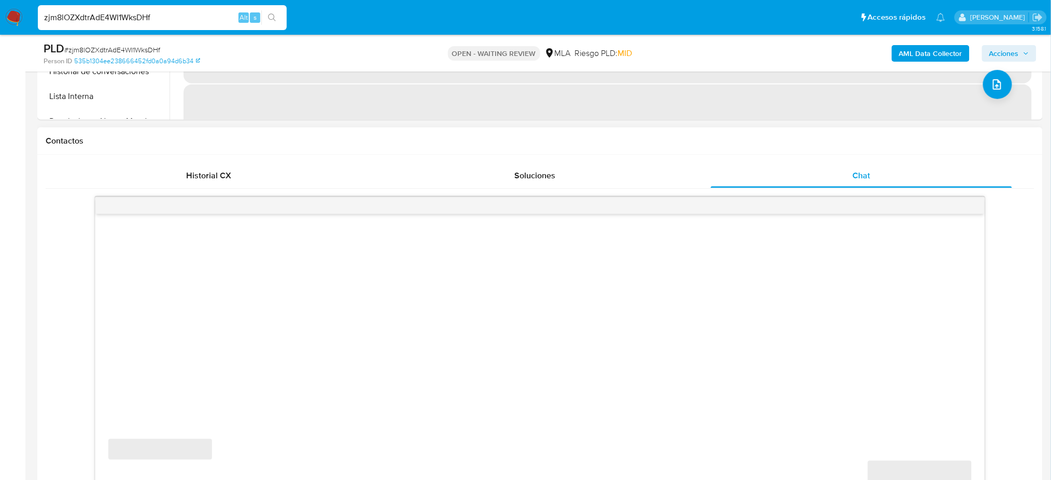
select select "10"
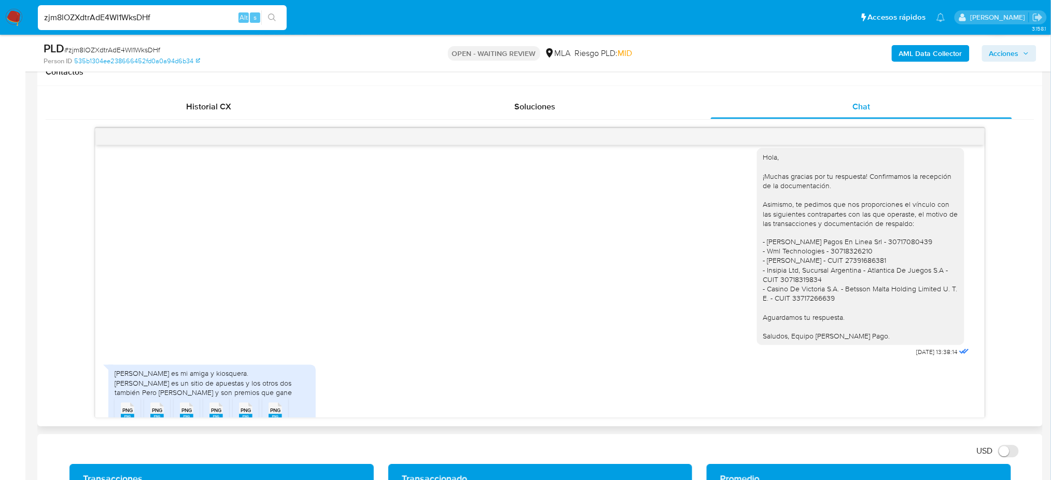
scroll to position [770, 0]
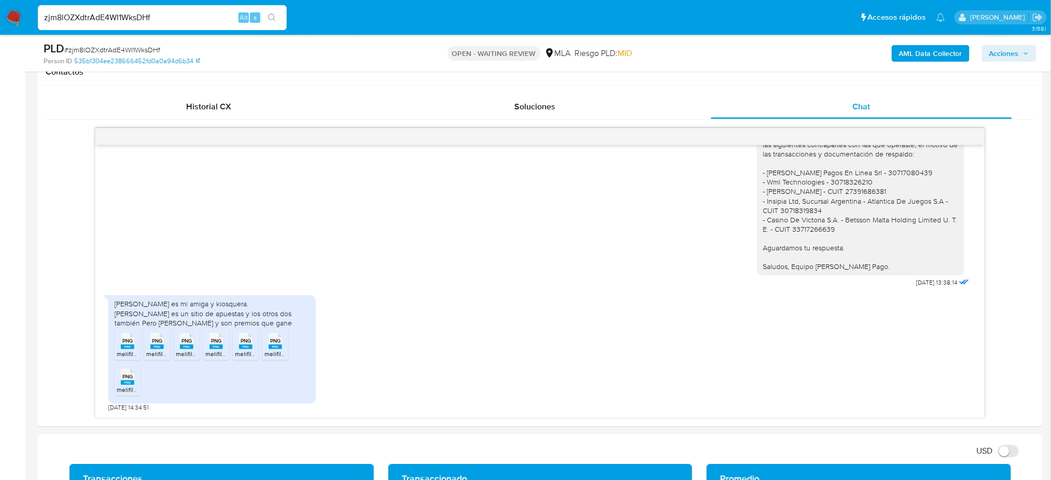
drag, startPoint x: 214, startPoint y: 17, endPoint x: 0, endPoint y: 30, distance: 214.6
click at [0, 31] on nav "Pausado Ver notificaciones zjm8lOZXdtrAdE4WI1WksDHf Alt s Accesos rápidos Presi…" at bounding box center [525, 17] width 1051 height 35
paste input "Xfoz5SeJqSkxNvjqEV2pYiSi"
type input "Xfoz5SeJqSkxNvjqEV2pYiSi"
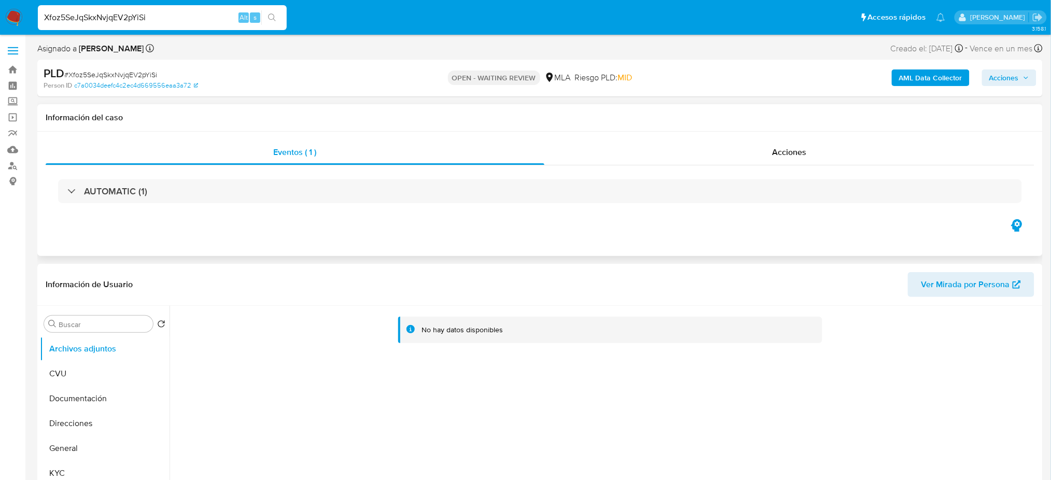
scroll to position [207, 0]
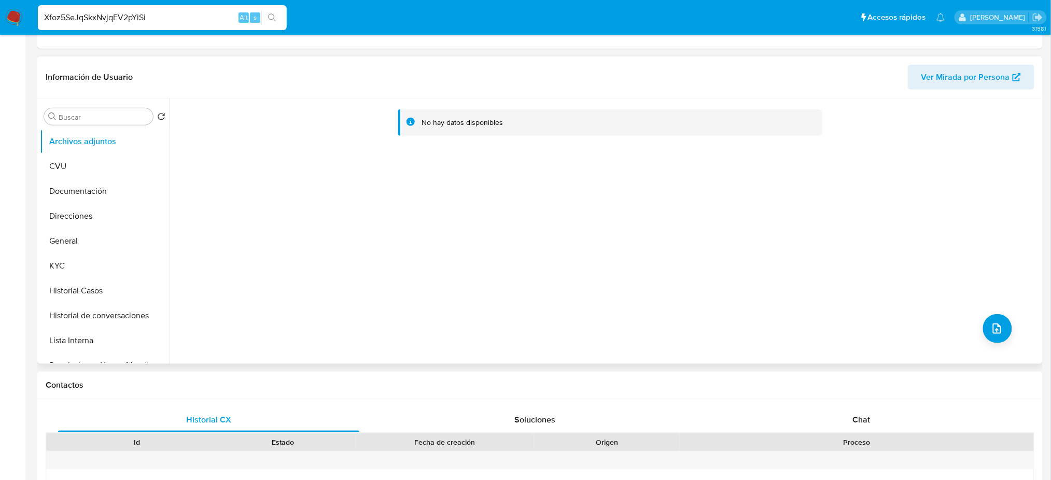
select select "10"
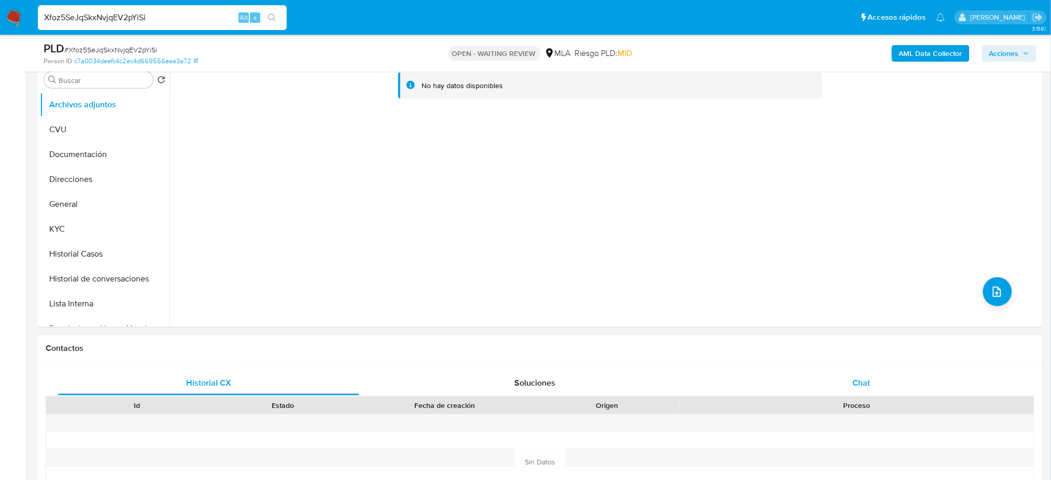
click at [865, 393] on div "Chat" at bounding box center [861, 383] width 301 height 25
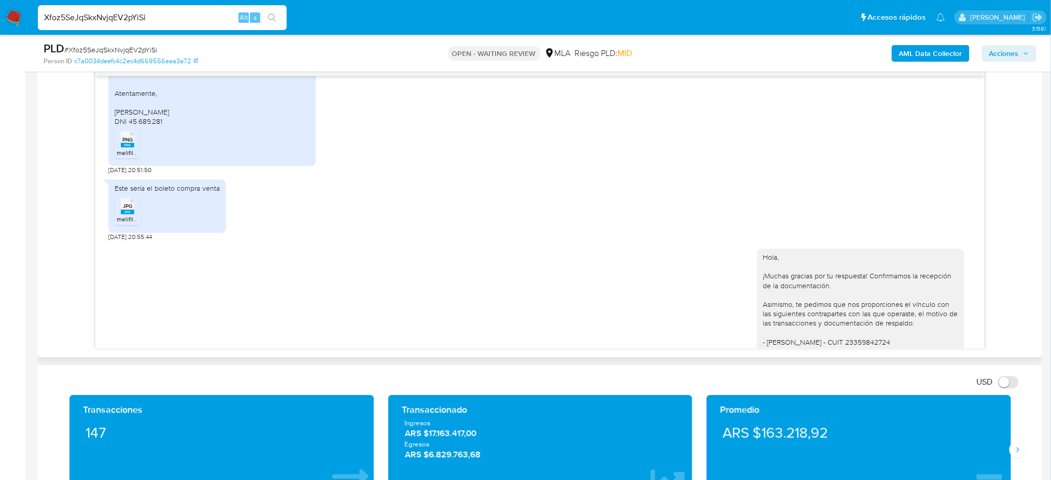
scroll to position [1250, 0]
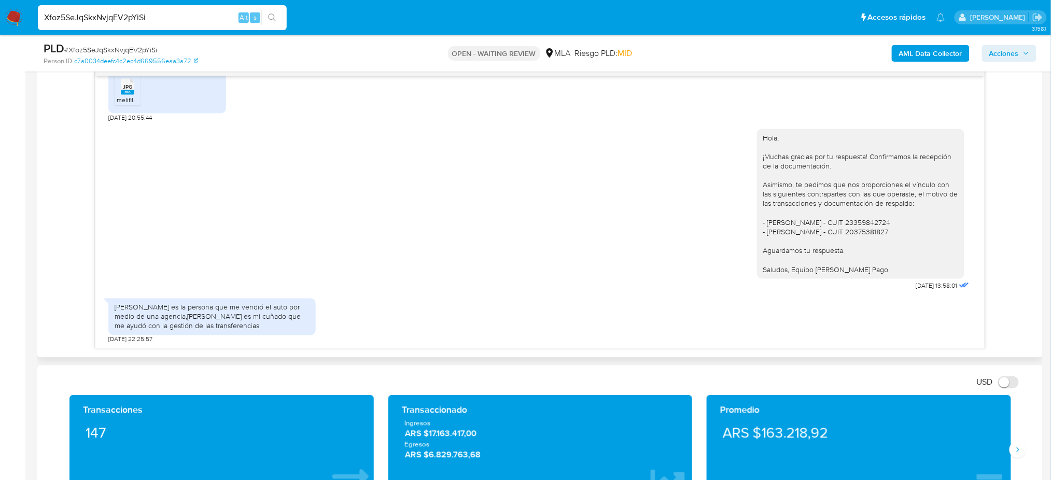
click at [127, 95] on span "melifile2348163317850943391.jpg" at bounding box center [164, 99] width 94 height 9
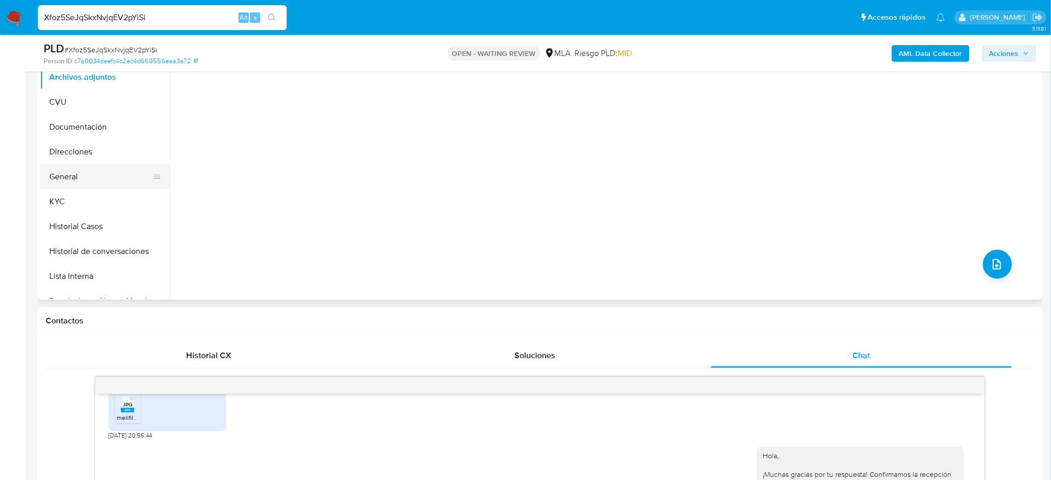
scroll to position [207, 0]
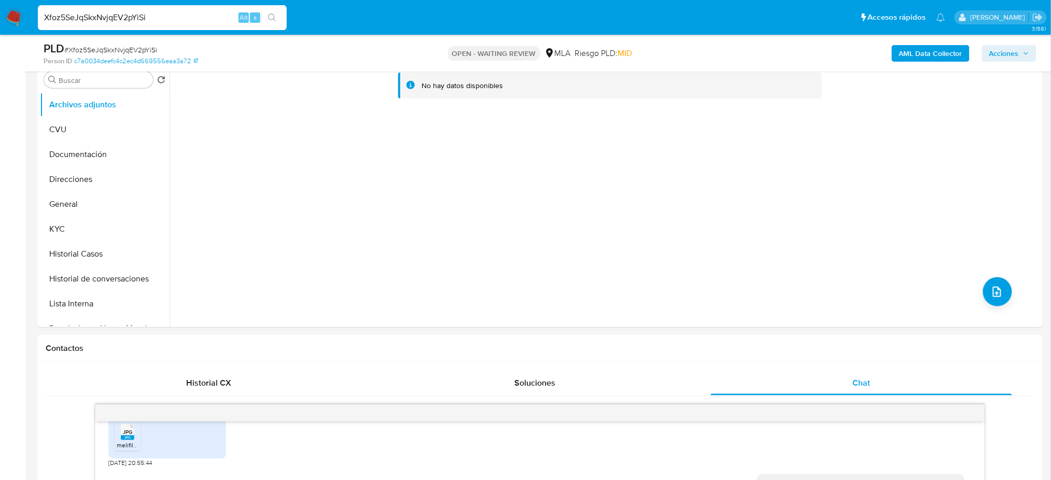
drag, startPoint x: 98, startPoint y: 198, endPoint x: 9, endPoint y: 218, distance: 90.4
click at [98, 199] on button "General" at bounding box center [105, 204] width 130 height 25
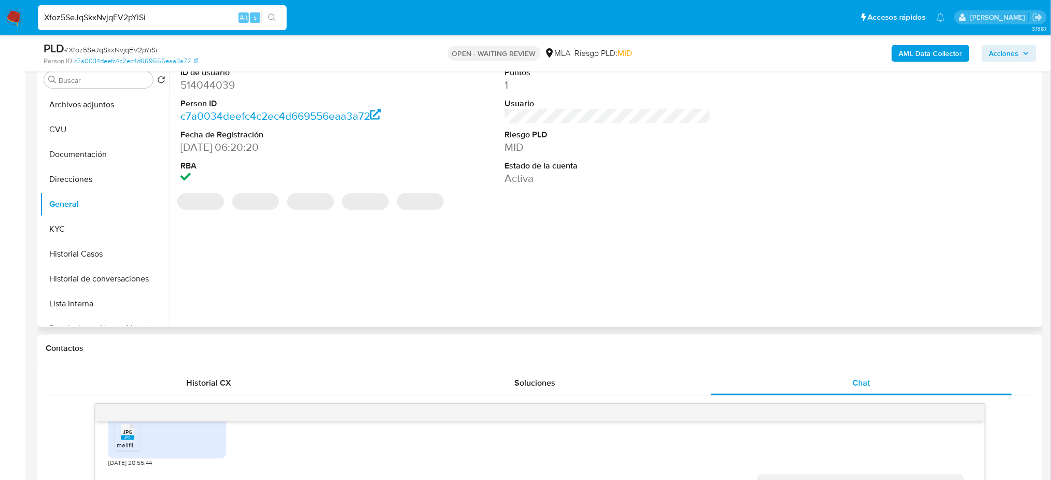
click at [210, 86] on dd "514044039" at bounding box center [284, 85] width 206 height 15
click at [210, 84] on dd "514044039" at bounding box center [284, 85] width 206 height 15
copy dd "514044039"
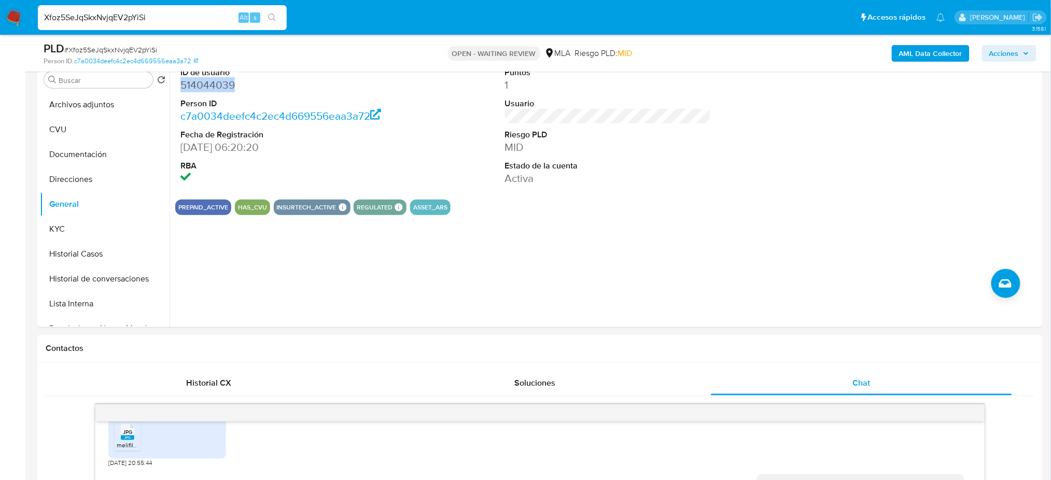
scroll to position [484, 0]
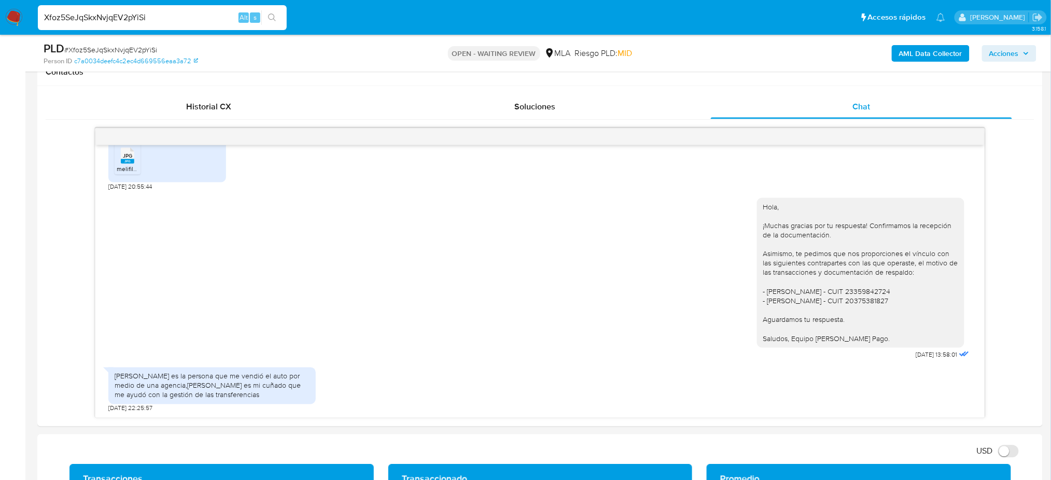
click at [109, 56] on div "PLD # Xfoz5SeJqSkxNvjqEV2pYiSi" at bounding box center [207, 49] width 327 height 16
click at [102, 48] on span "# Xfoz5SeJqSkxNvjqEV2pYiSi" at bounding box center [110, 50] width 93 height 10
copy span "Xfoz5SeJqSkxNvjqEV2pYiSi"
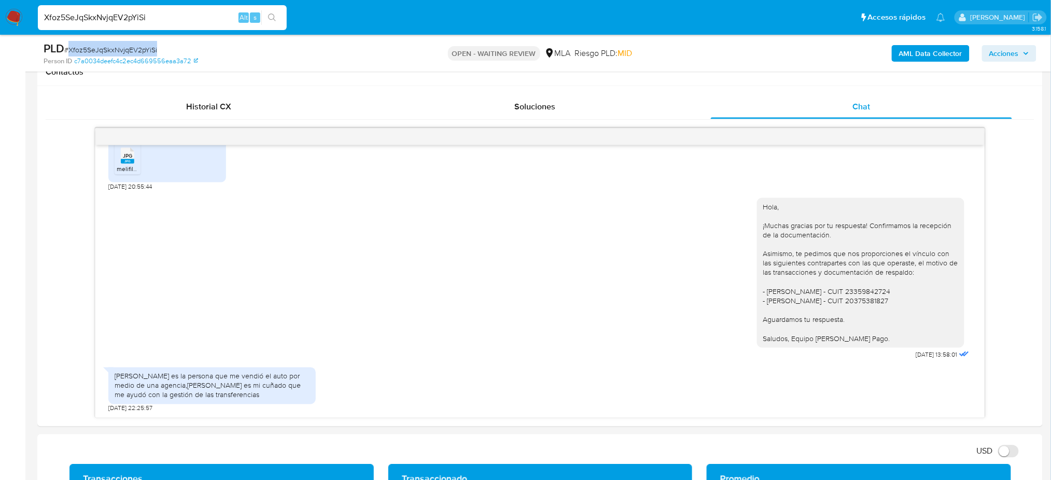
drag, startPoint x: 13, startPoint y: 23, endPoint x: 15, endPoint y: 12, distance: 10.5
click at [13, 23] on img at bounding box center [14, 18] width 18 height 18
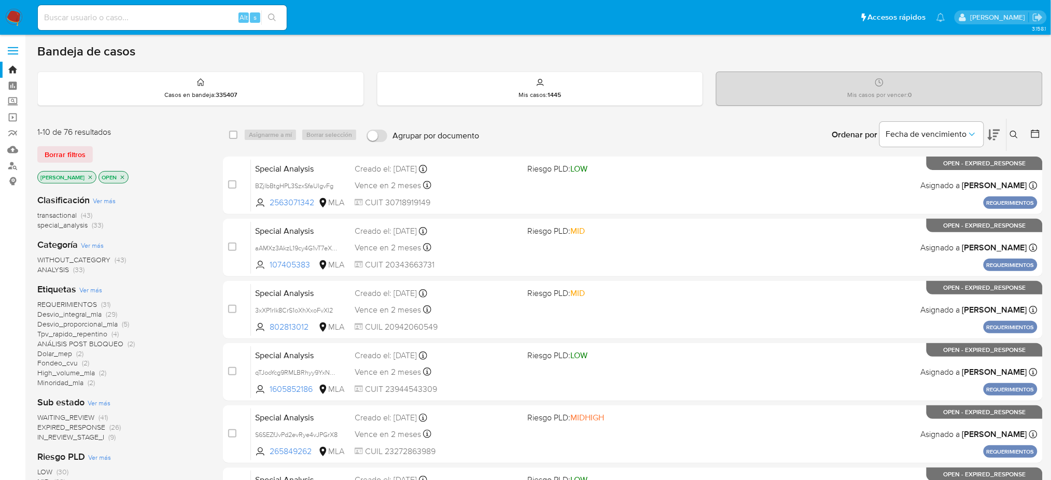
click at [1015, 132] on icon at bounding box center [1014, 135] width 8 height 8
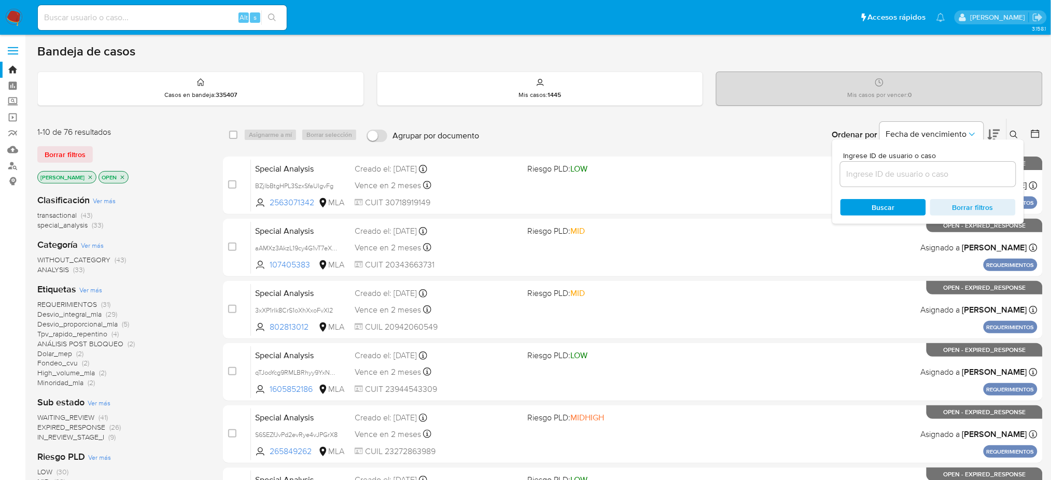
click at [943, 168] on input at bounding box center [928, 174] width 175 height 13
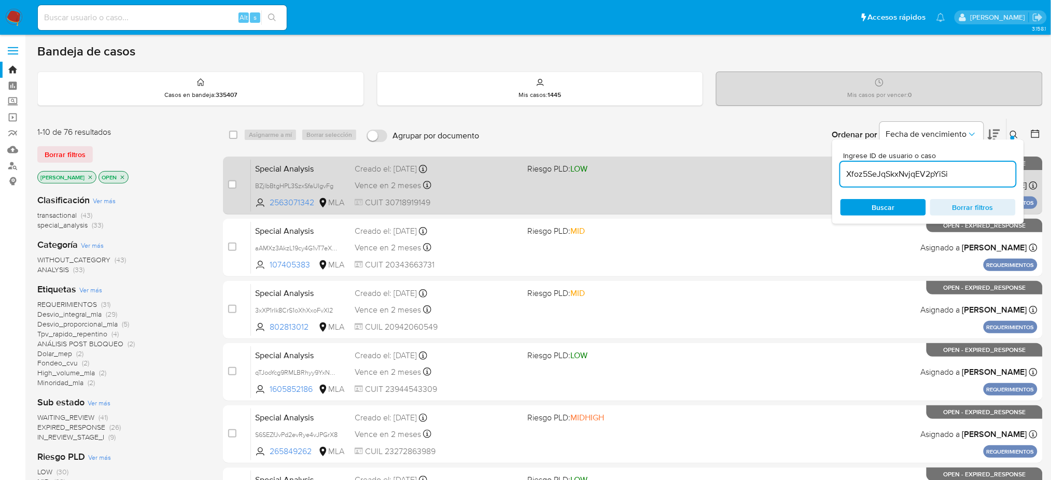
type input "Xfoz5SeJqSkxNvjqEV2pYiSi"
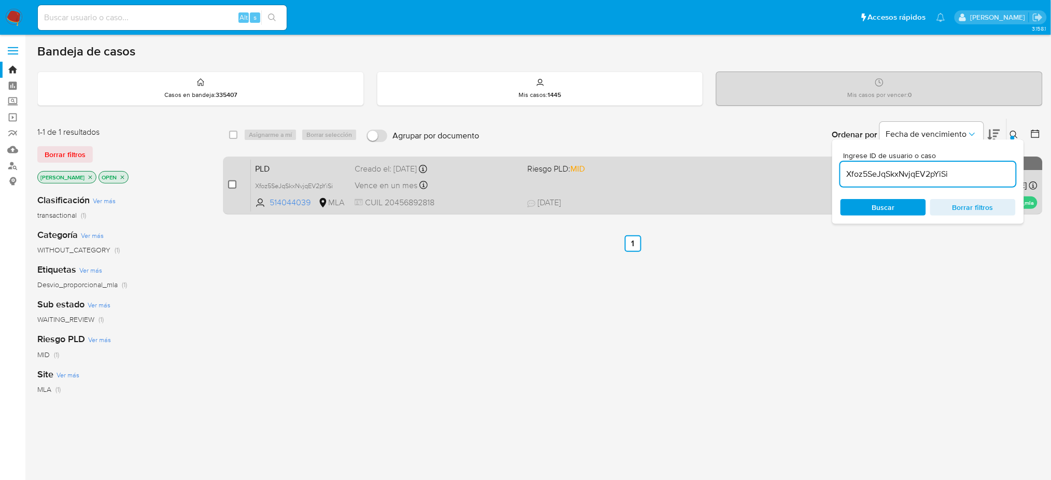
click at [233, 181] on input "checkbox" at bounding box center [232, 185] width 8 height 8
checkbox input "true"
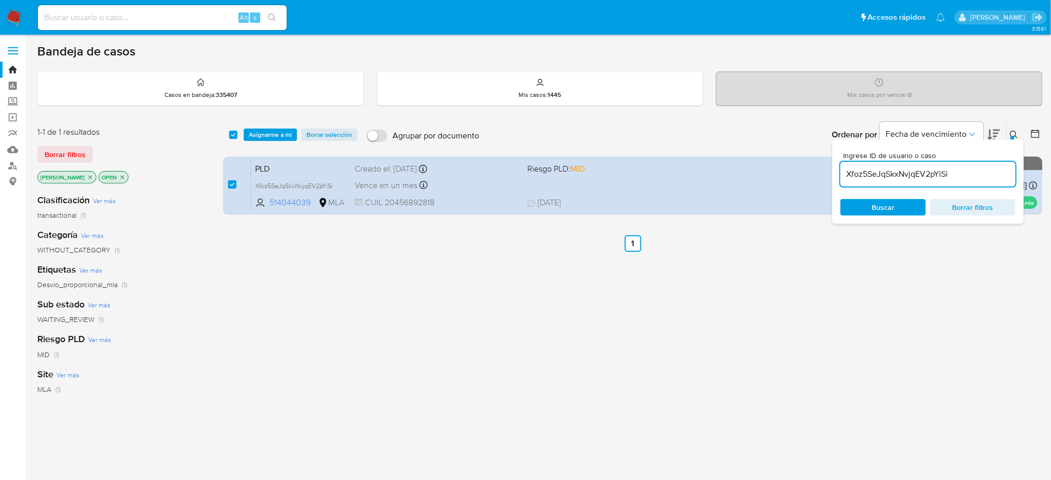
click at [255, 144] on div "select-all-cases-checkbox Asignarme a mí Borrar selección Agrupar por documento…" at bounding box center [633, 135] width 820 height 32
click at [257, 131] on span "Asignarme a mí" at bounding box center [270, 135] width 43 height 10
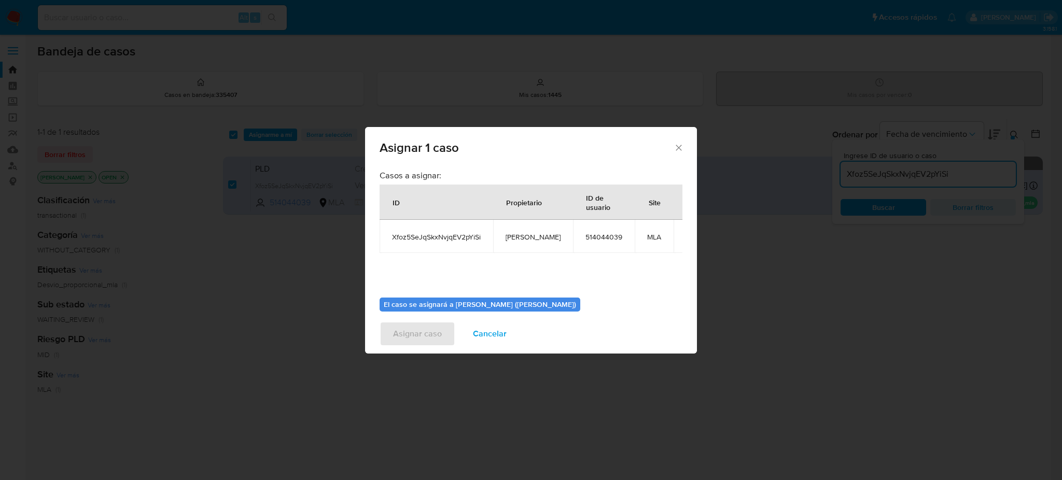
click at [528, 239] on span "[PERSON_NAME]" at bounding box center [533, 236] width 55 height 9
copy span "[PERSON_NAME]"
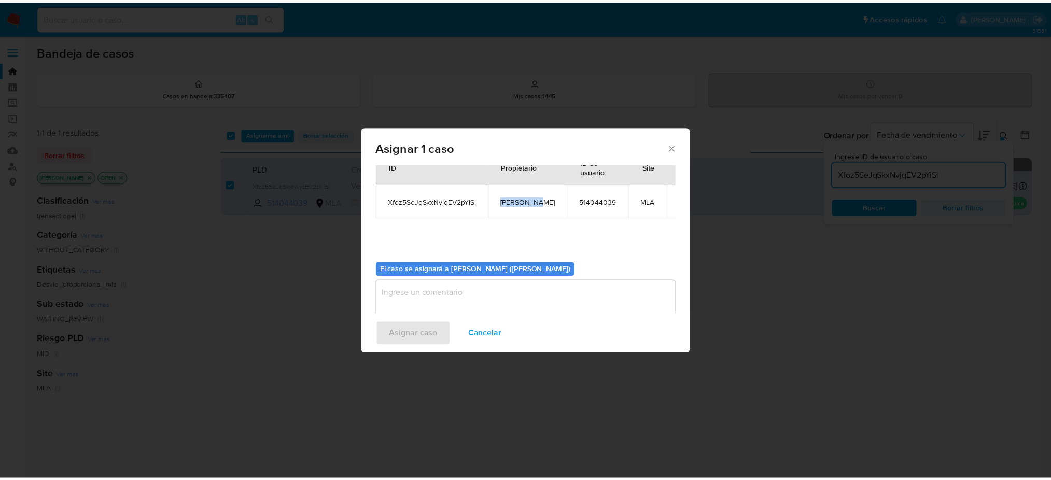
scroll to position [53, 0]
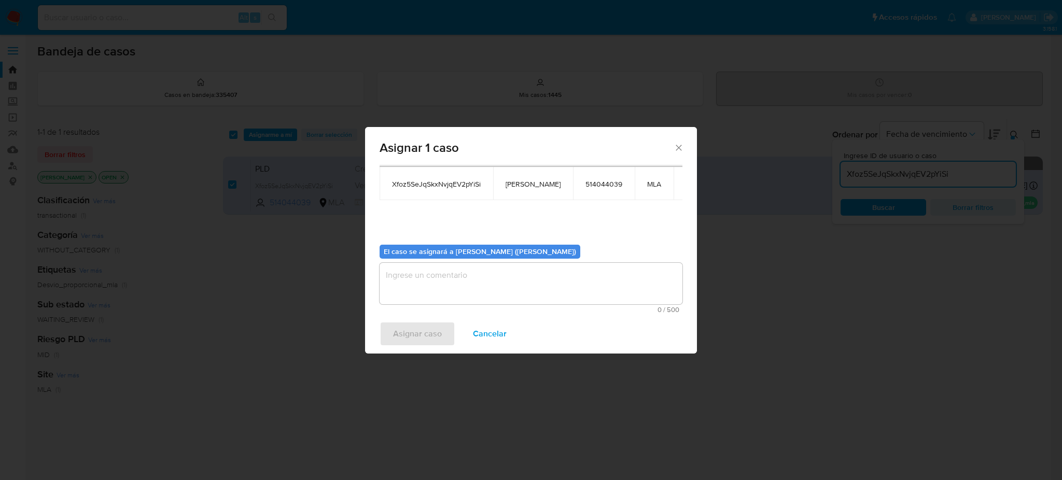
drag, startPoint x: 462, startPoint y: 280, endPoint x: 450, endPoint y: 299, distance: 22.2
click at [462, 281] on textarea "assign-modal" at bounding box center [531, 283] width 303 height 41
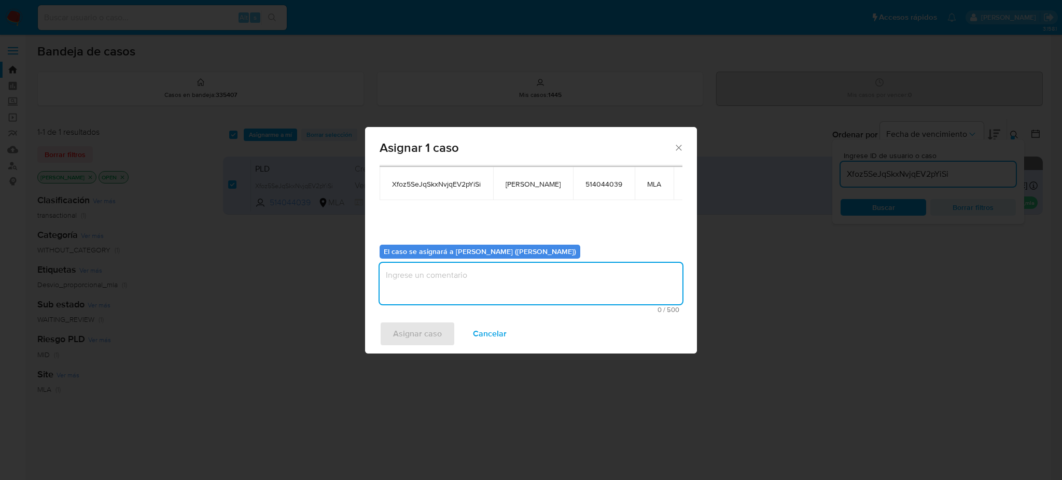
paste textarea "[PERSON_NAME]"
type textarea "[PERSON_NAME]"
click at [437, 342] on span "Asignar caso" at bounding box center [417, 334] width 49 height 23
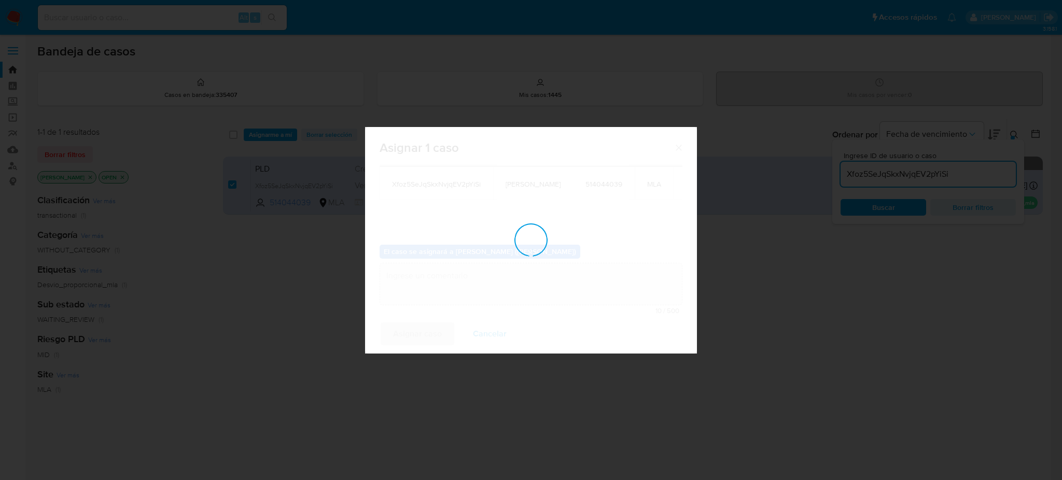
checkbox input "false"
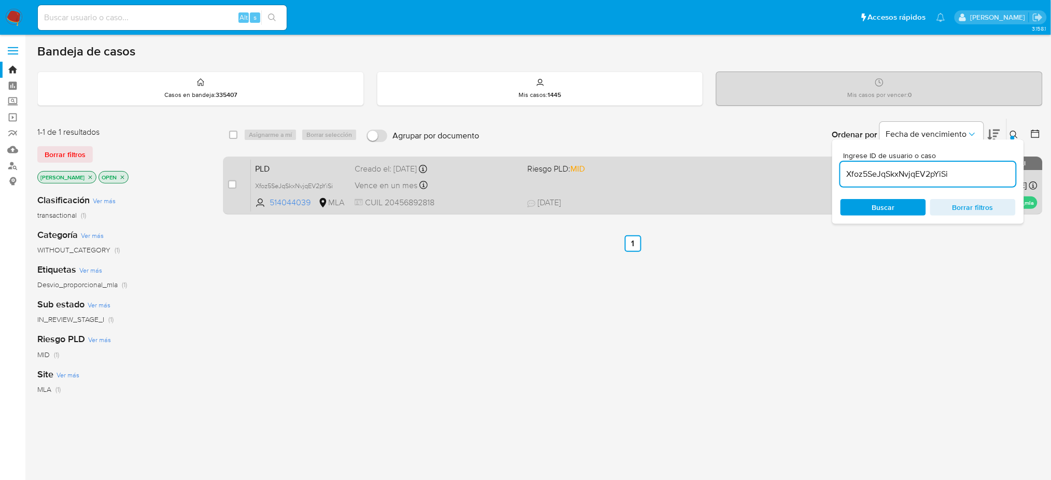
click at [333, 157] on div "case-item-checkbox No es posible asignar el caso PLD Xfoz5SeJqSkxNvjqEV2pYiSi 5…" at bounding box center [633, 186] width 820 height 58
click at [330, 162] on span "PLD" at bounding box center [300, 167] width 91 height 13
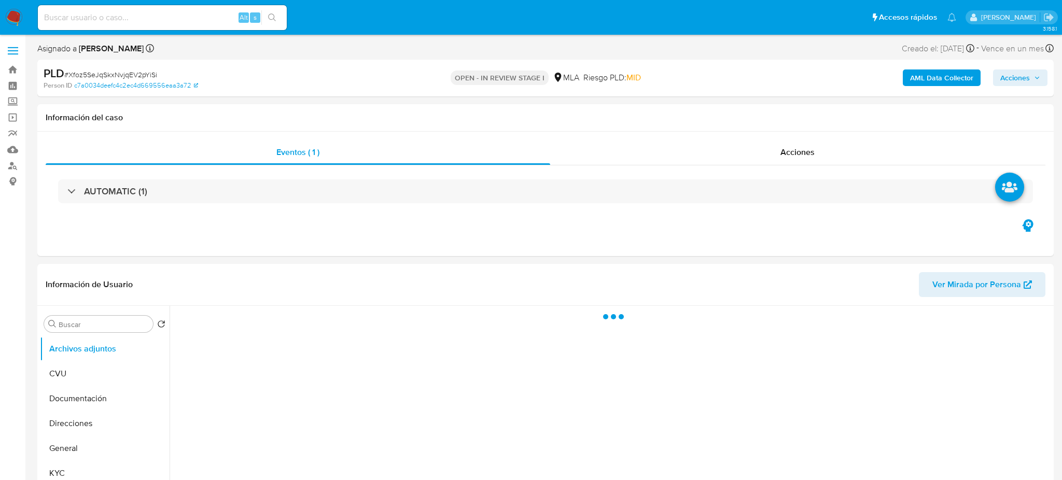
select select "10"
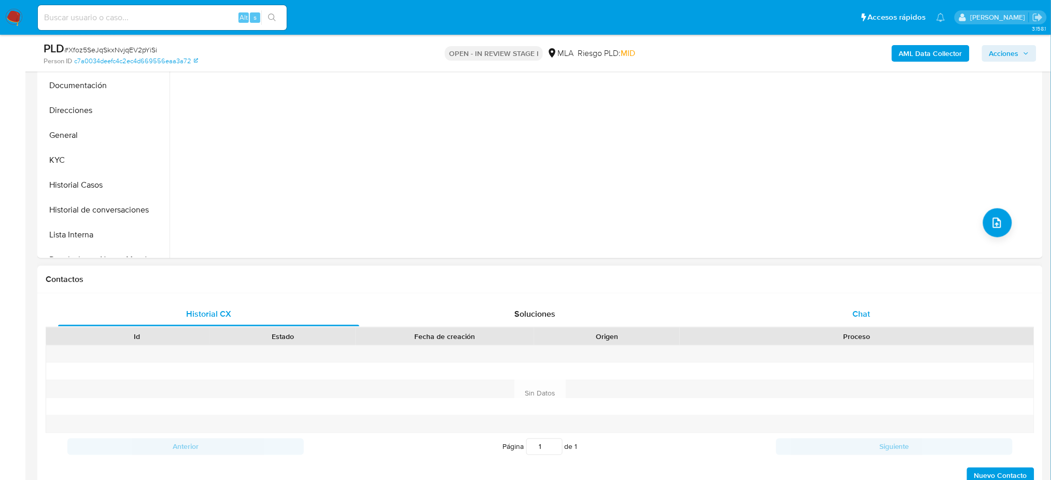
click at [850, 312] on div "Chat" at bounding box center [861, 314] width 301 height 25
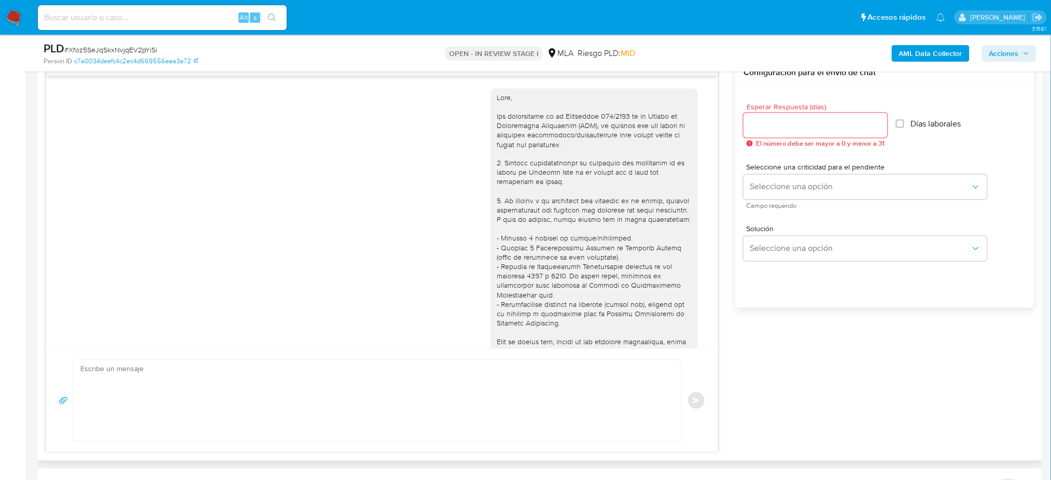
scroll to position [1250, 0]
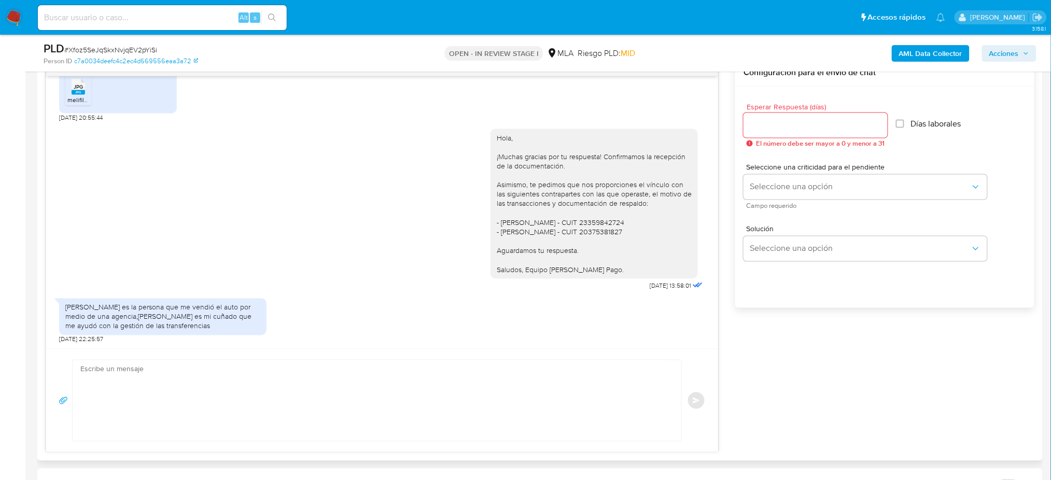
click at [151, 357] on div "Enviar" at bounding box center [382, 400] width 672 height 103
click at [156, 377] on textarea at bounding box center [374, 401] width 588 height 81
paste textarea "Hola, ¡Muchas gracias por tu respuesta! ¿Podrías enviarnos documentación que pe…"
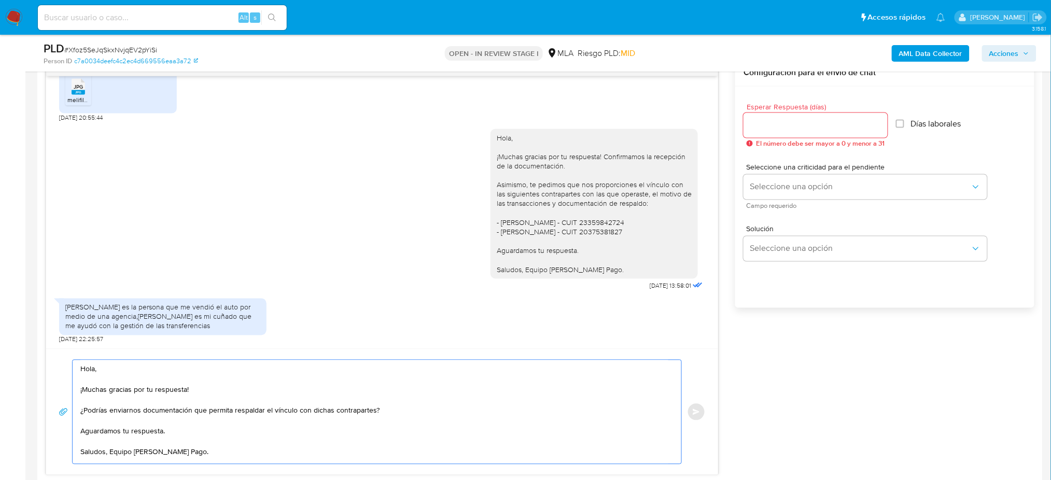
scroll to position [26, 0]
type textarea "Hola, ¡Muchas gracias por tu respuesta! ¿Podrías enviarnos documentación que pe…"
click at [750, 131] on input "Esperar Respuesta (días)" at bounding box center [816, 125] width 144 height 13
type input "2"
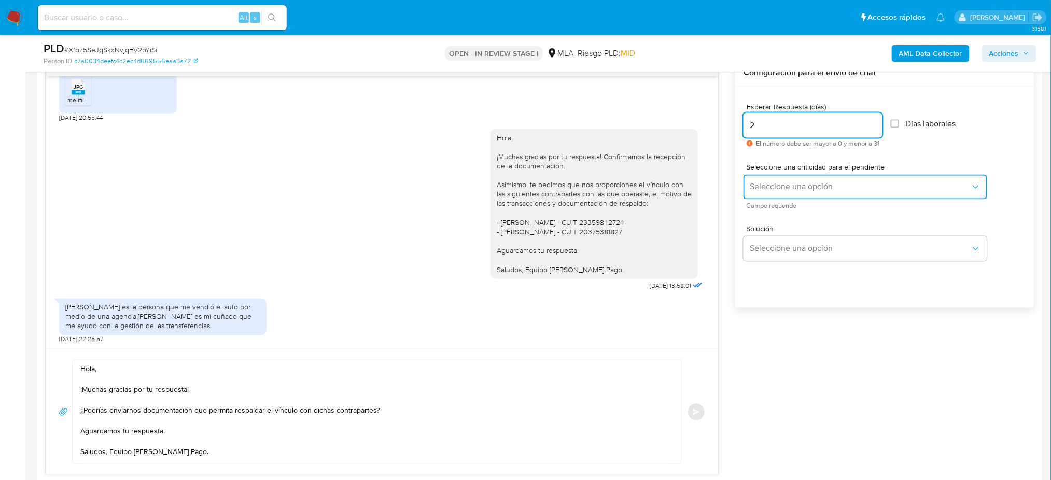
click at [759, 186] on span "Seleccione una opción" at bounding box center [860, 187] width 221 height 10
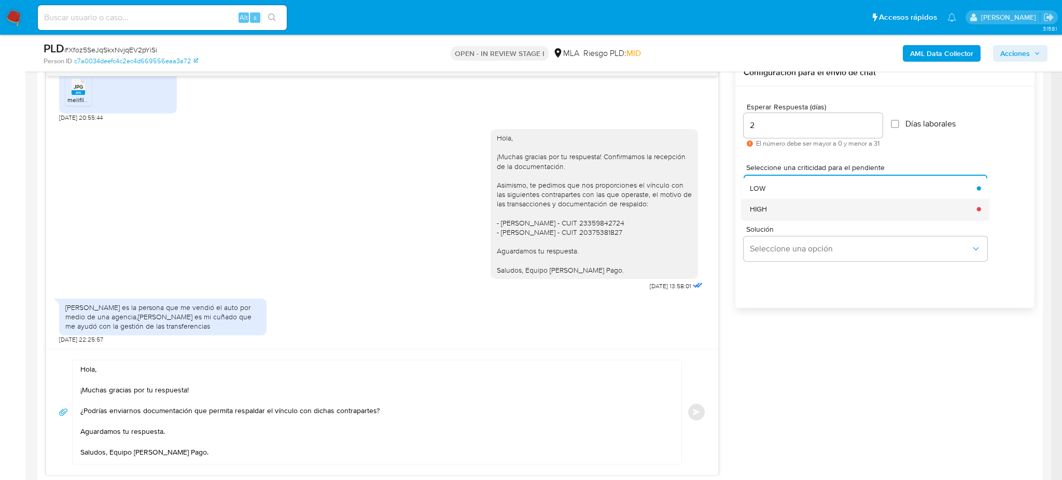
click at [768, 206] on div "HIGH" at bounding box center [860, 209] width 221 height 21
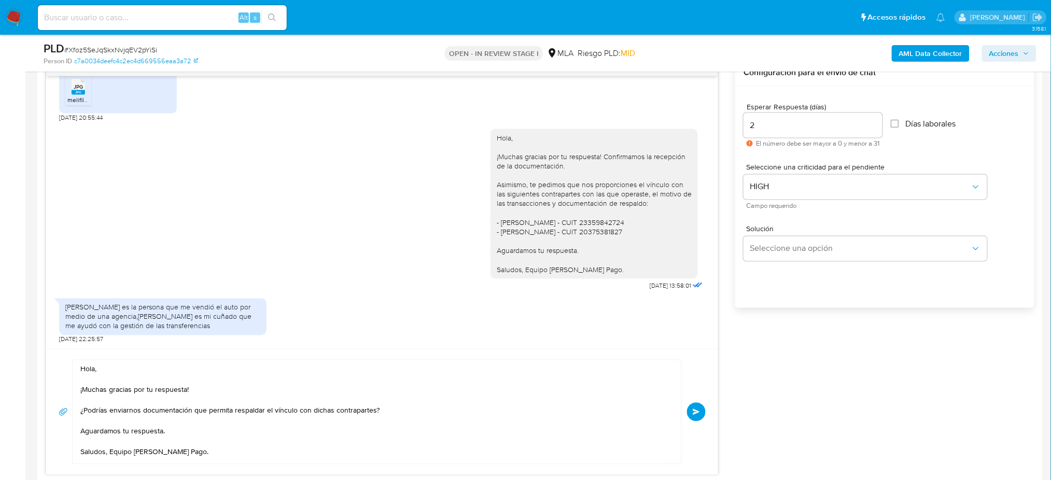
click at [692, 412] on button "Enviar" at bounding box center [696, 412] width 19 height 19
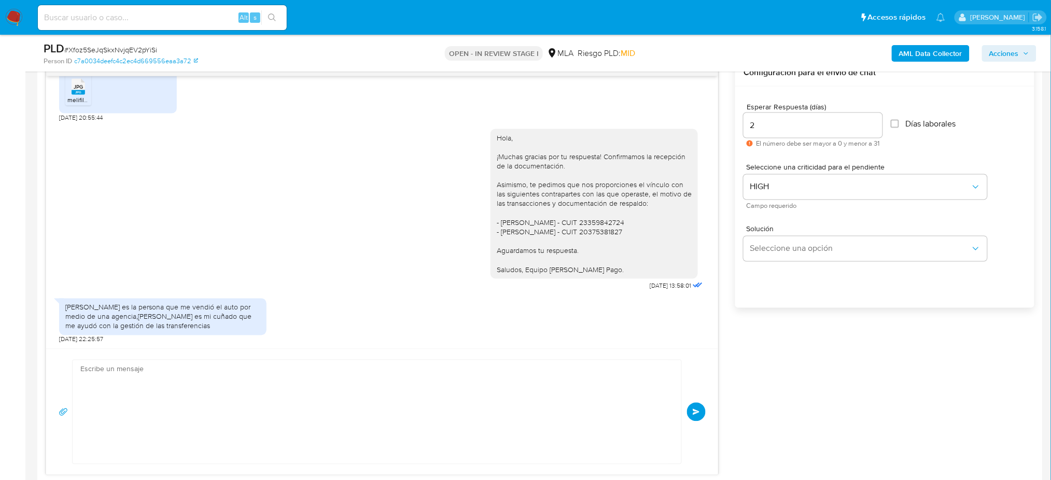
scroll to position [0, 0]
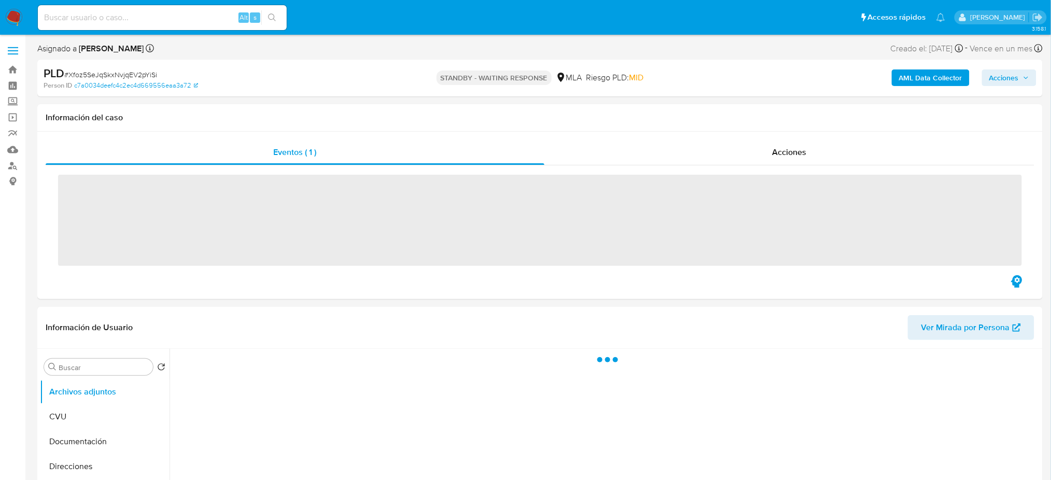
click at [97, 15] on input at bounding box center [162, 17] width 249 height 13
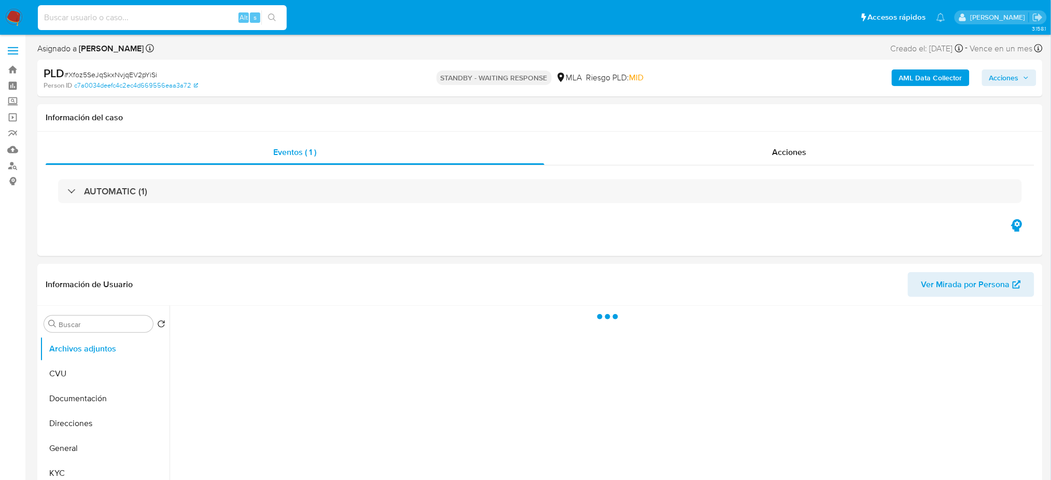
paste input "gzKovlXtZANpf2G9jJYXnPTN"
type input "gzKovlXtZANpf2G9jJYXnPTN"
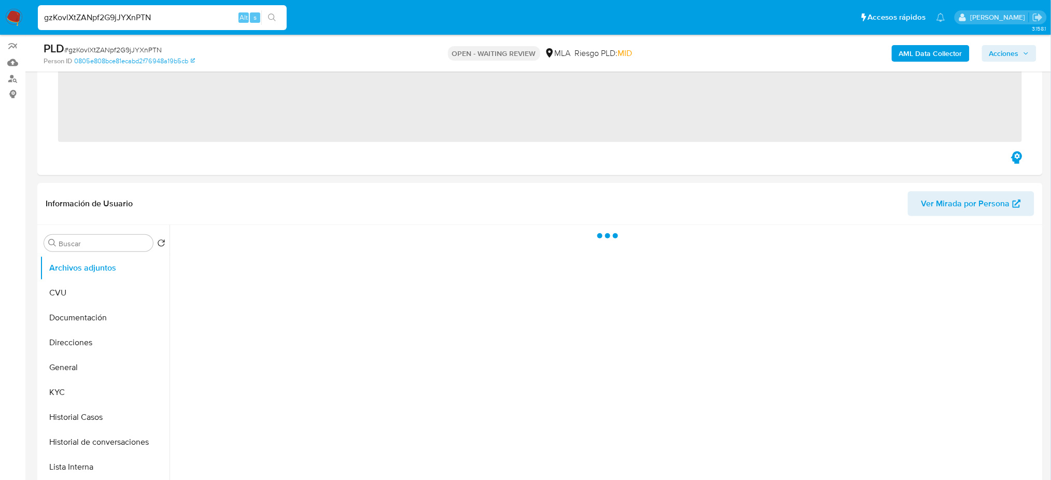
scroll to position [345, 0]
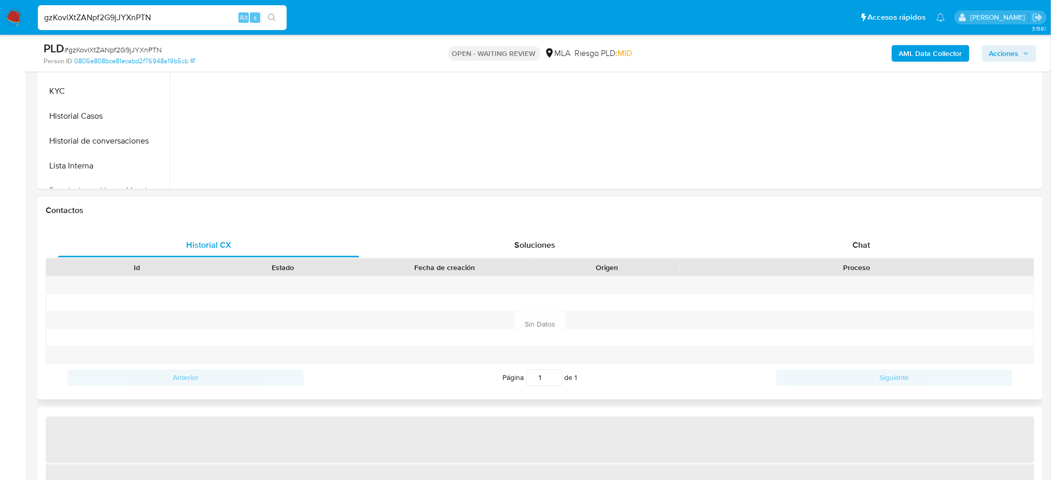
click at [890, 276] on div "Proceso" at bounding box center [857, 268] width 354 height 18
click at [872, 250] on div "Chat" at bounding box center [861, 245] width 301 height 25
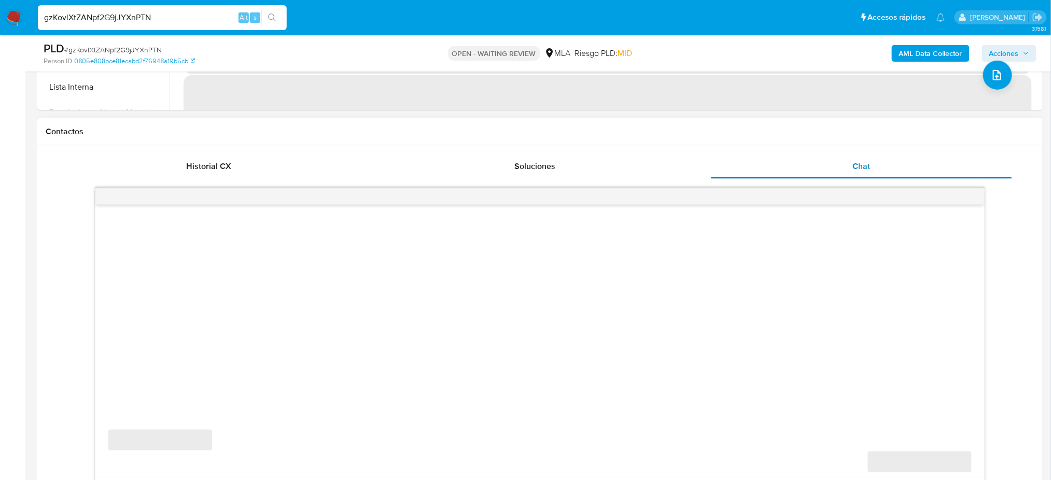
scroll to position [484, 0]
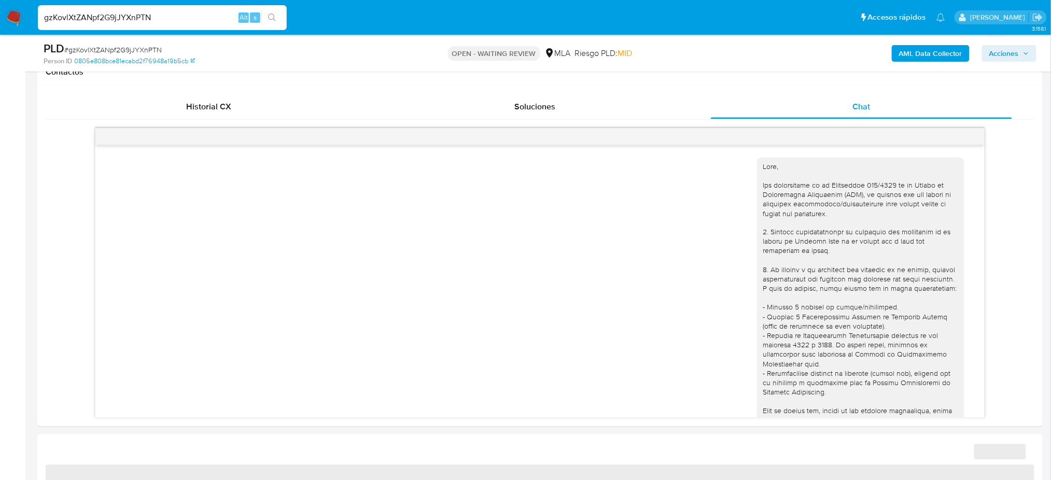
select select "10"
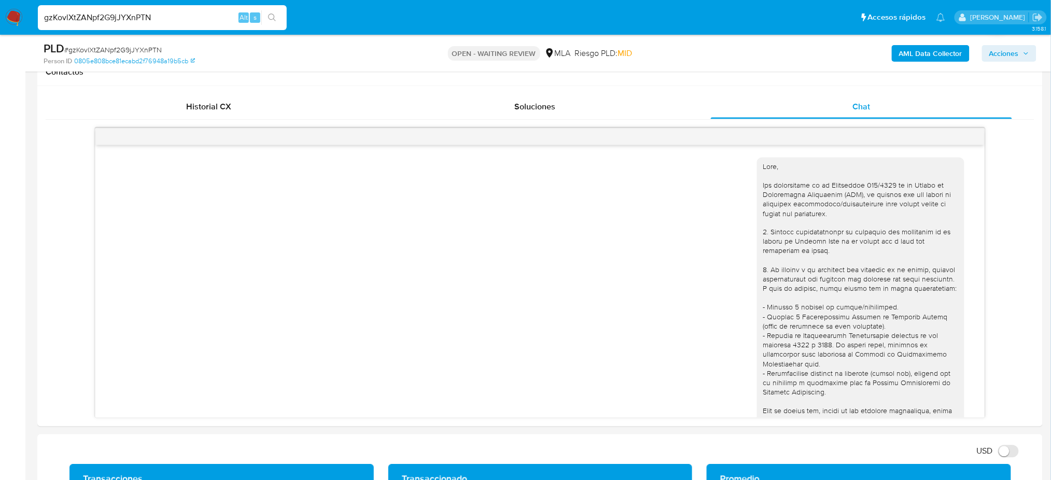
scroll to position [1149, 0]
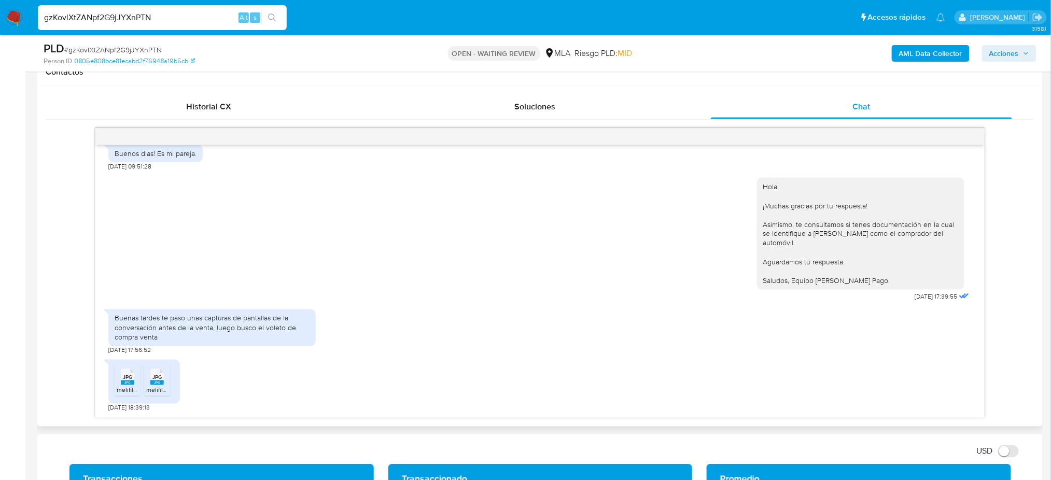
click at [122, 390] on span "melifile3914246582681794263.jpg" at bounding box center [165, 390] width 96 height 9
click at [145, 389] on li "JPG JPG melifile1872999601170610138.jpg" at bounding box center [157, 380] width 26 height 32
click at [139, 50] on span "# gzKovlXtZANpf2G9jJYXnPTN" at bounding box center [113, 50] width 98 height 10
copy span "gzKovlXtZANpf2G9jJYXnPTN"
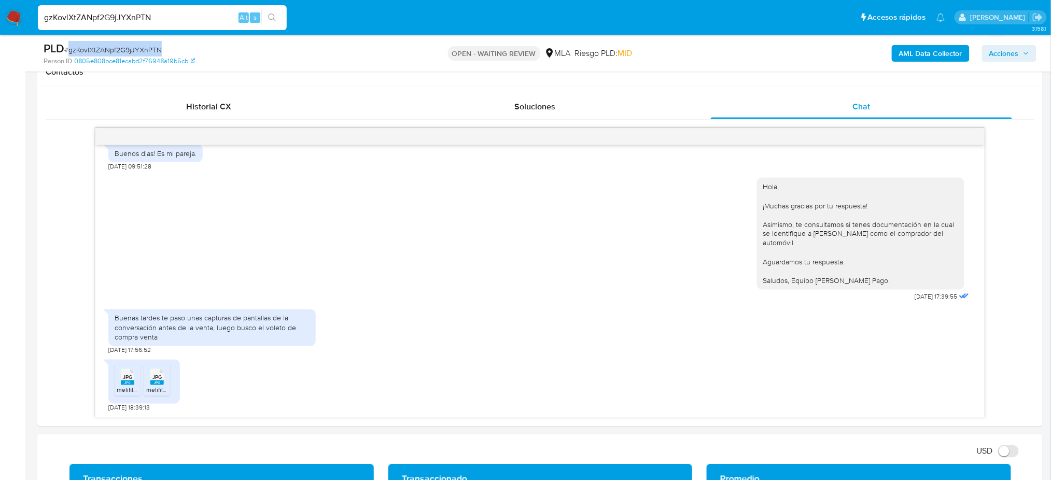
click at [11, 21] on img at bounding box center [14, 18] width 18 height 18
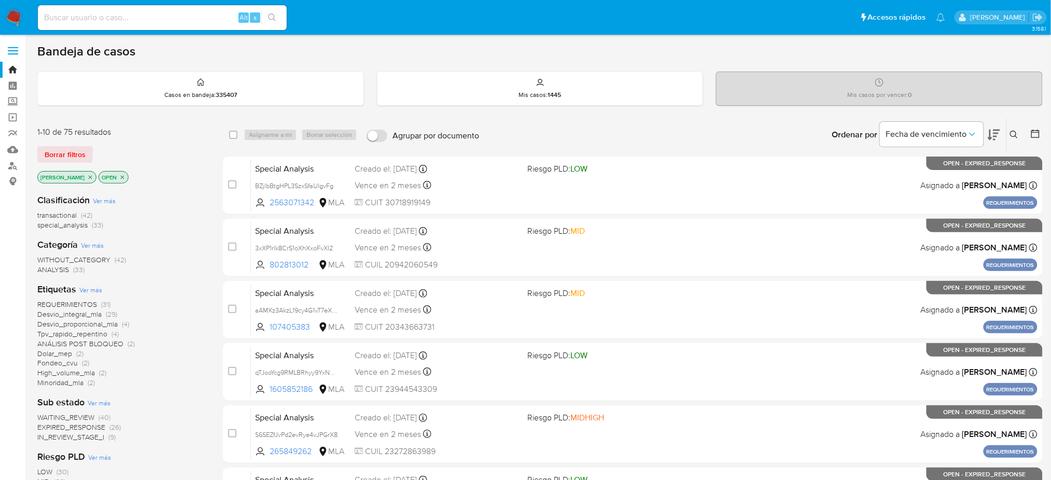
click at [1017, 132] on icon at bounding box center [1014, 135] width 8 height 8
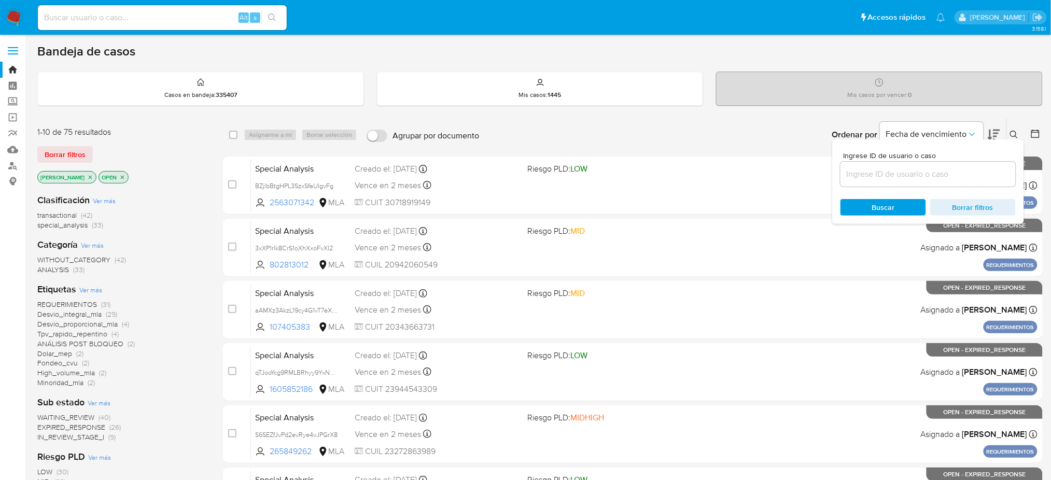
click at [972, 174] on input at bounding box center [928, 174] width 175 height 13
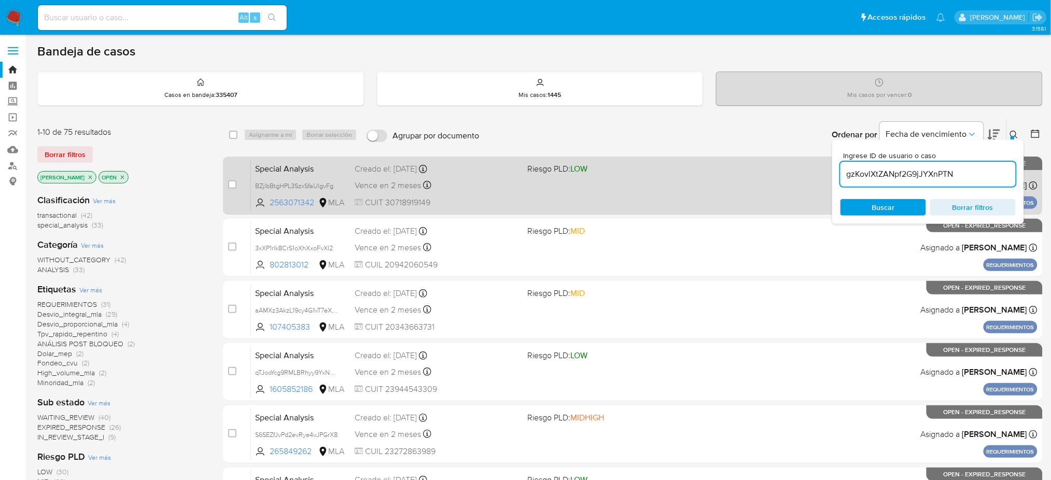
type input "gzKovlXtZANpf2G9jJYXnPTN"
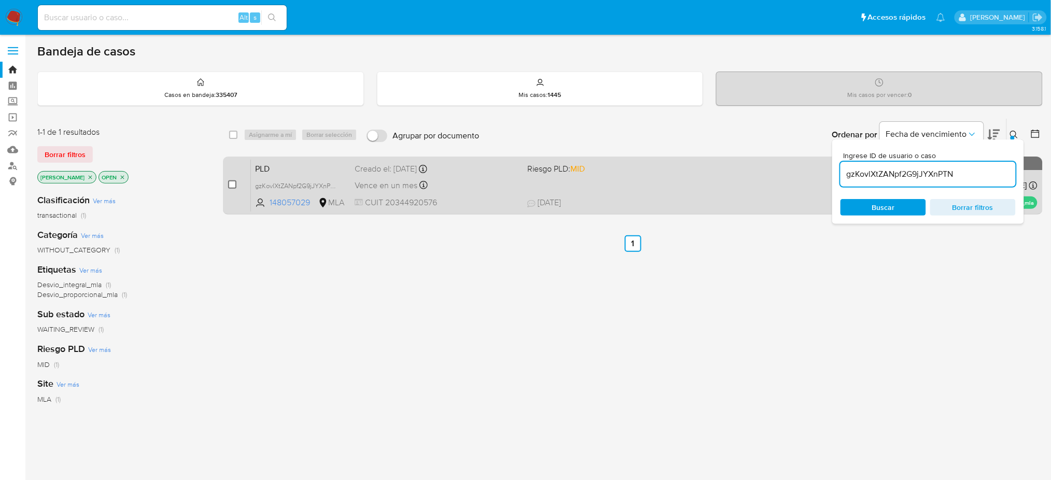
click at [234, 187] on input "checkbox" at bounding box center [232, 185] width 8 height 8
checkbox input "true"
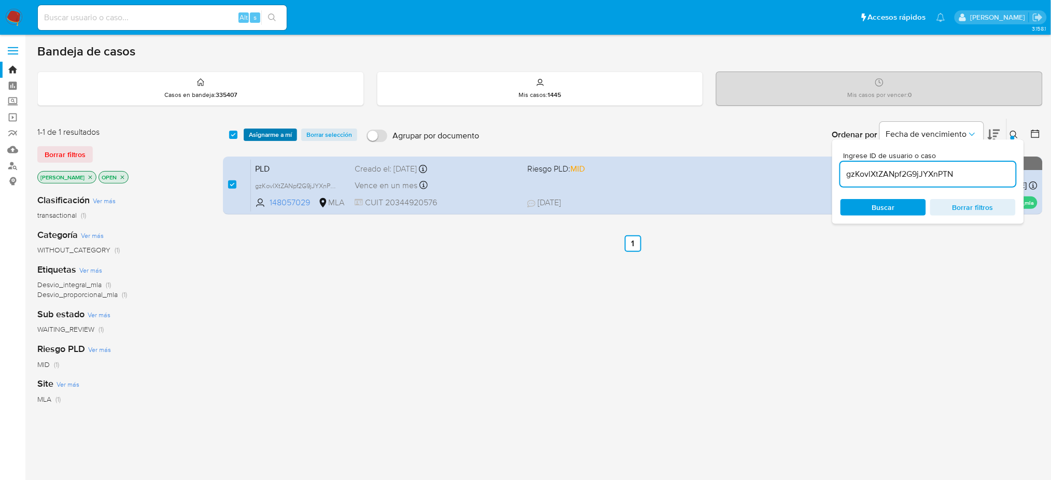
click at [276, 130] on span "Asignarme a mí" at bounding box center [270, 135] width 43 height 10
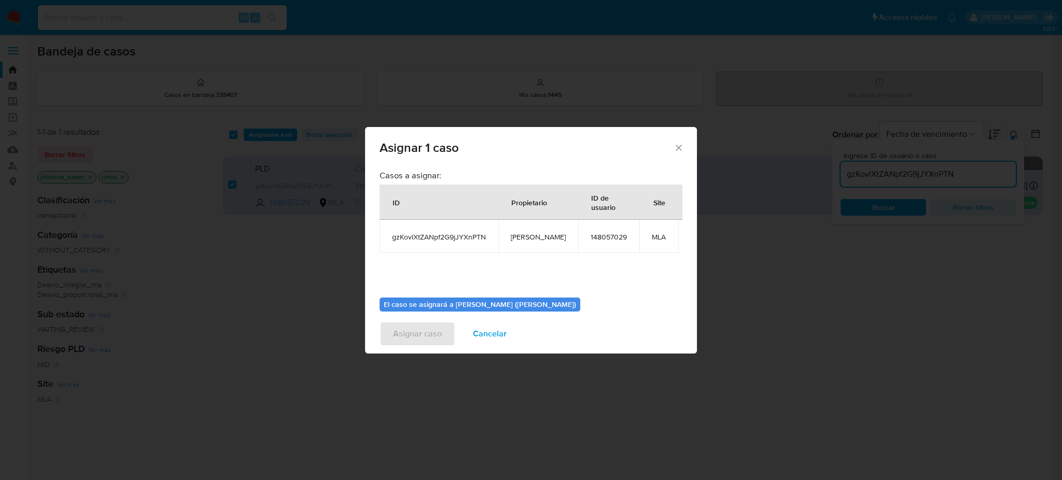
click at [527, 239] on span "[PERSON_NAME]" at bounding box center [538, 236] width 55 height 9
copy span "[PERSON_NAME]"
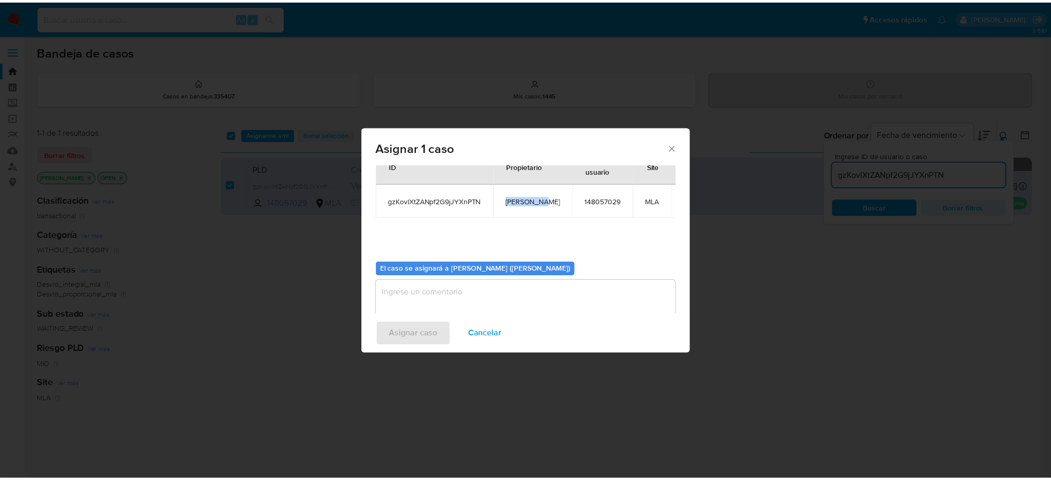
scroll to position [53, 0]
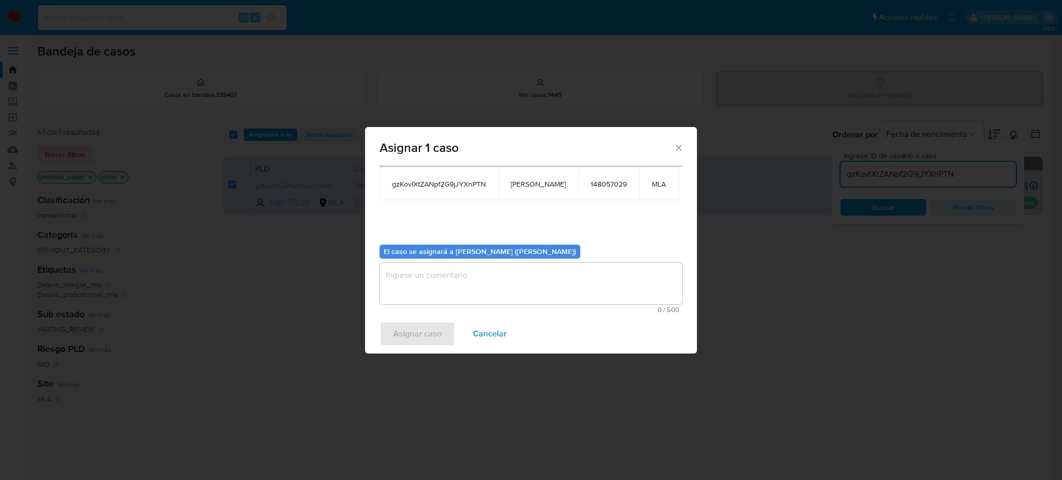
click at [427, 287] on textarea "assign-modal" at bounding box center [531, 283] width 303 height 41
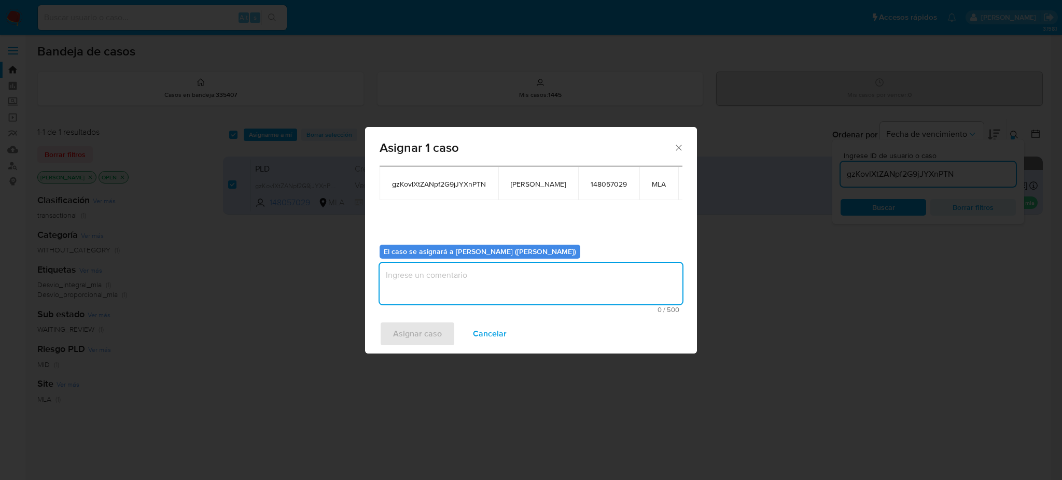
paste textarea "[PERSON_NAME]"
type textarea "[PERSON_NAME]"
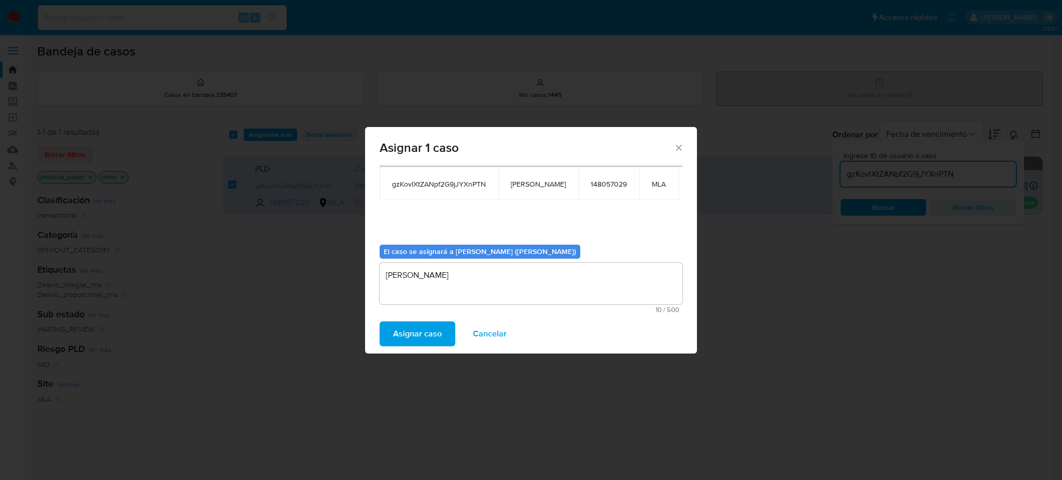
click at [435, 332] on span "Asignar caso" at bounding box center [417, 334] width 49 height 23
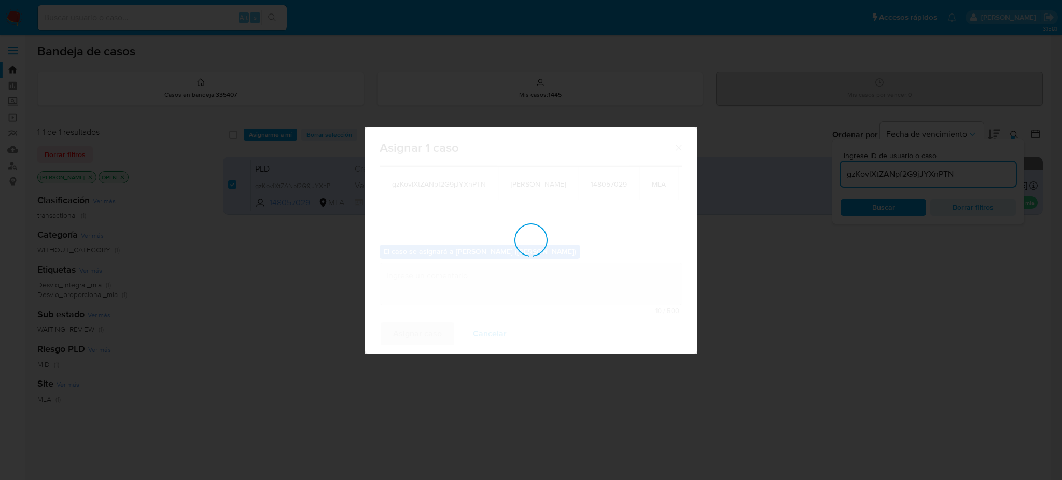
checkbox input "false"
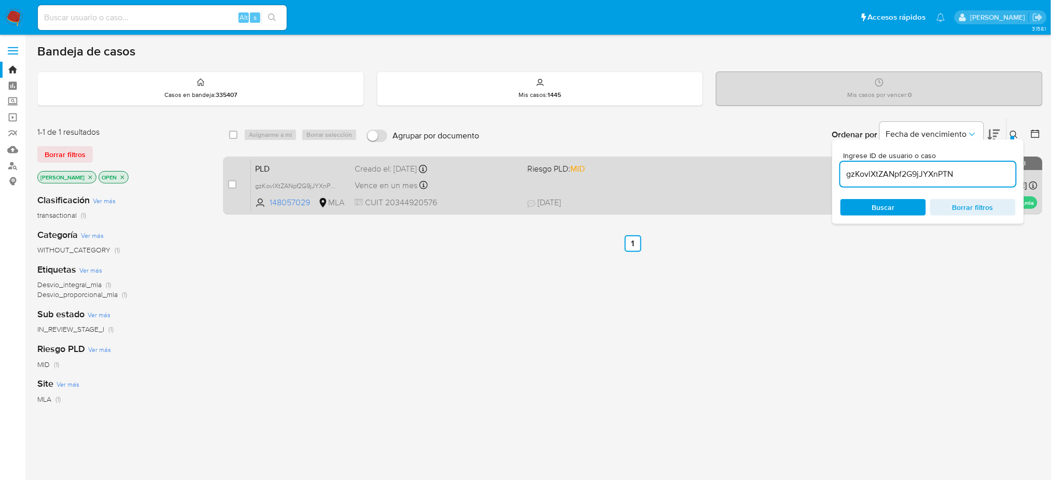
click at [474, 193] on div "PLD gzKovlXtZANpf2G9jJYXnPTN 148057029 MLA Riesgo PLD: MID Creado el: 12/08/202…" at bounding box center [644, 185] width 787 height 52
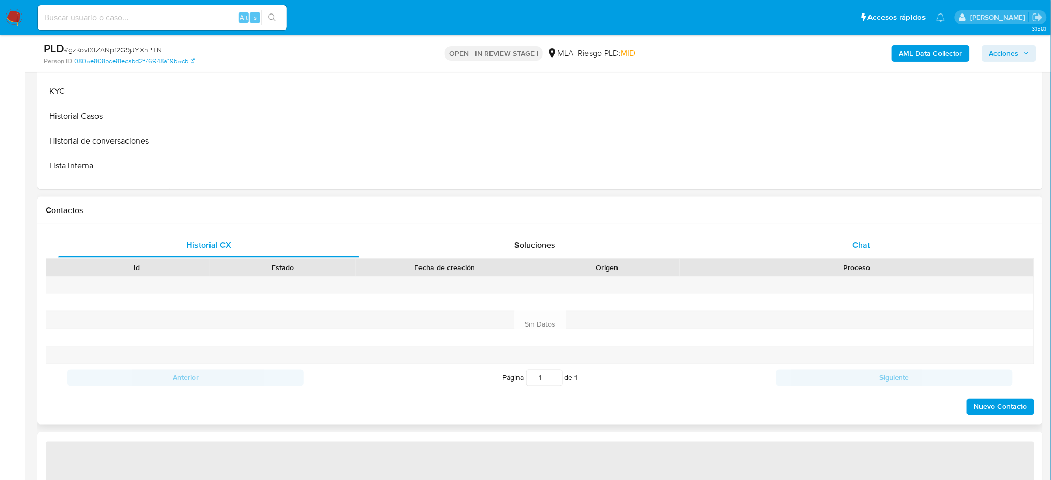
click at [887, 241] on div "Chat" at bounding box center [861, 245] width 301 height 25
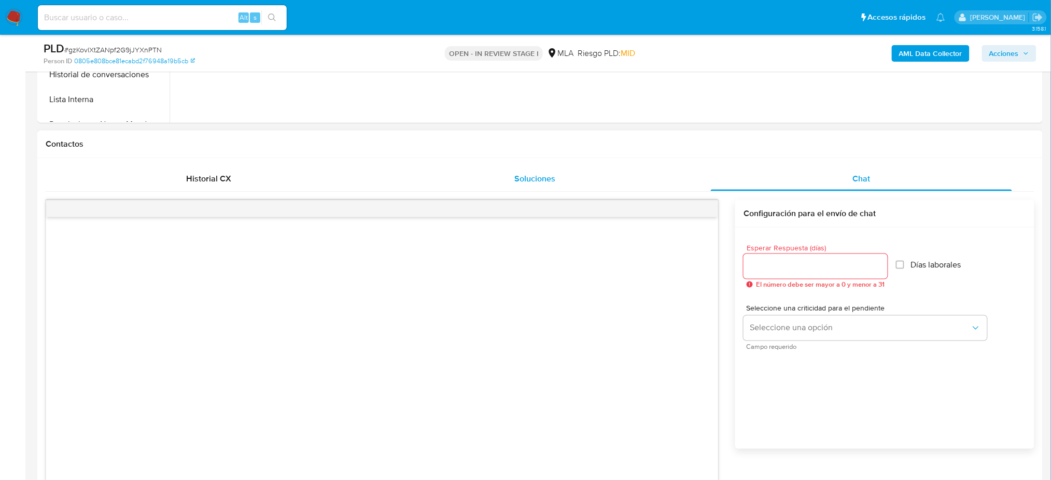
scroll to position [553, 0]
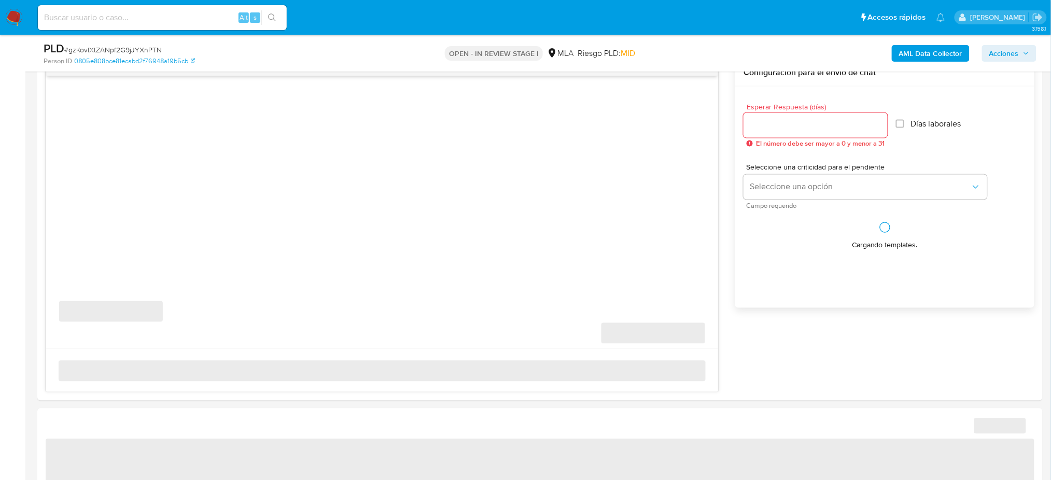
select select "10"
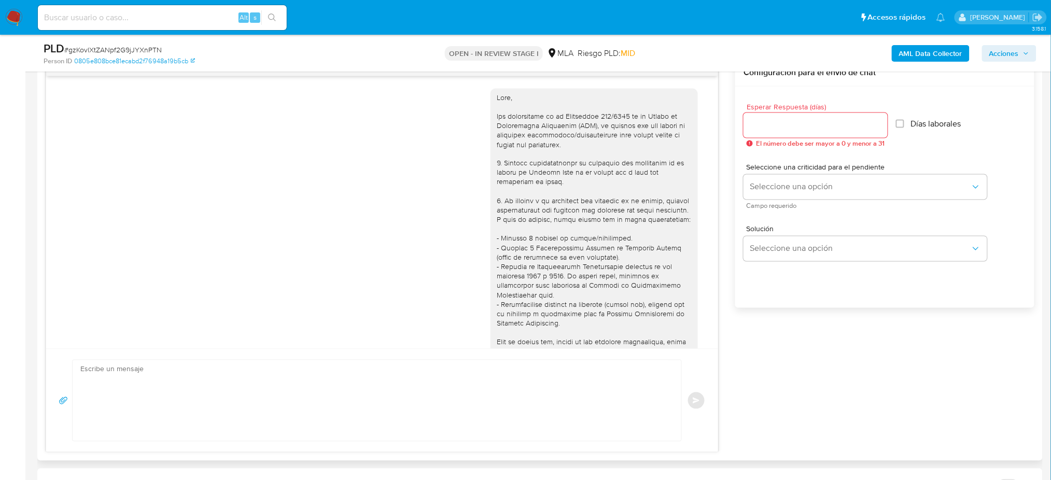
scroll to position [1149, 0]
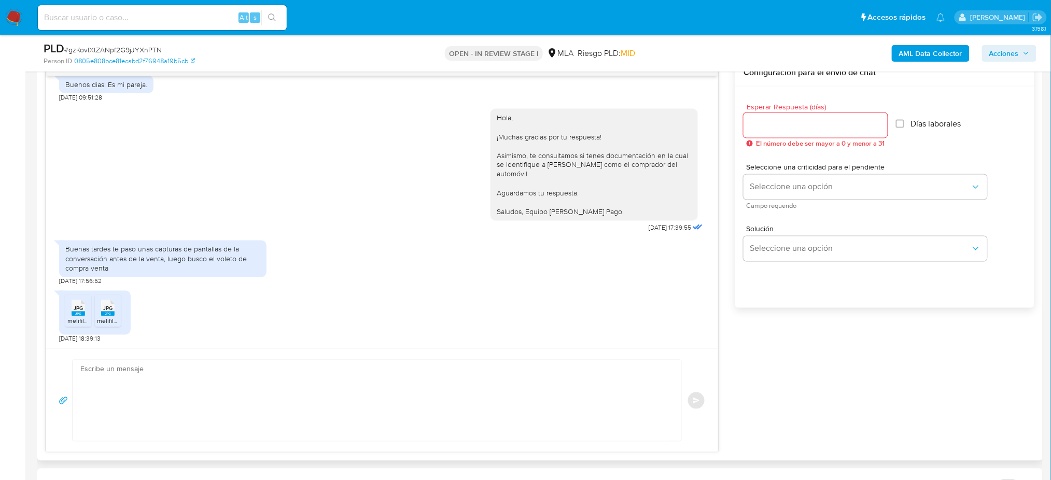
click at [169, 397] on textarea at bounding box center [374, 401] width 588 height 81
paste textarea "Hola, ¡Muchas gracias por tu respuesta! ¿Podrías enviarnos el boleto de compra …"
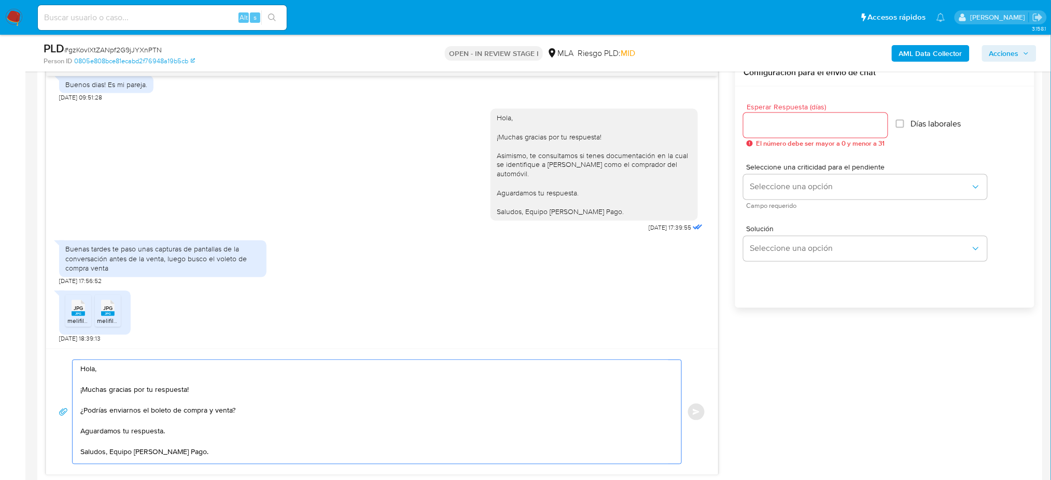
scroll to position [26, 0]
click at [213, 389] on textarea "Hola, ¡Muchas gracias por tu respuesta! ¿Podrías enviarnos el boleto de compra …" at bounding box center [374, 413] width 588 height 104
type textarea "Hola, ¡Muchas gracias por tu respuesta! ¿Podrías enviarnos el boleto de compra …"
click at [778, 126] on input "Esperar Respuesta (días)" at bounding box center [816, 125] width 144 height 13
type input "2"
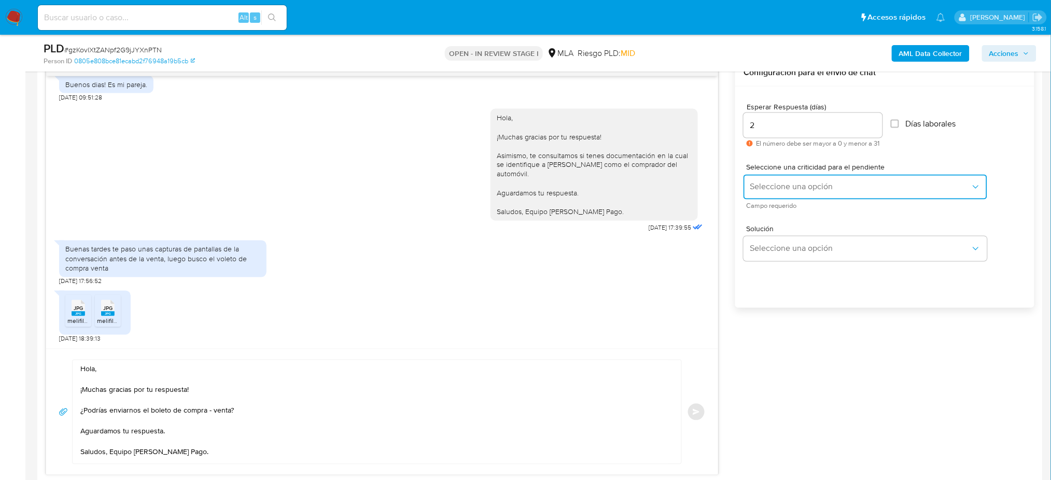
click at [766, 185] on span "Seleccione una opción" at bounding box center [860, 187] width 221 height 10
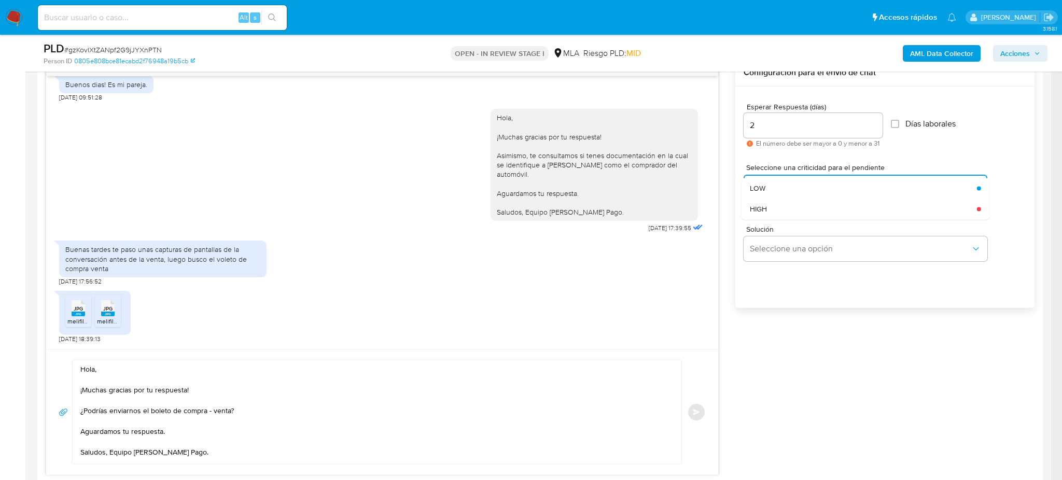
click at [768, 213] on div "HIGH" at bounding box center [860, 209] width 221 height 21
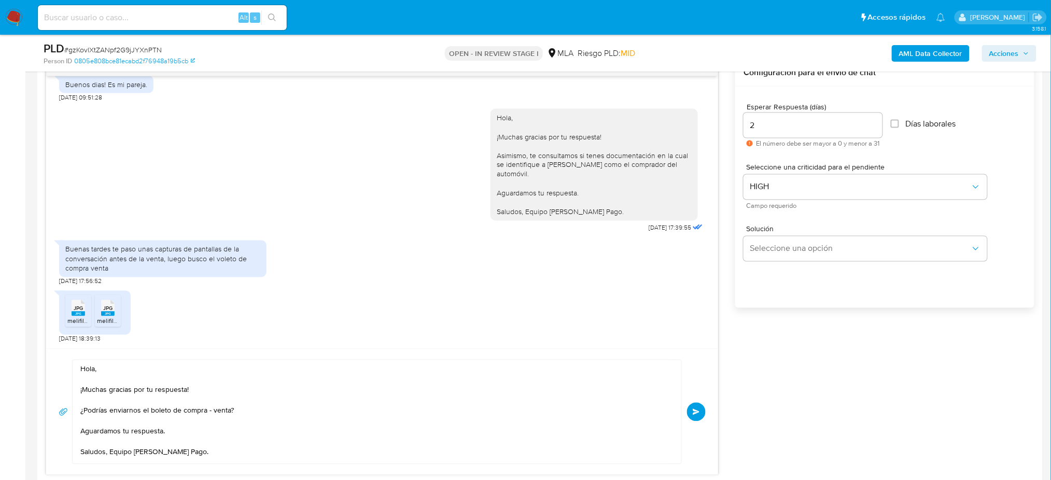
click at [699, 404] on button "Enviar" at bounding box center [696, 412] width 19 height 19
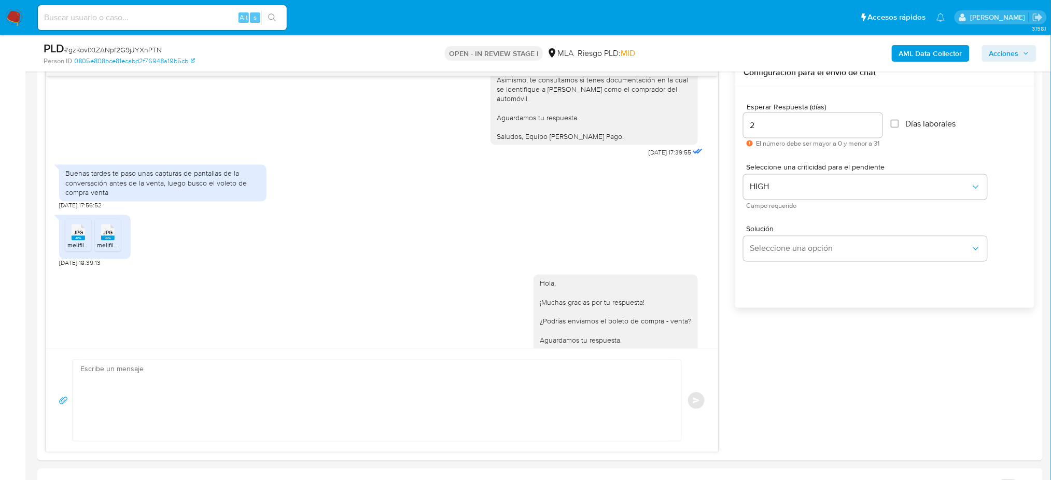
scroll to position [1283, 0]
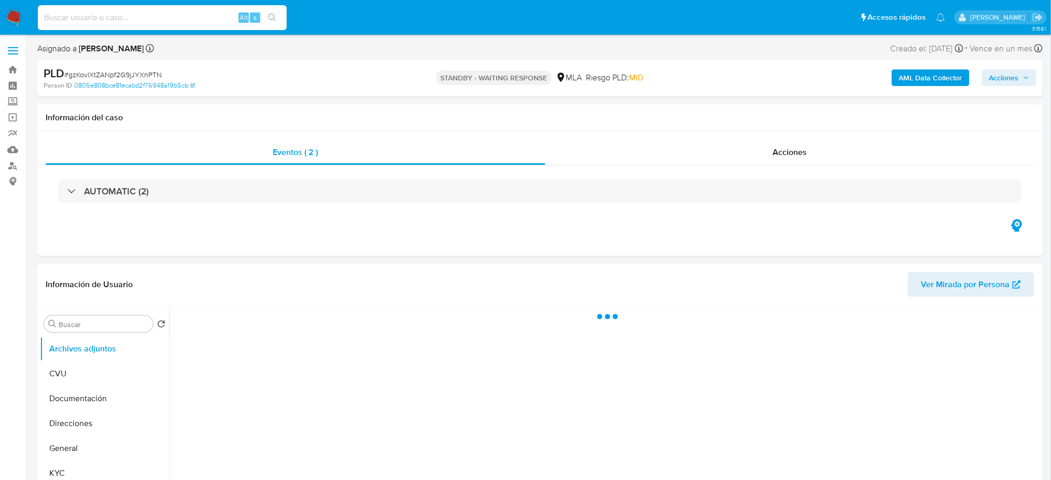
click at [164, 15] on input at bounding box center [162, 17] width 249 height 13
paste input "QwXeCqMUXrwiDClHckU7O3D2"
type input "QwXeCqMUXrwiDClHckU7O3D2"
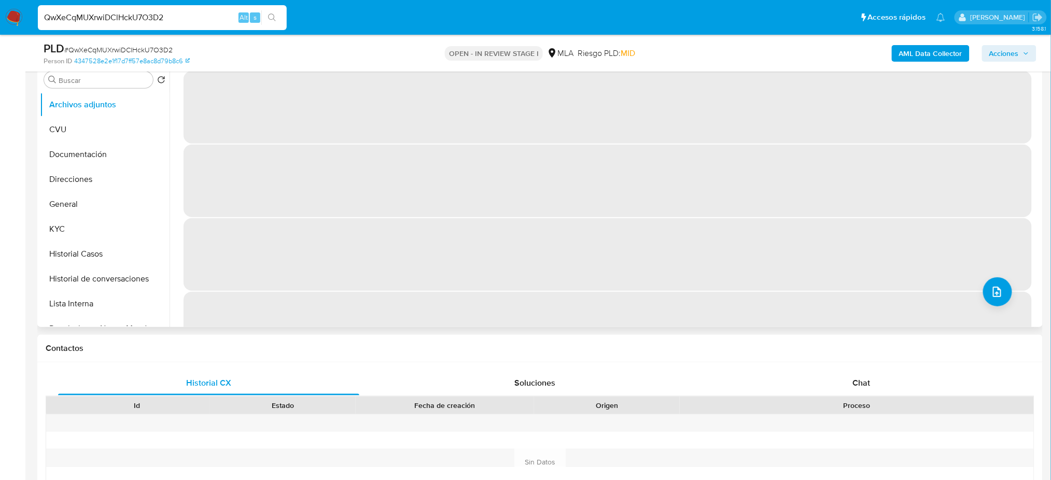
select select "10"
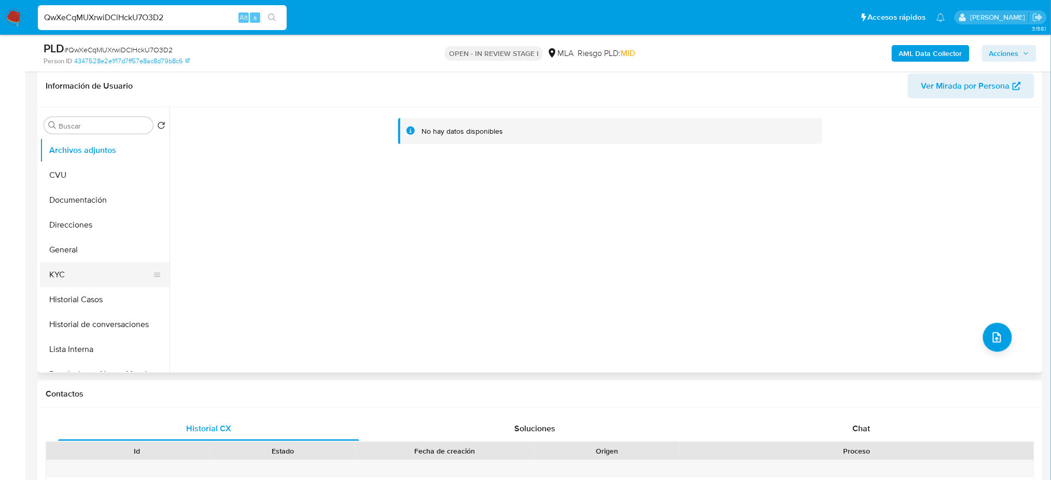
scroll to position [138, 0]
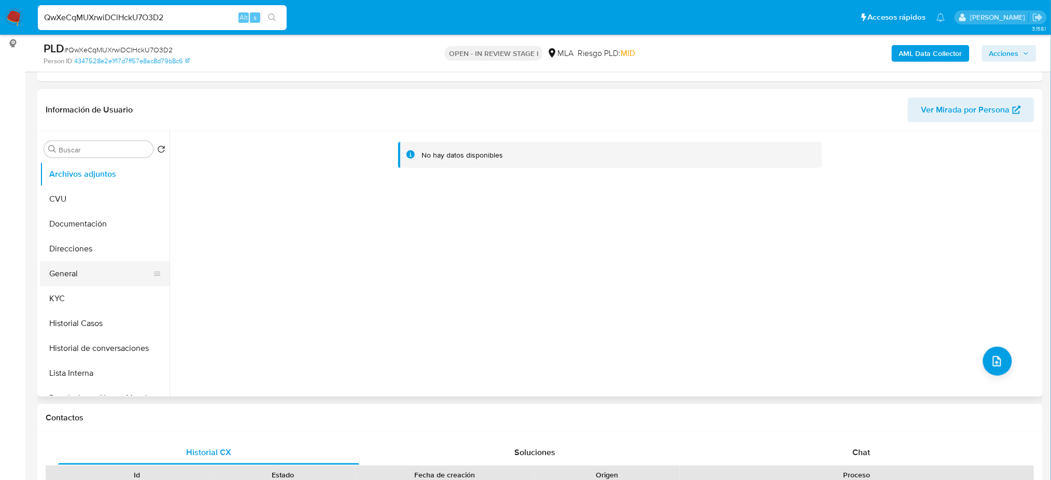
click at [98, 269] on button "General" at bounding box center [100, 273] width 121 height 25
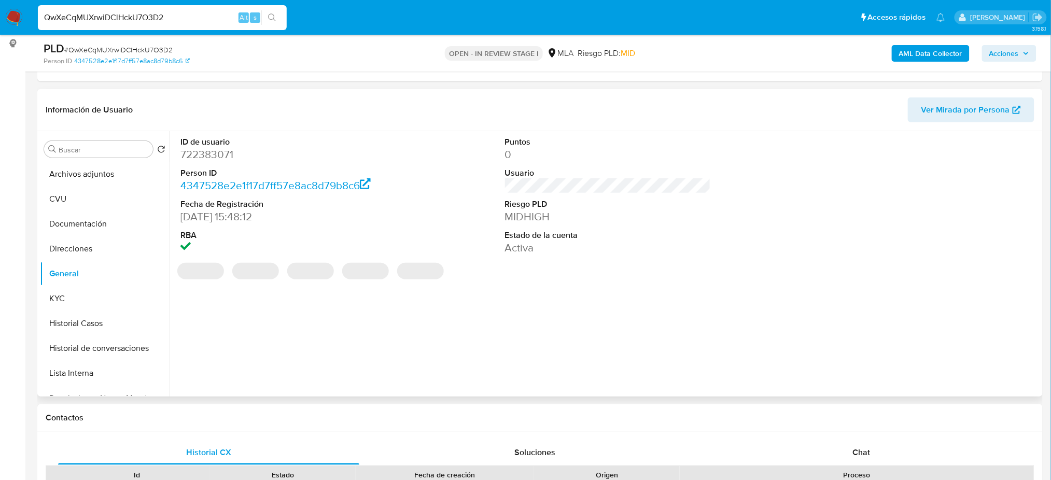
click at [216, 157] on dd "722383071" at bounding box center [284, 154] width 206 height 15
copy dd "722383071"
click at [117, 236] on button "Documentación" at bounding box center [100, 224] width 121 height 25
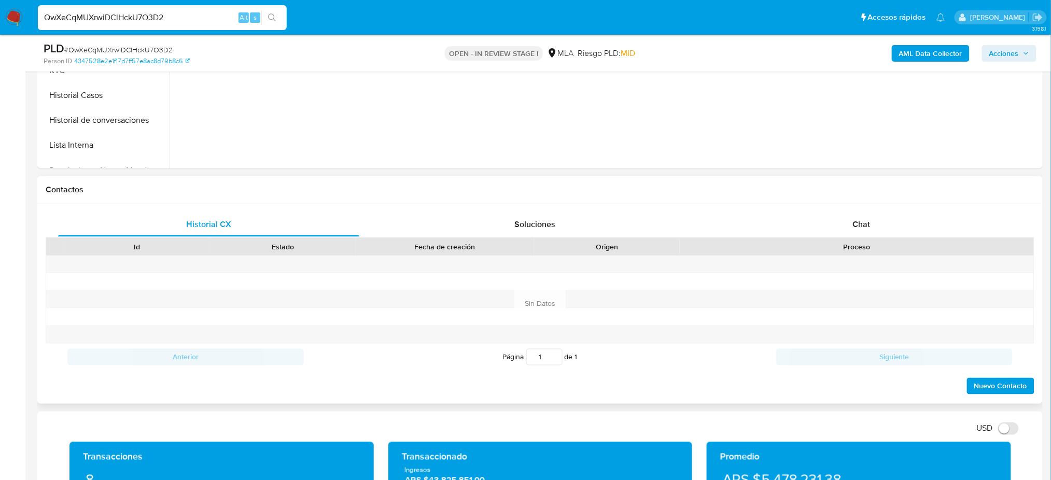
scroll to position [293, 0]
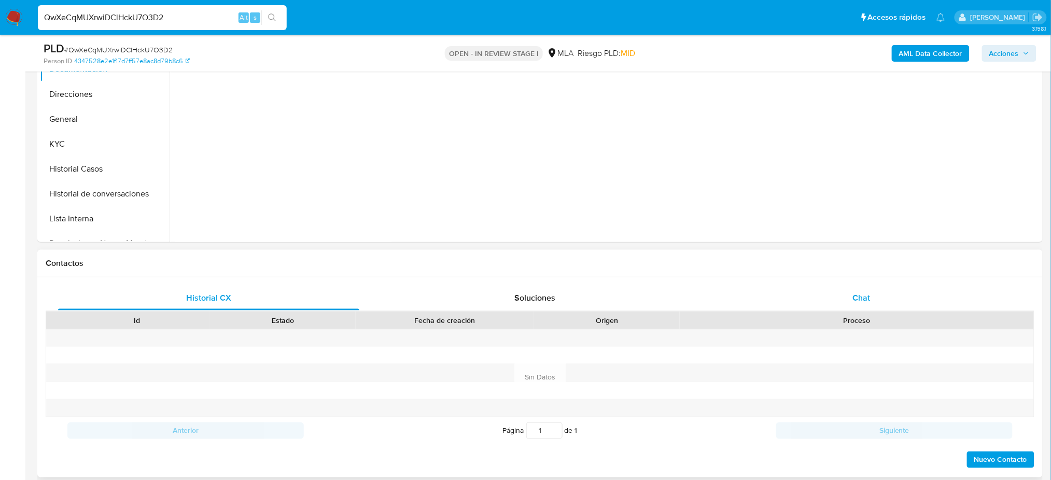
click at [893, 304] on div "Chat" at bounding box center [861, 298] width 301 height 25
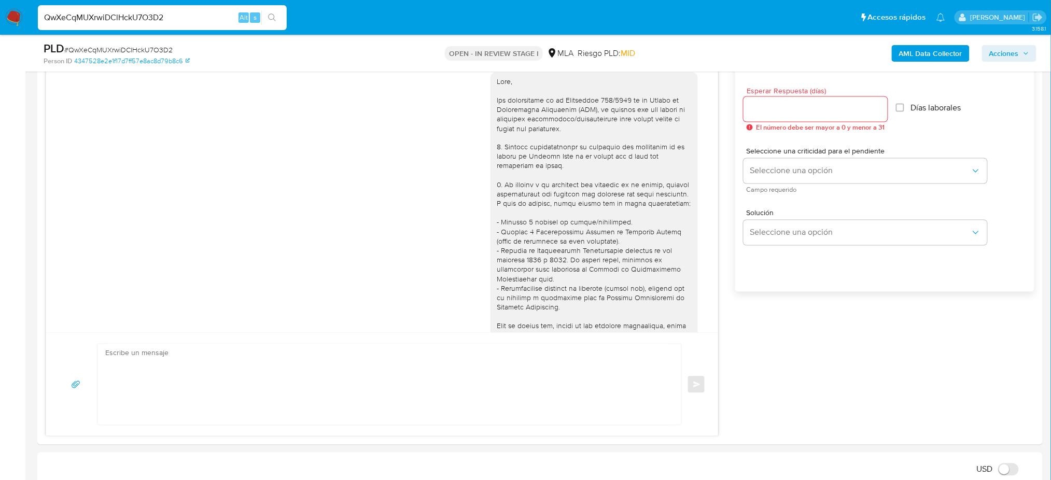
scroll to position [543, 0]
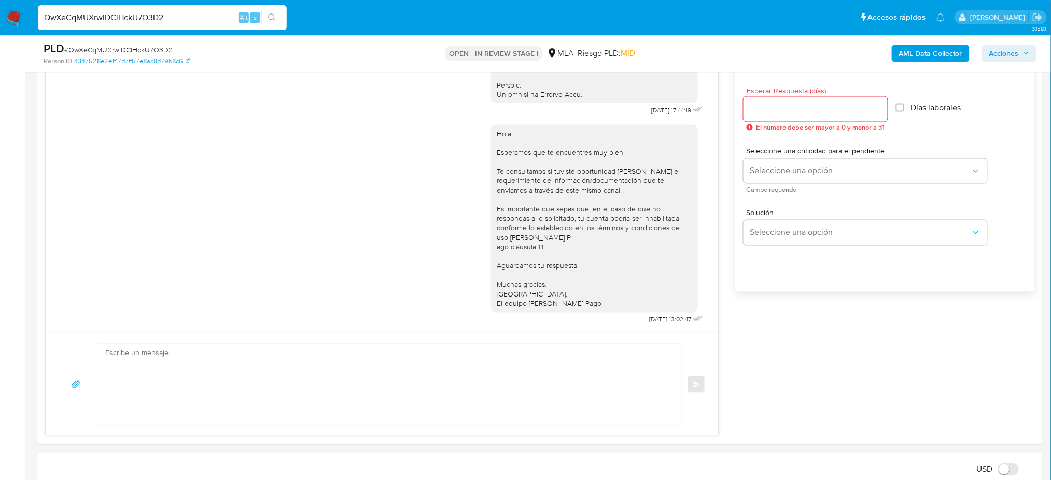
drag, startPoint x: 178, startPoint y: 22, endPoint x: 0, endPoint y: 32, distance: 178.7
click at [0, 32] on nav "Pausado Ver notificaciones QwXeCqMUXrwiDClHckU7O3D2 Alt s Accesos rápidos Presi…" at bounding box center [525, 17] width 1051 height 35
paste input "wTWQQwJa77Yndm1WaJgXgydh"
type input "wTWQQwJa77Yndm1WaJgXgydh"
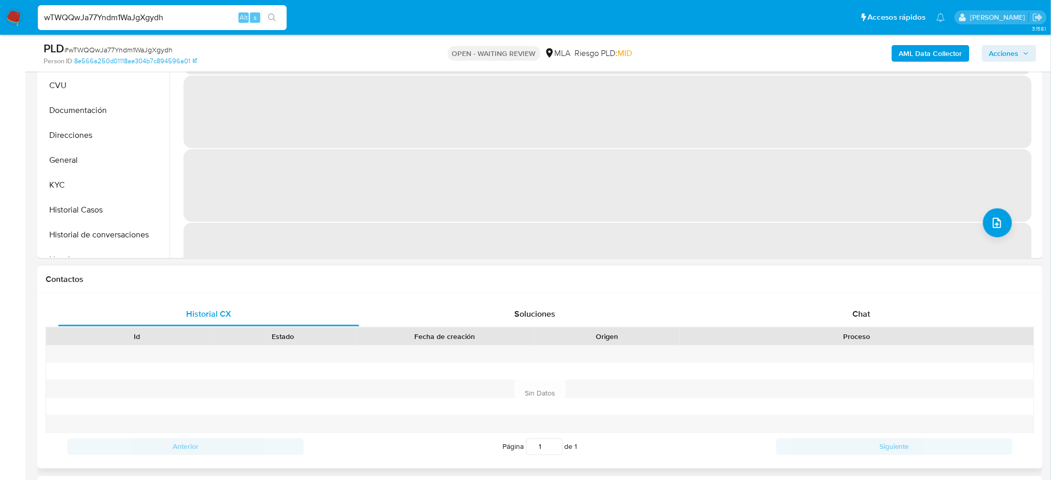
select select "10"
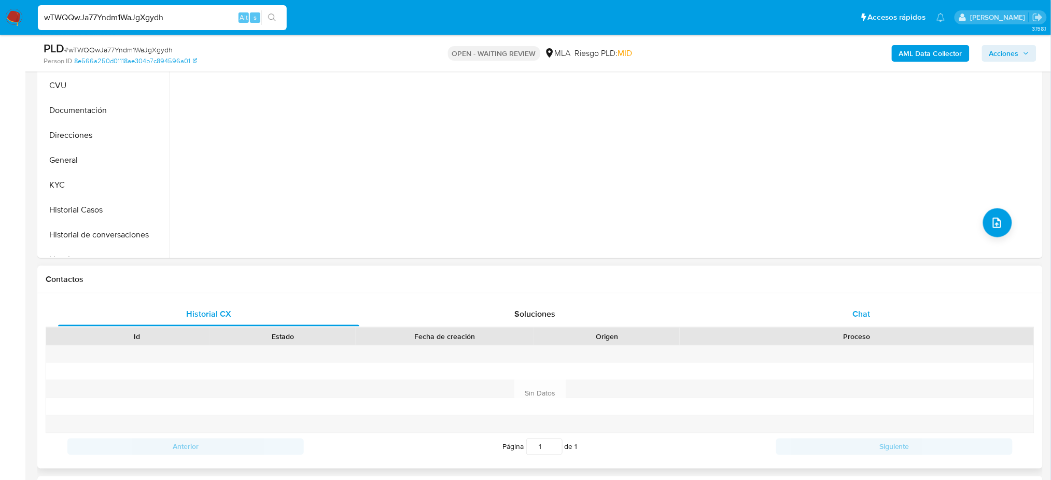
click at [874, 310] on div "Chat" at bounding box center [861, 314] width 301 height 25
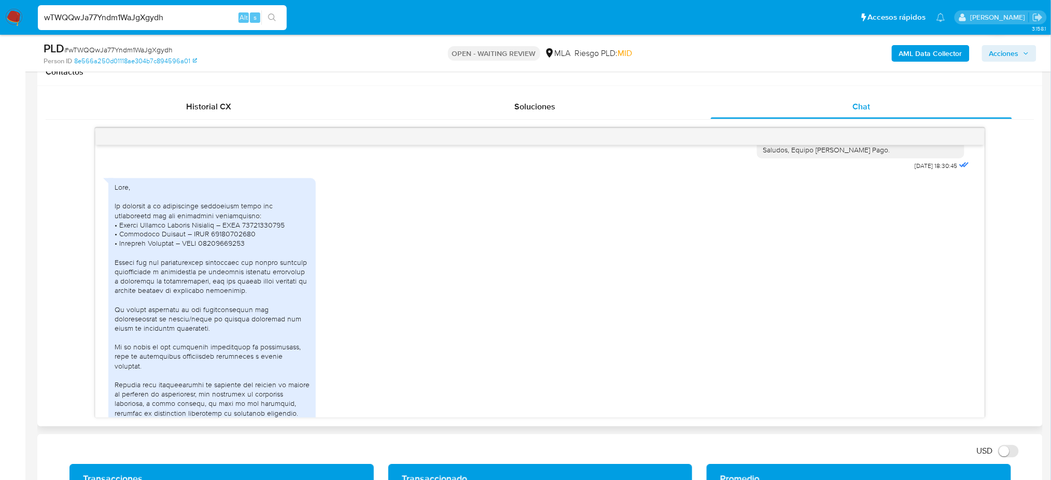
scroll to position [1123, 0]
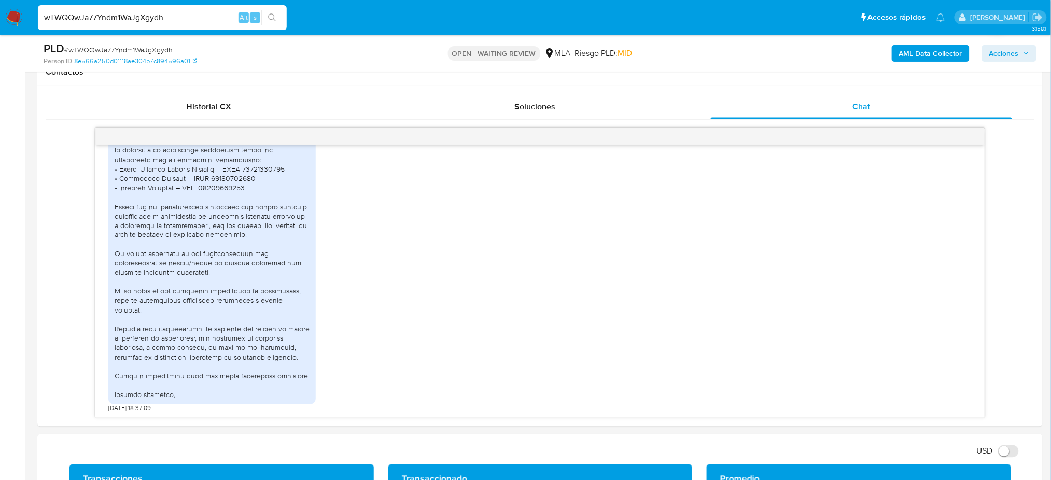
drag, startPoint x: 173, startPoint y: 16, endPoint x: 0, endPoint y: 34, distance: 173.7
click at [0, 34] on nav "Pausado Ver notificaciones wTWQQwJa77Yndm1WaJgXgydh Alt s Accesos rápidos Presi…" at bounding box center [525, 17] width 1051 height 35
paste input "MqZQfhGqeyGxwJGyGEb4QMSv"
type input "MqZQfhGqeyGxwJGyGEb4QMSv"
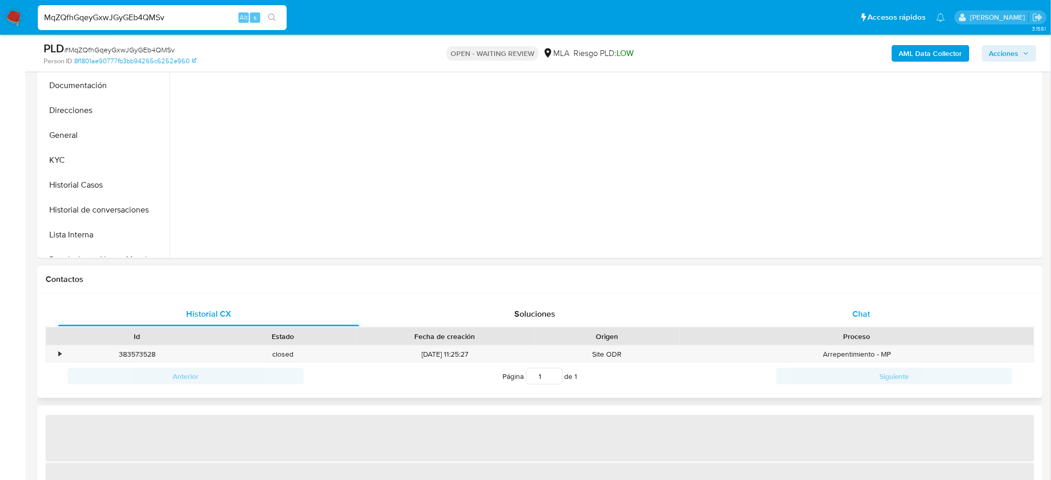
drag, startPoint x: 910, startPoint y: 321, endPoint x: 822, endPoint y: 303, distance: 89.9
click at [910, 321] on div "Chat" at bounding box center [861, 314] width 301 height 25
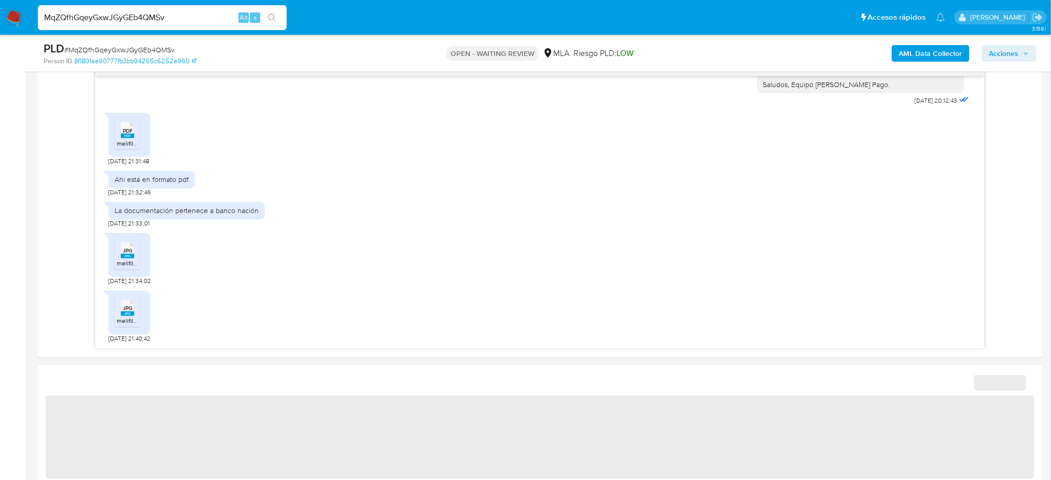
scroll to position [484, 0]
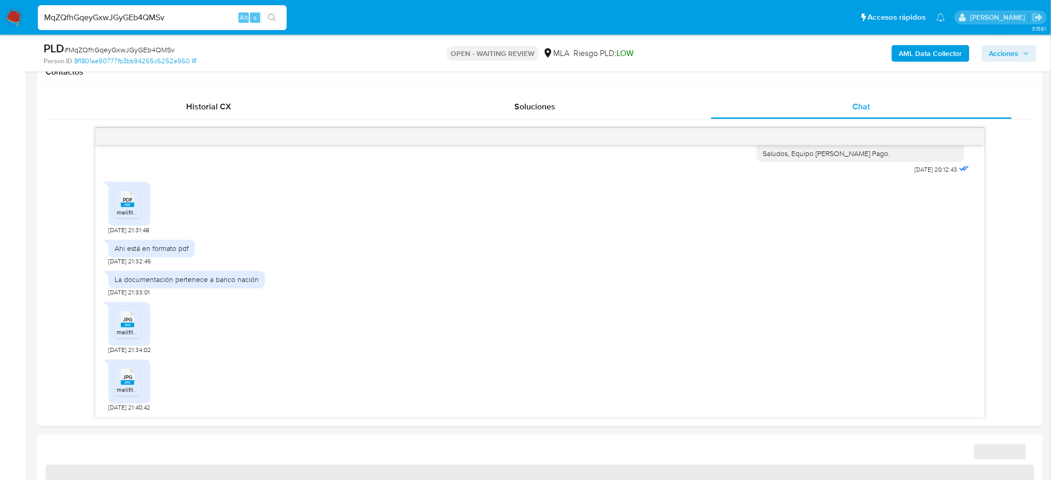
select select "10"
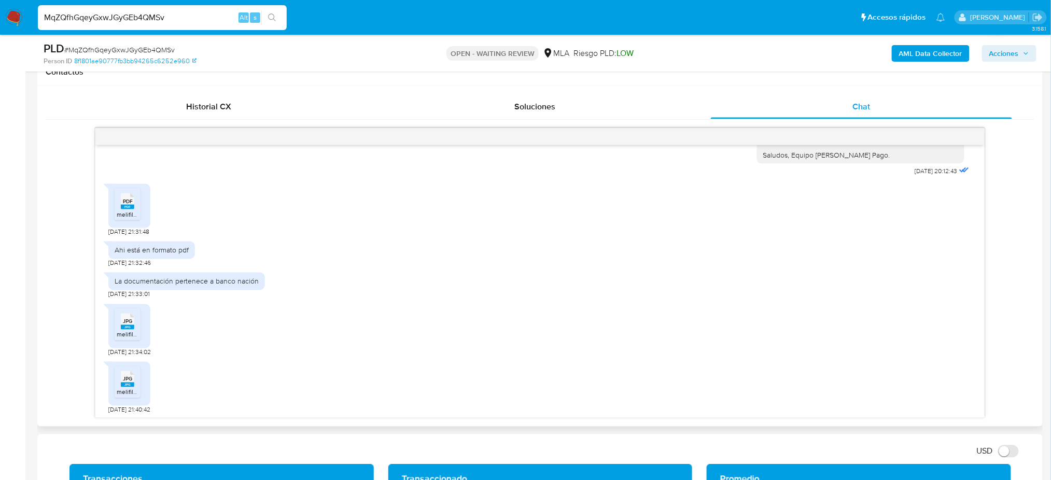
scroll to position [1073, 0]
click at [135, 326] on div "JPG JPG" at bounding box center [128, 319] width 22 height 20
drag, startPoint x: 175, startPoint y: 15, endPoint x: 0, endPoint y: 32, distance: 176.1
click at [0, 32] on nav "Pausado Ver notificaciones MqZQfhGqeyGxwJGyGEb4QMSv Alt s Accesos rápidos Presi…" at bounding box center [525, 17] width 1051 height 35
paste input "30ntOFINgKg4lIDtEZDZoCXC"
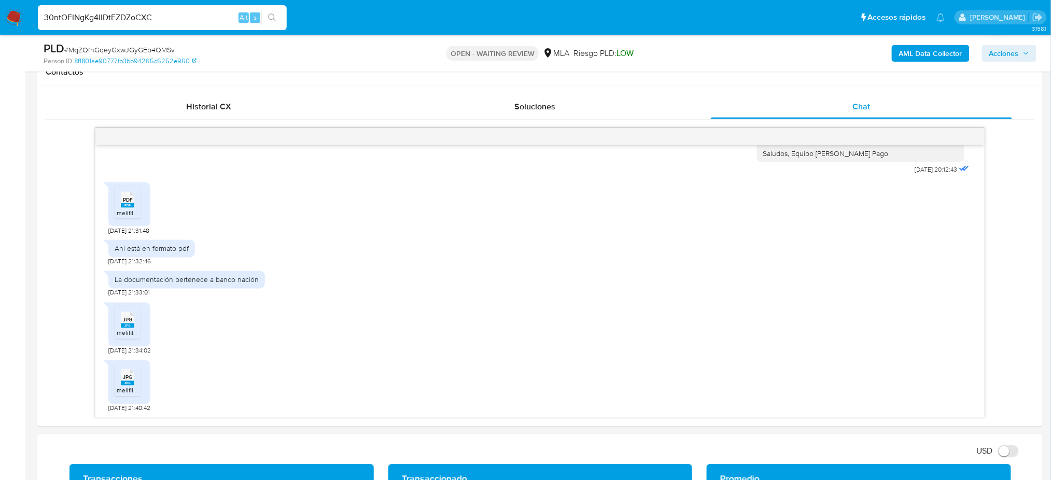
type input "30ntOFINgKg4lIDtEZDZoCXC"
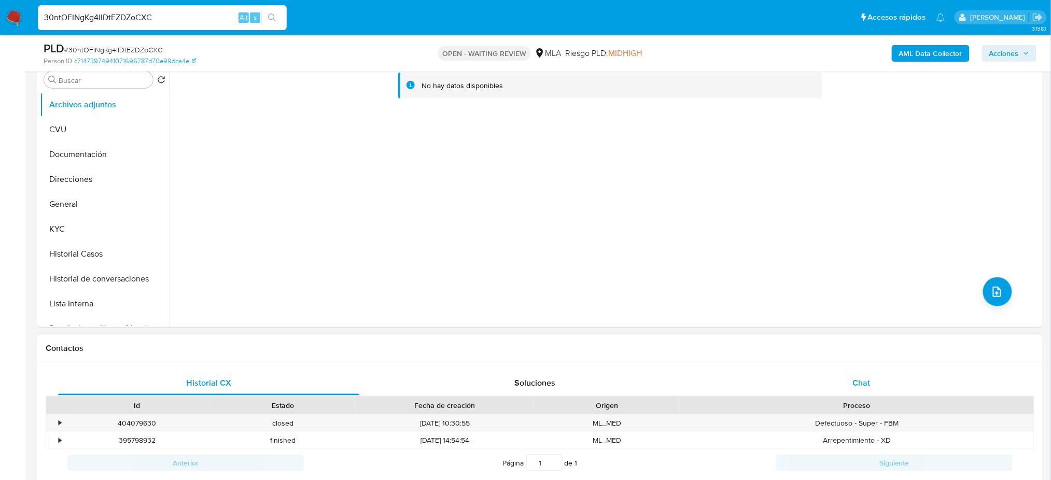
select select "10"
click at [877, 381] on div "Chat" at bounding box center [861, 383] width 301 height 25
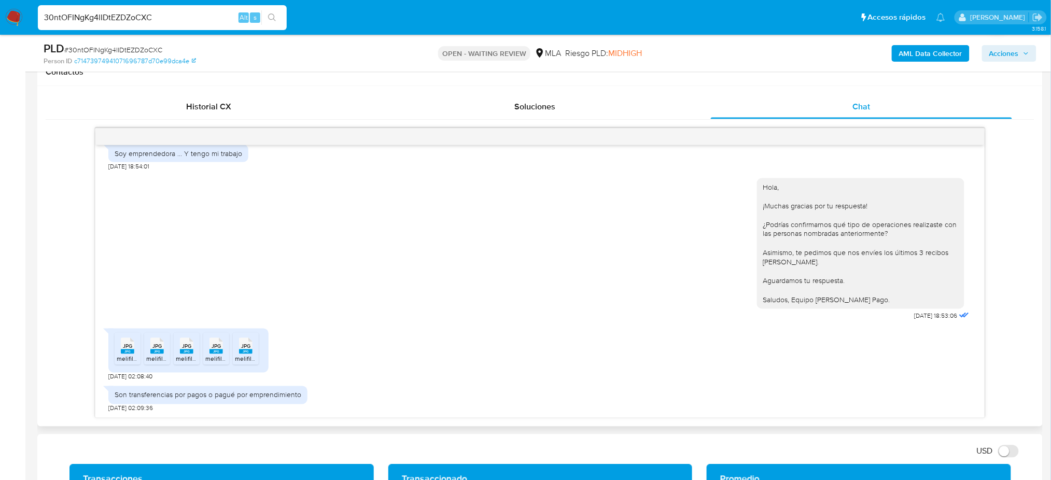
scroll to position [917, 0]
click at [122, 355] on icon "JPG" at bounding box center [127, 346] width 13 height 18
drag, startPoint x: 154, startPoint y: 22, endPoint x: 0, endPoint y: 26, distance: 154.1
click at [0, 26] on nav "Pausado Ver notificaciones 30ntOFINgKg4lIDtEZDZoCXC Alt s Accesos rápidos Presi…" at bounding box center [525, 17] width 1051 height 35
paste input "8BKuNfhGqselxA0ct5prLnK5"
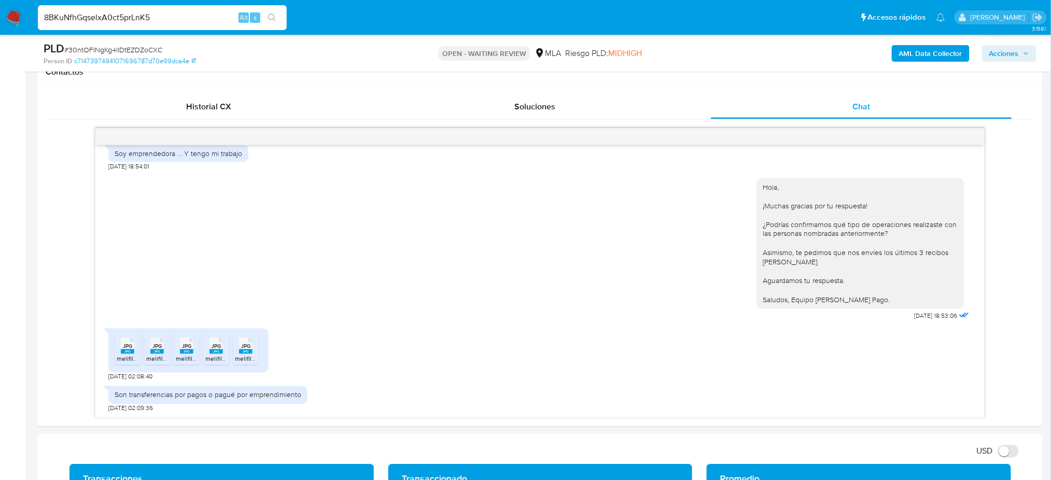
type input "8BKuNfhGqselxA0ct5prLnK5"
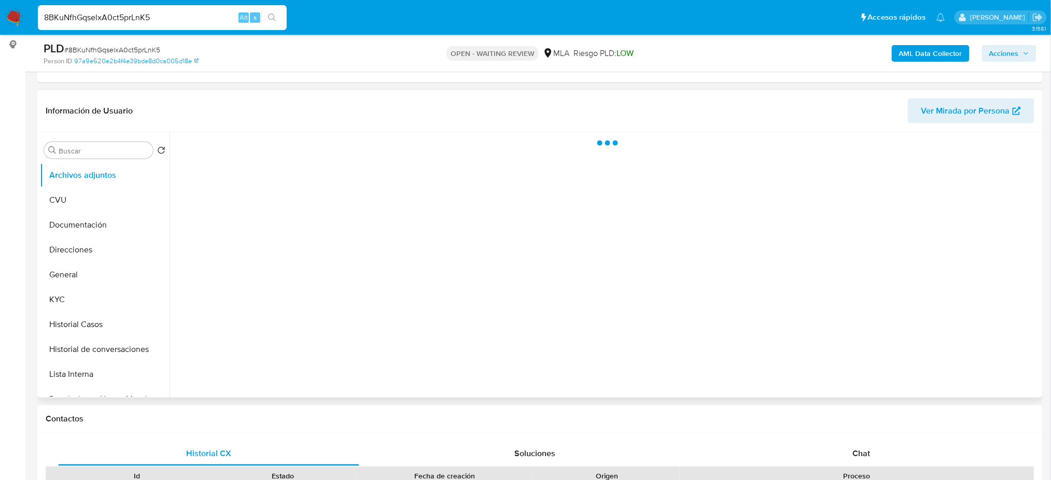
scroll to position [138, 0]
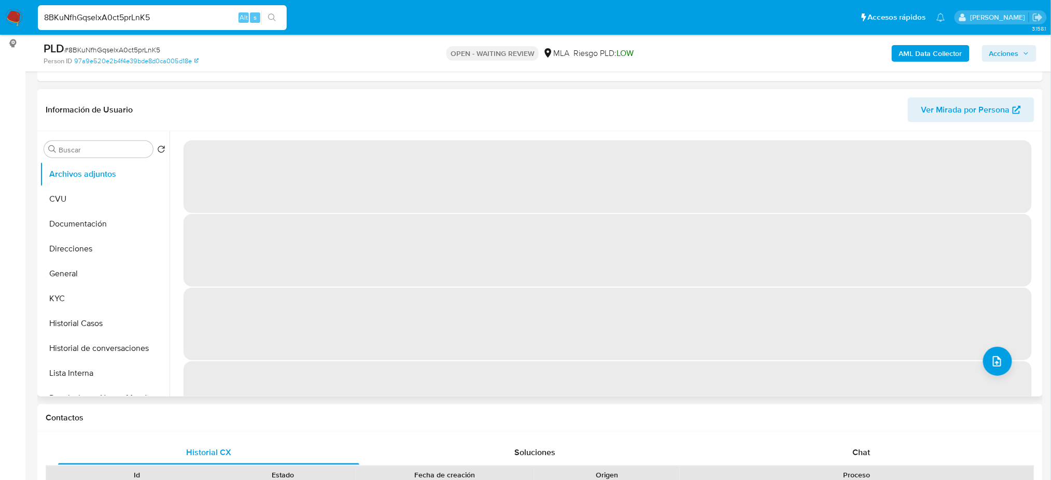
select select "10"
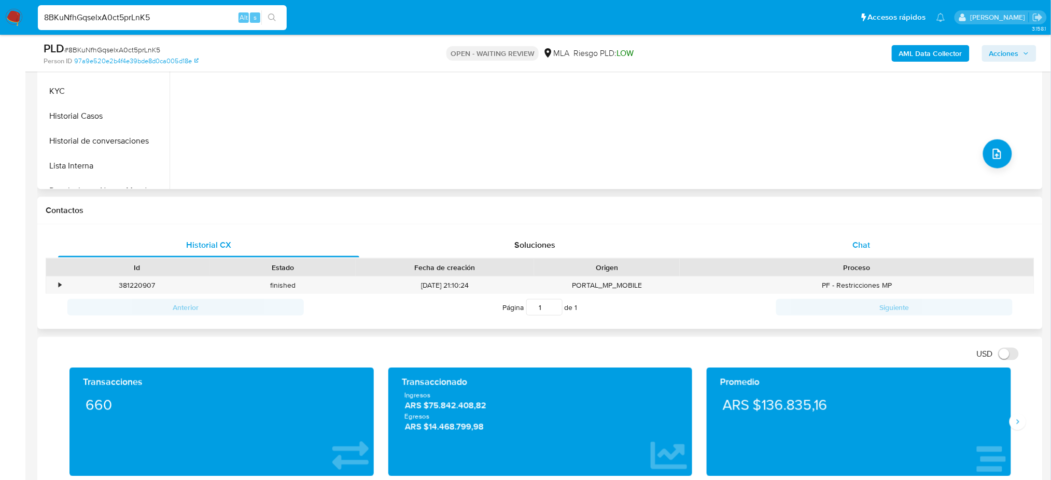
click at [869, 241] on span "Chat" at bounding box center [862, 245] width 18 height 12
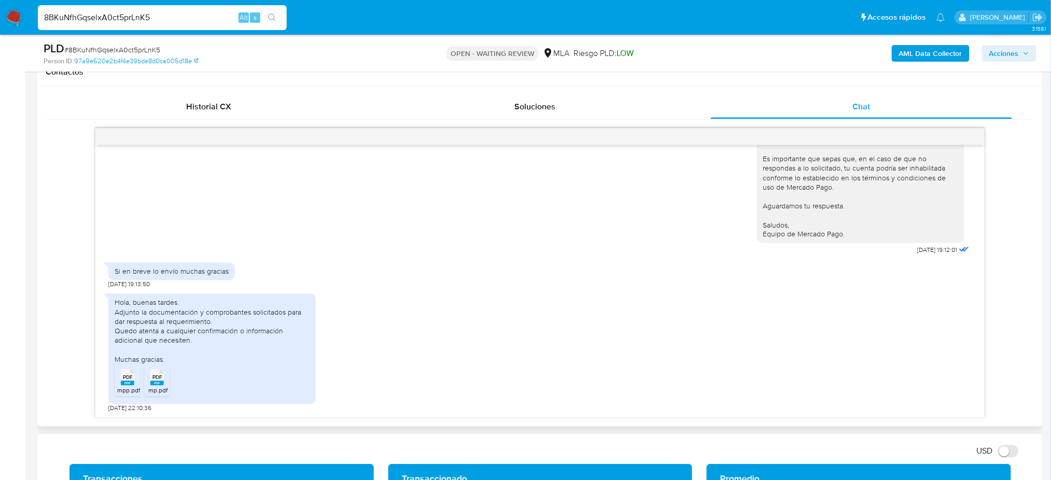
scroll to position [1422, 0]
click at [121, 387] on icon "PDF" at bounding box center [127, 378] width 13 height 18
click at [155, 385] on rect at bounding box center [156, 383] width 13 height 5
drag, startPoint x: 172, startPoint y: 25, endPoint x: 0, endPoint y: 37, distance: 172.1
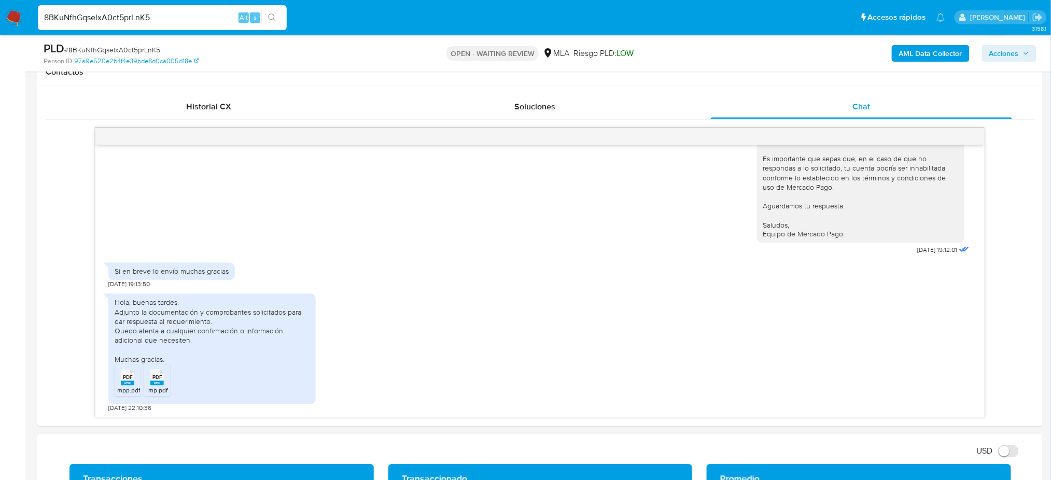
drag, startPoint x: 156, startPoint y: 13, endPoint x: 0, endPoint y: 32, distance: 157.3
click at [0, 32] on nav "Pausado Ver notificaciones 8BKuNfhGqselxA0ct5prLnK5 Alt s Accesos rápidos Presi…" at bounding box center [525, 17] width 1051 height 35
paste input "CXuMtavznA5brrYI7bppL398"
type input "CXuMtavznA5brrYI7bppL398"
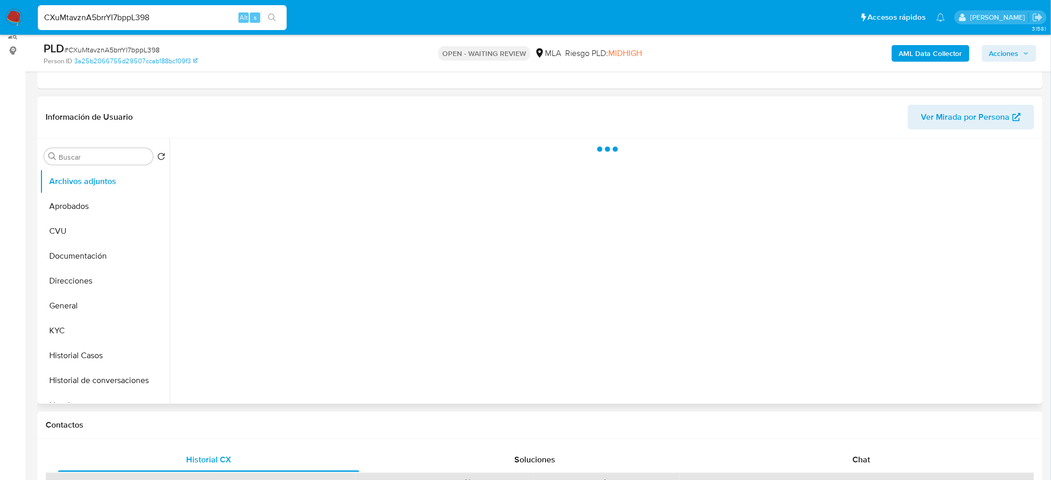
scroll to position [138, 0]
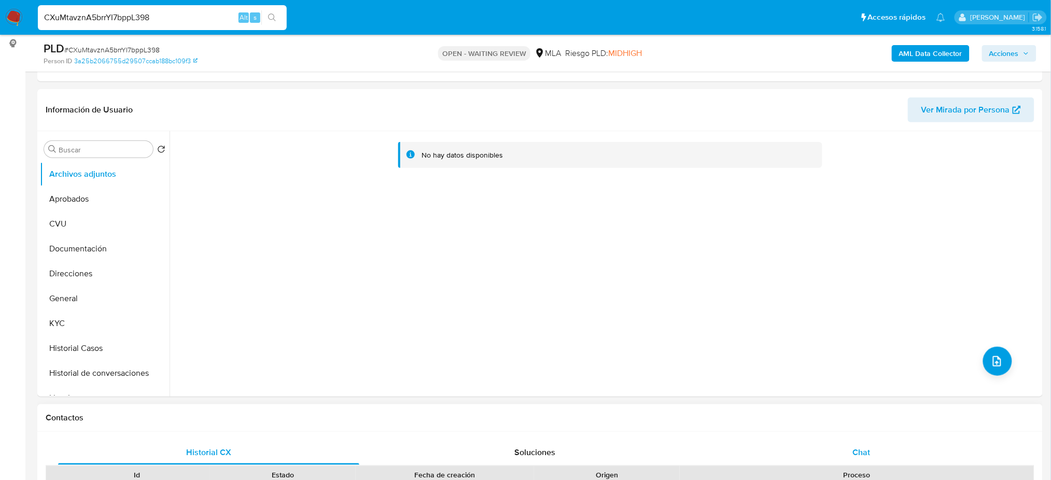
select select "10"
click at [848, 449] on div "Chat" at bounding box center [861, 452] width 301 height 25
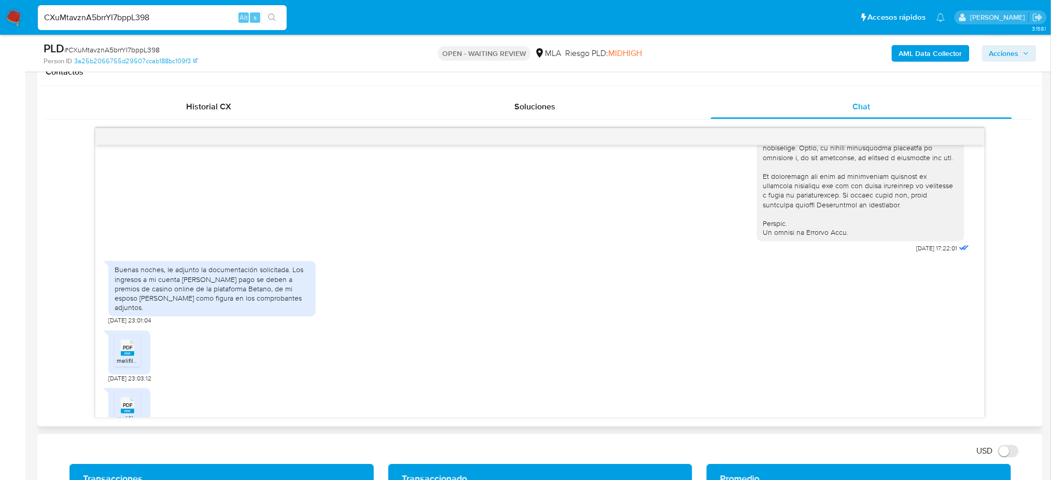
scroll to position [739, 0]
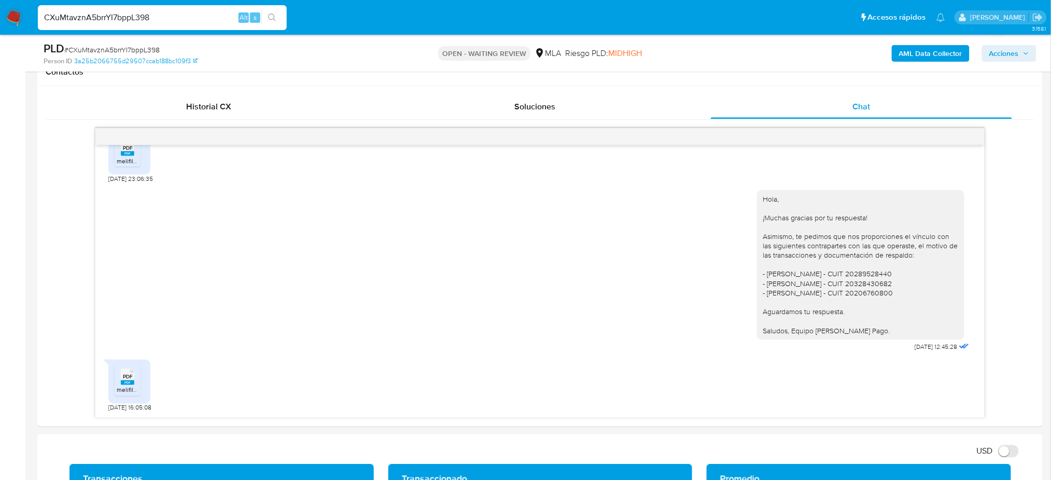
drag, startPoint x: 198, startPoint y: 11, endPoint x: 0, endPoint y: 33, distance: 199.3
click at [0, 33] on nav "Pausado Ver notificaciones CXuMtavznA5brrYI7bppL398 Alt s Accesos rápidos Presi…" at bounding box center [525, 17] width 1051 height 35
paste input "Rq4paCCreqONEF6f4hwsdhHV"
type input "Rq4paCCreqONEF6f4hwsdhHV"
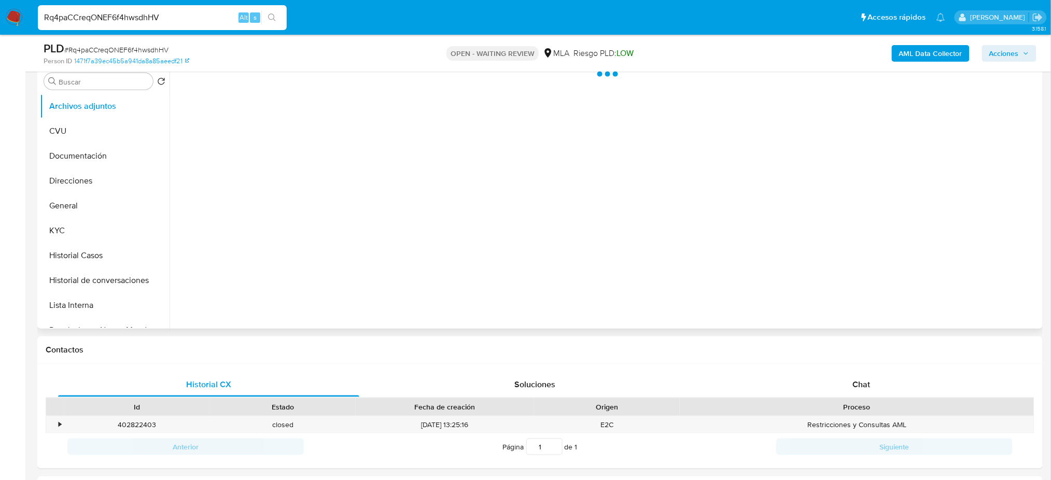
scroll to position [207, 0]
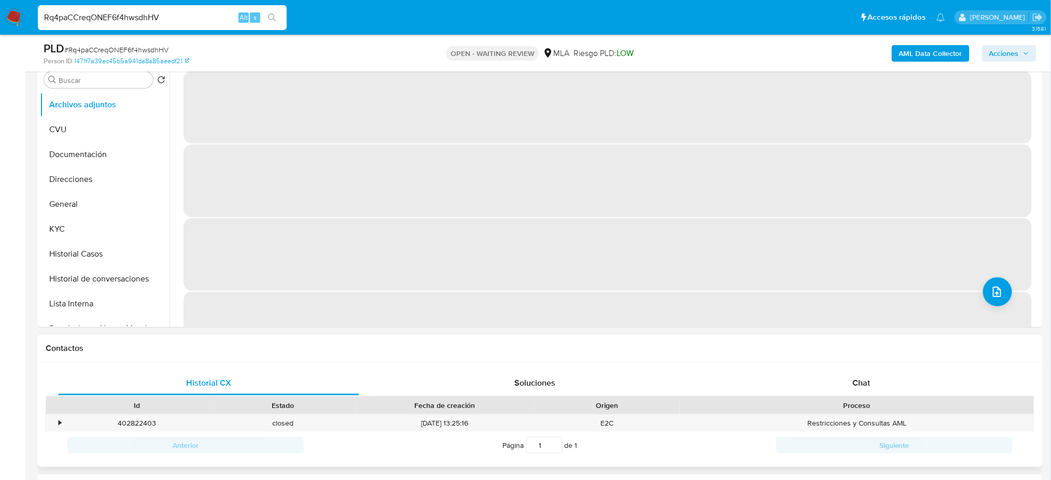
click at [877, 368] on div "Historial CX Soluciones Chat Id Estado Fecha de creación Origen Proceso • 40282…" at bounding box center [540, 415] width 1006 height 105
select select "10"
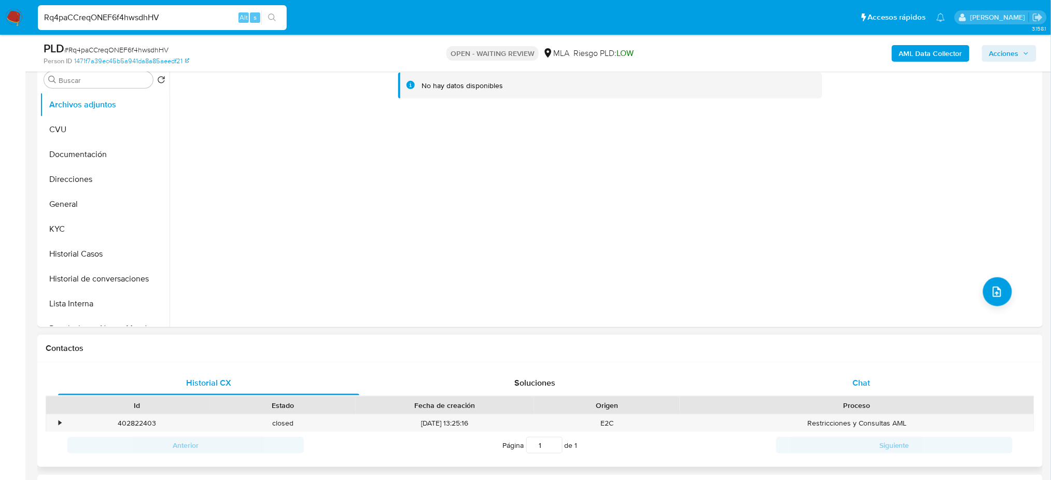
click at [871, 386] on div "Chat" at bounding box center [861, 383] width 301 height 25
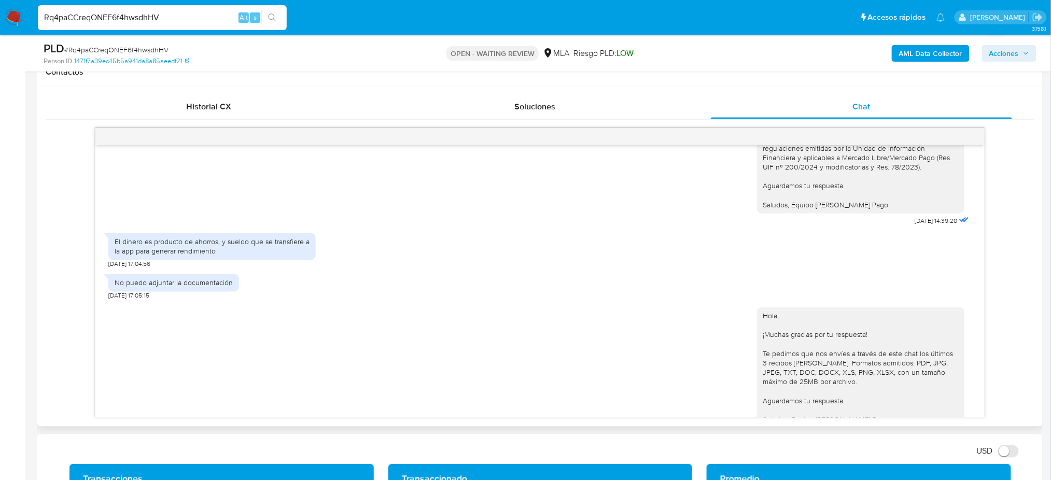
scroll to position [1048, 0]
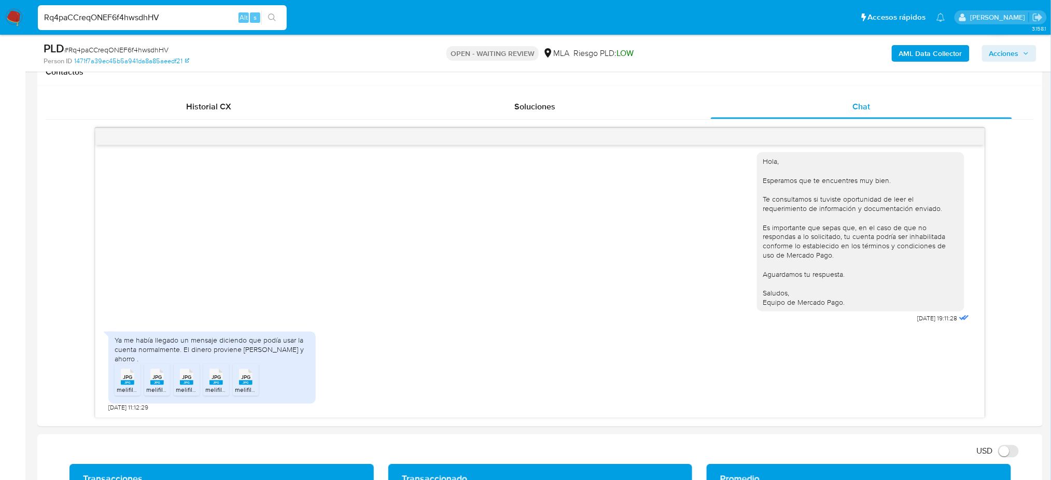
drag, startPoint x: 171, startPoint y: 15, endPoint x: 0, endPoint y: 30, distance: 171.8
click at [0, 30] on nav "Pausado Ver notificaciones Rq4paCCreqONEF6f4hwsdhHV Alt s Accesos rápidos Presi…" at bounding box center [525, 17] width 1051 height 35
paste input "LLIAf8VxJ8smxPlk75jp6pTv"
type input "LLIAf8VxJ8smxPlk75jp6pTv"
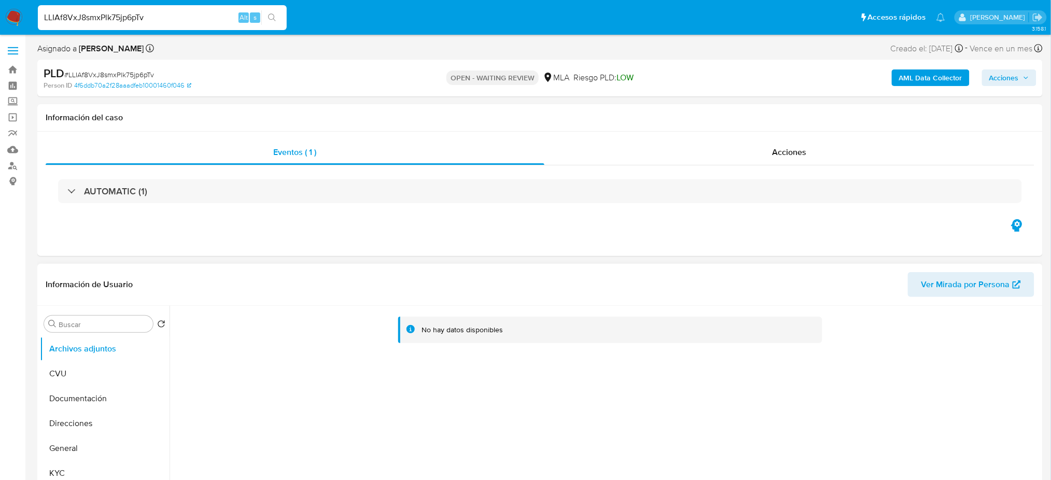
select select "10"
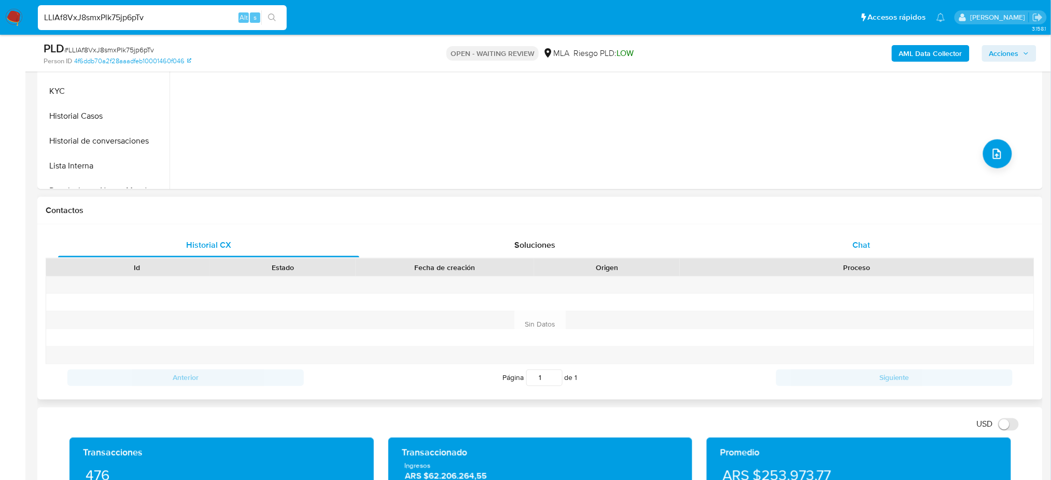
click at [893, 235] on div "Chat" at bounding box center [861, 245] width 301 height 25
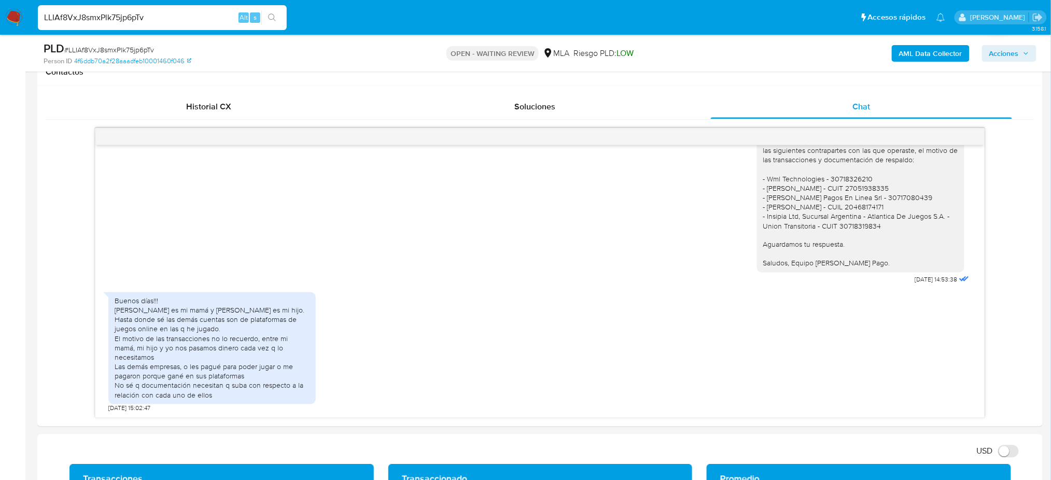
scroll to position [749, 0]
drag, startPoint x: 102, startPoint y: 15, endPoint x: 0, endPoint y: 21, distance: 102.3
click at [0, 21] on nav "Pausado Ver notificaciones LLIAf8VxJ8smxPlk75jp6pTv Alt s Accesos rápidos Presi…" at bounding box center [525, 17] width 1051 height 35
paste input "zgAg8ZJ8RrRwTaJO2WQC9Z7N"
type input "zgAg8ZJ8RrRwTaJO2WQC9Z7N"
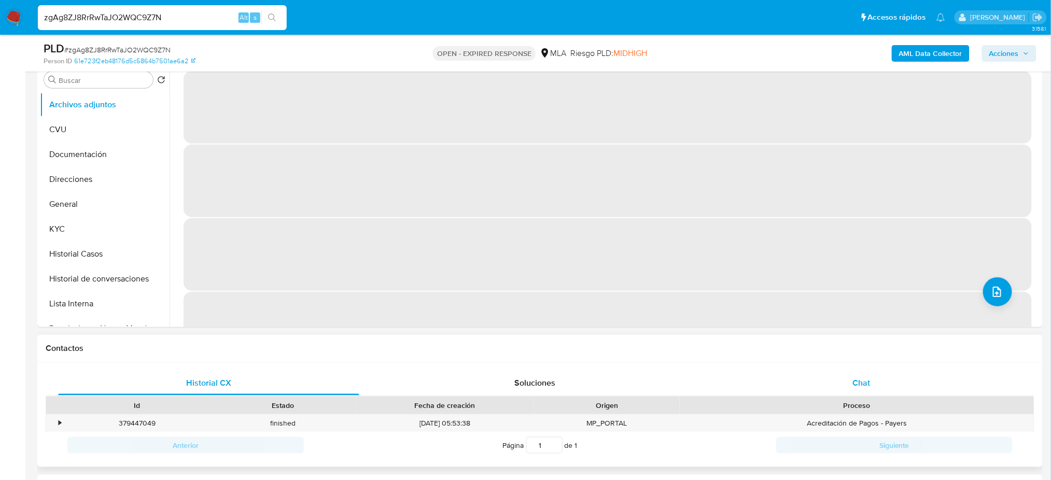
click at [882, 385] on div "Chat" at bounding box center [861, 383] width 301 height 25
select select "10"
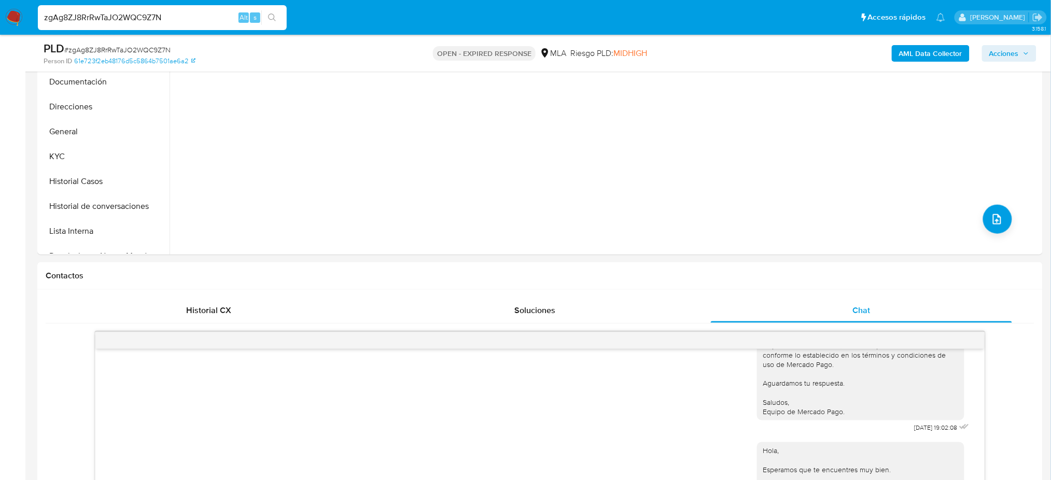
scroll to position [138, 0]
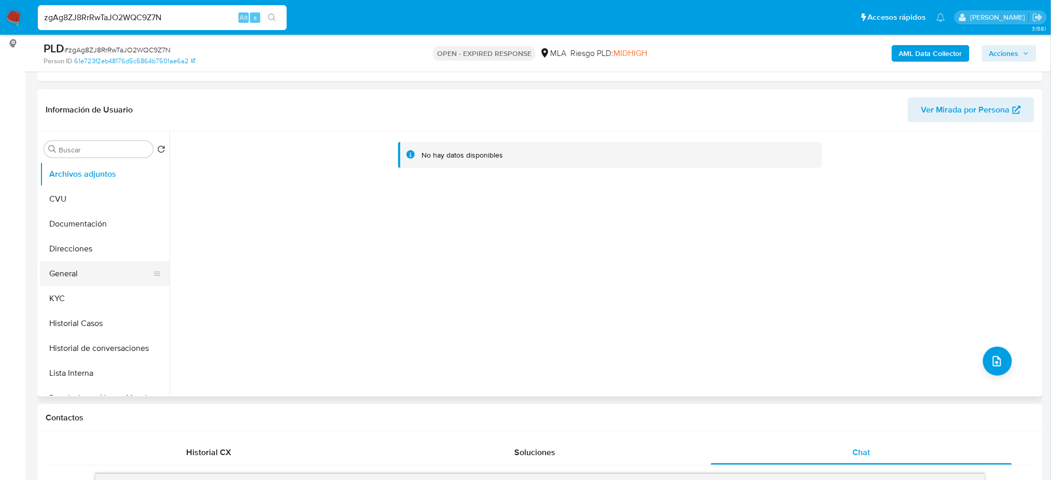
click at [94, 274] on button "General" at bounding box center [100, 273] width 121 height 25
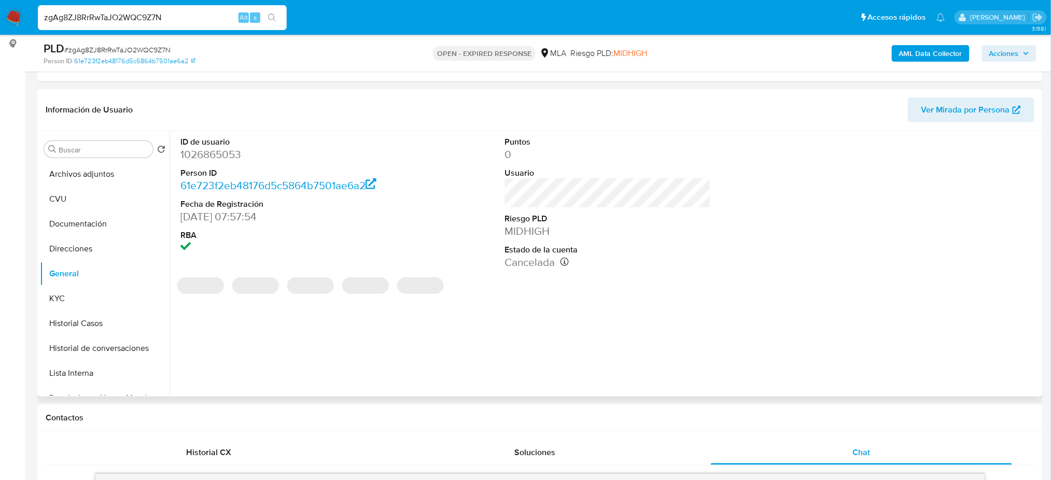
click at [199, 151] on dd "1026865053" at bounding box center [284, 154] width 206 height 15
copy dd "1026865053"
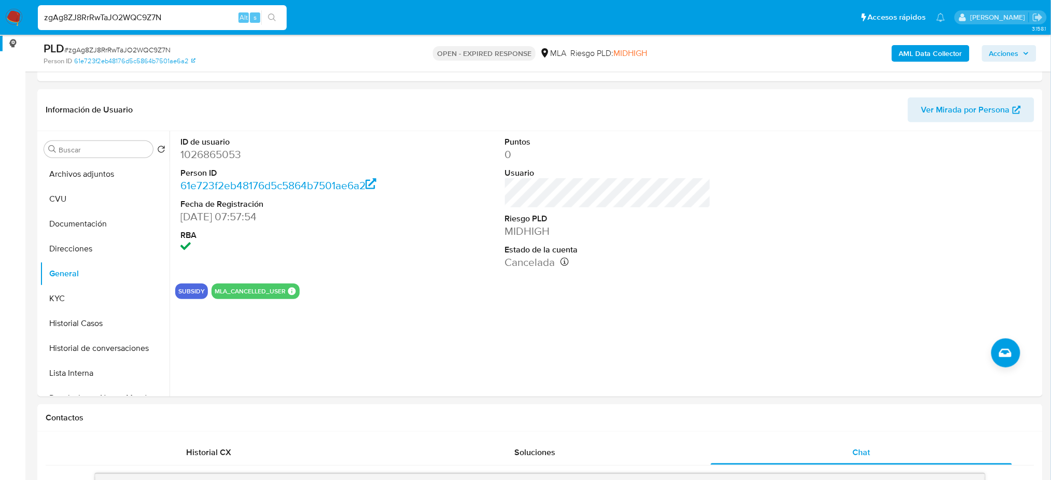
drag, startPoint x: 157, startPoint y: 19, endPoint x: 0, endPoint y: 38, distance: 157.8
paste input "W8m2nJNKvVYgHyJd3WS5s34E"
type input "W8m2nJNKvVYgHyJd3WS5s34E"
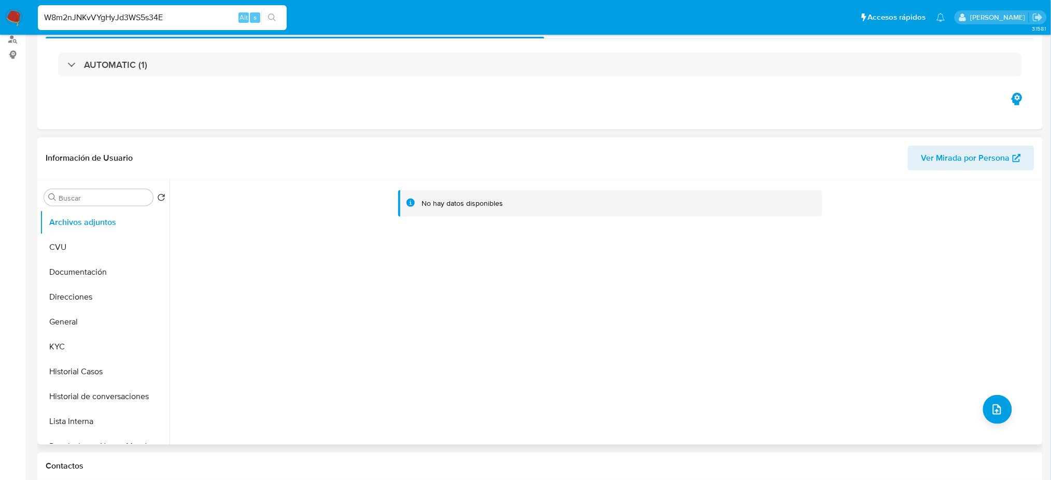
select select "10"
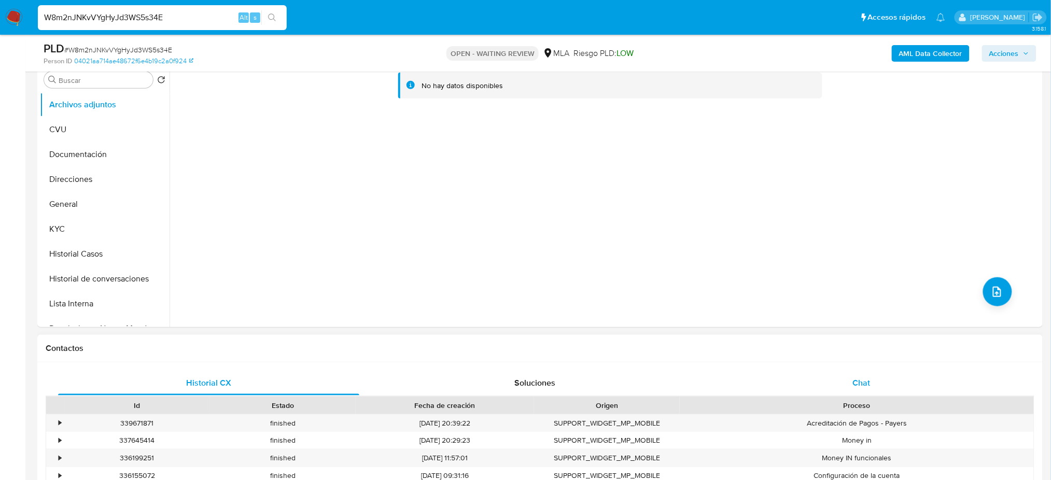
click at [872, 381] on div "Chat" at bounding box center [861, 383] width 301 height 25
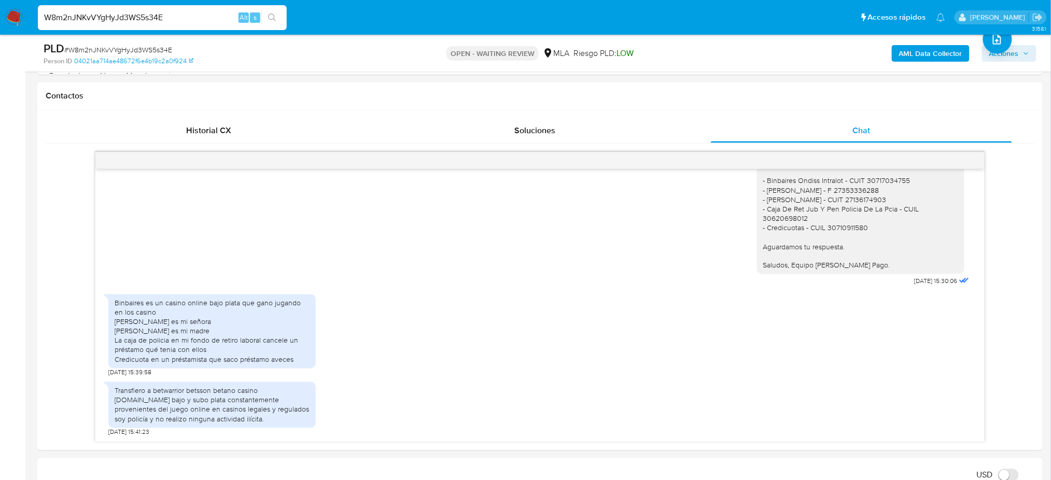
scroll to position [484, 0]
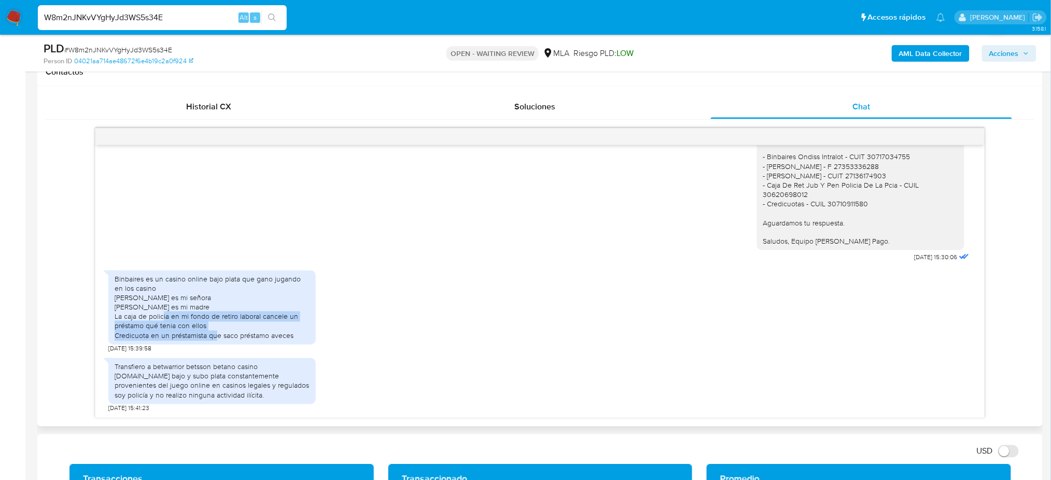
drag, startPoint x: 126, startPoint y: 320, endPoint x: 177, endPoint y: 335, distance: 53.5
click at [177, 335] on div "Binbaires es un casino online bajo plata que gano jugando en los casino Maria f…" at bounding box center [212, 308] width 195 height 66
click at [197, 357] on div "Transfiero a betwarrior betsson betano casino bs.as bajo y subo plata constante…" at bounding box center [211, 383] width 207 height 60
drag, startPoint x: 197, startPoint y: 19, endPoint x: 0, endPoint y: 50, distance: 199.0
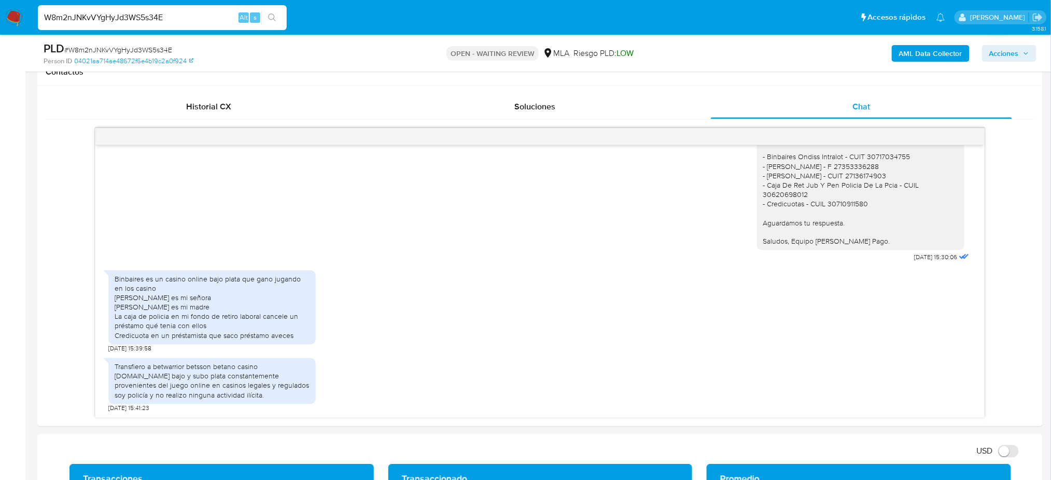
paste input "di5KOP7EJjixEyIGwNPThF2H"
type input "di5KOP7EJjixEyIGwNPThF2H"
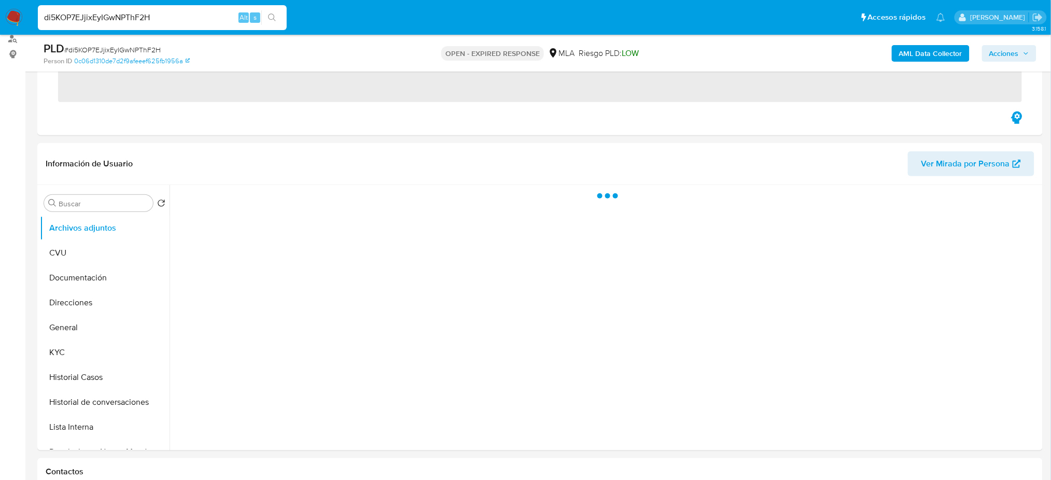
scroll to position [207, 0]
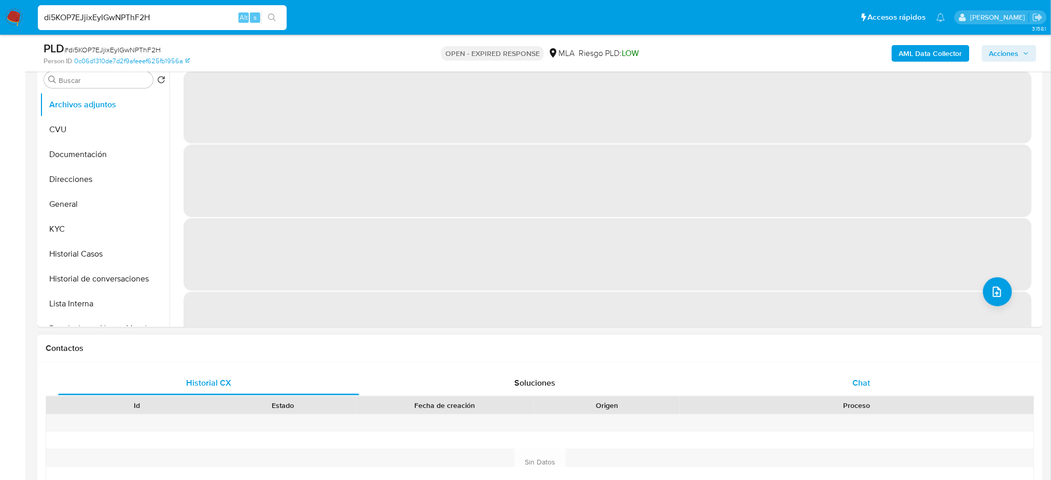
select select "10"
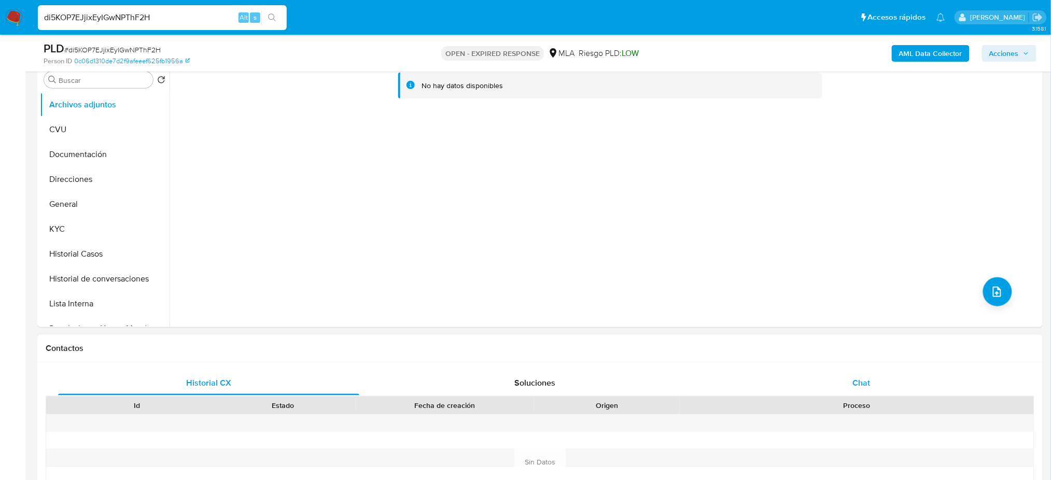
drag, startPoint x: 878, startPoint y: 389, endPoint x: 872, endPoint y: 385, distance: 6.6
click at [878, 390] on div "Chat" at bounding box center [861, 383] width 301 height 25
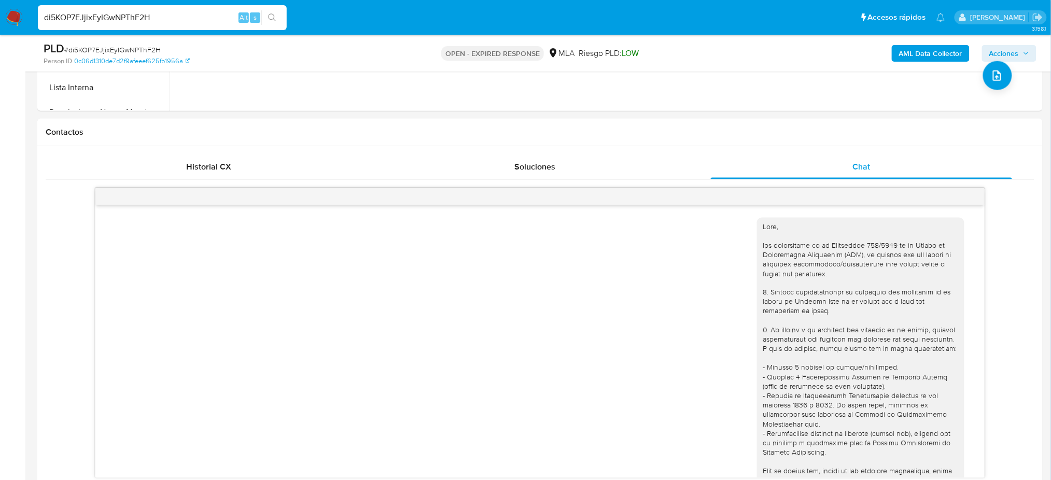
scroll to position [69, 0]
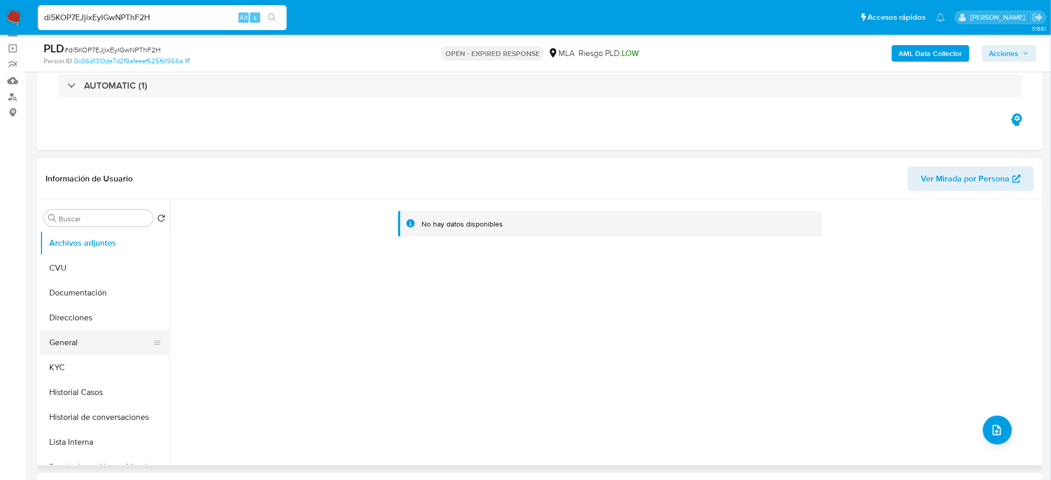
click at [64, 343] on button "General" at bounding box center [100, 342] width 121 height 25
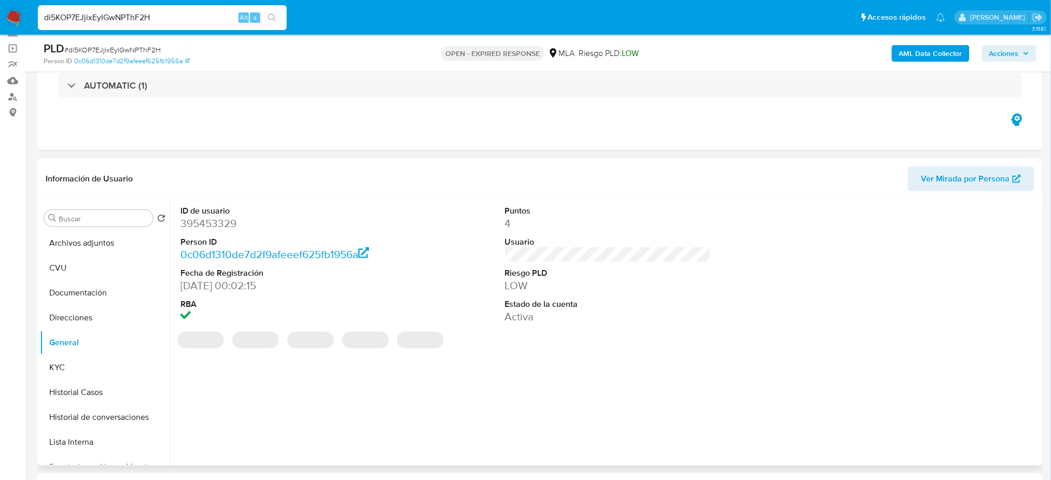
click at [198, 224] on dd "395453329" at bounding box center [284, 223] width 206 height 15
copy dd "395453329"
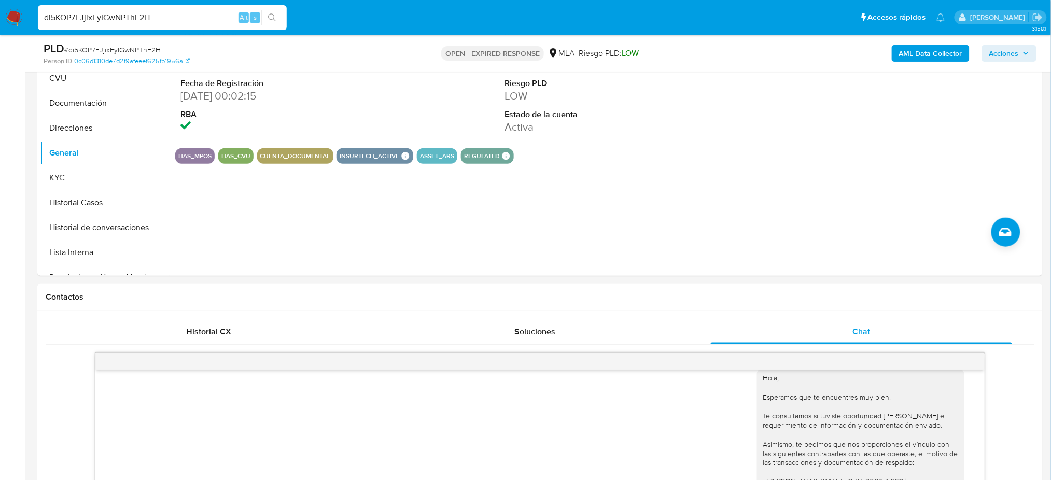
scroll to position [138, 0]
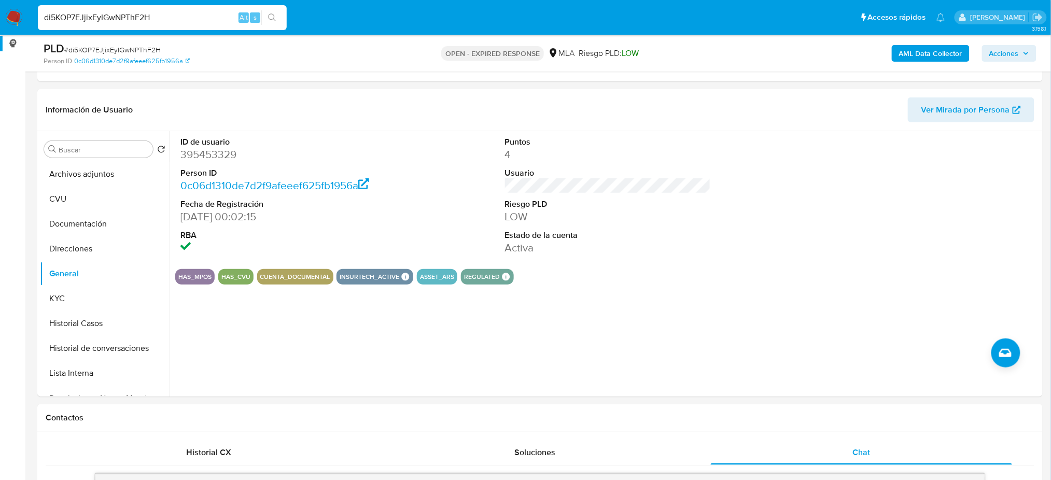
drag, startPoint x: 115, startPoint y: 15, endPoint x: 0, endPoint y: 35, distance: 116.5
paste input "CUbcqRHuy1GGr3syezDeQamy"
type input "CUbcqRHuy1GGr3syezDeQamy"
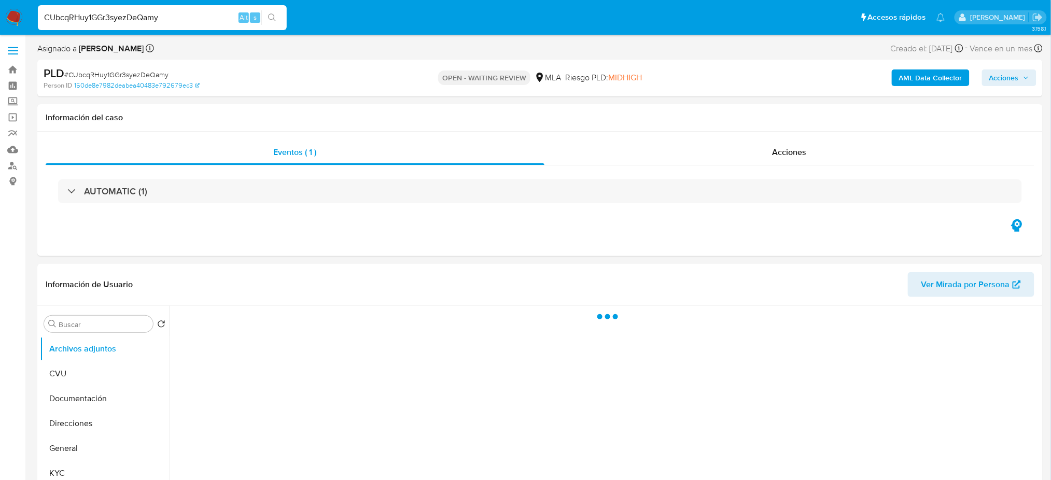
select select "10"
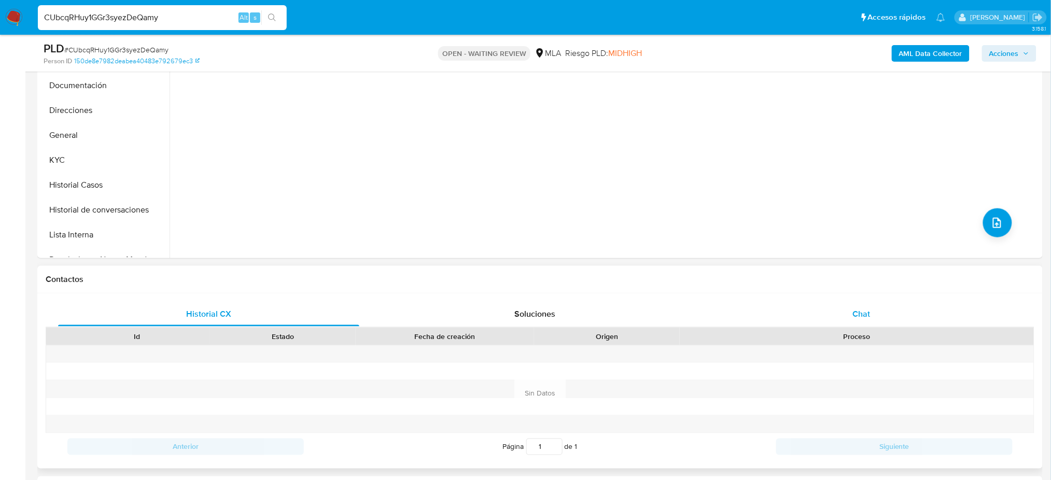
click at [844, 309] on div "Chat" at bounding box center [861, 314] width 301 height 25
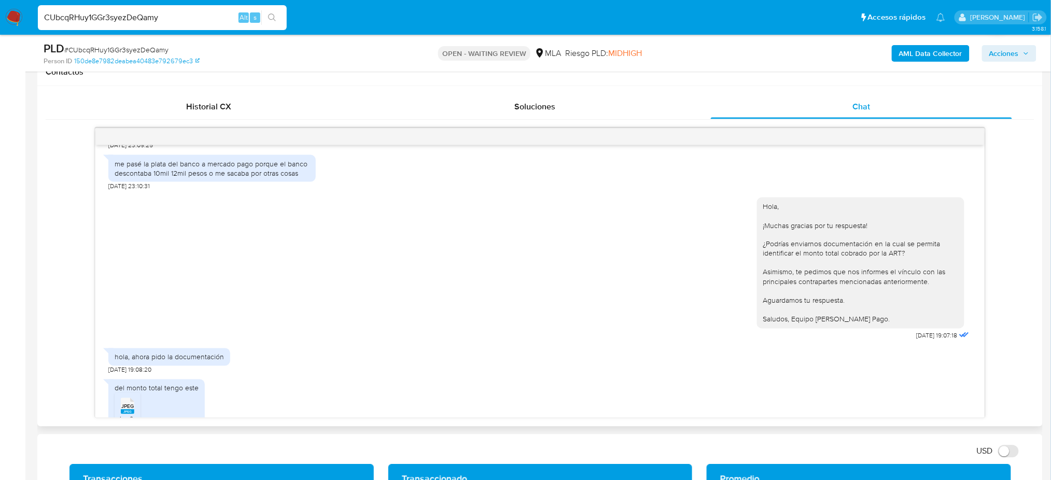
scroll to position [599, 0]
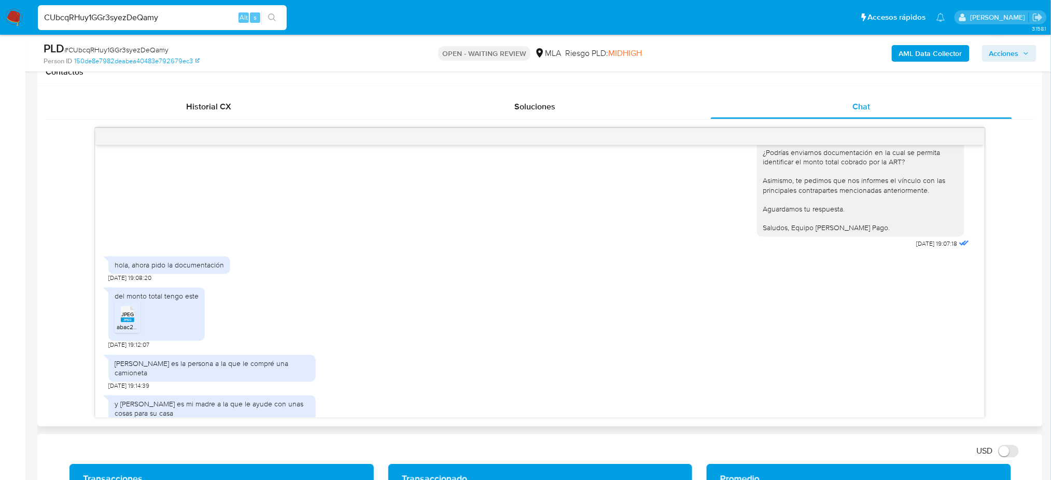
click at [123, 324] on icon "JPEG" at bounding box center [127, 315] width 13 height 18
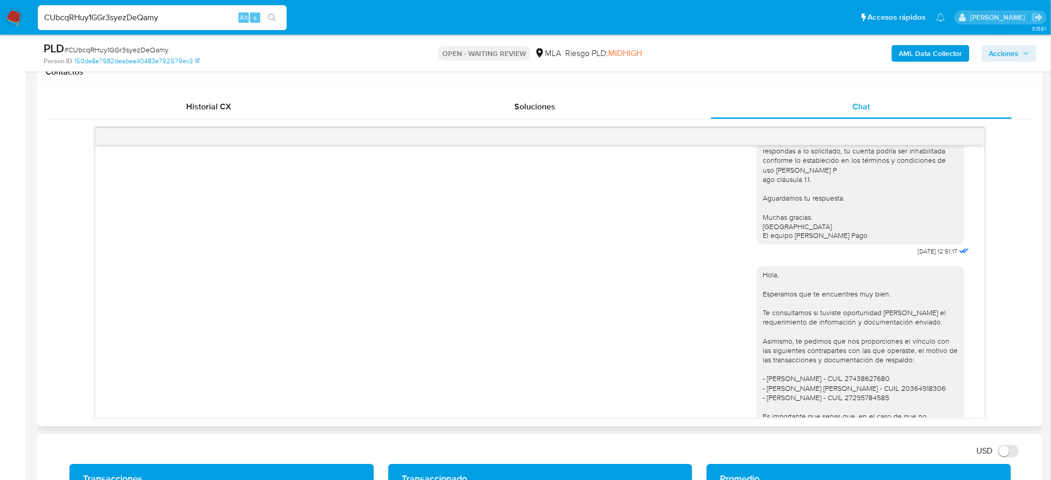
scroll to position [0, 0]
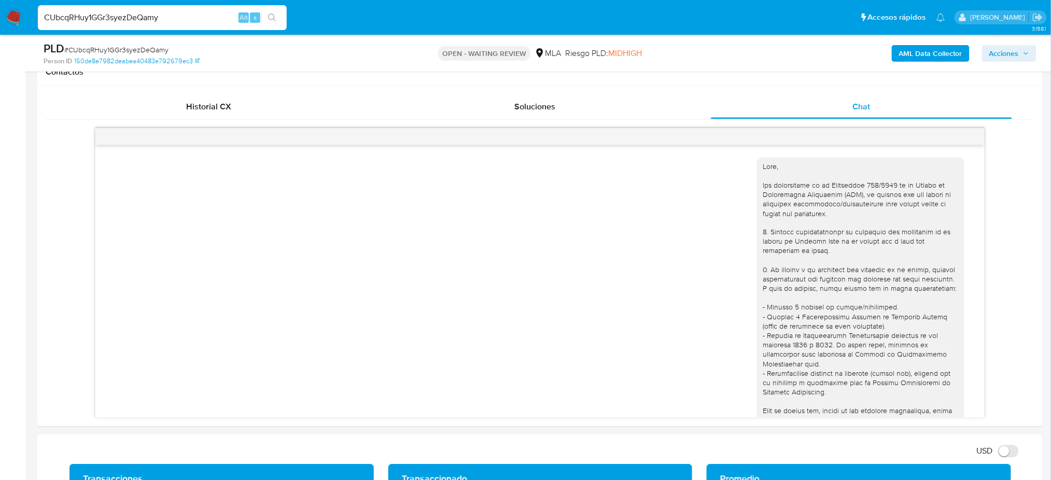
drag, startPoint x: 173, startPoint y: 20, endPoint x: 26, endPoint y: 33, distance: 147.9
click at [26, 33] on nav "Pausado Ver notificaciones CUbcqRHuy1GGr3syezDeQamy Alt s Accesos rápidos Presi…" at bounding box center [525, 17] width 1051 height 35
paste input "wTWQQwJa77Yndm1WaJgXgydh"
type input "wTWQQwJa77Yndm1WaJgXgydh"
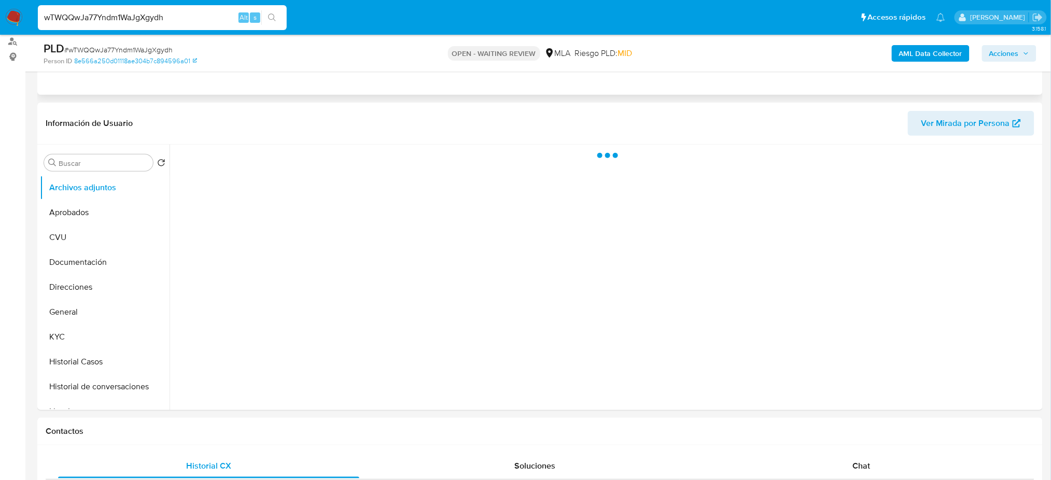
scroll to position [130, 0]
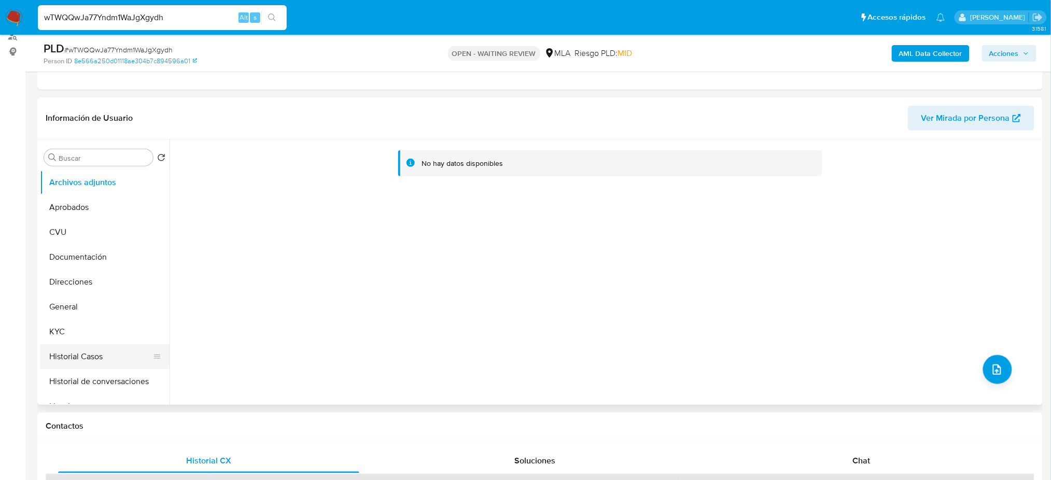
click at [101, 360] on button "Historial Casos" at bounding box center [100, 356] width 121 height 25
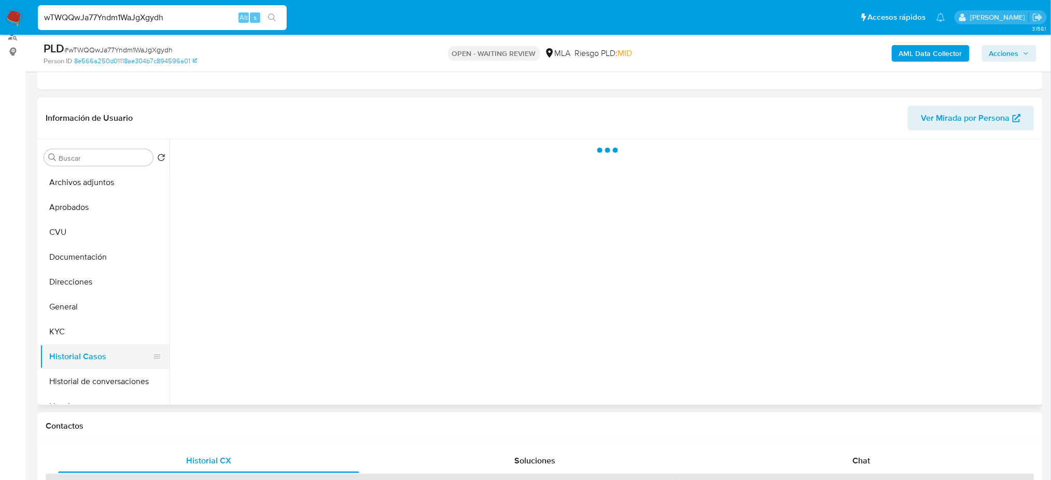
select select "10"
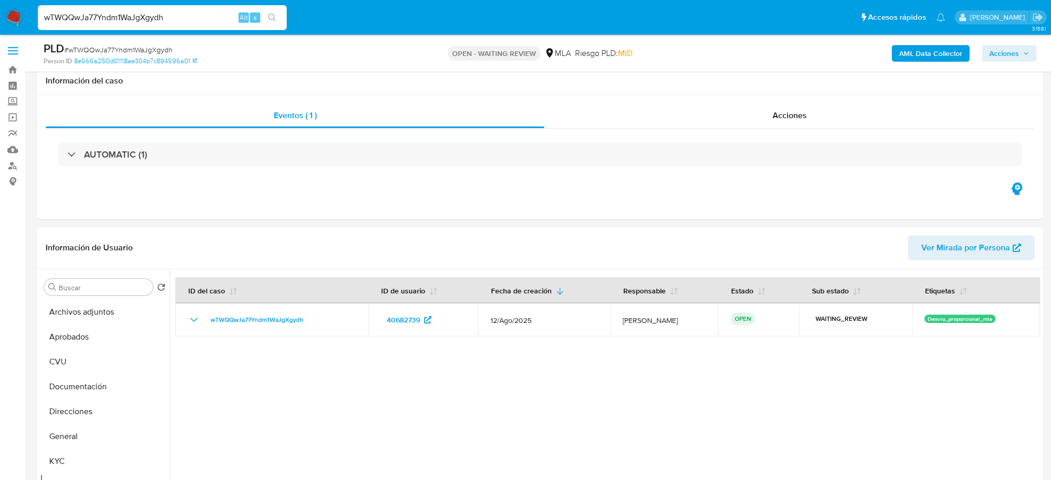
select select "10"
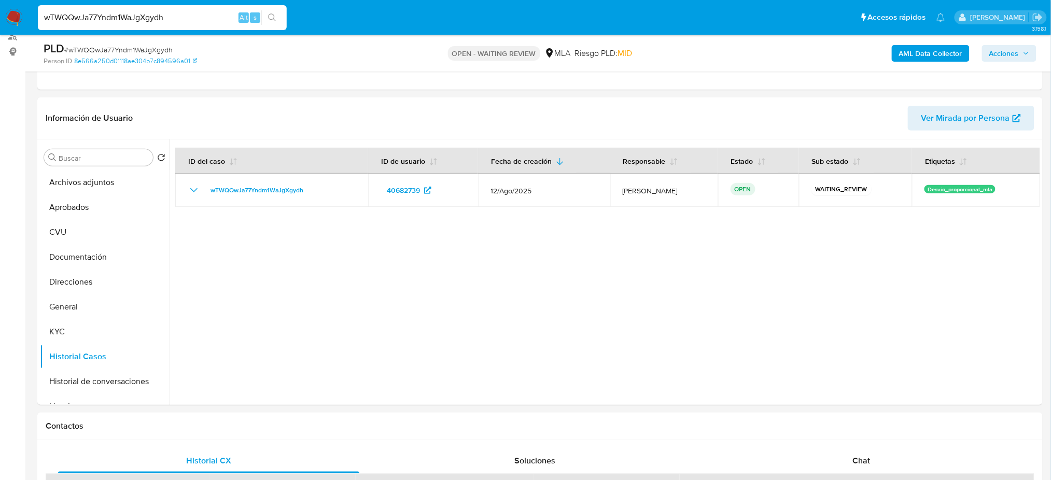
drag, startPoint x: 173, startPoint y: 20, endPoint x: 12, endPoint y: 32, distance: 161.2
click at [12, 32] on nav "Pausado Ver notificaciones wTWQQwJa77Yndm1WaJgXgydh Alt s Accesos rápidos Presi…" at bounding box center [525, 17] width 1051 height 35
paste input "30ntOFINgKg4lIDtEZDZoCXC"
type input "30ntOFINgKg4lIDtEZDZoCXC"
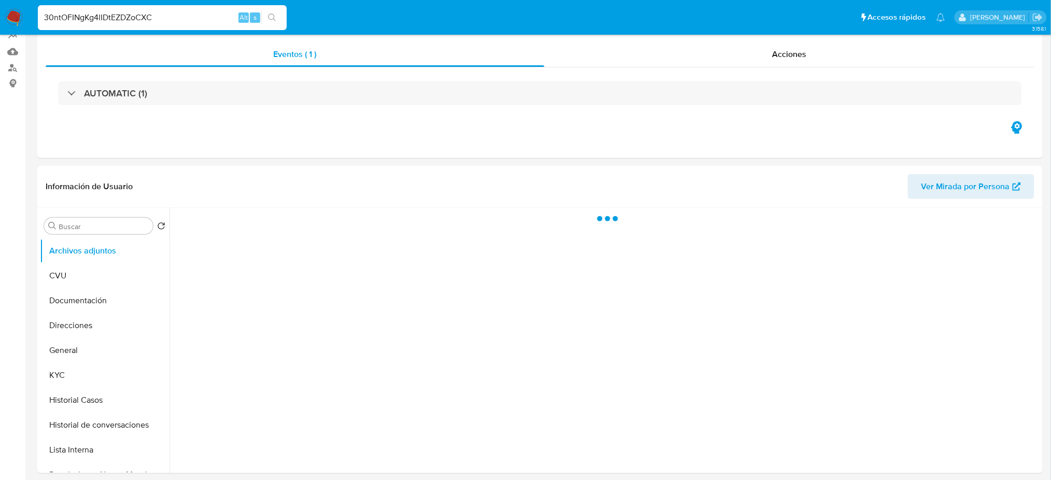
scroll to position [106, 0]
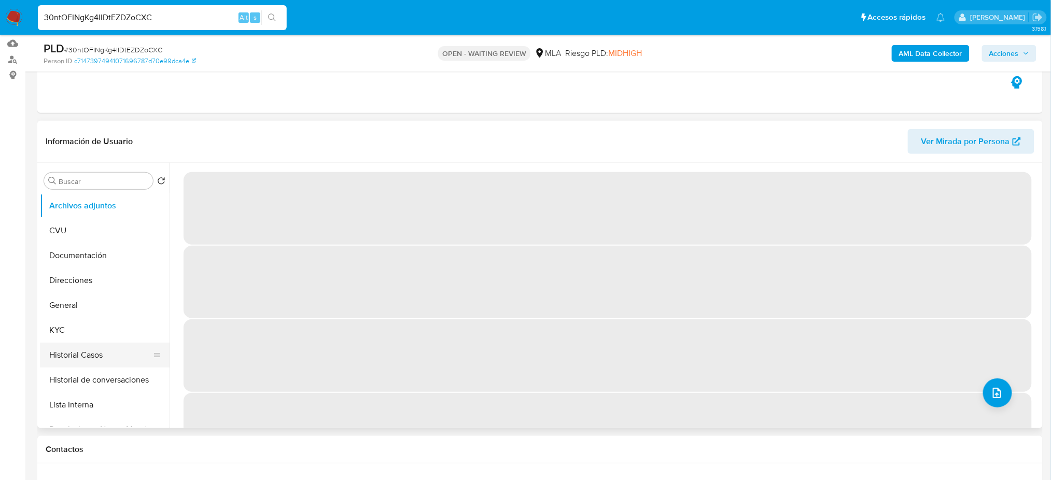
click at [96, 357] on button "Historial Casos" at bounding box center [100, 355] width 121 height 25
select select "10"
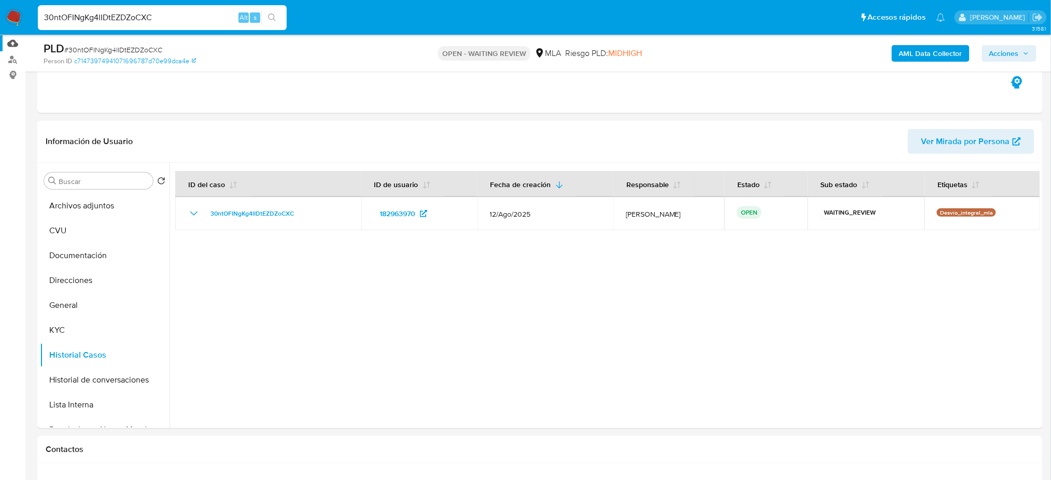
drag, startPoint x: 184, startPoint y: 19, endPoint x: 0, endPoint y: 41, distance: 185.6
paste input "8BKuNfhGqselxA0ct5prLnK5"
type input "8BKuNfhGqselxA0ct5prLnK5"
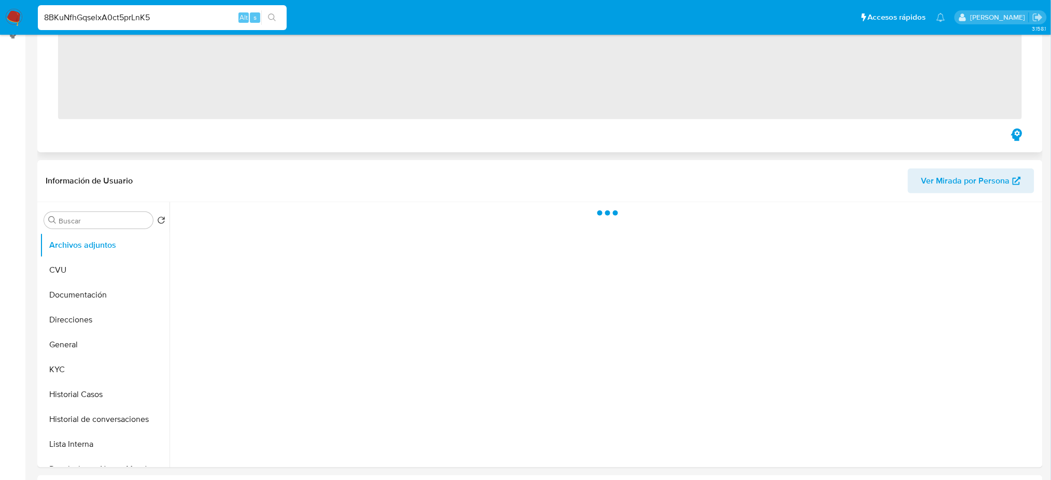
scroll to position [149, 0]
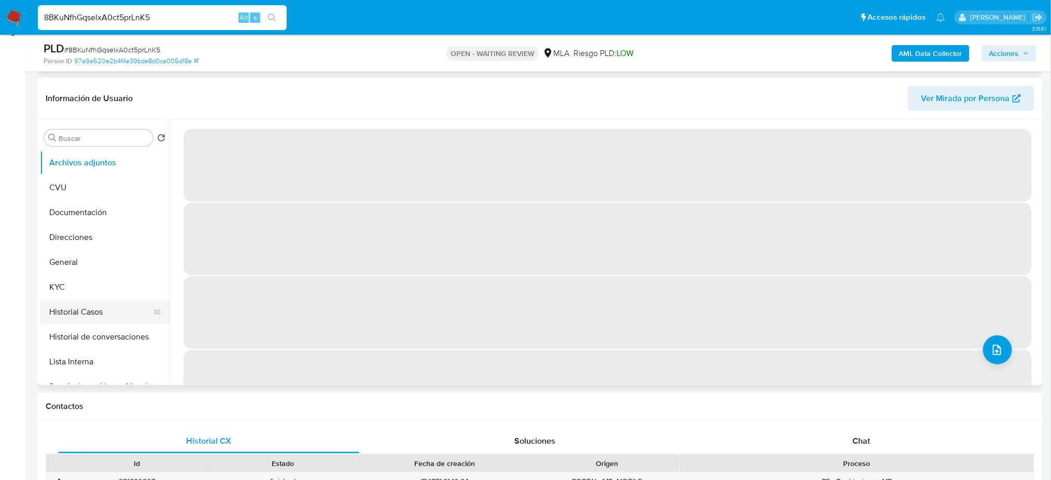
click at [87, 311] on button "Historial Casos" at bounding box center [100, 312] width 121 height 25
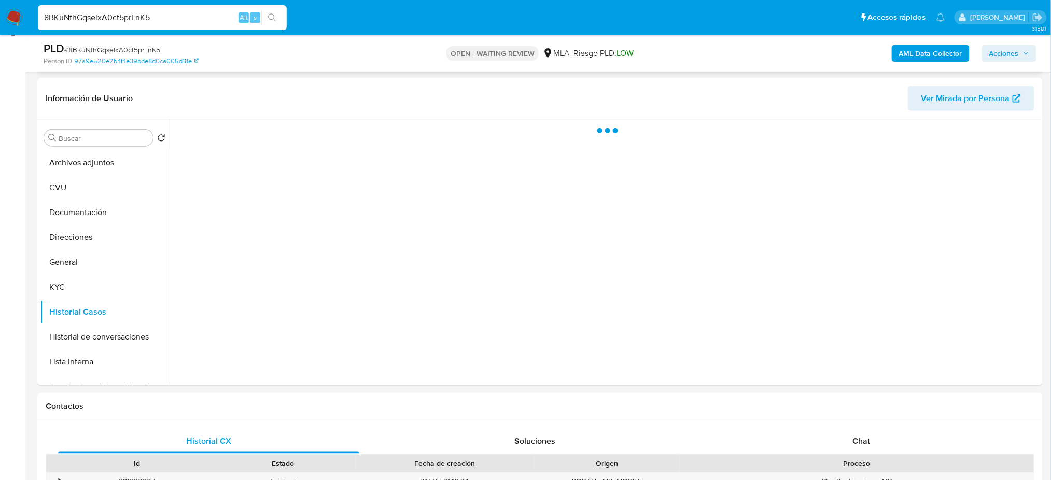
select select "10"
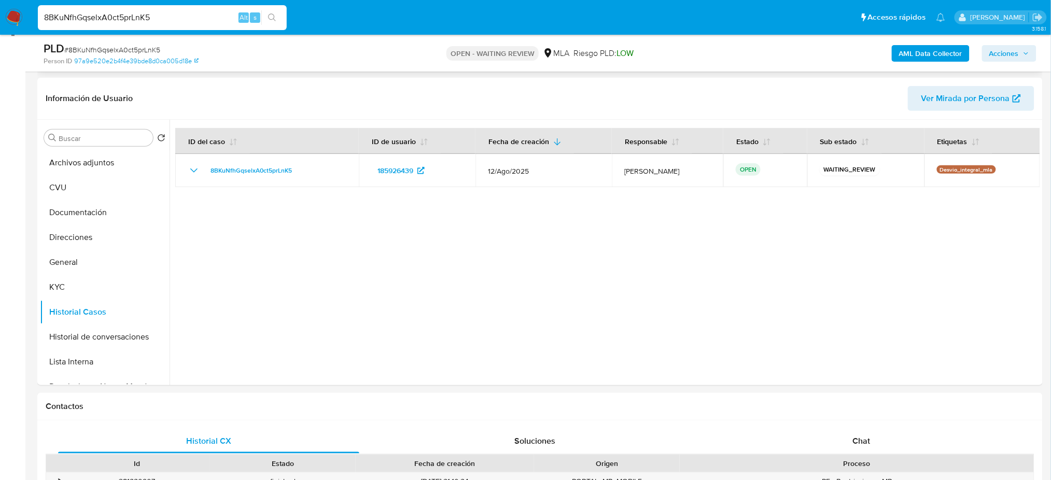
drag, startPoint x: 177, startPoint y: 19, endPoint x: 6, endPoint y: 30, distance: 172.1
click at [6, 30] on nav "Pausado Ver notificaciones 8BKuNfhGqselxA0ct5prLnK5 Alt s Accesos rápidos Presi…" at bounding box center [525, 17] width 1051 height 35
paste input "Rq4paCCreqONEF6f4hwsdhHV"
type input "Rq4paCCreqONEF6f4hwsdhHV"
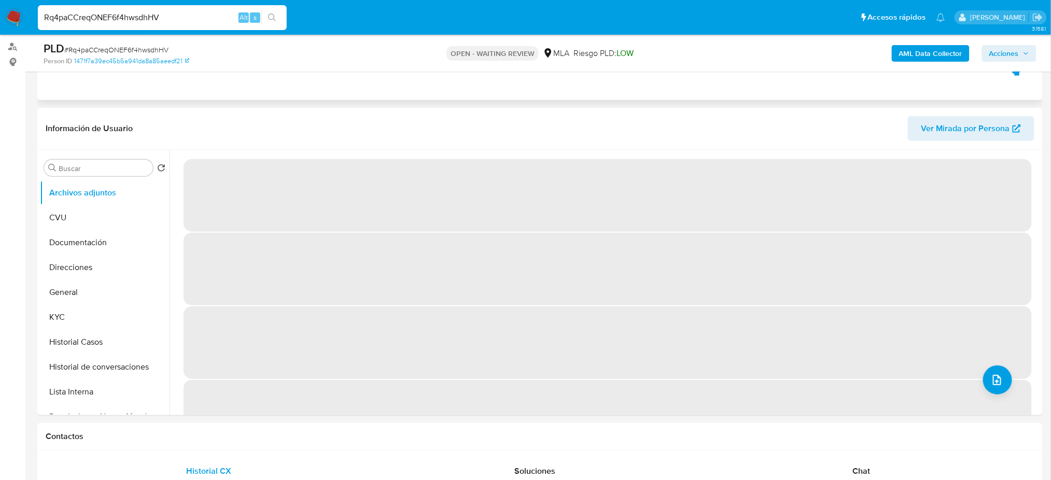
scroll to position [154, 0]
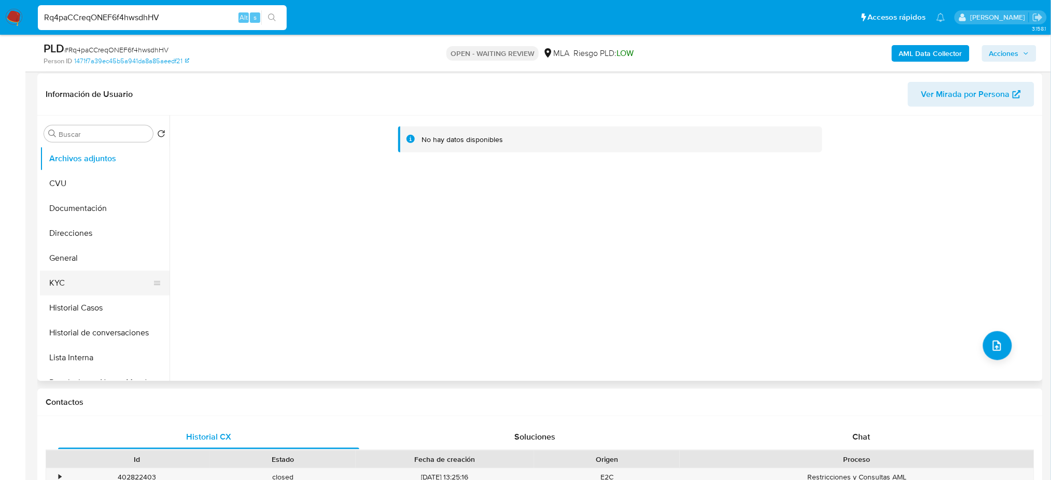
select select "10"
click at [90, 301] on button "Historial Casos" at bounding box center [100, 308] width 121 height 25
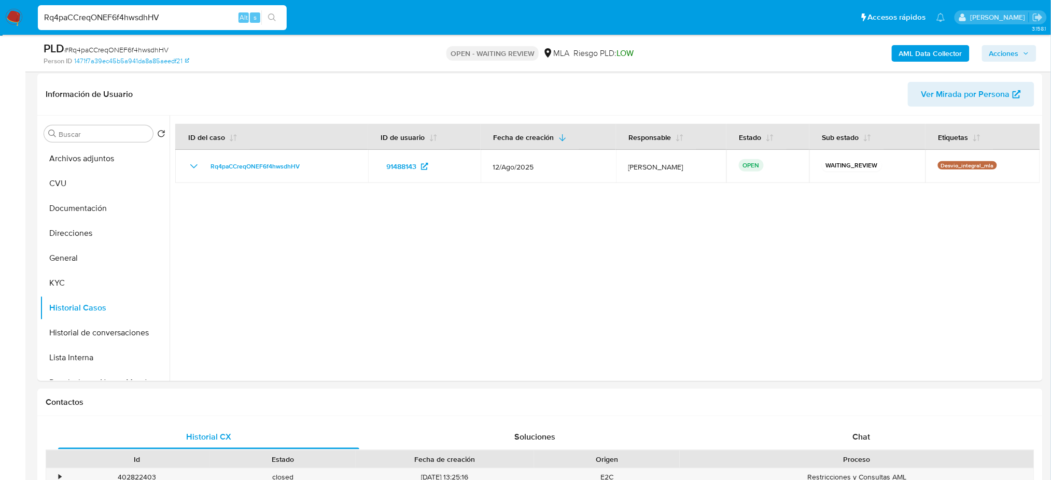
drag, startPoint x: 185, startPoint y: 17, endPoint x: 5, endPoint y: 35, distance: 180.4
paste input "zgAg8ZJ8RrRwTaJO2WQC9Z7N"
type input "zgAg8ZJ8RrRwTaJO2WQC9Z7N"
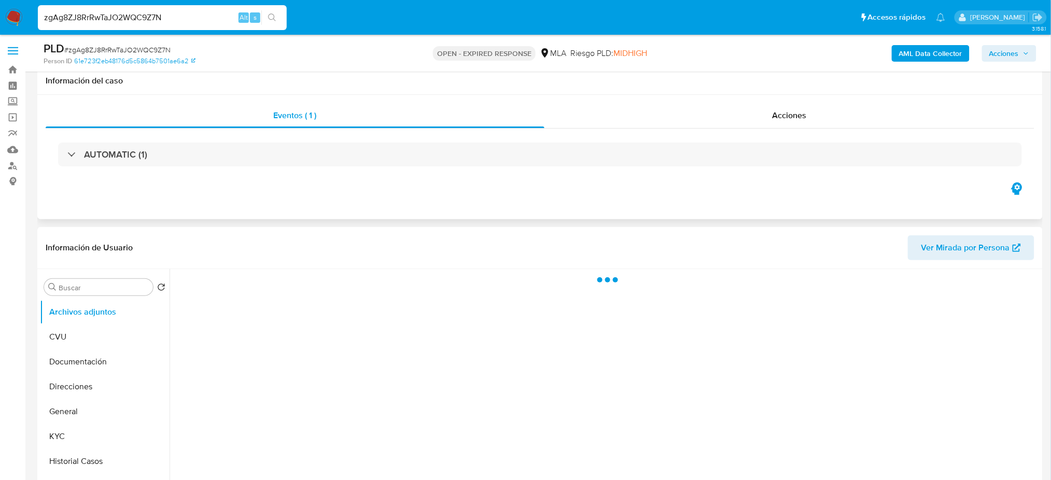
scroll to position [123, 0]
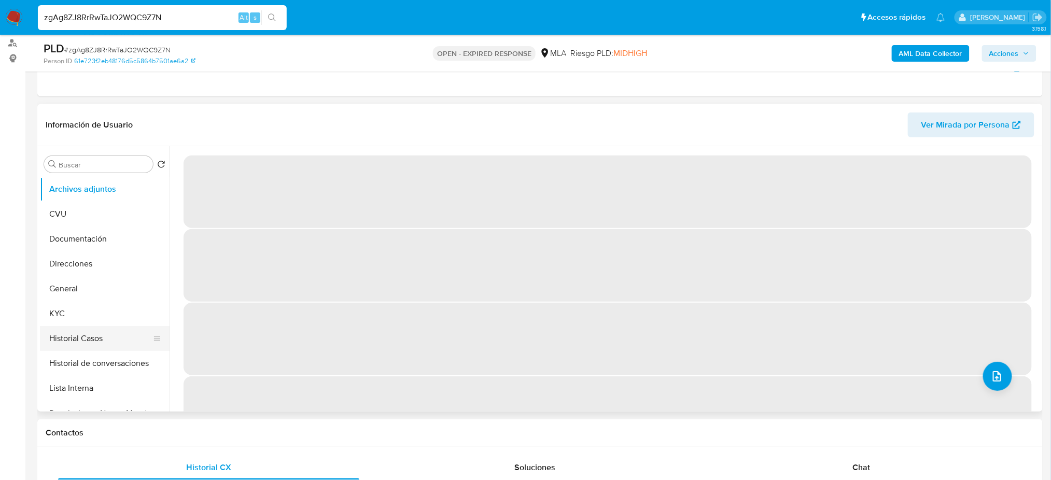
select select "10"
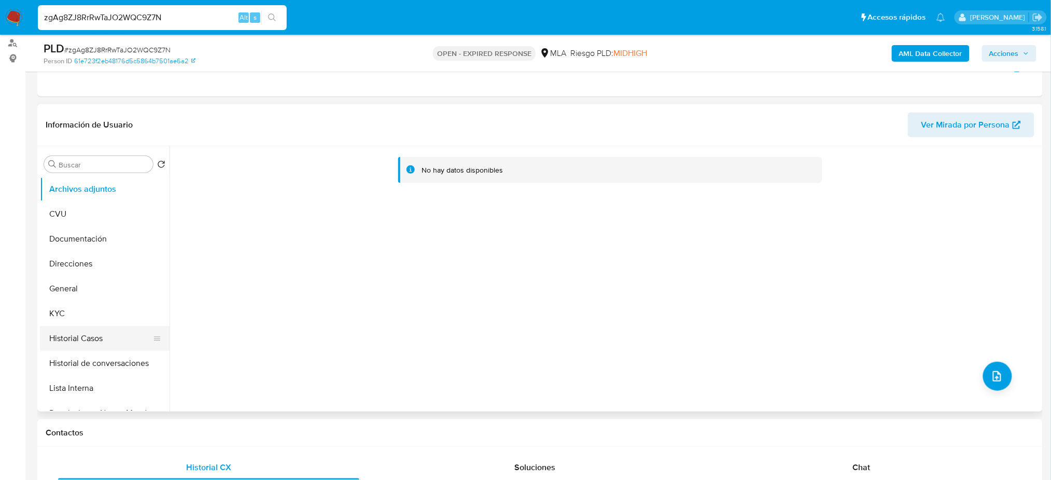
click at [104, 341] on button "Historial Casos" at bounding box center [100, 338] width 121 height 25
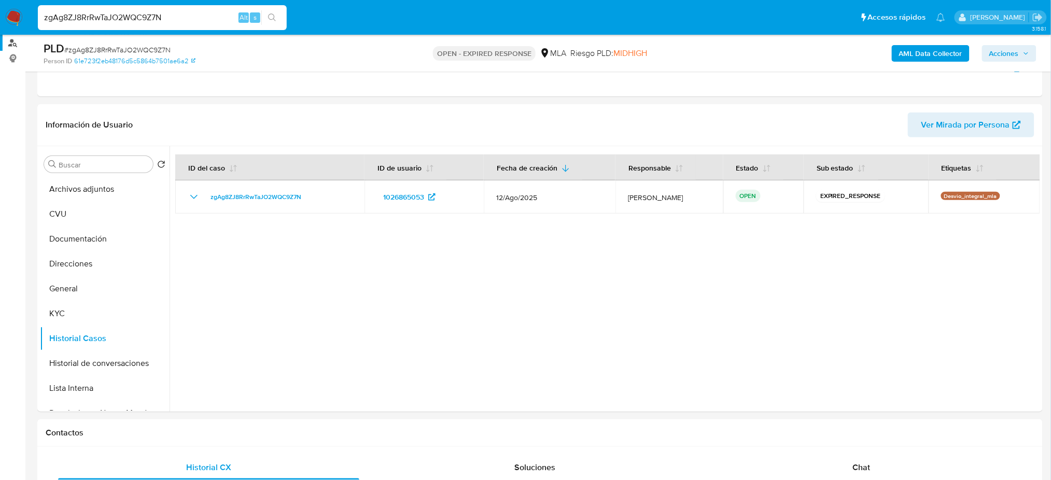
drag, startPoint x: 170, startPoint y: 17, endPoint x: 5, endPoint y: 36, distance: 166.6
paste input "CUbcqRHuy1GGr3syezDeQamy"
type input "CUbcqRHuy1GGr3syezDeQamy"
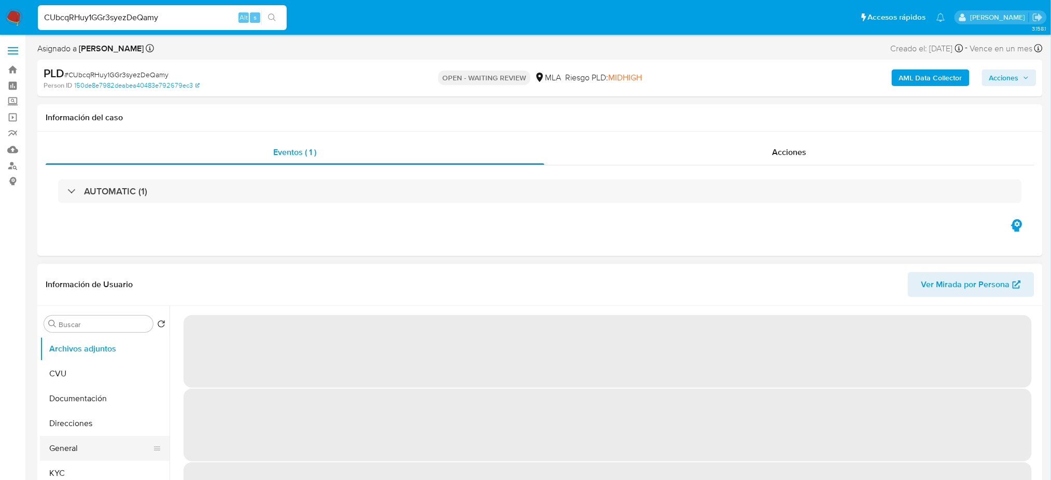
select select "10"
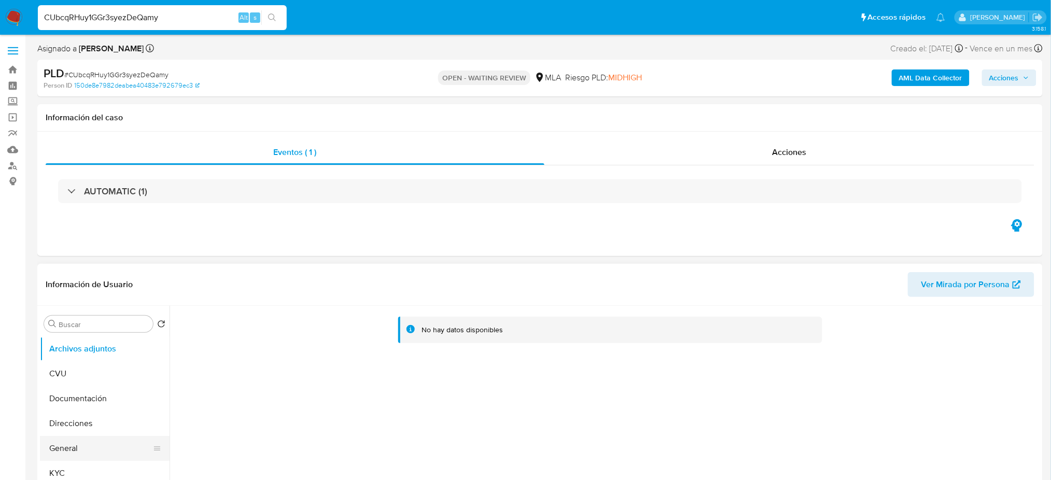
scroll to position [64, 0]
click at [77, 424] on button "Historial Casos" at bounding box center [100, 434] width 121 height 25
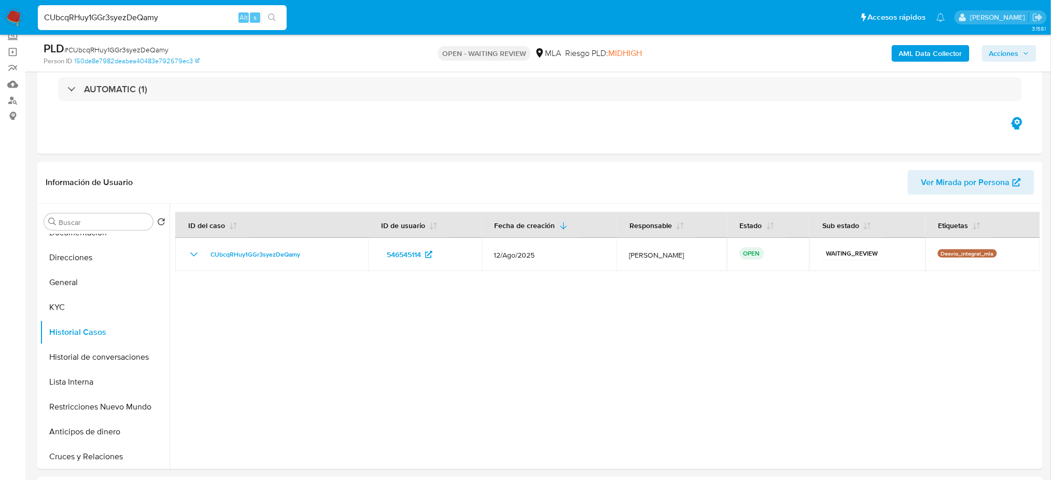
scroll to position [66, 0]
click at [12, 14] on img at bounding box center [14, 18] width 18 height 18
